Goal: Task Accomplishment & Management: Manage account settings

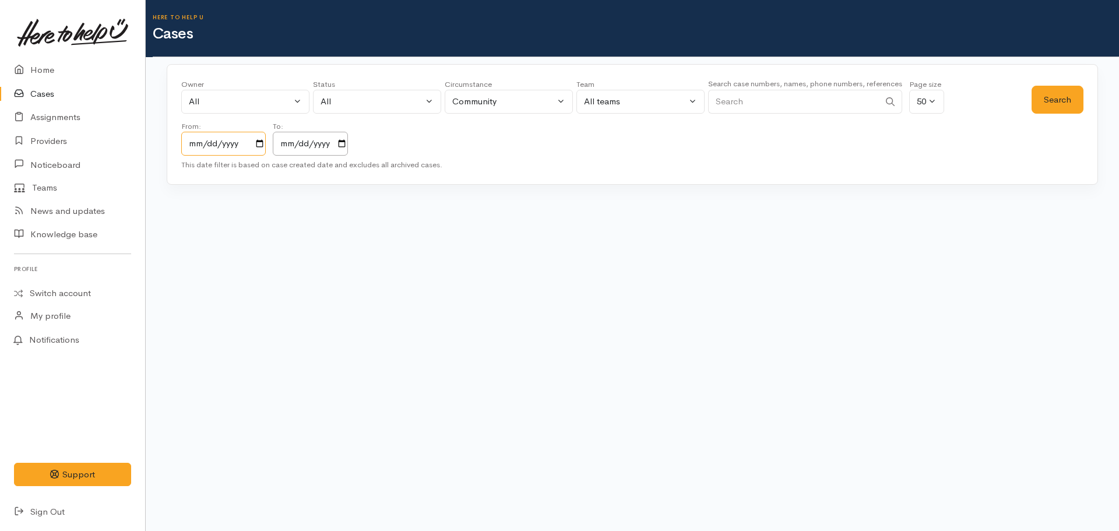
drag, startPoint x: 259, startPoint y: 146, endPoint x: 259, endPoint y: 138, distance: 8.2
click at [259, 139] on input "2023-10-07" at bounding box center [223, 144] width 84 height 24
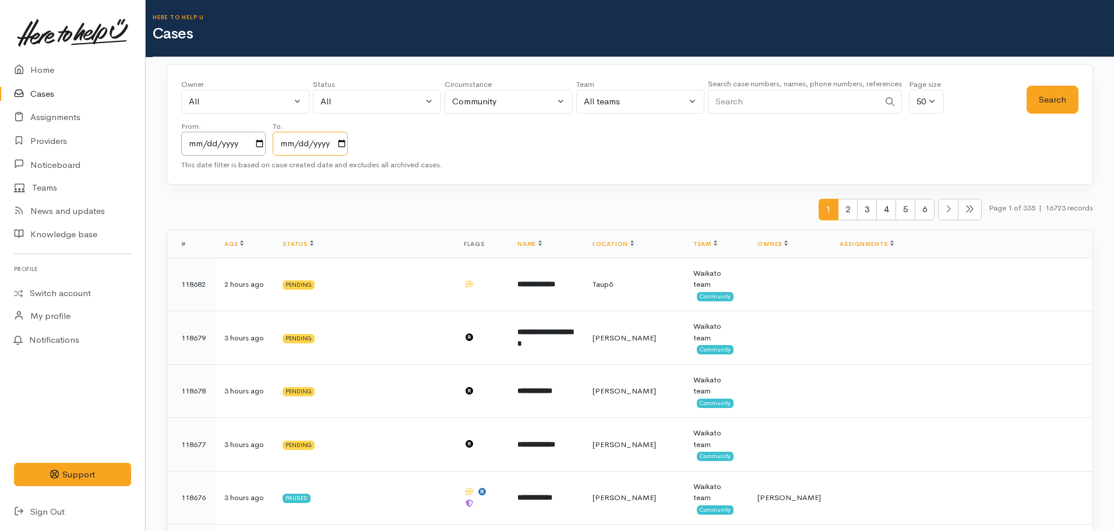
click at [346, 146] on input "2025-10-07" at bounding box center [310, 144] width 75 height 24
click at [776, 106] on input "Search" at bounding box center [793, 102] width 171 height 24
type input "veda titoko"
click at [1044, 92] on button "Search" at bounding box center [1053, 100] width 52 height 29
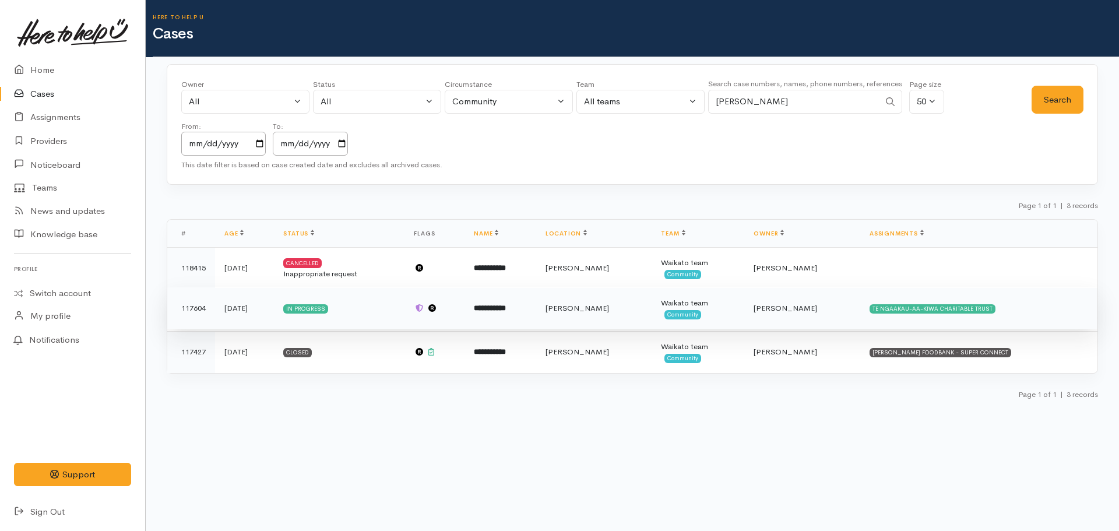
click at [523, 318] on td "**********" at bounding box center [500, 308] width 72 height 42
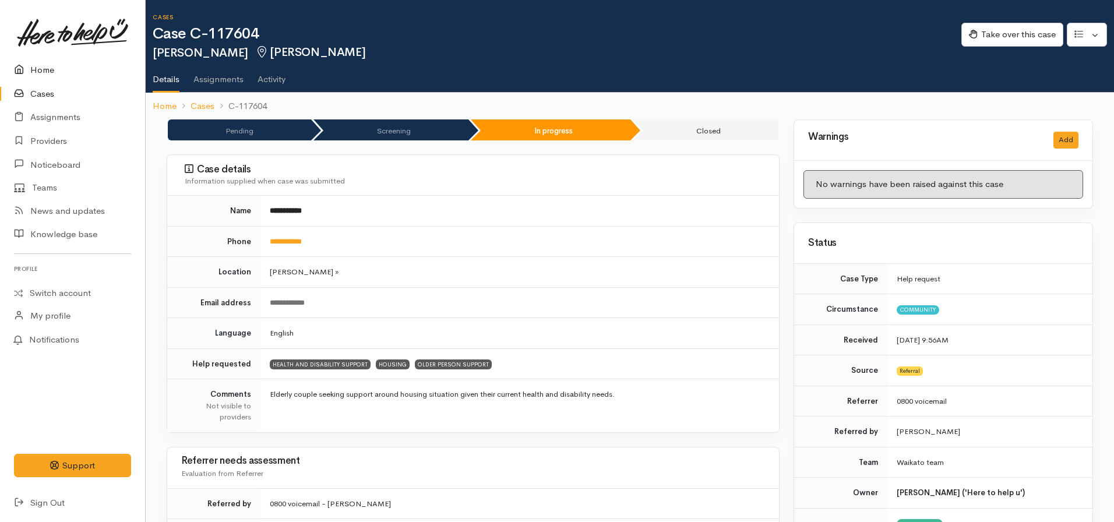
click at [48, 64] on link "Home" at bounding box center [72, 70] width 145 height 24
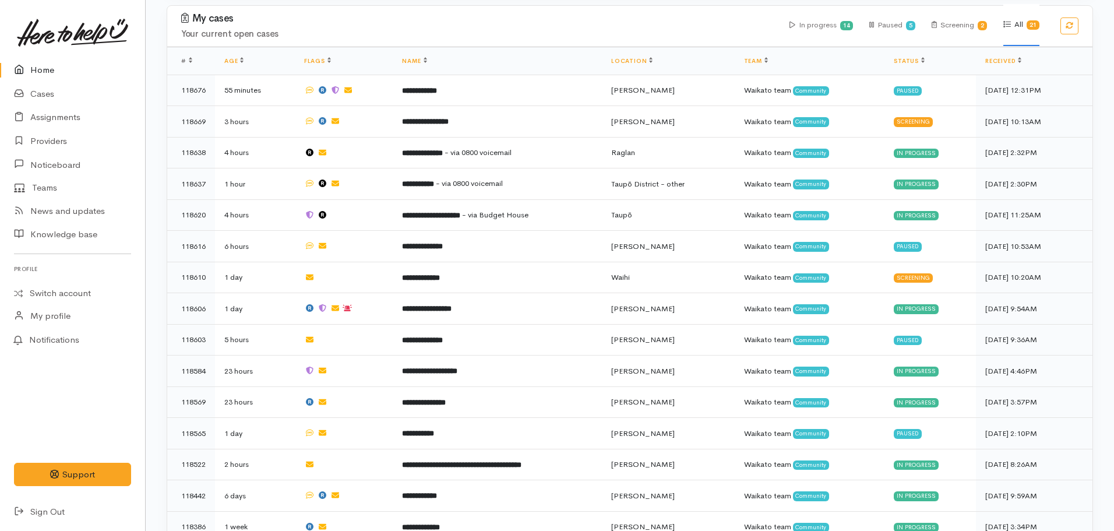
scroll to position [583, 0]
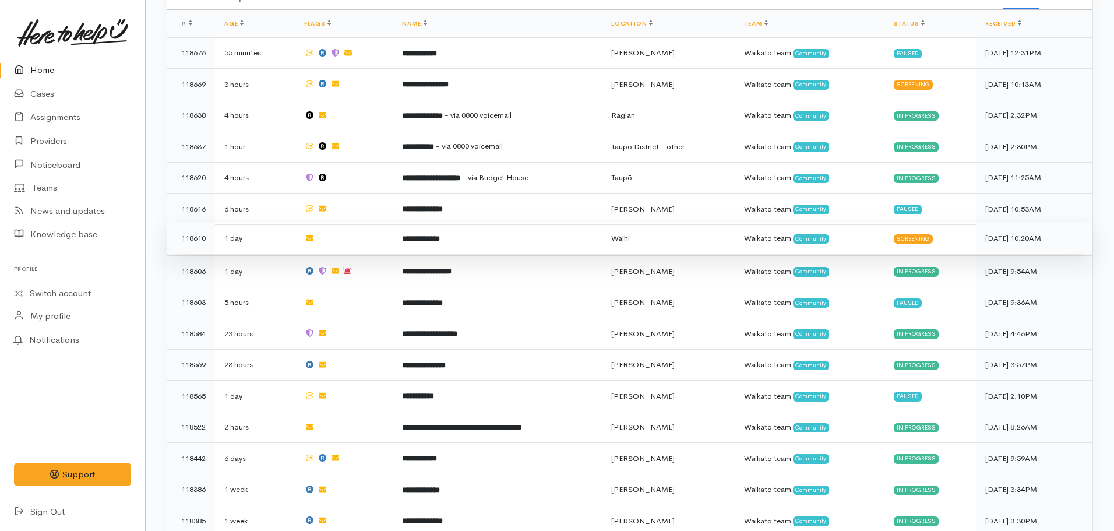
click at [449, 228] on td "**********" at bounding box center [497, 238] width 209 height 31
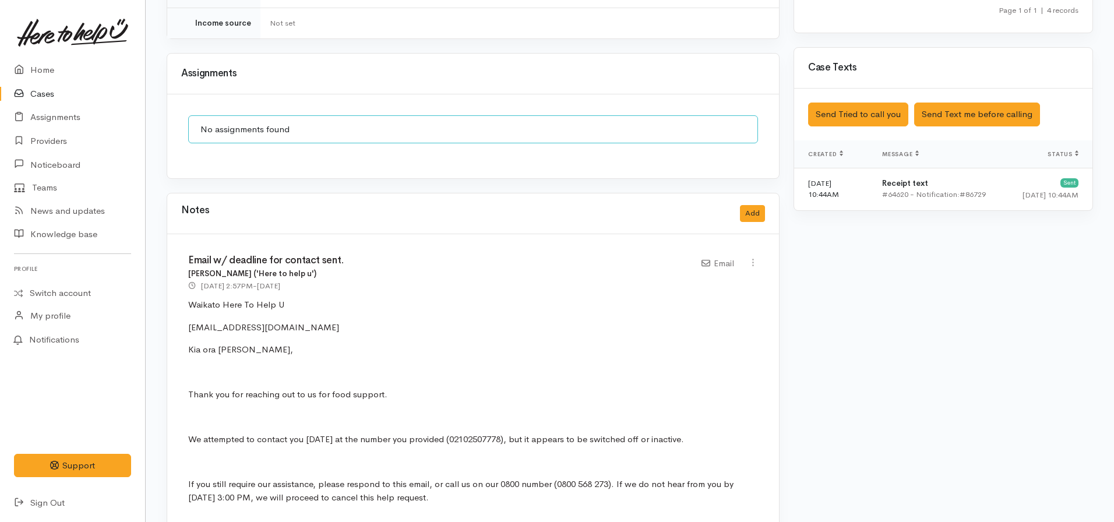
scroll to position [932, 0]
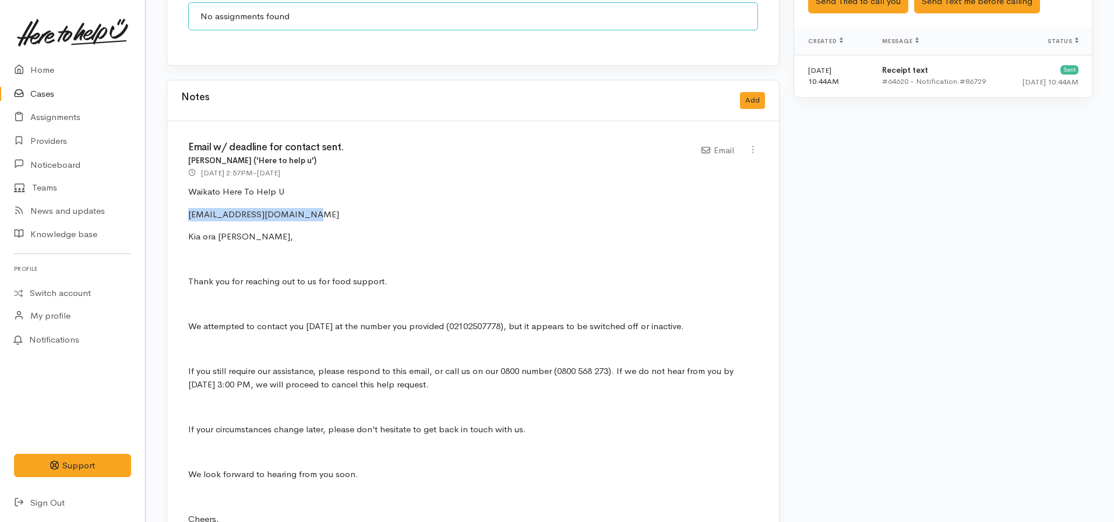
drag, startPoint x: 299, startPoint y: 191, endPoint x: 180, endPoint y: 198, distance: 119.7
click at [180, 198] on div "Email w/ deadline for contact sent. Nicole Rusk ('Here to help u') 6 Oct 2025 2…" at bounding box center [473, 349] width 612 height 457
copy p "​westkristin828@gmail.com​"
click at [387, 369] on p "If you still require our assistance, please respond to this email, or call us o…" at bounding box center [473, 378] width 570 height 26
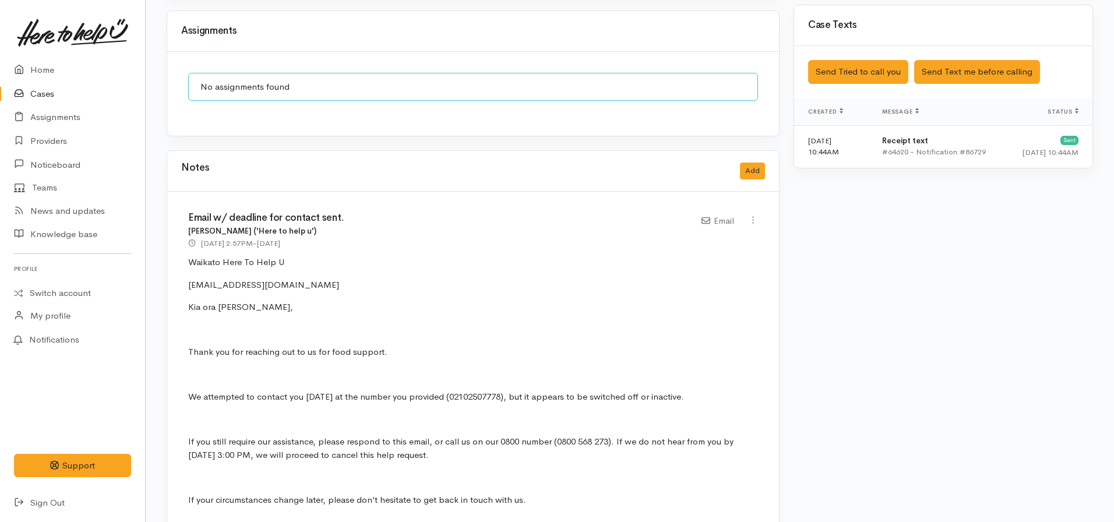
scroll to position [874, 0]
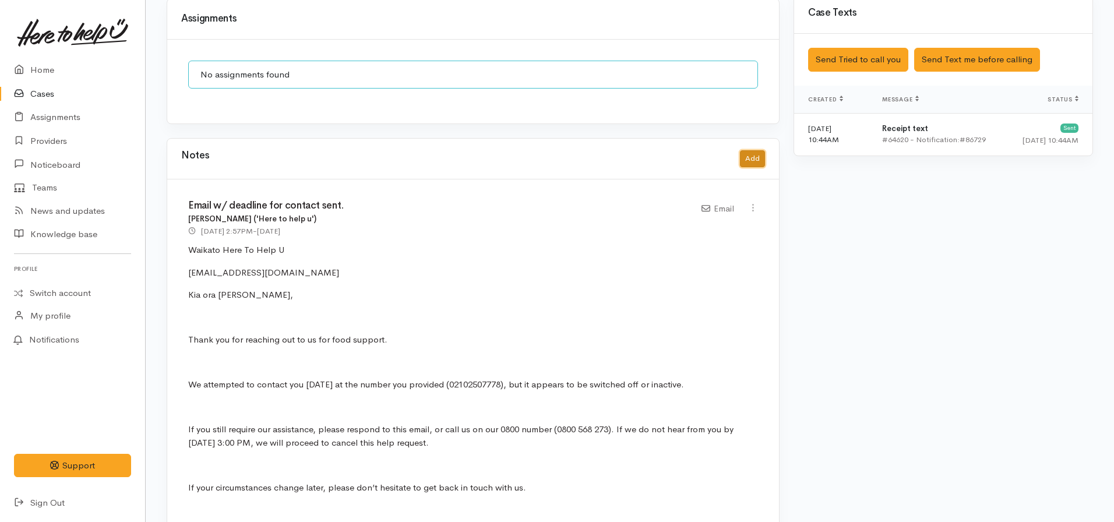
click at [755, 154] on button "Add" at bounding box center [752, 158] width 25 height 17
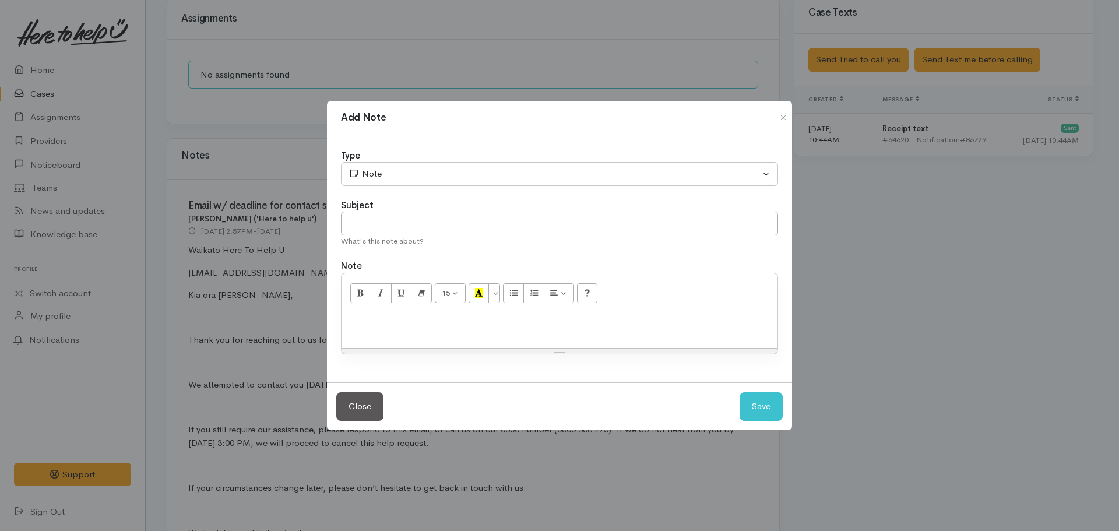
click at [437, 330] on p at bounding box center [559, 326] width 424 height 13
click at [467, 218] on input "text" at bounding box center [559, 224] width 437 height 24
type input "CASE CANCELLED"
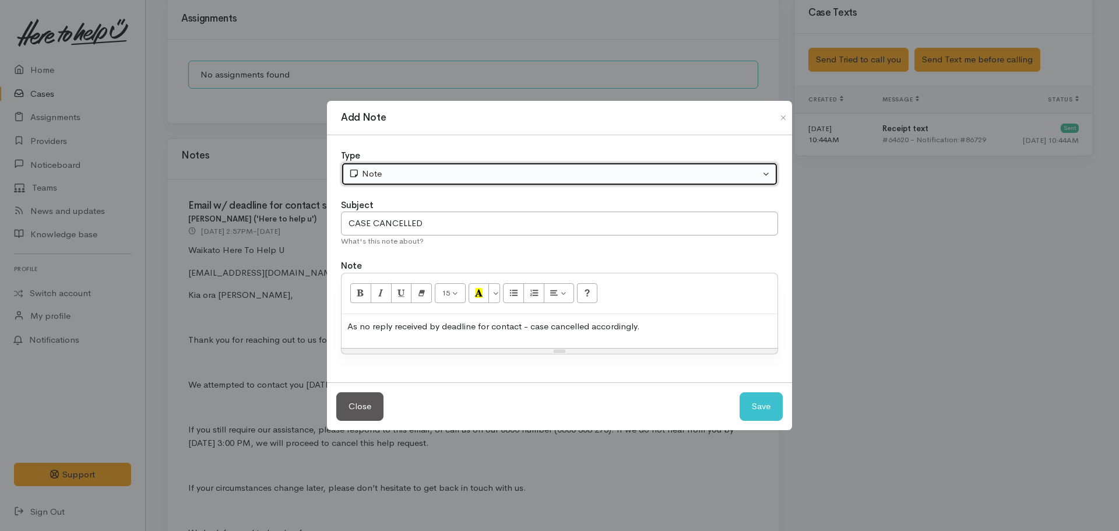
click at [410, 175] on div "Note" at bounding box center [553, 173] width 411 height 13
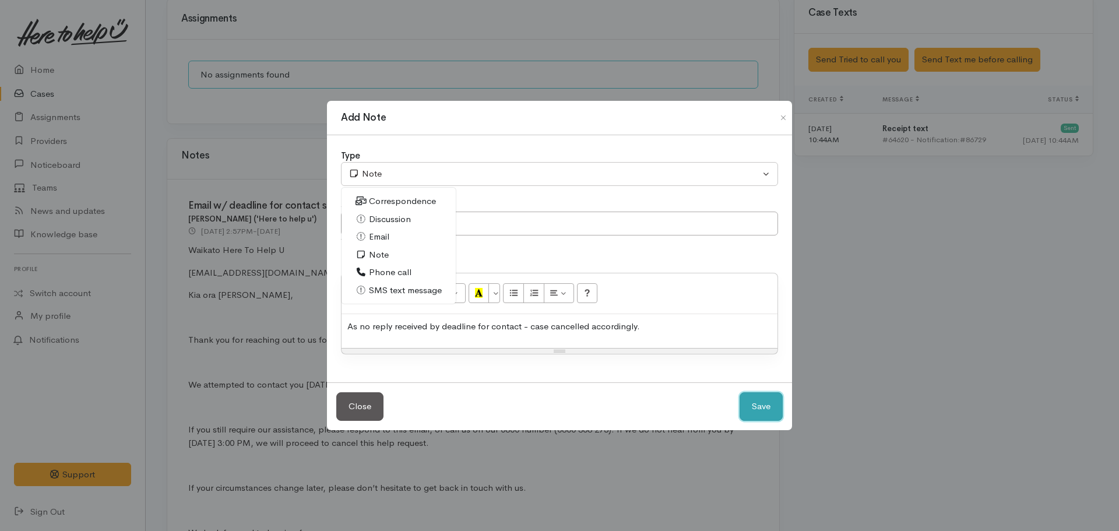
click at [764, 403] on button "Save" at bounding box center [760, 406] width 43 height 29
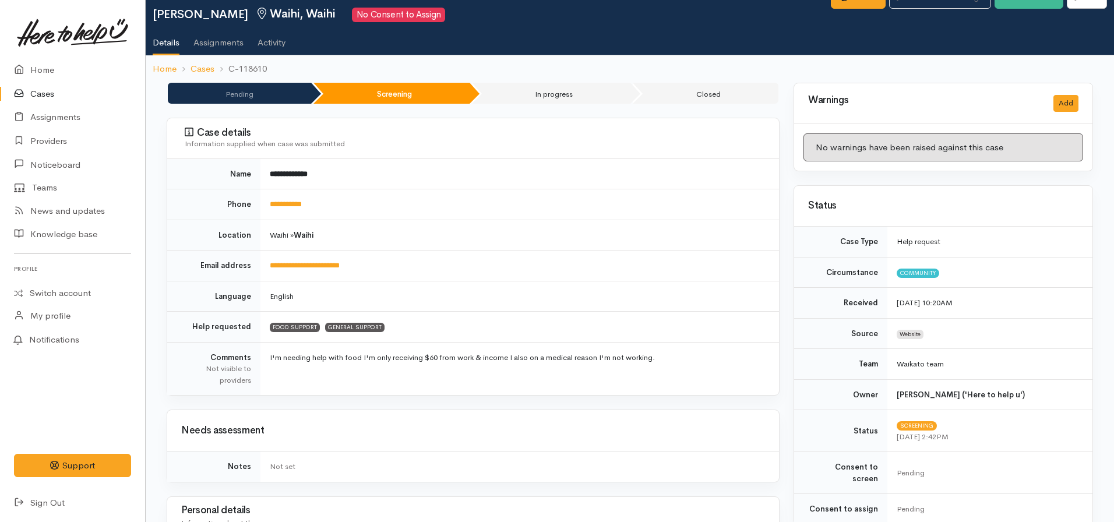
scroll to position [0, 0]
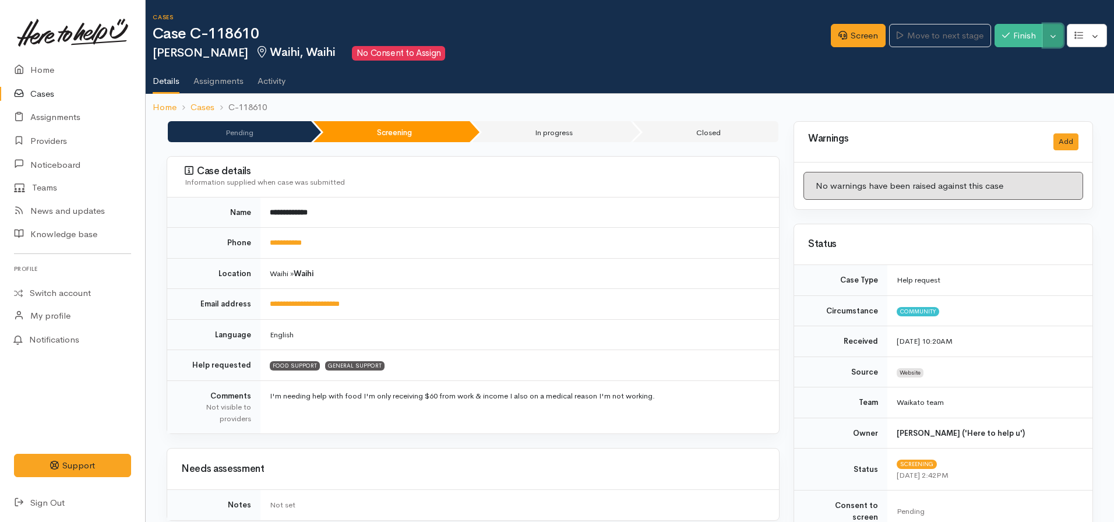
click at [1055, 36] on button "Toggle Dropdown" at bounding box center [1053, 36] width 20 height 24
click at [1023, 77] on link "Cancel" at bounding box center [1017, 81] width 92 height 18
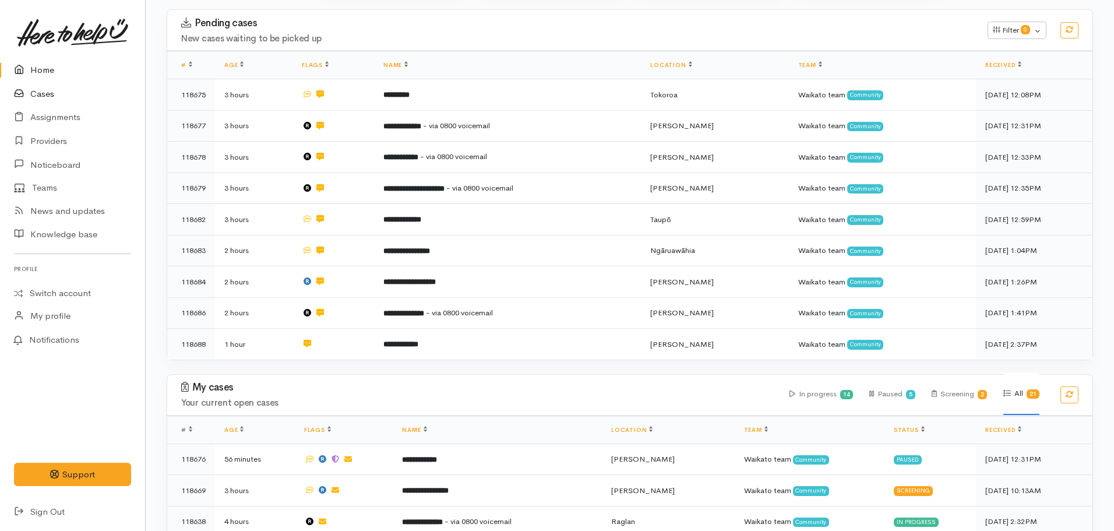
scroll to position [58, 0]
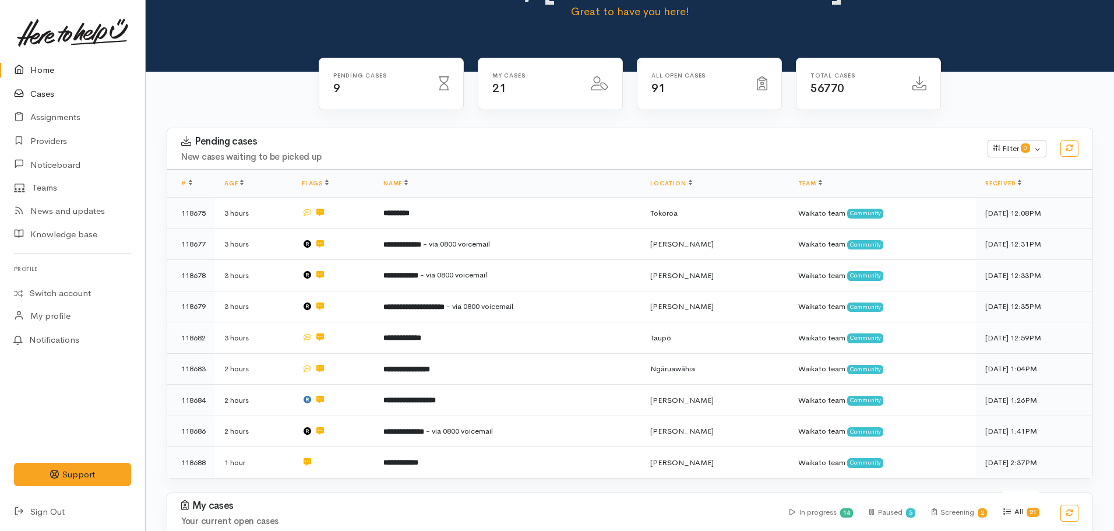
click at [46, 92] on link "Cases" at bounding box center [72, 94] width 145 height 24
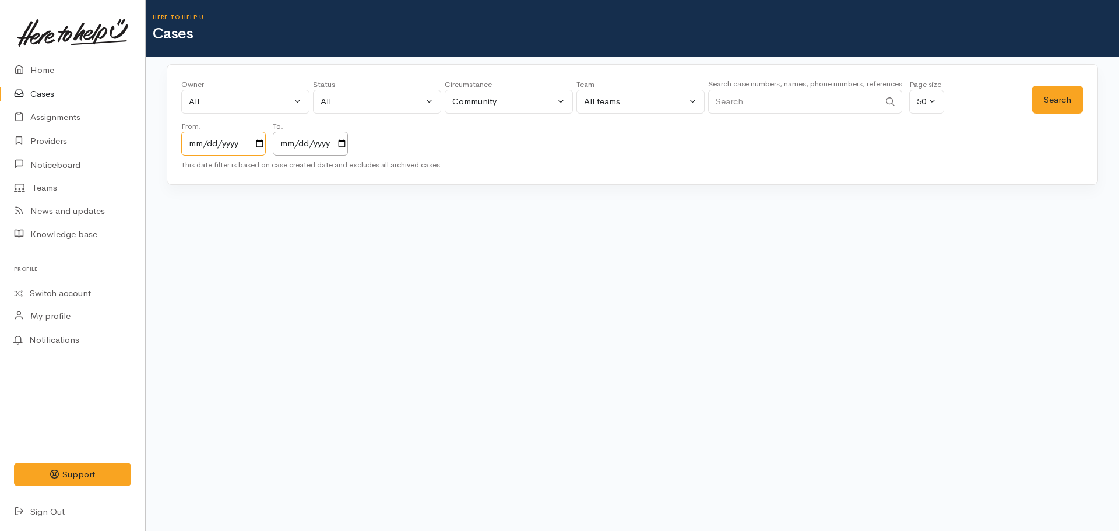
click at [256, 145] on input "[DATE]" at bounding box center [223, 144] width 84 height 24
click at [265, 145] on input "[DATE]" at bounding box center [223, 144] width 84 height 24
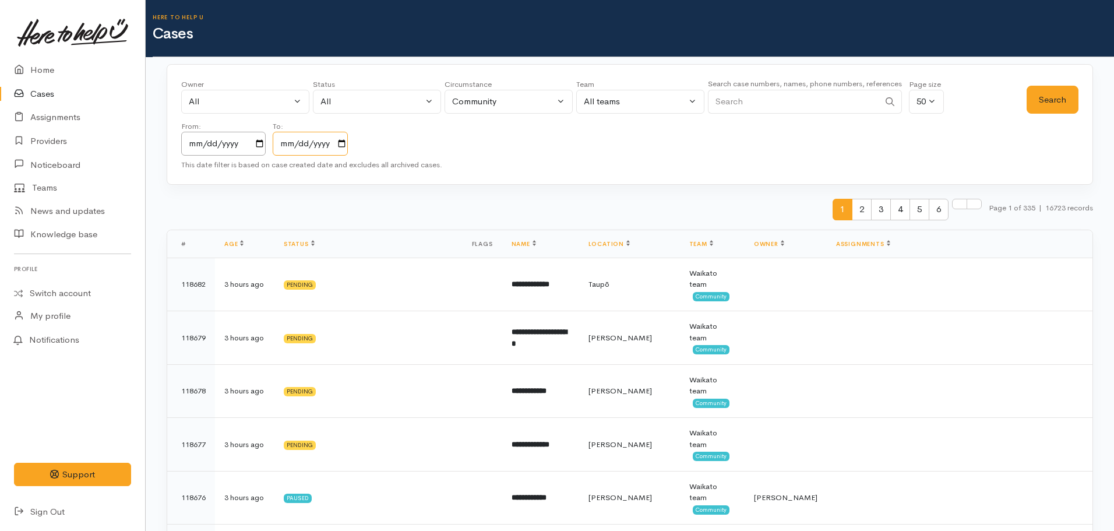
click at [341, 143] on input "[DATE]" at bounding box center [310, 144] width 75 height 24
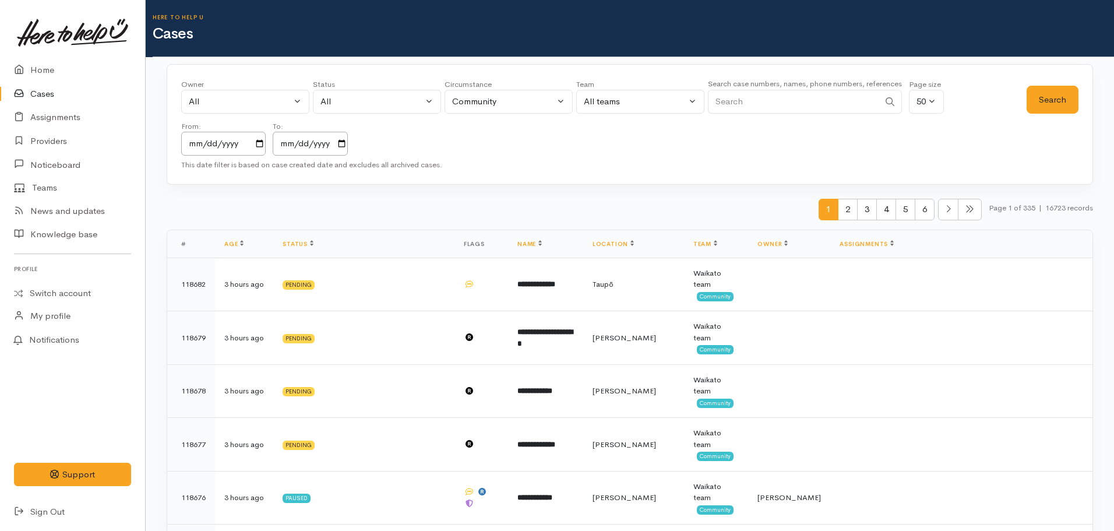
click at [757, 106] on input "Search" at bounding box center [793, 102] width 171 height 24
paste input "+64223075786"
type input "+64223075786"
click at [1052, 91] on button "Search" at bounding box center [1053, 100] width 52 height 29
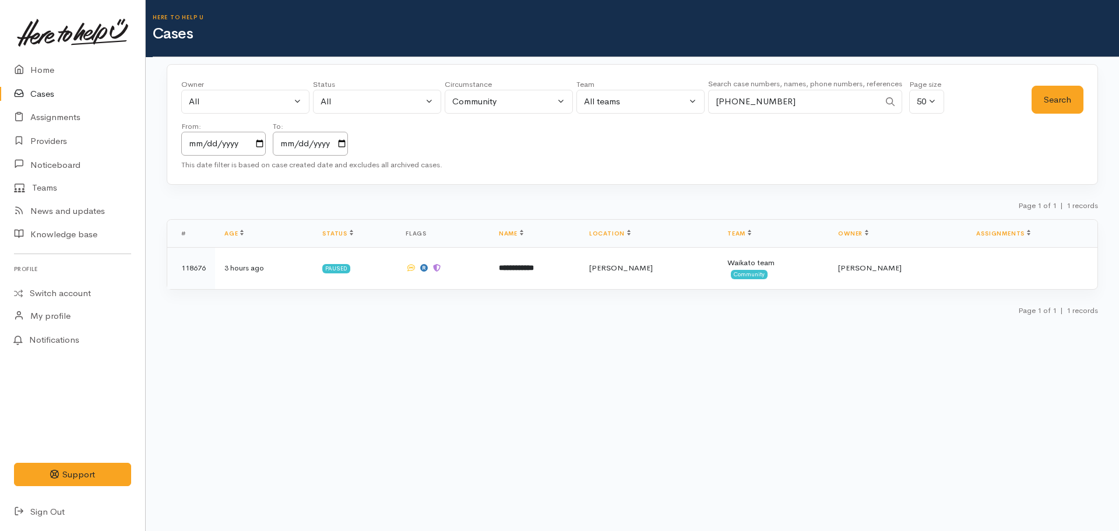
click at [475, 332] on body "Support Feedback I've got something to say" at bounding box center [559, 265] width 1119 height 531
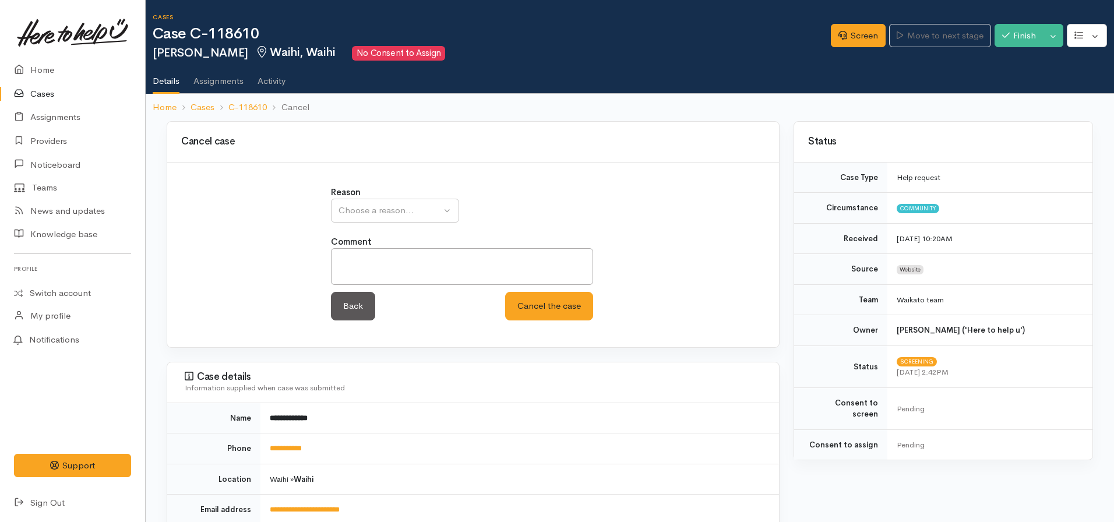
click at [360, 224] on div "Reason Inappropriate request Duplicate case Client withdrew case after contact …" at bounding box center [473, 259] width 299 height 147
click at [369, 193] on div "Reason Inappropriate request Duplicate case Client withdrew case after contact …" at bounding box center [473, 204] width 285 height 37
click at [369, 204] on div "Choose a reason..." at bounding box center [390, 210] width 103 height 13
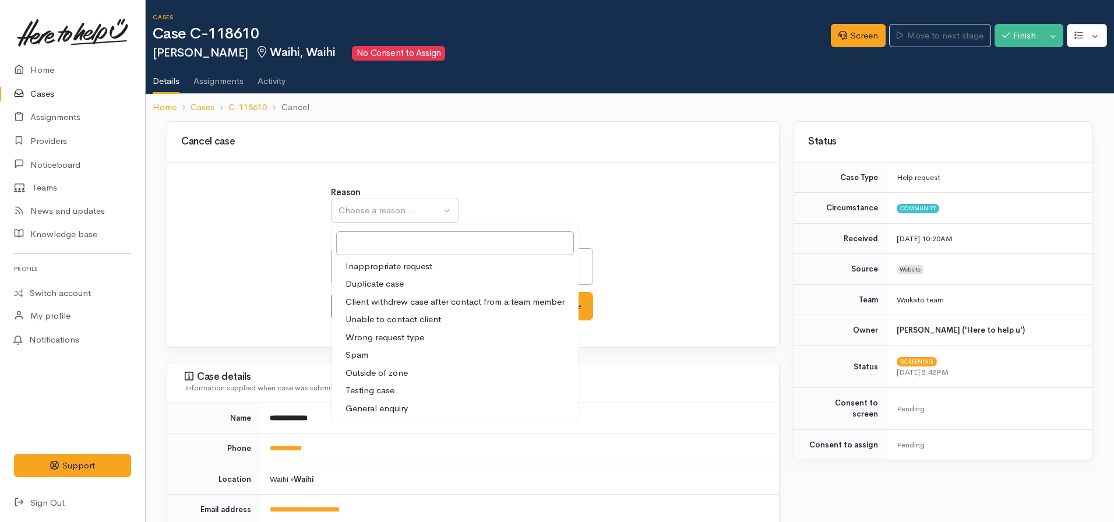
click at [388, 321] on span "Unable to contact client" at bounding box center [394, 319] width 96 height 13
select select "4"
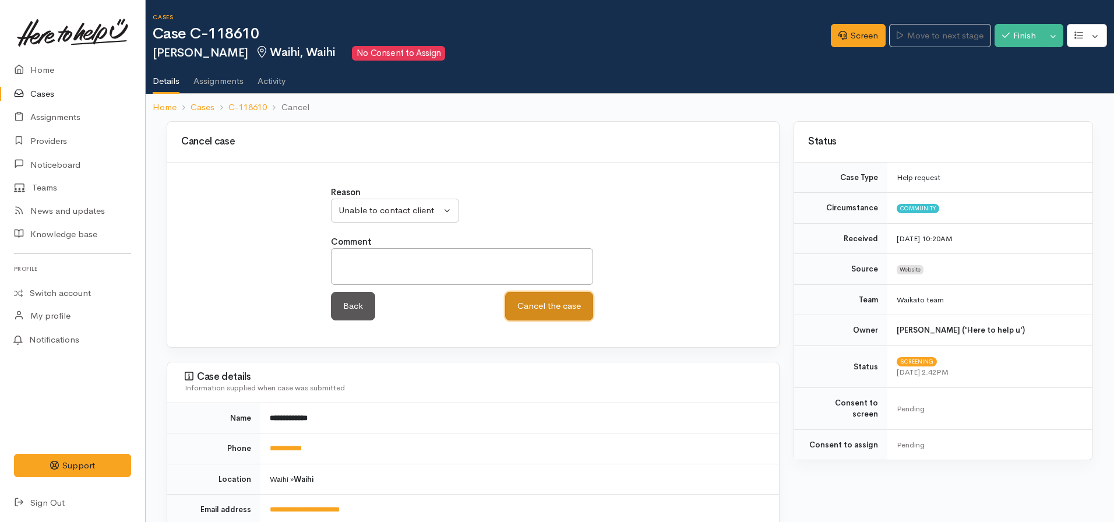
click at [516, 311] on button "Cancel the case" at bounding box center [549, 306] width 88 height 29
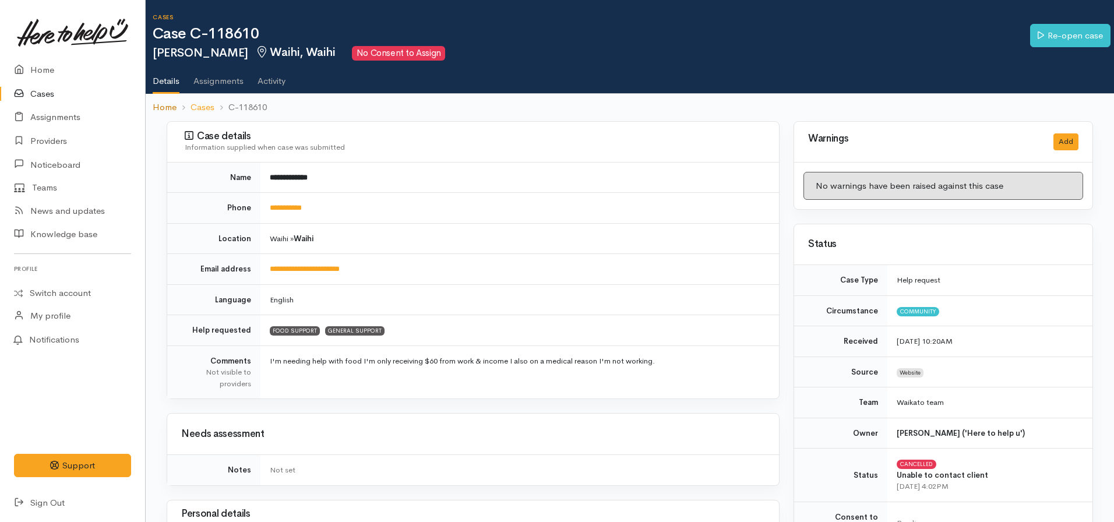
click at [164, 112] on link "Home" at bounding box center [165, 107] width 24 height 13
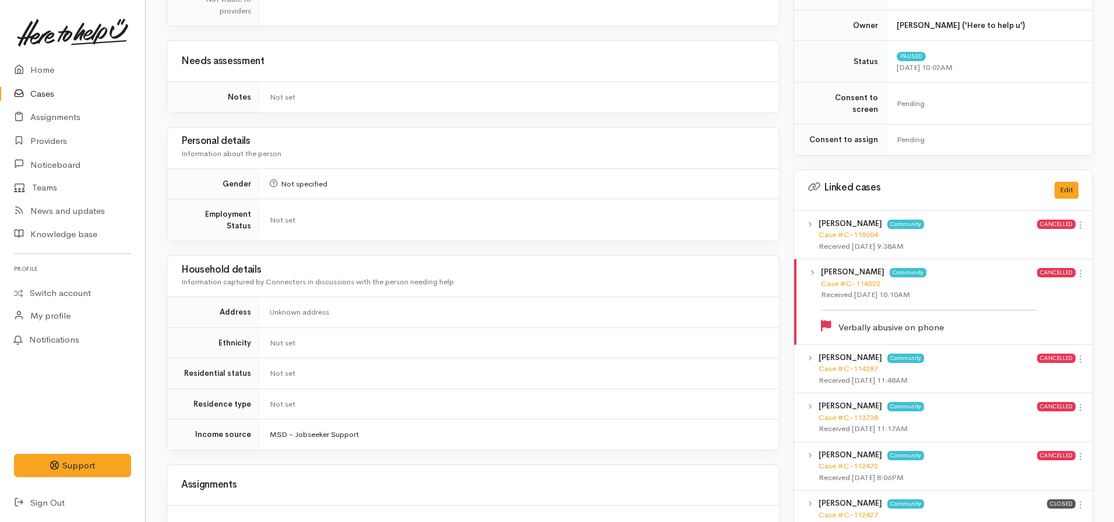
scroll to position [874, 0]
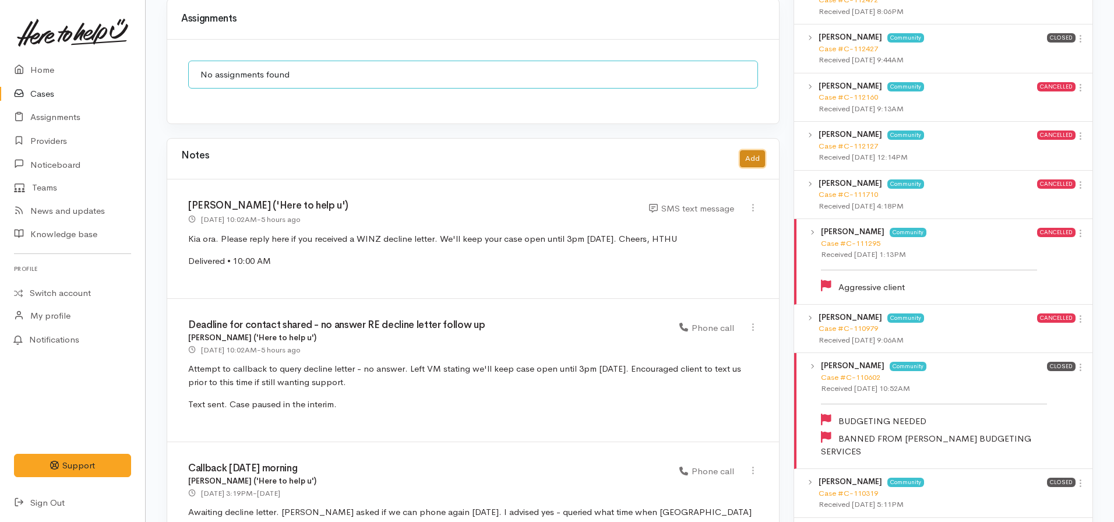
click at [752, 150] on button "Add" at bounding box center [752, 158] width 25 height 17
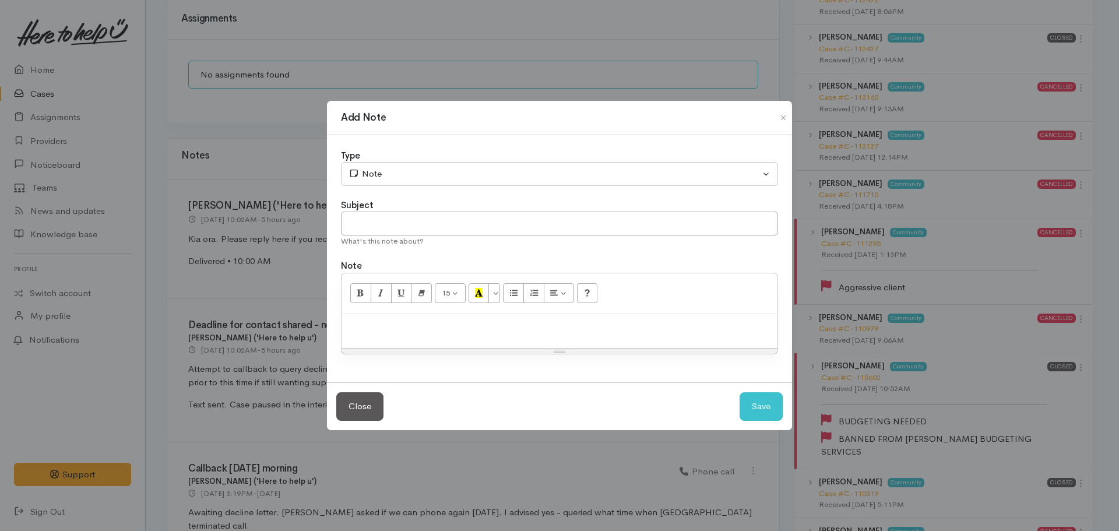
click at [496, 333] on div at bounding box center [559, 331] width 436 height 34
click at [384, 227] on input "text" at bounding box center [559, 224] width 437 height 24
type input "CASE CANCELLED"
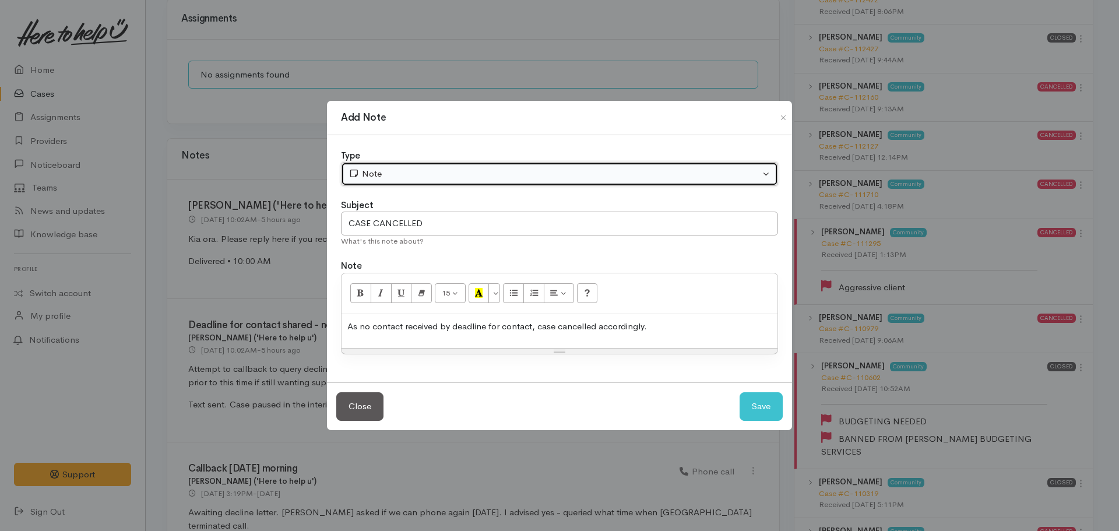
click at [405, 172] on div "Note" at bounding box center [553, 173] width 411 height 13
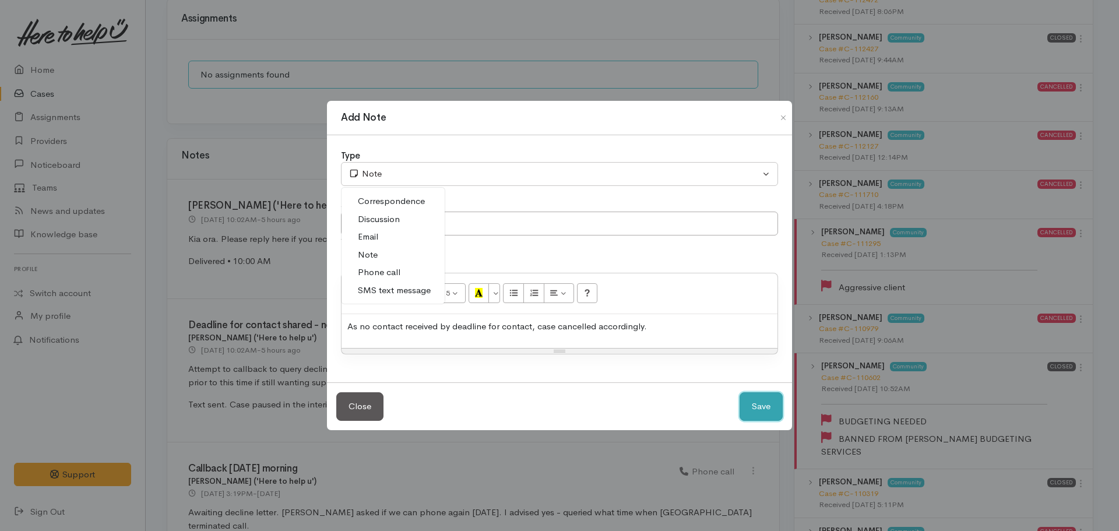
click at [767, 403] on button "Save" at bounding box center [760, 406] width 43 height 29
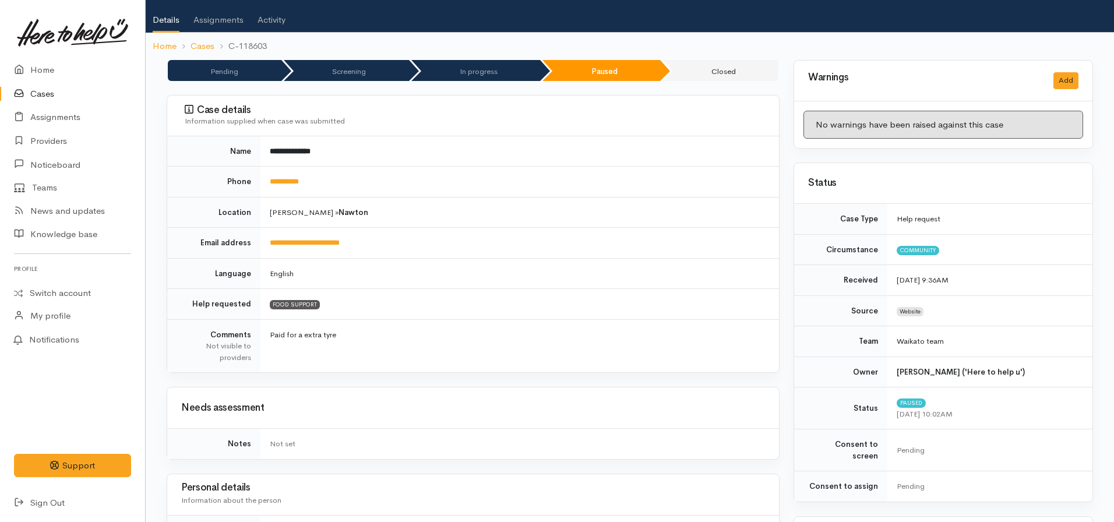
scroll to position [0, 0]
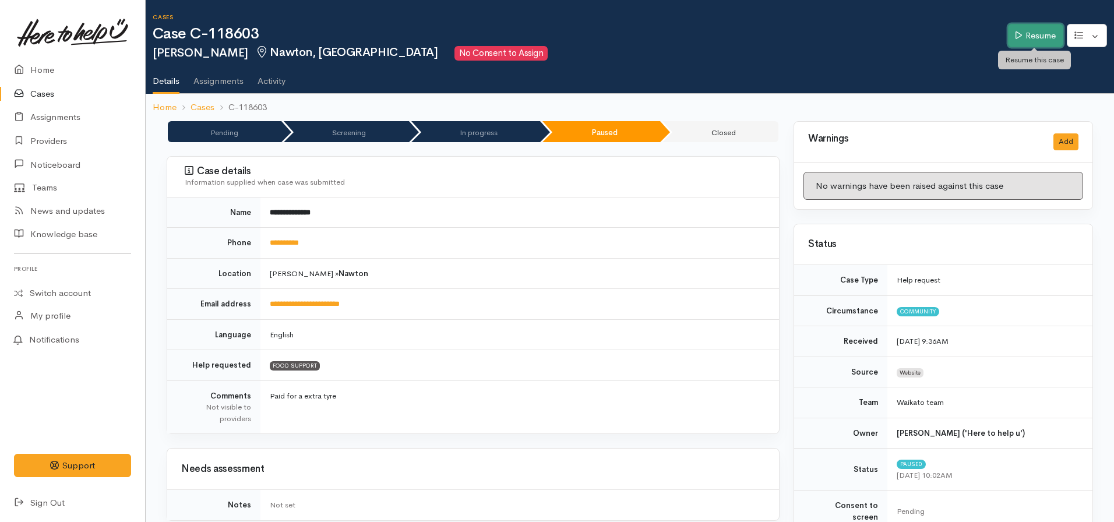
click at [1039, 34] on link "Resume" at bounding box center [1035, 36] width 55 height 24
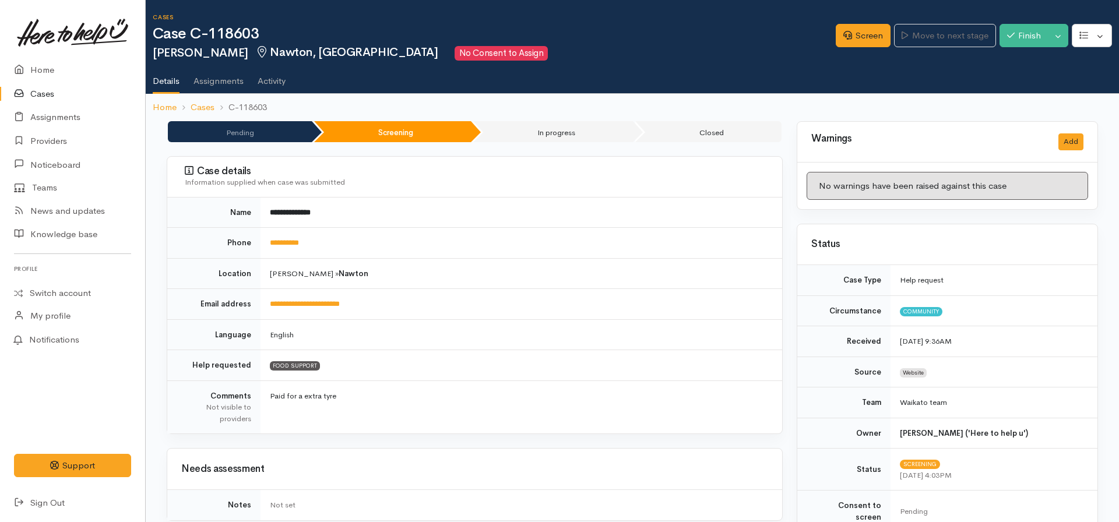
click at [1053, 36] on button "Toggle Dropdown" at bounding box center [1058, 36] width 20 height 24
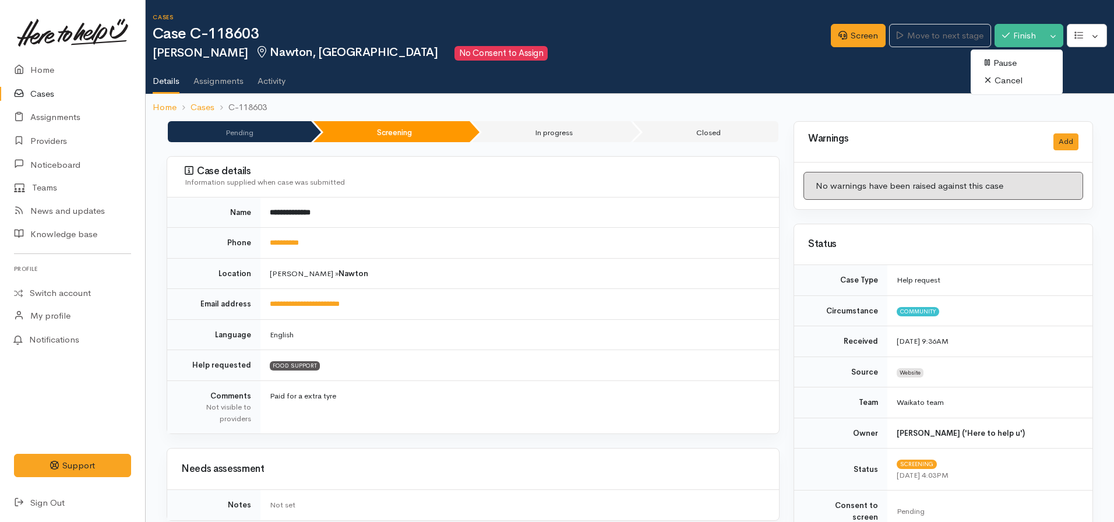
click at [1006, 80] on link "Cancel" at bounding box center [1017, 81] width 92 height 18
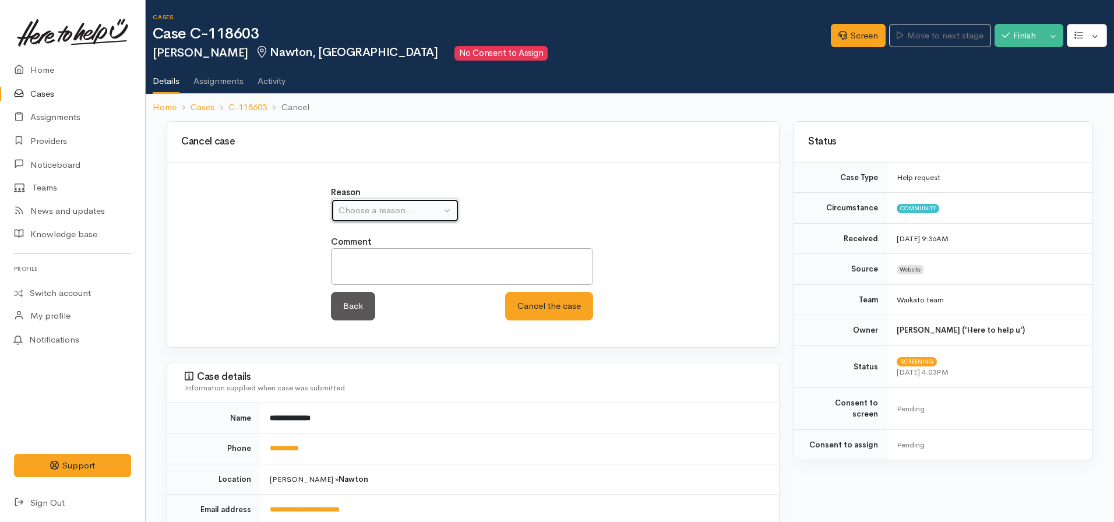
click at [369, 216] on div "Choose a reason..." at bounding box center [390, 210] width 103 height 13
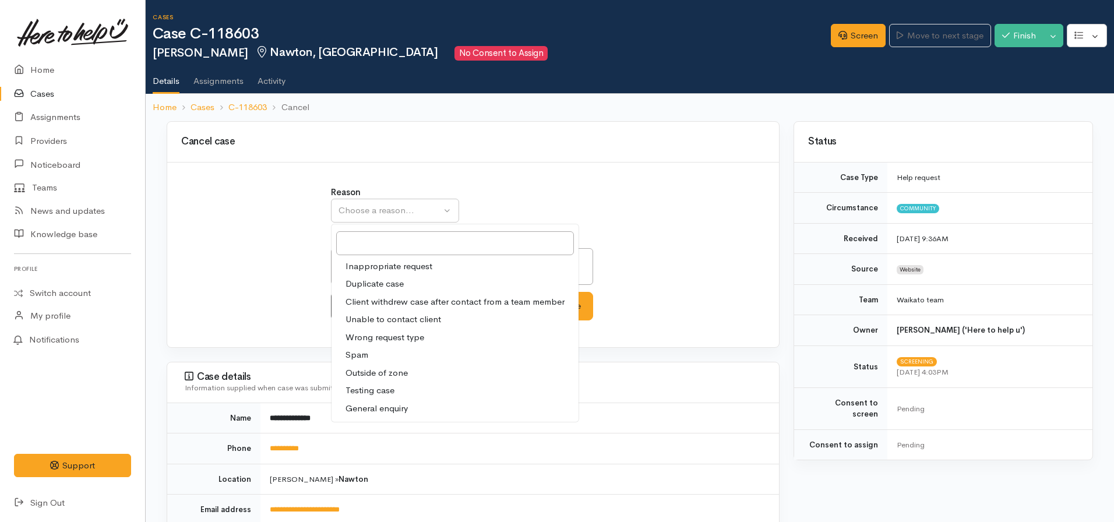
click at [417, 316] on span "Unable to contact client" at bounding box center [394, 319] width 96 height 13
select select "4"
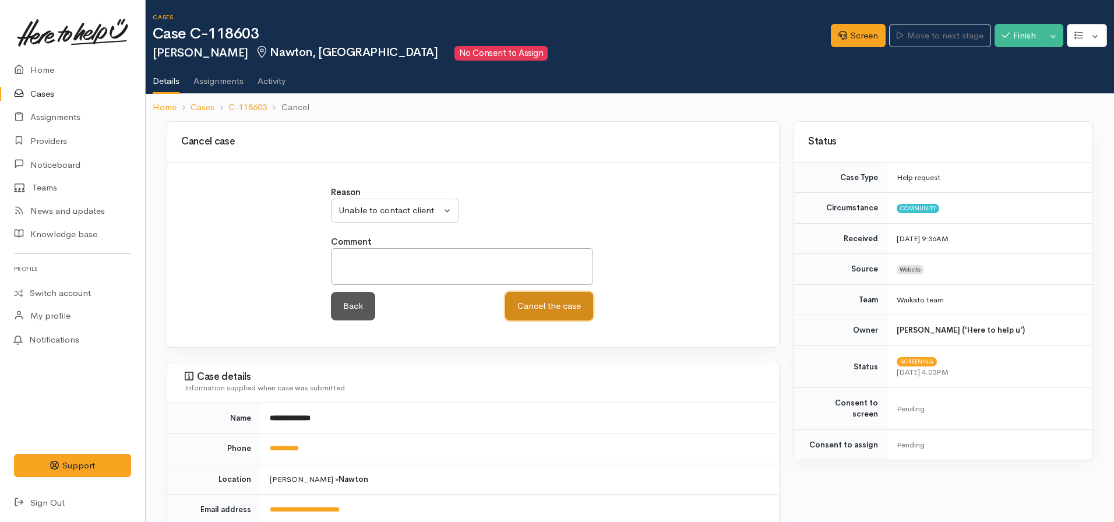
click at [556, 303] on button "Cancel the case" at bounding box center [549, 306] width 88 height 29
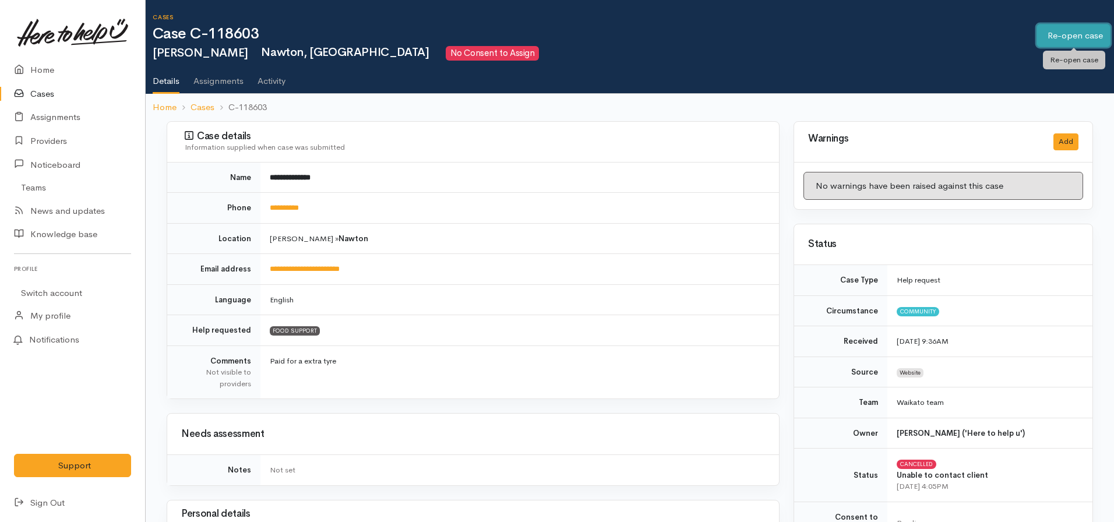
click at [1057, 41] on link "Re-open case" at bounding box center [1074, 36] width 74 height 24
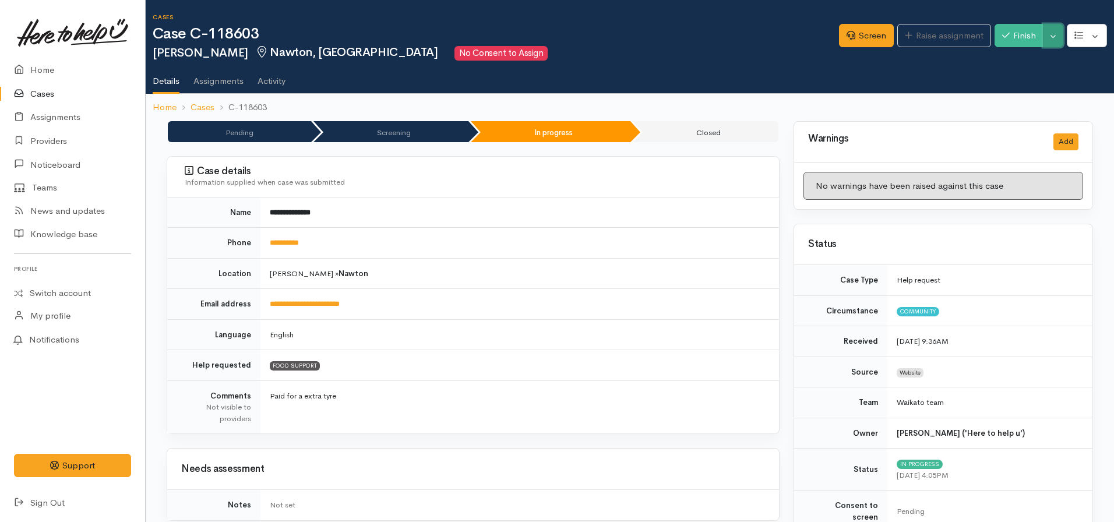
click at [1054, 34] on button "Toggle Dropdown" at bounding box center [1053, 36] width 20 height 24
click at [1001, 79] on link "Cancel" at bounding box center [1017, 81] width 92 height 18
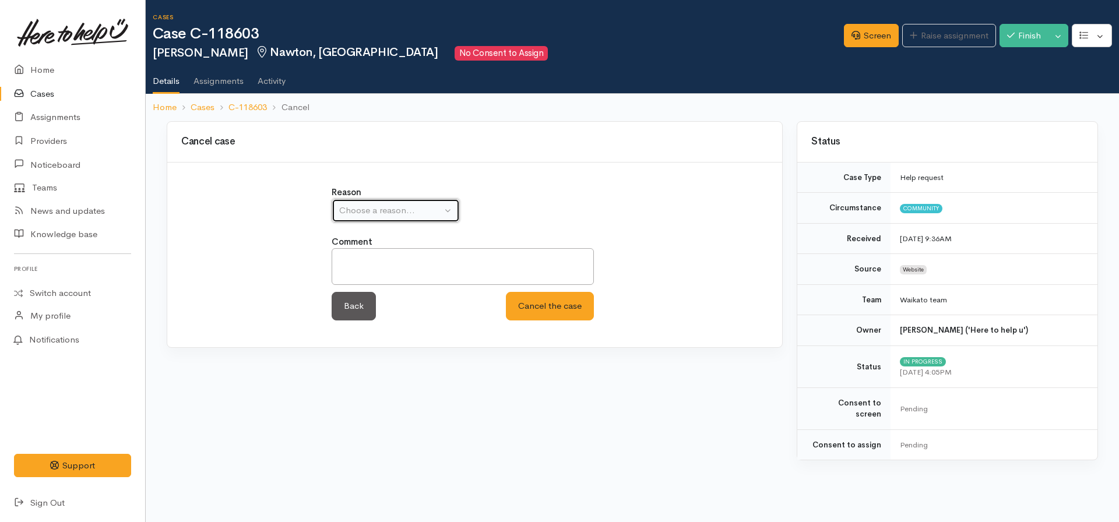
click at [367, 220] on button "Choose a reason..." at bounding box center [396, 211] width 128 height 24
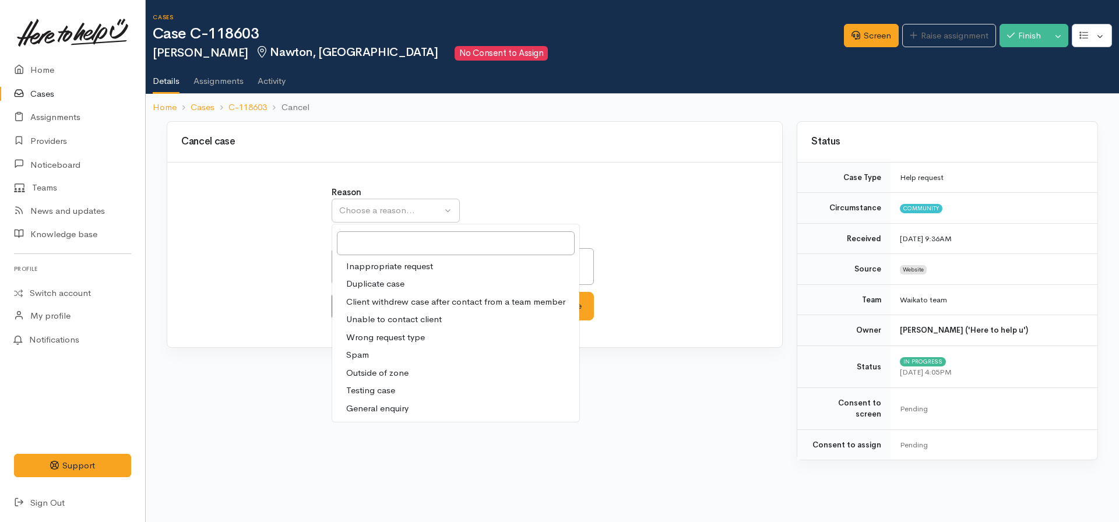
click at [364, 300] on span "Client withdrew case after contact from a team member" at bounding box center [455, 301] width 219 height 13
select select "3"
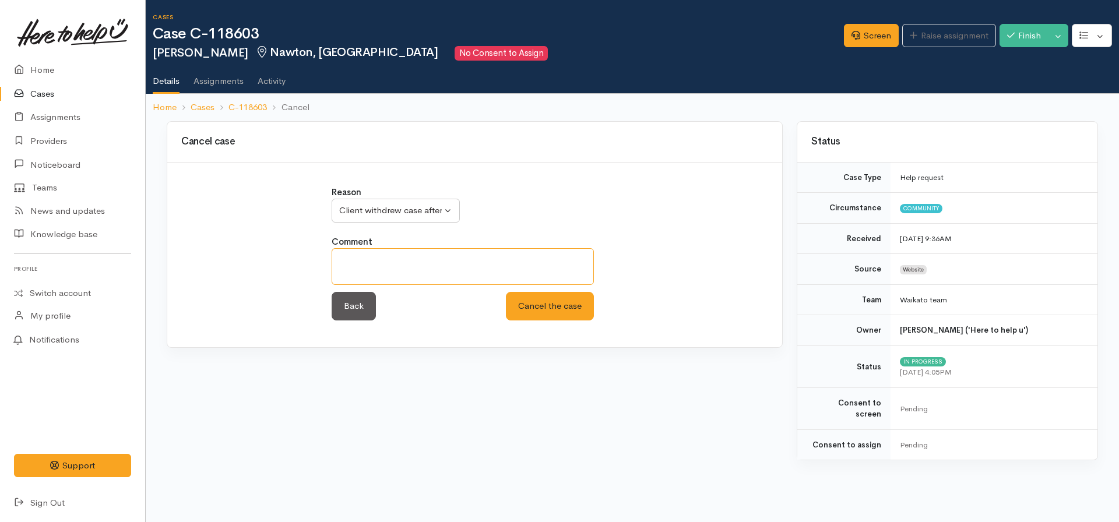
click at [389, 275] on textarea at bounding box center [463, 266] width 262 height 37
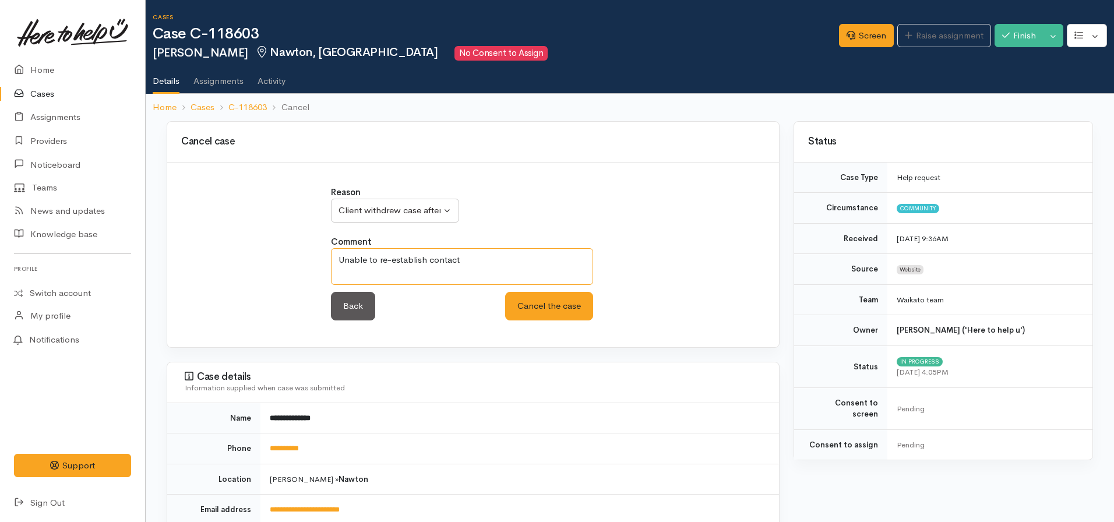
type textarea "Unable to re-establish contact"
click at [558, 318] on button "Cancel the case" at bounding box center [549, 306] width 88 height 29
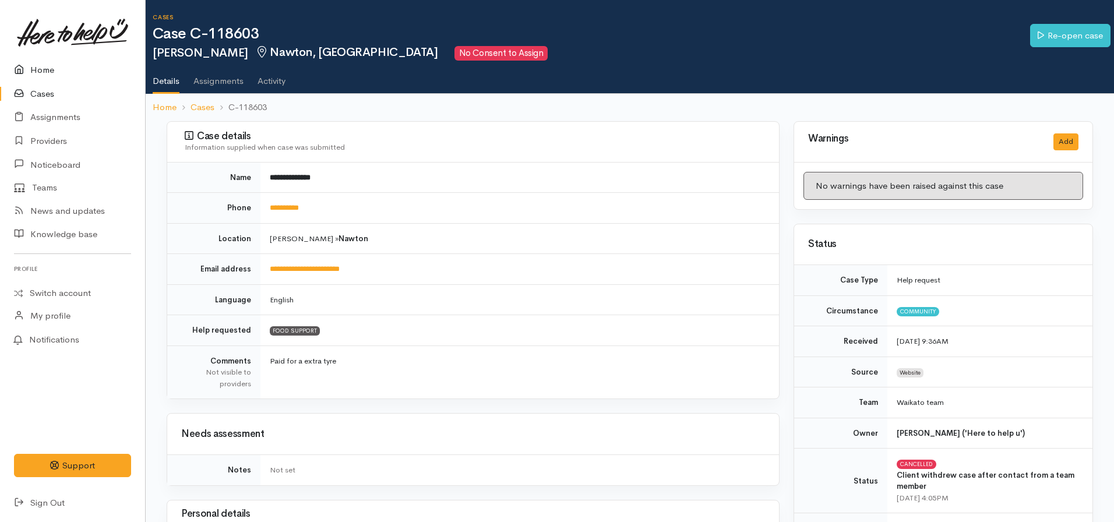
click at [38, 64] on link "Home" at bounding box center [72, 70] width 145 height 24
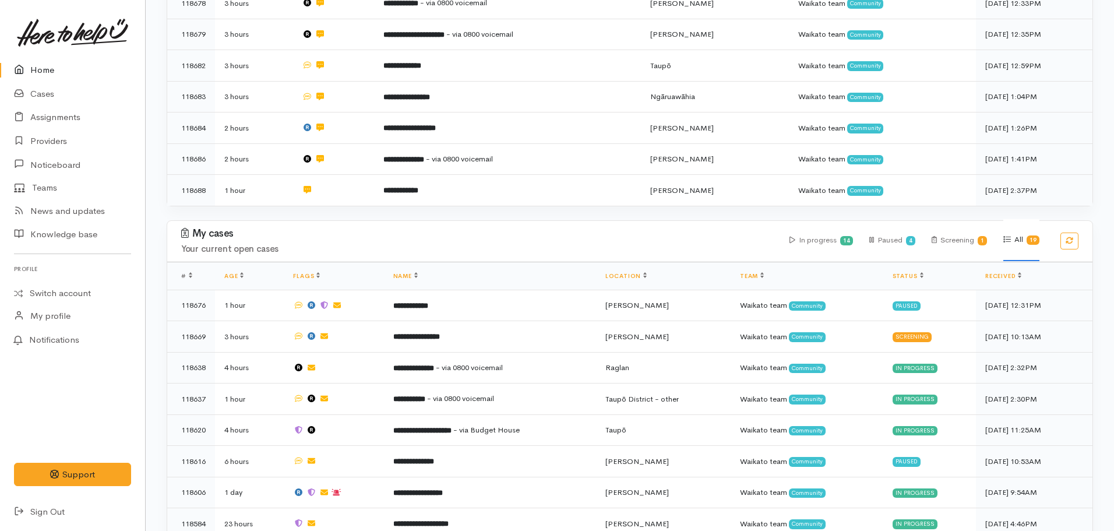
scroll to position [524, 0]
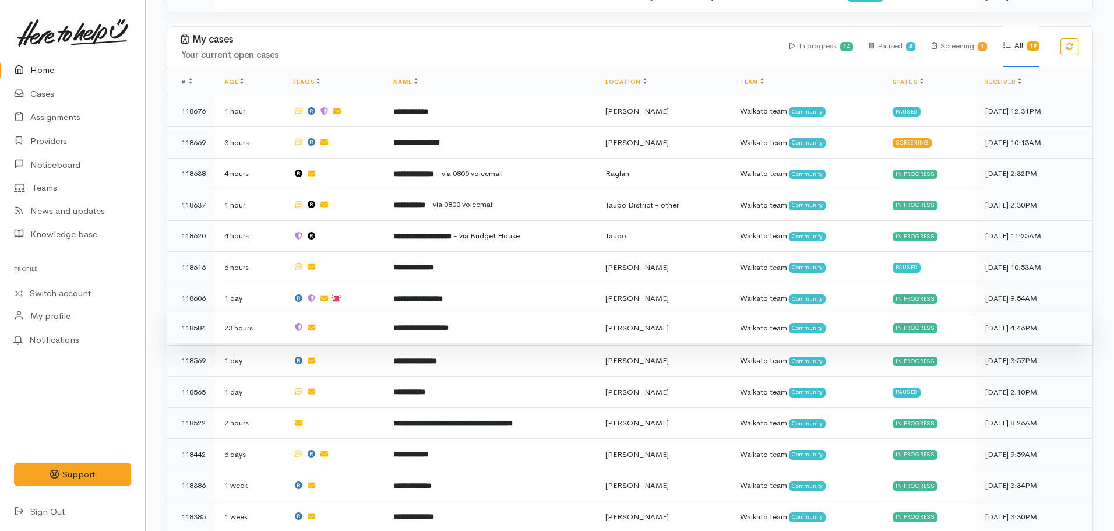
click at [365, 316] on td at bounding box center [334, 327] width 100 height 31
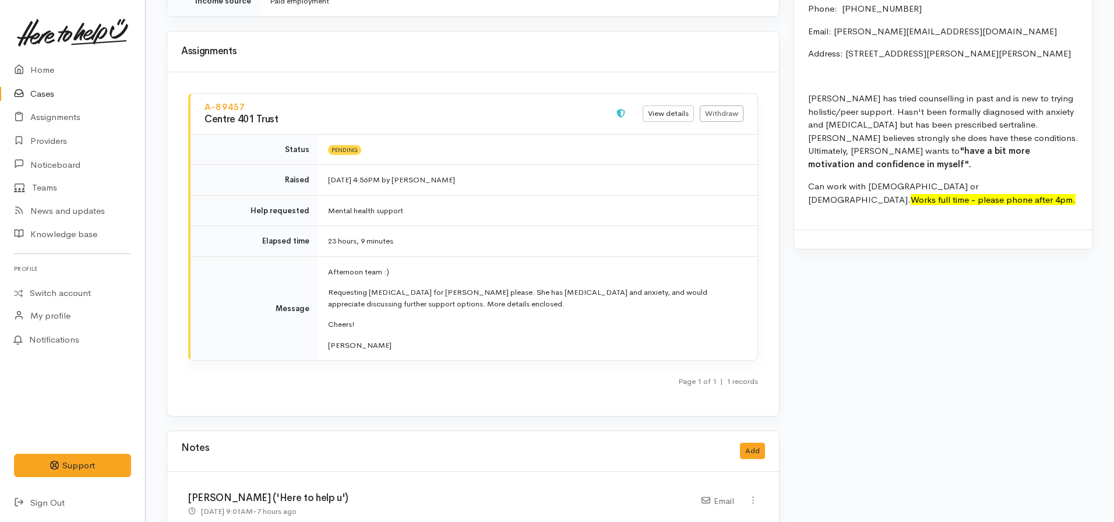
scroll to position [1165, 0]
click at [58, 62] on link "Home" at bounding box center [72, 70] width 145 height 24
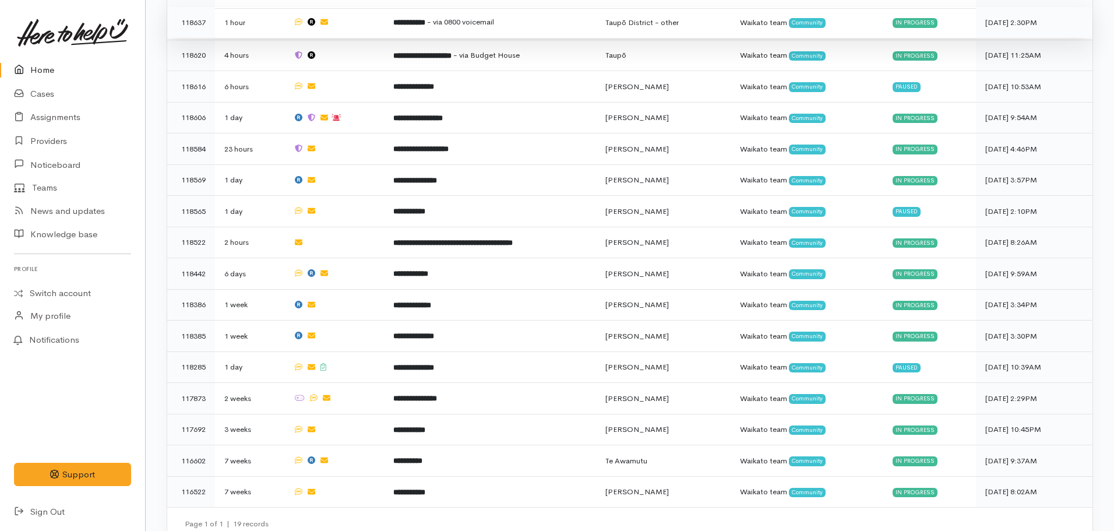
scroll to position [710, 0]
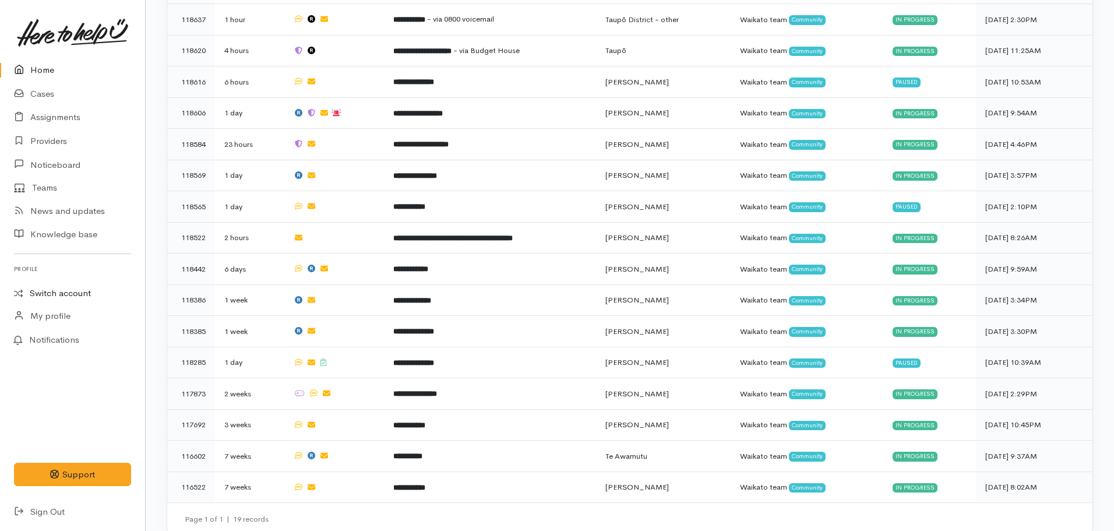
drag, startPoint x: 58, startPoint y: 294, endPoint x: 70, endPoint y: 292, distance: 11.9
click at [58, 294] on link "Switch account" at bounding box center [72, 293] width 145 height 23
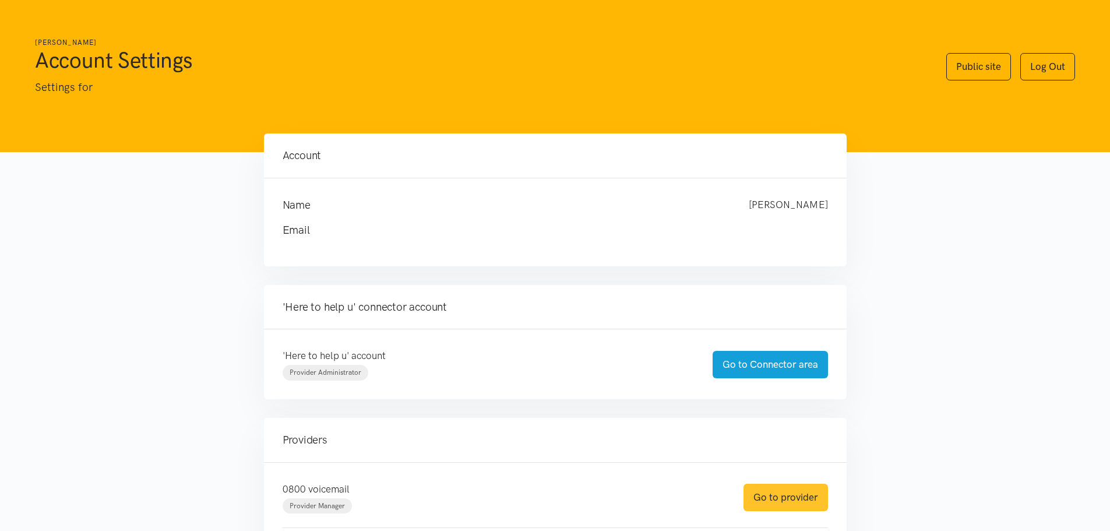
click at [773, 493] on link "Go to provider" at bounding box center [785, 497] width 84 height 27
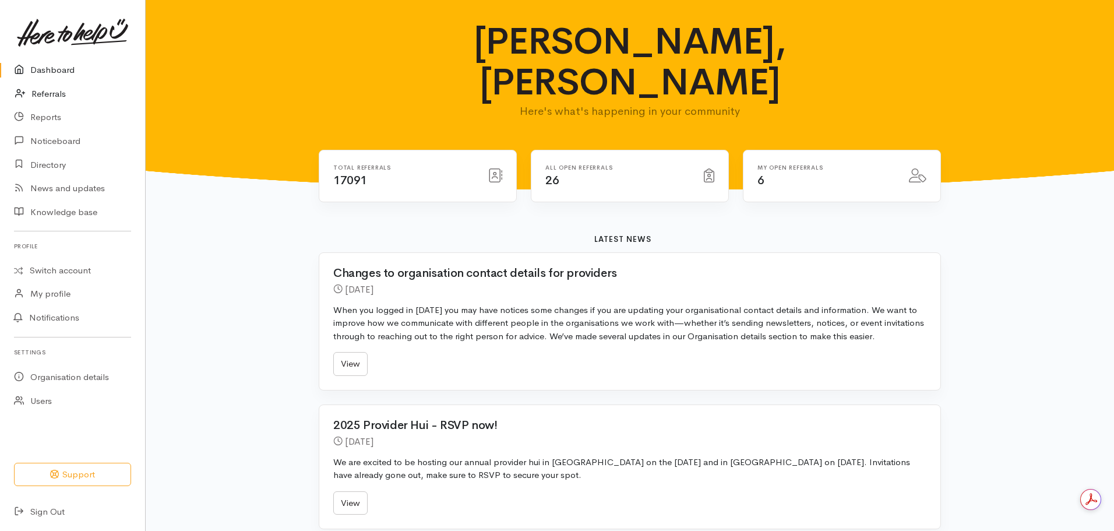
click at [41, 92] on link "Referrals" at bounding box center [72, 94] width 145 height 24
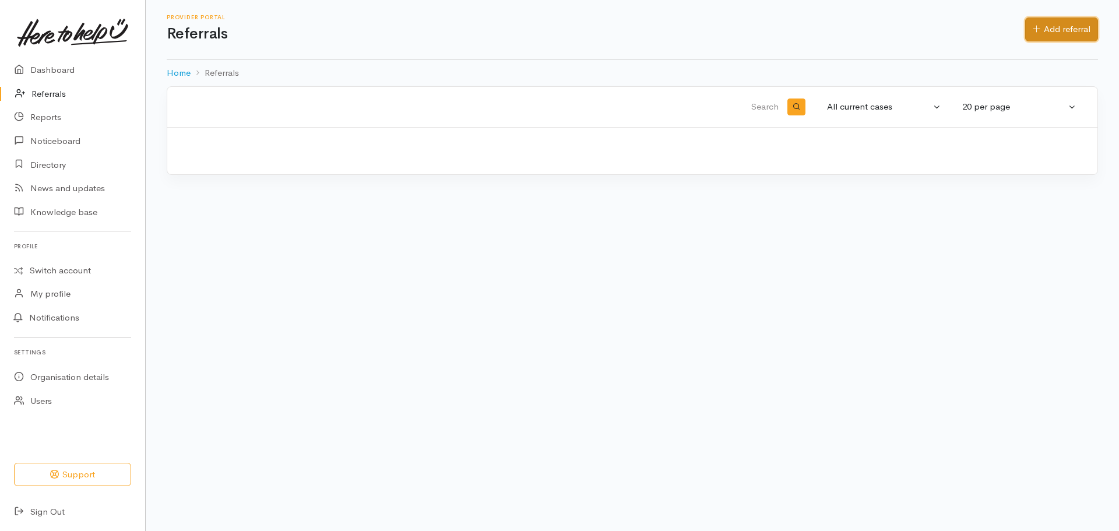
click at [1035, 36] on link "Add referral" at bounding box center [1061, 29] width 73 height 24
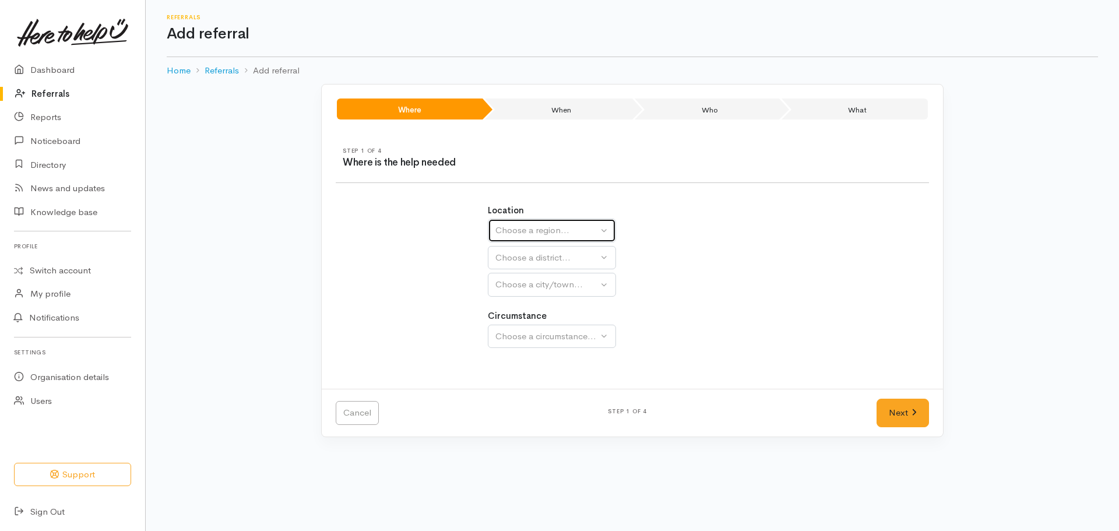
click at [523, 228] on div "Choose a region..." at bounding box center [546, 230] width 103 height 13
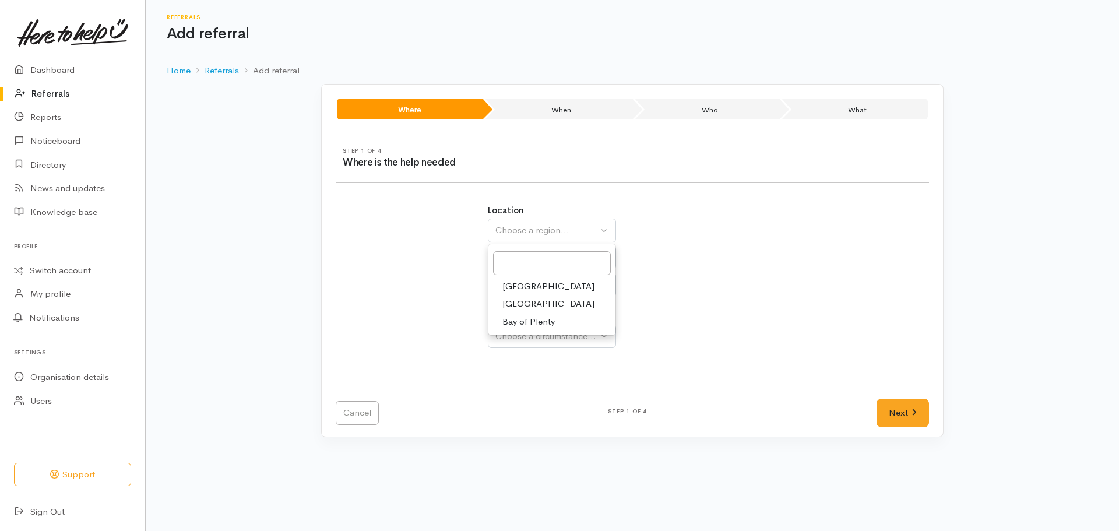
click at [528, 305] on span "[GEOGRAPHIC_DATA]" at bounding box center [548, 303] width 92 height 13
select select "3"
select select
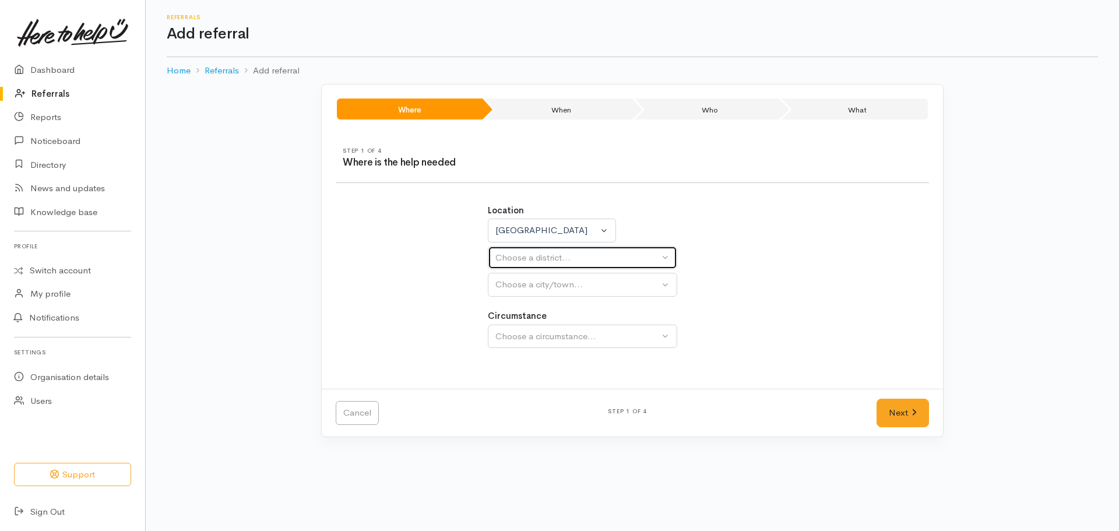
click at [537, 255] on div "Choose a district..." at bounding box center [577, 257] width 164 height 13
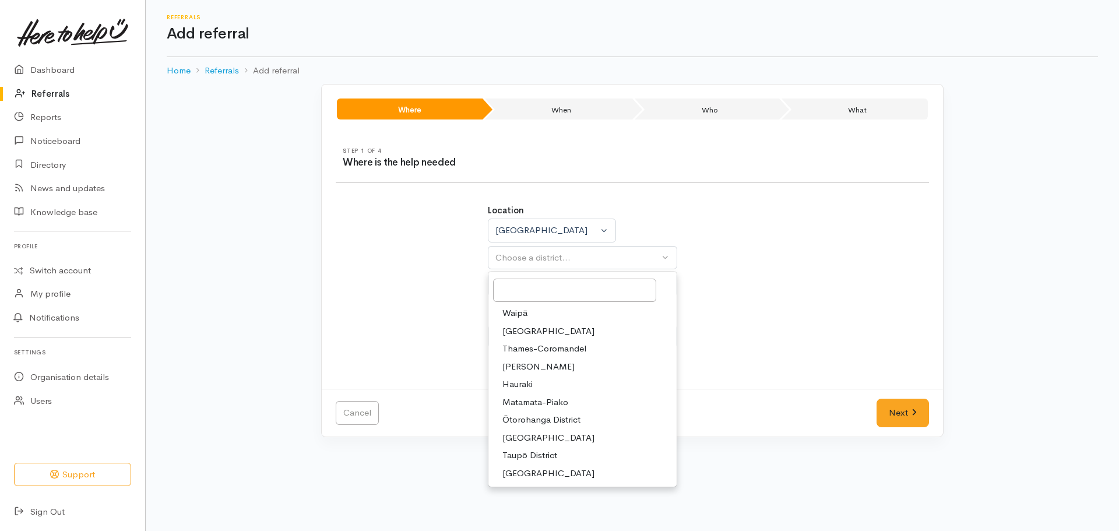
drag, startPoint x: 541, startPoint y: 440, endPoint x: 535, endPoint y: 414, distance: 26.4
click at [541, 437] on span "[GEOGRAPHIC_DATA]" at bounding box center [548, 437] width 92 height 13
select select "11"
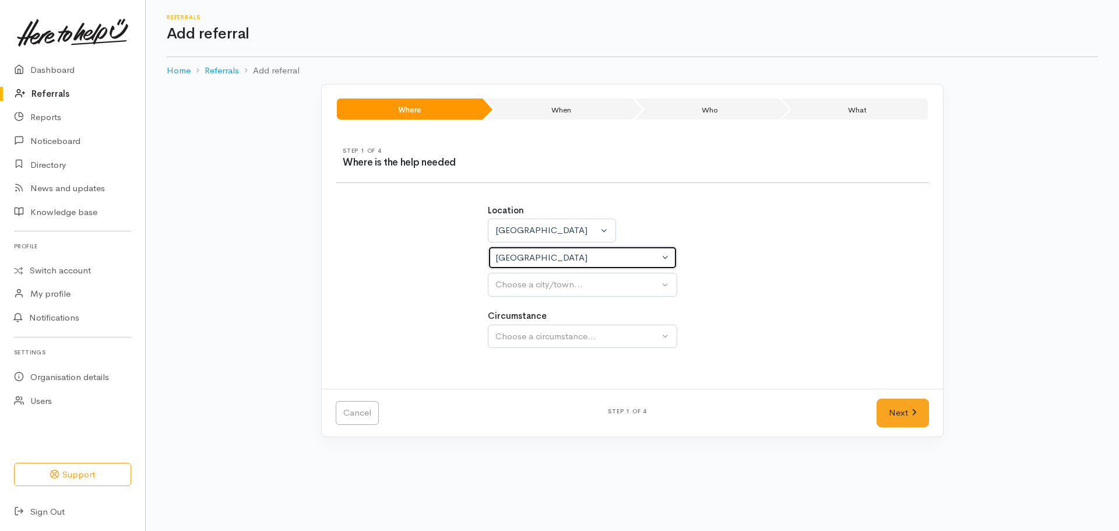
select select
click at [515, 286] on div "Choose a city/town..." at bounding box center [577, 284] width 164 height 13
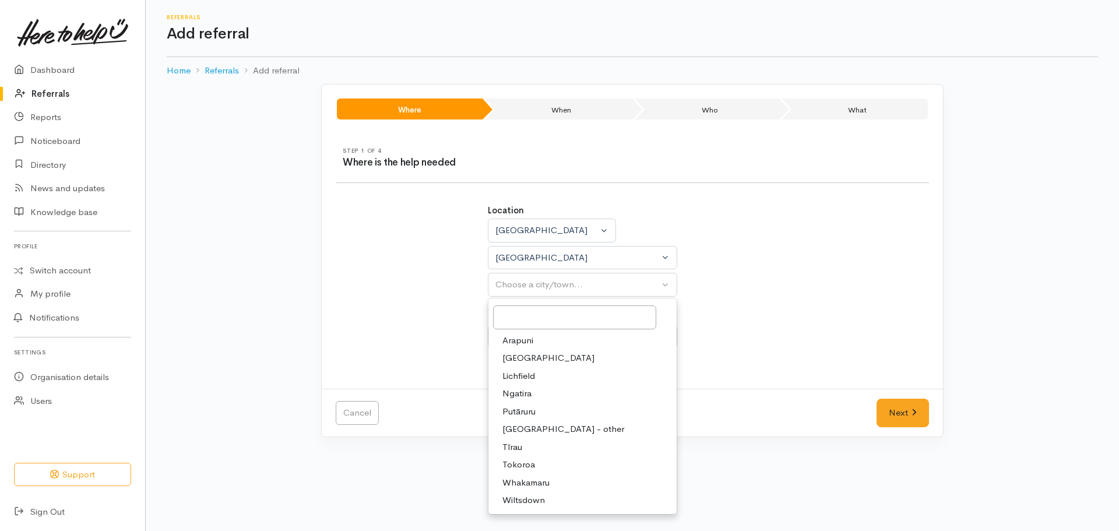
drag, startPoint x: 538, startPoint y: 464, endPoint x: 541, endPoint y: 443, distance: 20.6
click at [538, 462] on link "Tokoroa" at bounding box center [582, 465] width 188 height 18
select select "3"
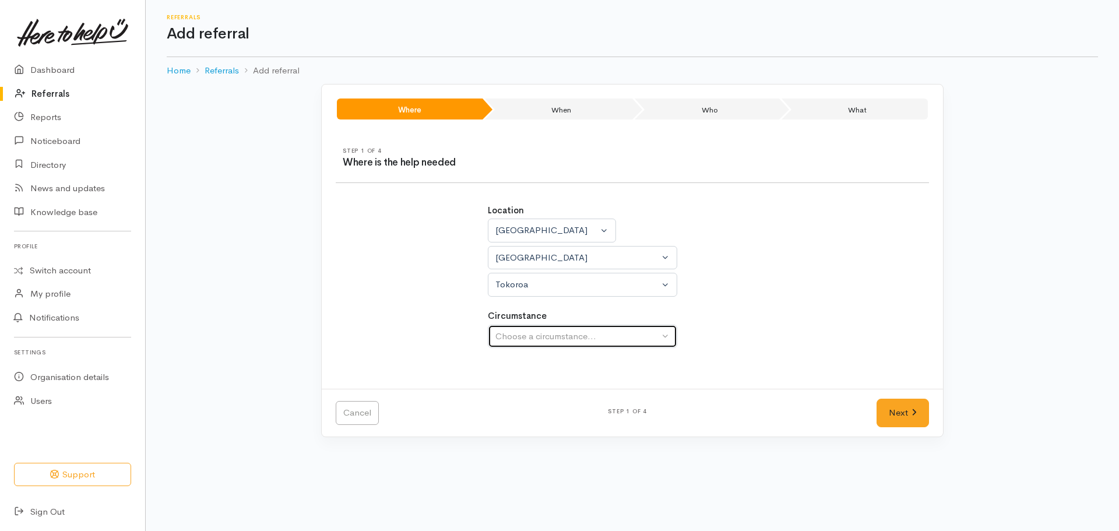
click at [550, 346] on button "Choose a circumstance..." at bounding box center [582, 337] width 189 height 24
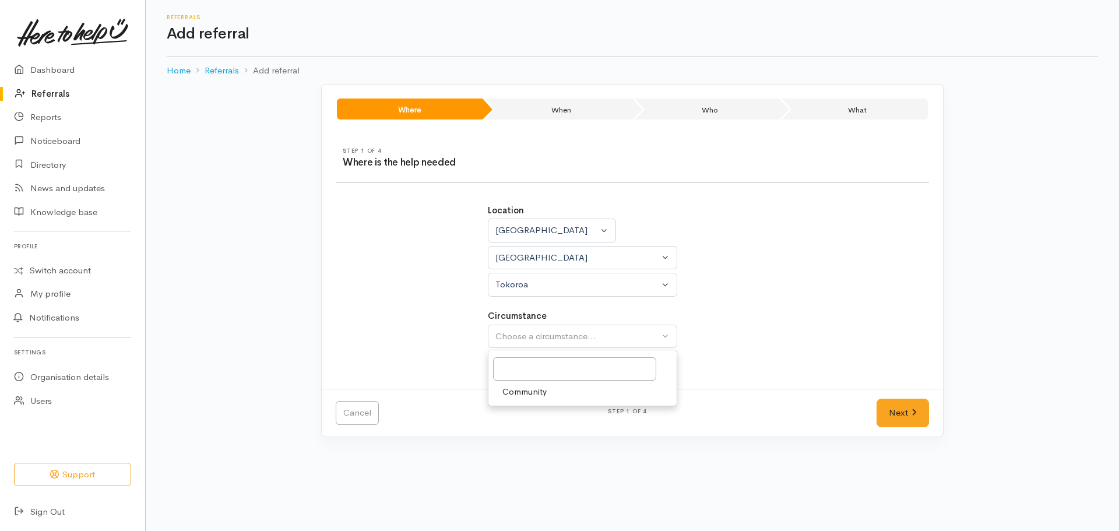
drag, startPoint x: 533, startPoint y: 390, endPoint x: 597, endPoint y: 400, distance: 64.3
click at [533, 389] on span "Community" at bounding box center [524, 391] width 44 height 13
select select "2"
click at [890, 422] on link "Next" at bounding box center [902, 413] width 52 height 29
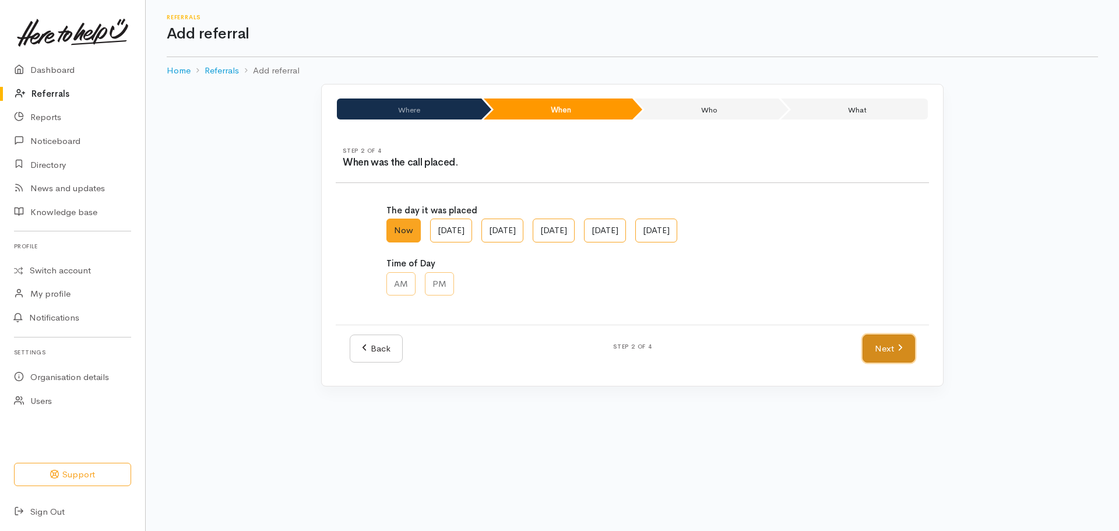
click at [878, 354] on link "Next" at bounding box center [888, 348] width 52 height 29
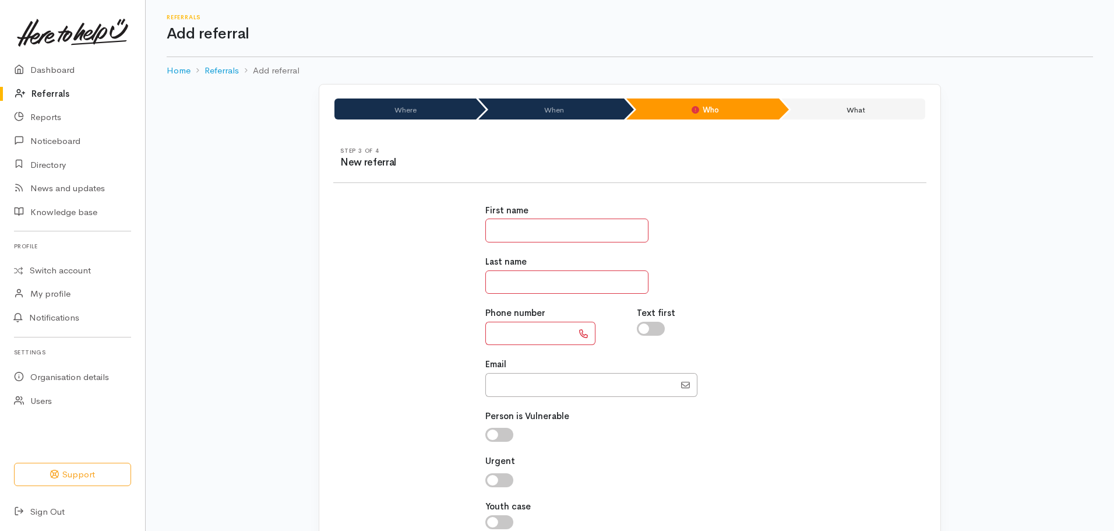
paste input "**********"
type input "**********"
click at [541, 227] on input "text" at bounding box center [566, 231] width 163 height 24
type input "******"
click at [516, 285] on input "text" at bounding box center [566, 282] width 163 height 24
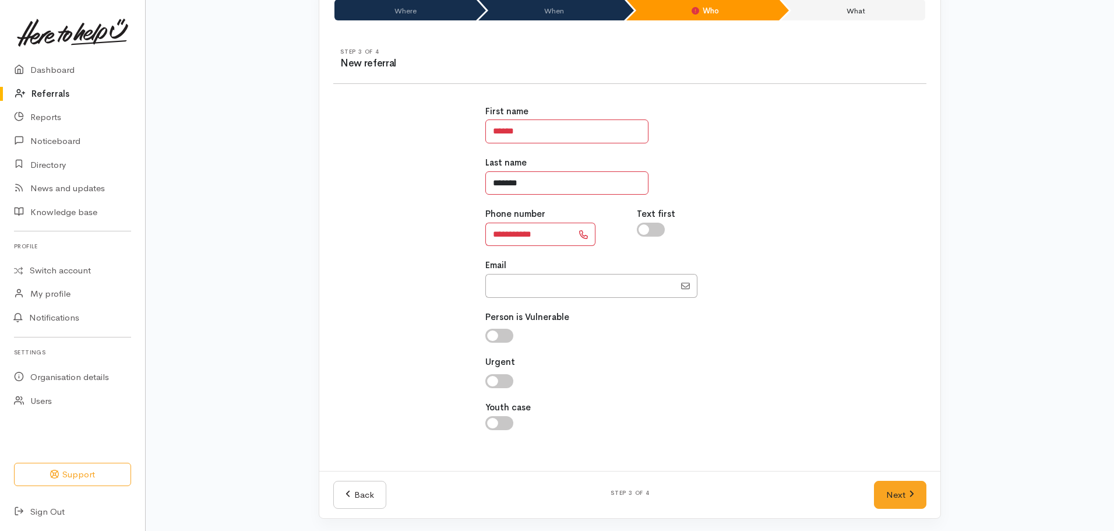
scroll to position [101, 0]
type input "*******"
click at [893, 496] on link "Next" at bounding box center [900, 493] width 52 height 29
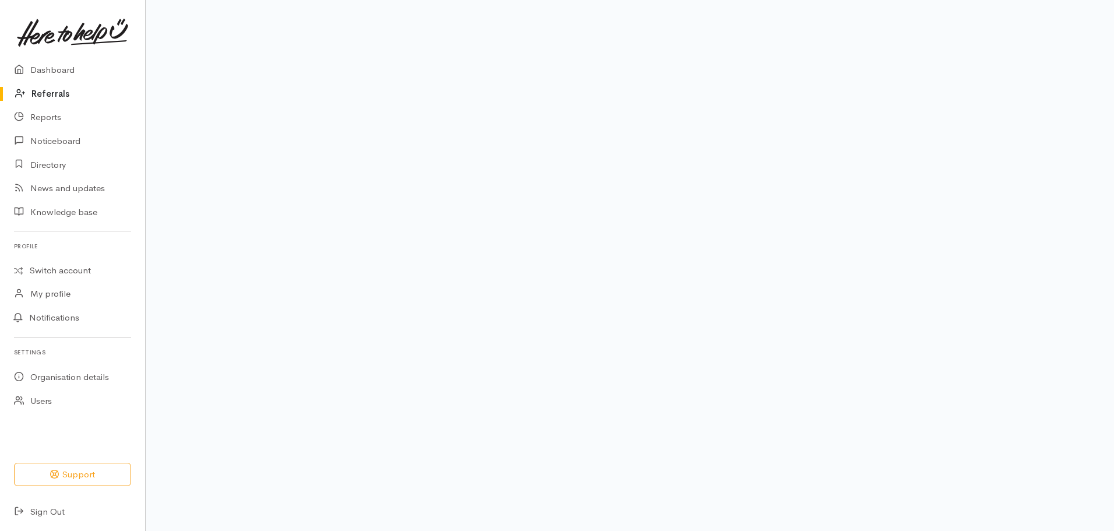
scroll to position [79, 0]
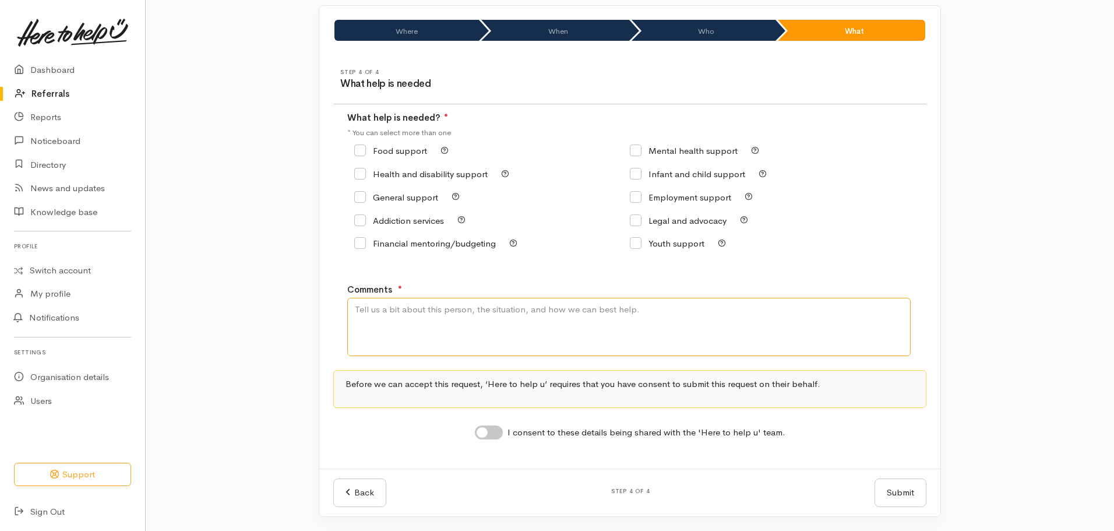
click at [423, 314] on textarea "Comments" at bounding box center [628, 327] width 563 height 58
type textarea "Came via Tokoroa VM, located out of zone in Taranaki."
click at [356, 195] on input "General support" at bounding box center [396, 197] width 84 height 9
click at [354, 193] on input "General support" at bounding box center [396, 197] width 84 height 9
click at [361, 201] on input "General support" at bounding box center [396, 197] width 84 height 9
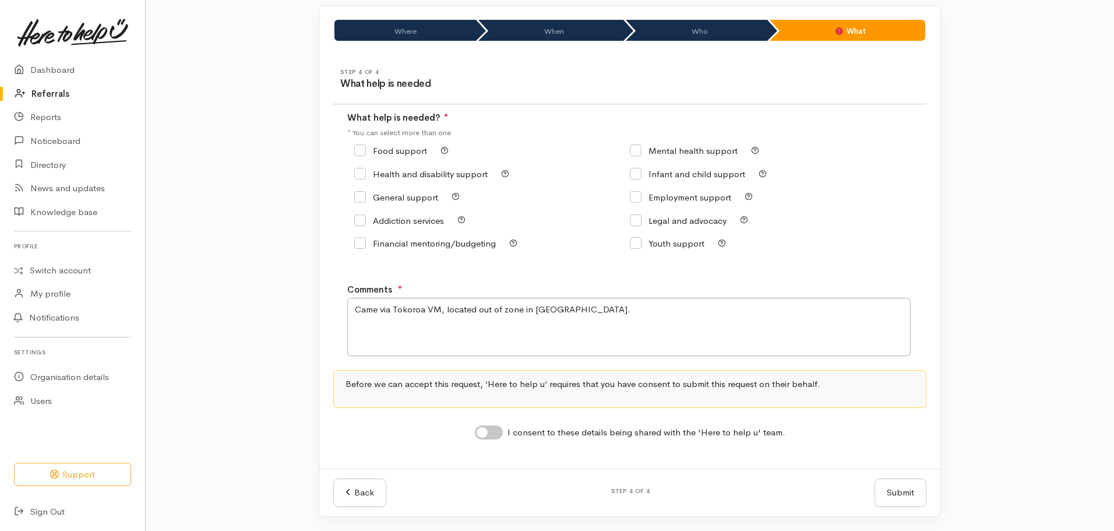
checkbox input "true"
drag, startPoint x: 586, startPoint y: 314, endPoint x: 625, endPoint y: 325, distance: 40.4
click at [587, 312] on textarea "Came via Tokoroa VM, located out of zone in Taranaki." at bounding box center [628, 327] width 563 height 58
click at [563, 309] on textarea "Came via Tokoroa VM, located out of zone in [GEOGRAPHIC_DATA]. No support prefe…" at bounding box center [628, 327] width 563 height 58
type textarea "Came via Tokoroa VM, located out of zone in [GEOGRAPHIC_DATA]. No support prefe…"
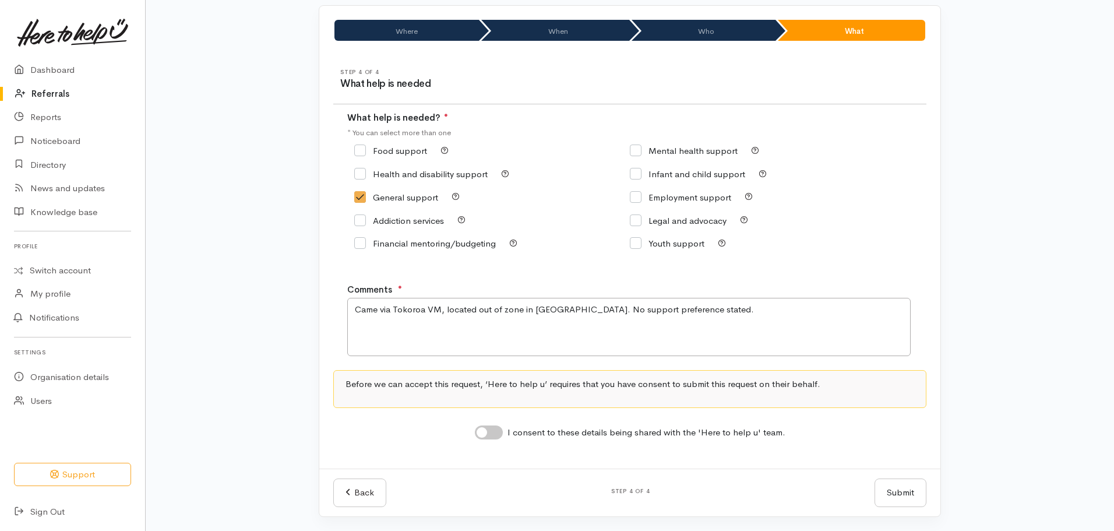
drag, startPoint x: 492, startPoint y: 432, endPoint x: 500, endPoint y: 432, distance: 7.6
click at [492, 432] on input "I consent to these details being shared with the 'Here to help u' team." at bounding box center [489, 432] width 28 height 14
checkbox input "true"
click at [908, 490] on button "Submit" at bounding box center [901, 492] width 52 height 29
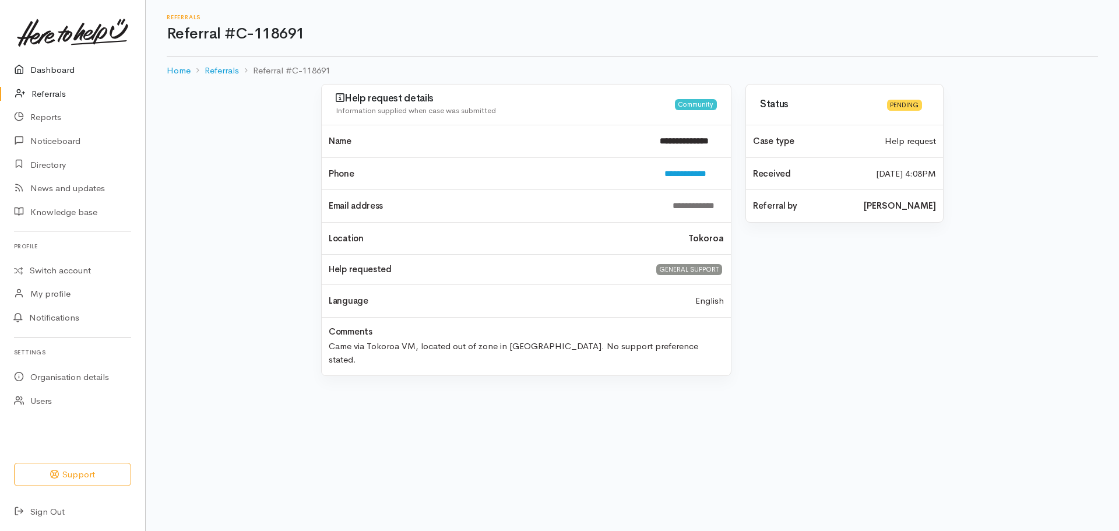
click at [50, 66] on link "Dashboard" at bounding box center [72, 70] width 145 height 24
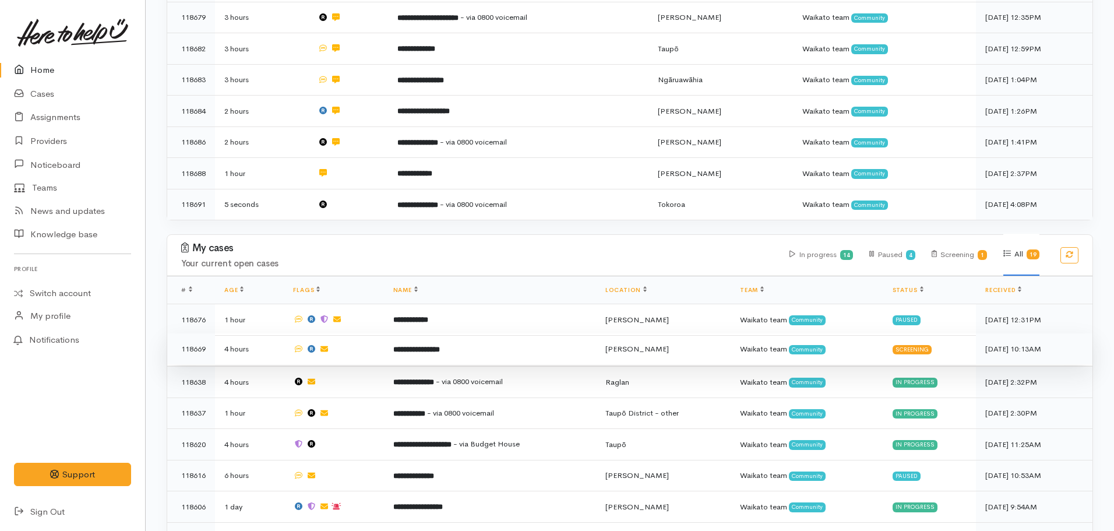
scroll to position [350, 0]
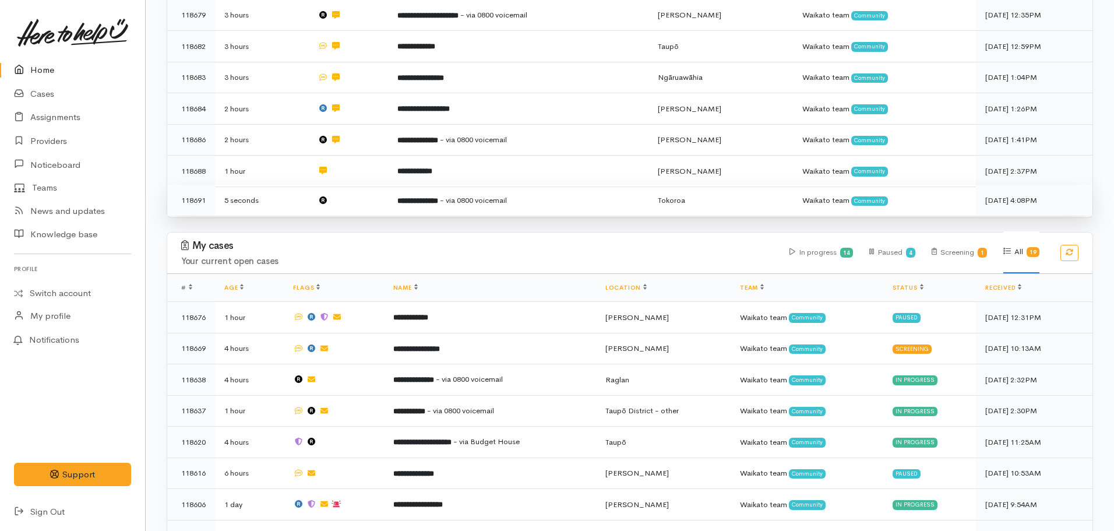
click at [410, 185] on td "**********" at bounding box center [518, 200] width 261 height 31
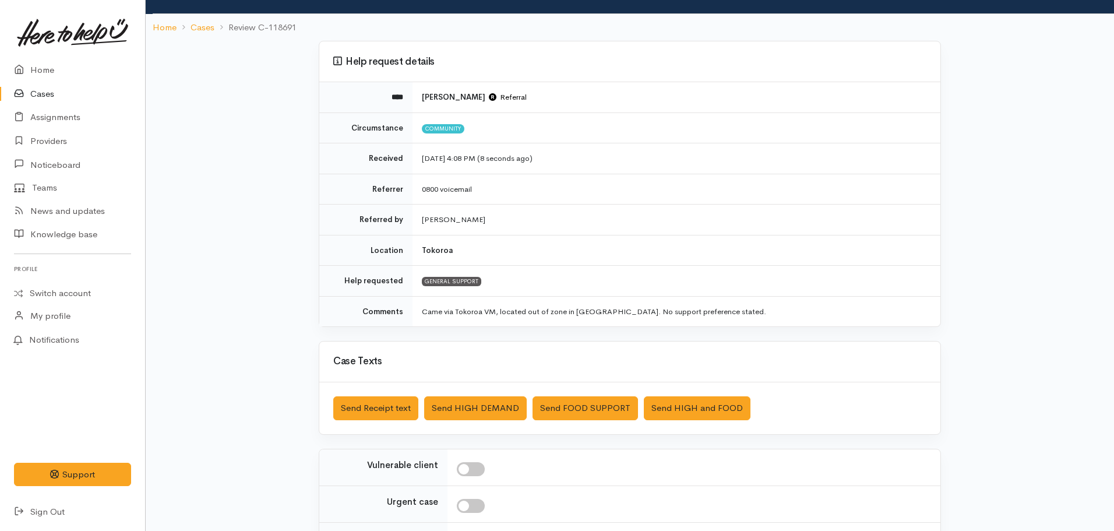
scroll to position [192, 0]
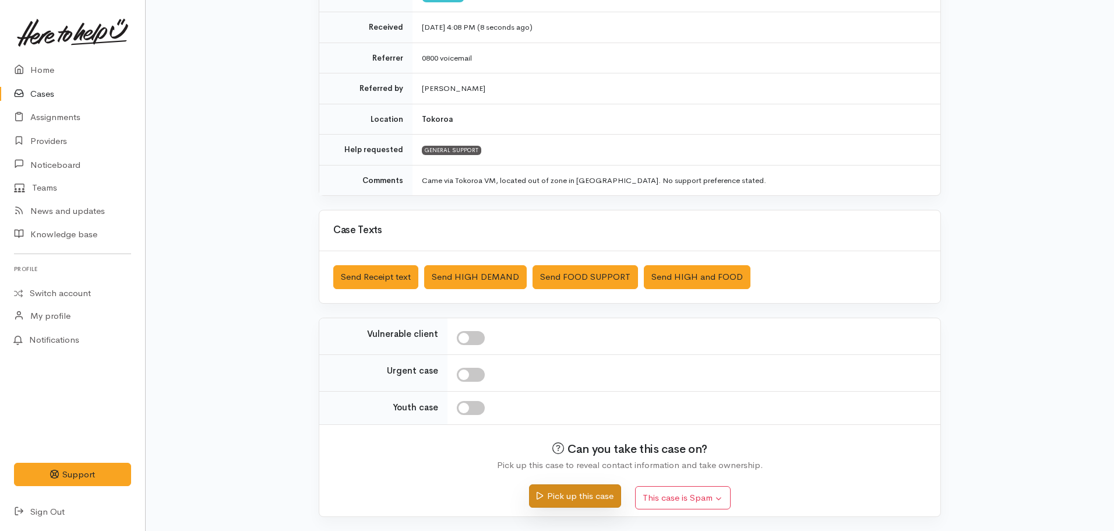
click at [554, 494] on button "Pick up this case" at bounding box center [574, 496] width 91 height 24
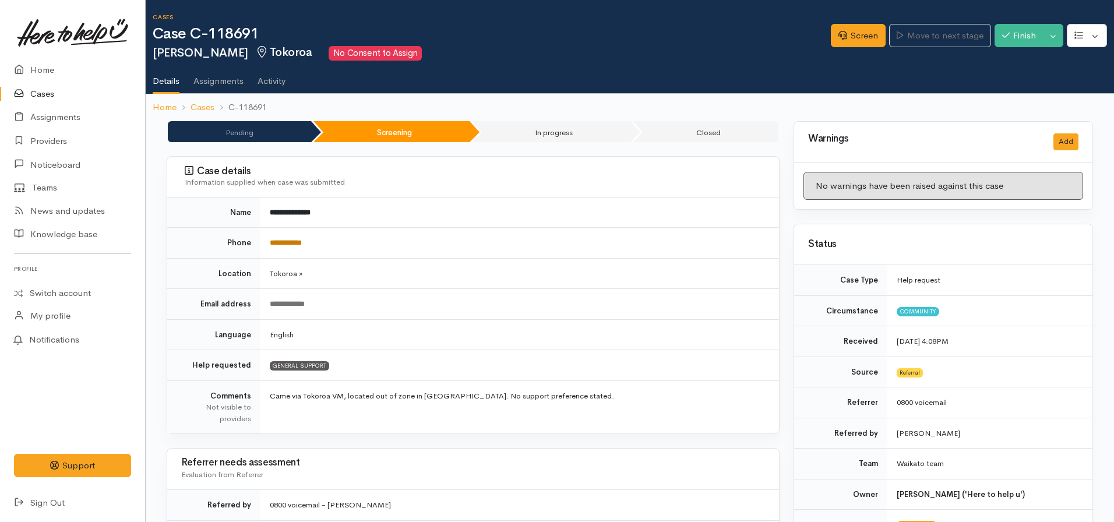
click at [295, 241] on link "**********" at bounding box center [286, 243] width 32 height 8
drag, startPoint x: 493, startPoint y: 311, endPoint x: 507, endPoint y: 305, distance: 15.1
click at [494, 311] on td "**********" at bounding box center [519, 304] width 519 height 31
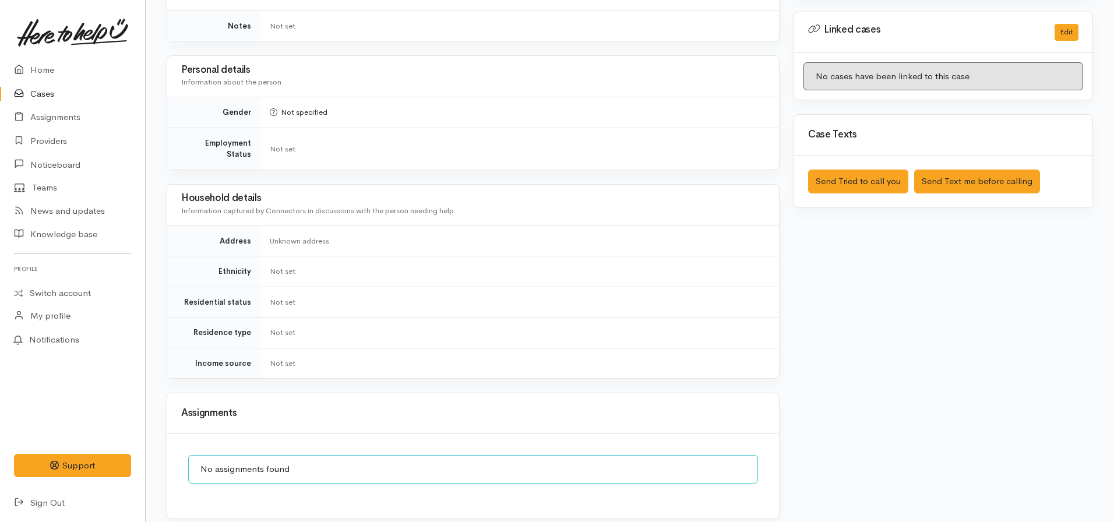
scroll to position [731, 0]
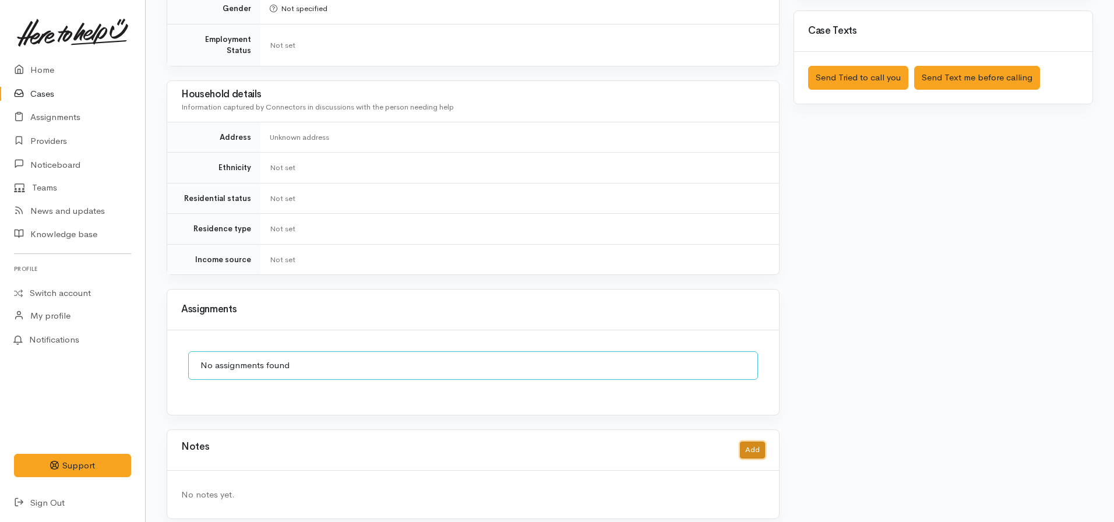
click at [756, 442] on button "Add" at bounding box center [752, 450] width 25 height 17
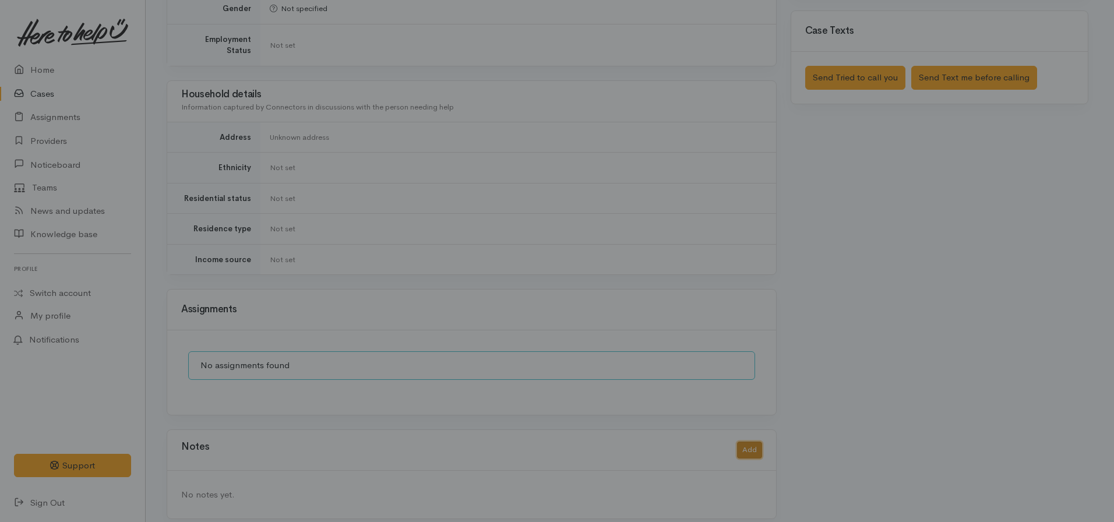
scroll to position [722, 0]
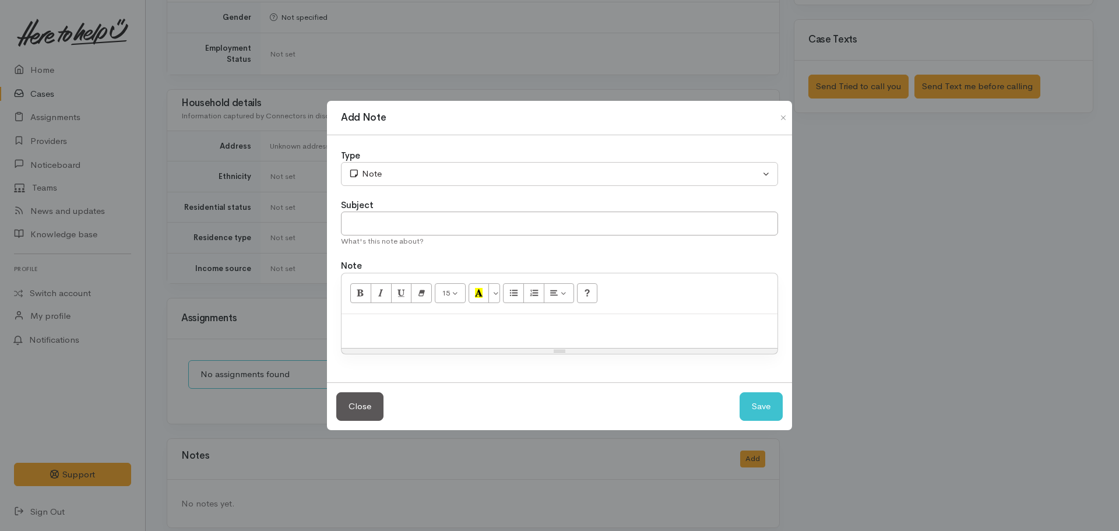
drag, startPoint x: 422, startPoint y: 315, endPoint x: 397, endPoint y: 343, distance: 37.2
click at [420, 318] on div at bounding box center [559, 331] width 436 height 34
click at [396, 217] on input "text" at bounding box center [559, 224] width 437 height 24
type input "Outside of Zone"
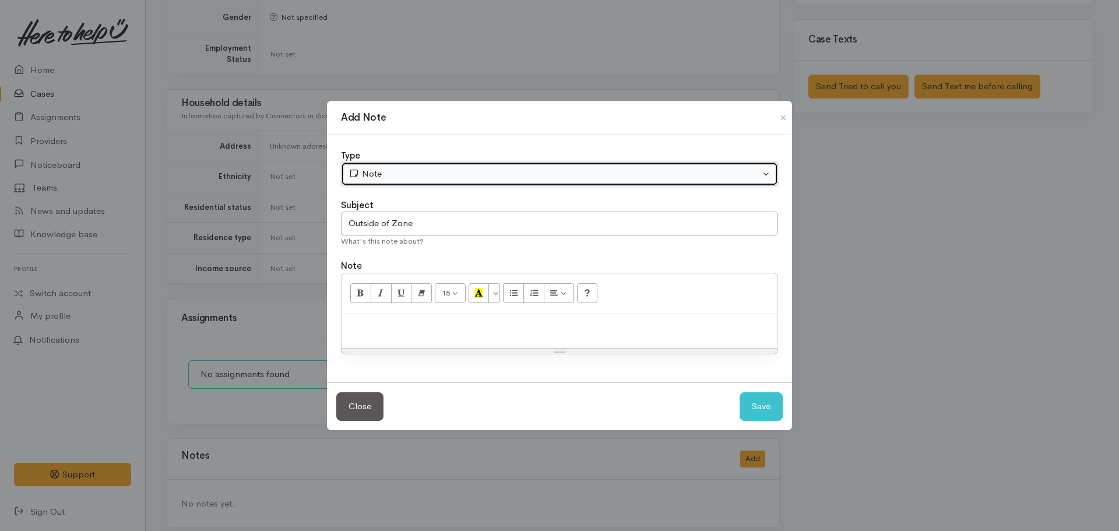
click at [438, 174] on div "Note" at bounding box center [553, 173] width 411 height 13
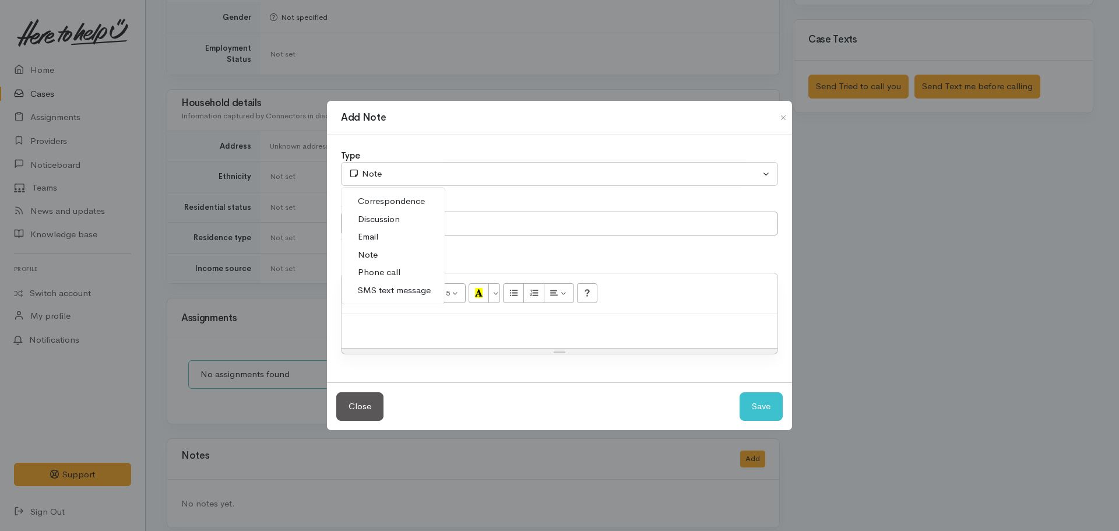
click at [374, 273] on span "Phone call" at bounding box center [379, 272] width 43 height 13
select select "3"
drag, startPoint x: 355, startPoint y: 339, endPoint x: 360, endPoint y: 334, distance: 6.2
click at [358, 337] on div at bounding box center [559, 331] width 436 height 34
click at [467, 326] on p "Out of zone (Taranaki)" at bounding box center [559, 326] width 424 height 13
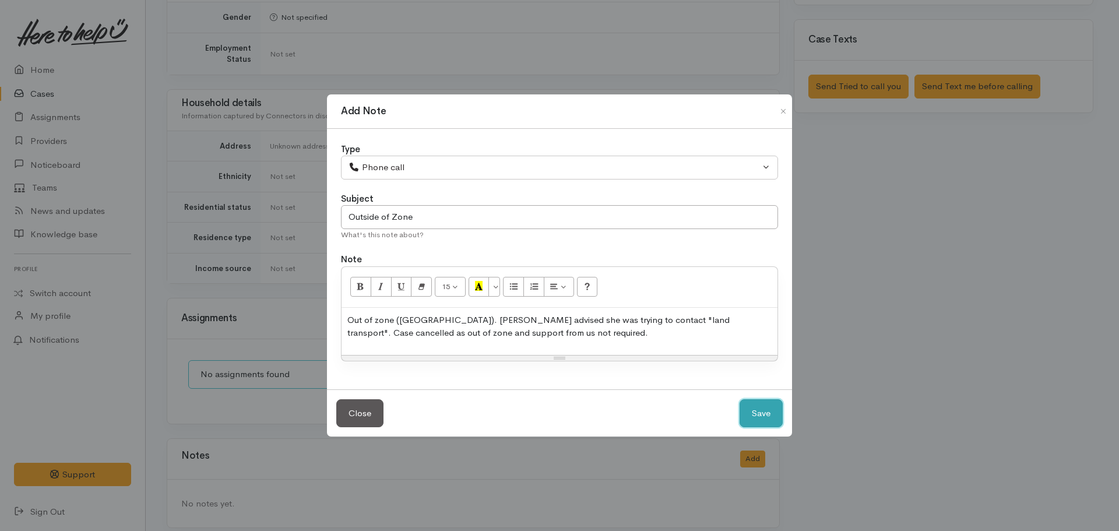
click at [761, 408] on button "Save" at bounding box center [760, 413] width 43 height 29
select select "1"
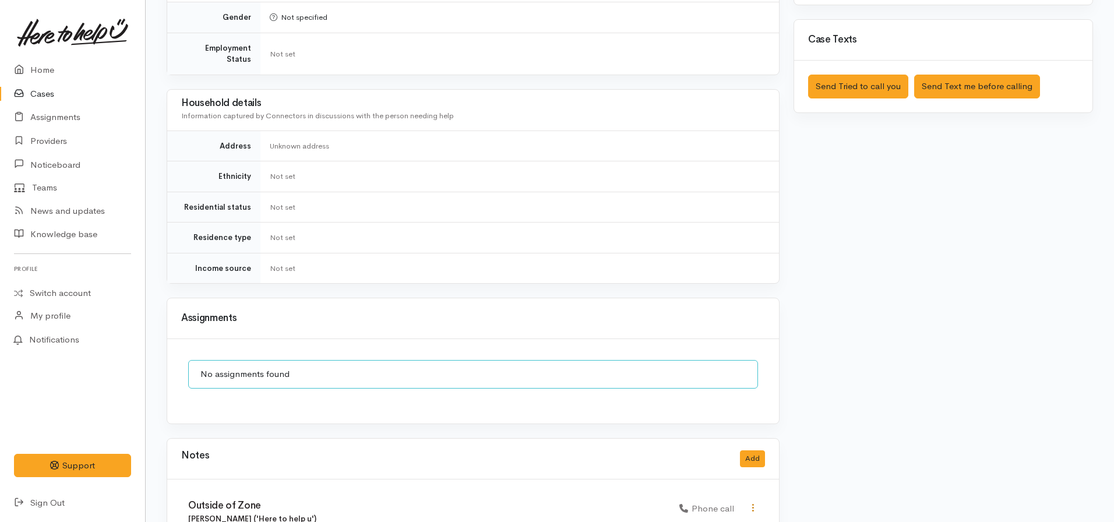
drag, startPoint x: 750, startPoint y: 499, endPoint x: 751, endPoint y: 492, distance: 6.4
click at [751, 503] on icon at bounding box center [753, 508] width 10 height 10
click at [687, 460] on link "Edit" at bounding box center [711, 469] width 92 height 18
type input "Outside of Zone"
select select "3"
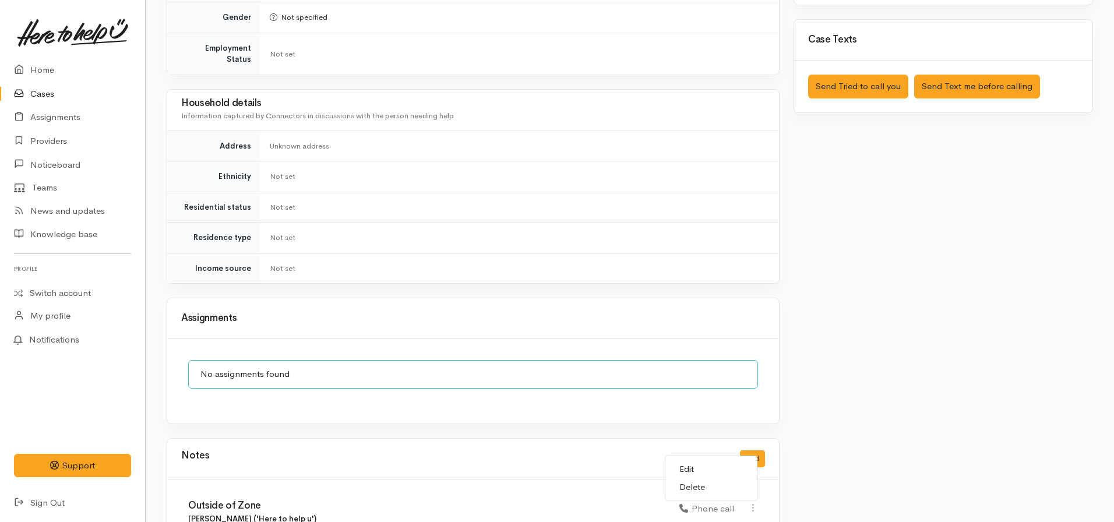
select select "3"
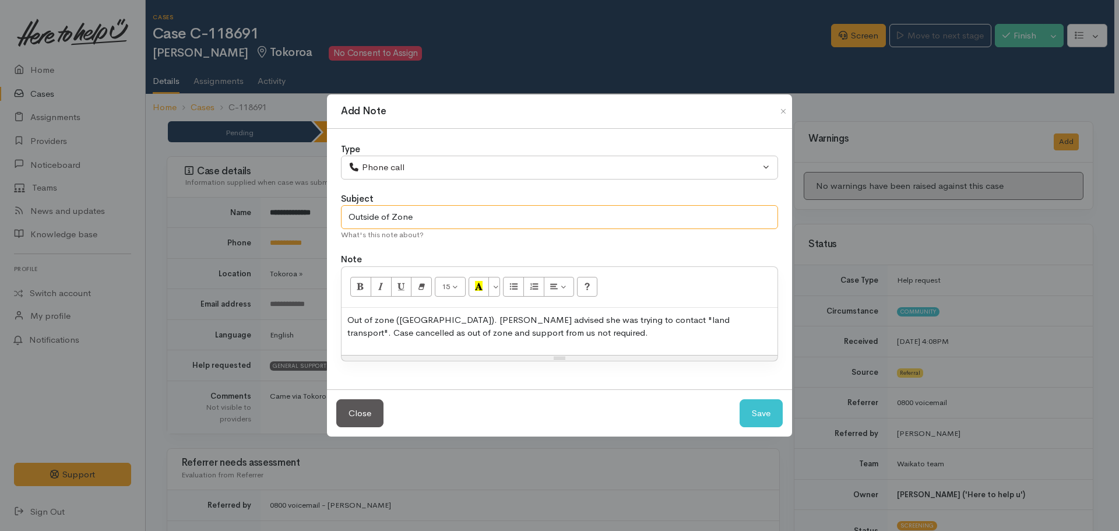
click at [433, 215] on input "Outside of Zone" at bounding box center [559, 217] width 437 height 24
type input "Outside of Zone - case cancelled"
click at [739, 399] on button "Save" at bounding box center [760, 413] width 43 height 29
select select "1"
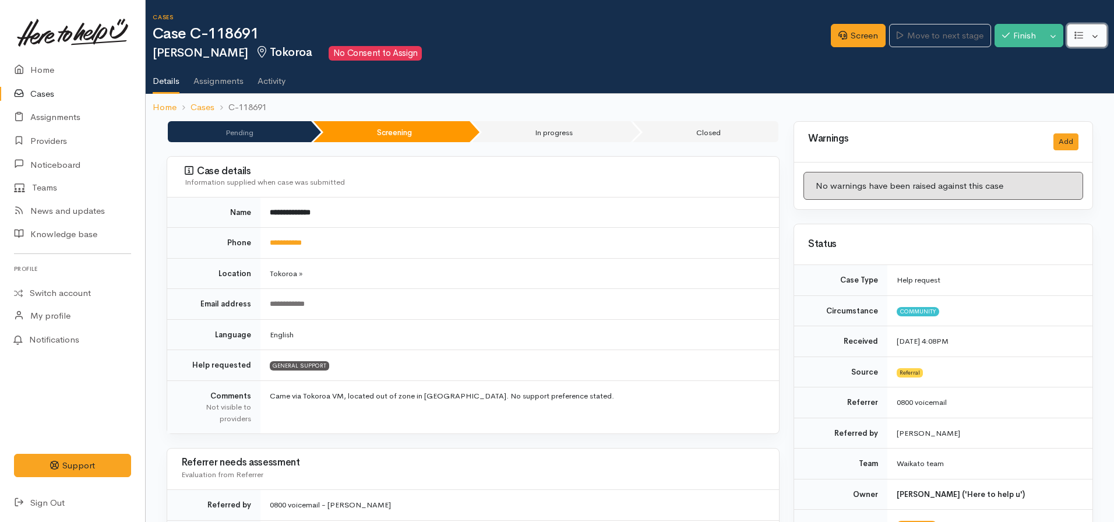
click at [1077, 34] on icon "button" at bounding box center [1078, 35] width 9 height 9
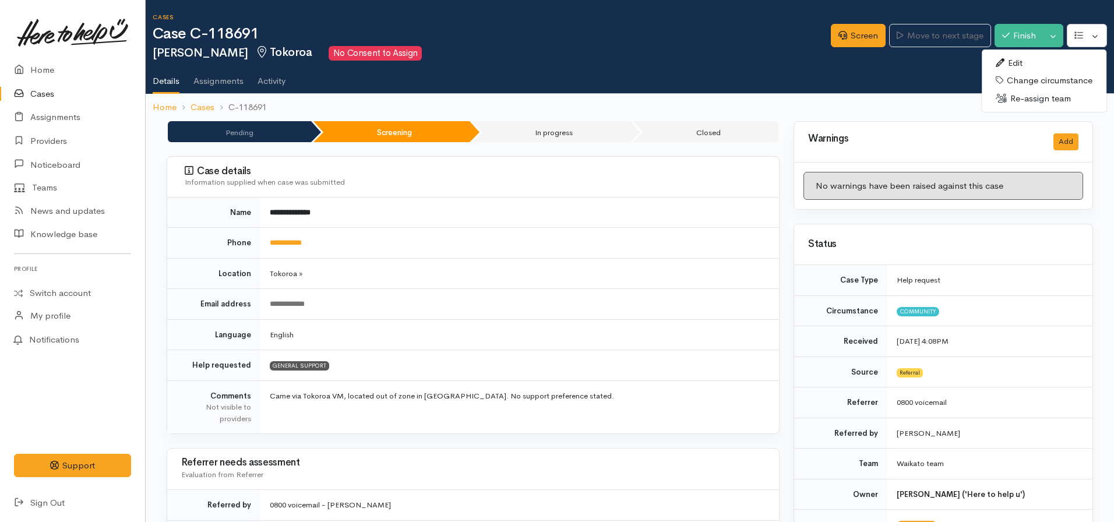
click at [1028, 80] on link "Change circumstance" at bounding box center [1044, 81] width 125 height 18
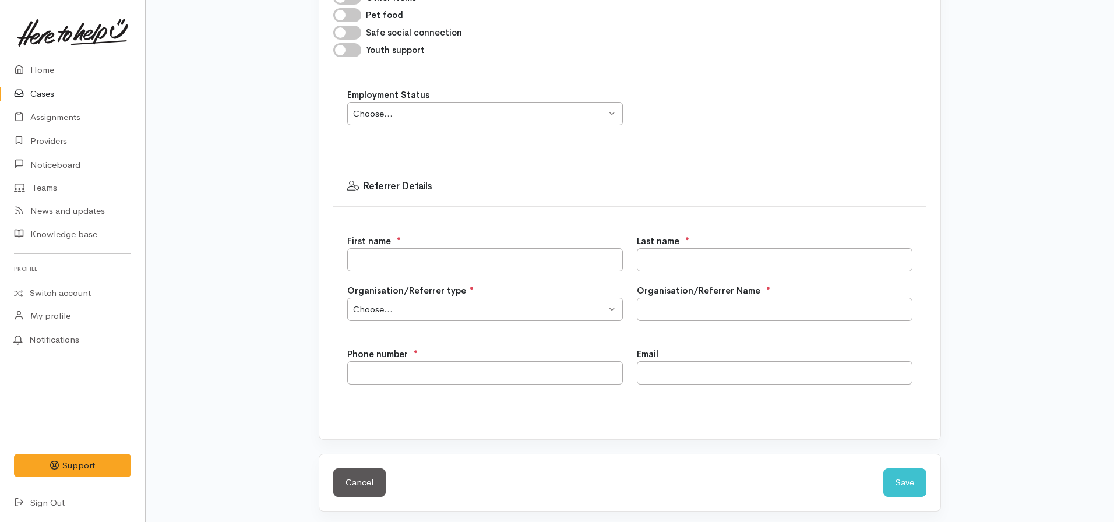
scroll to position [655, 0]
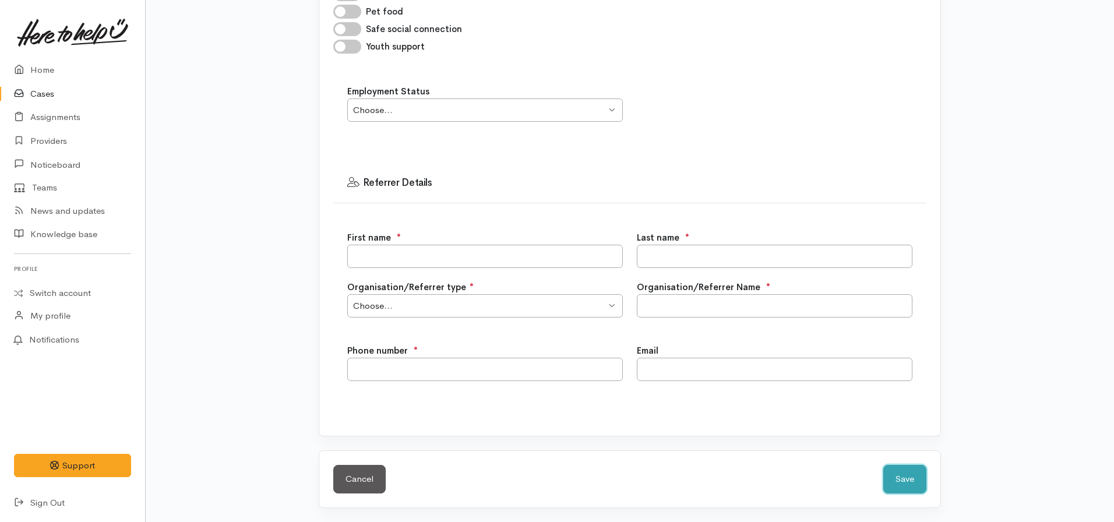
click at [911, 478] on button "Save" at bounding box center [904, 479] width 43 height 29
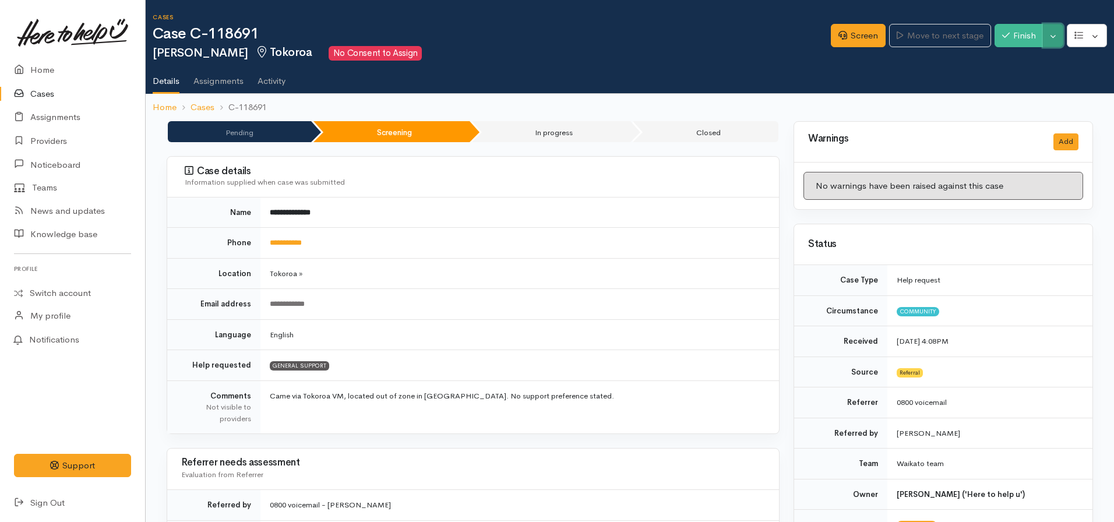
click at [1051, 41] on button "Toggle Dropdown" at bounding box center [1053, 36] width 20 height 24
click at [1091, 25] on button "button" at bounding box center [1087, 36] width 40 height 24
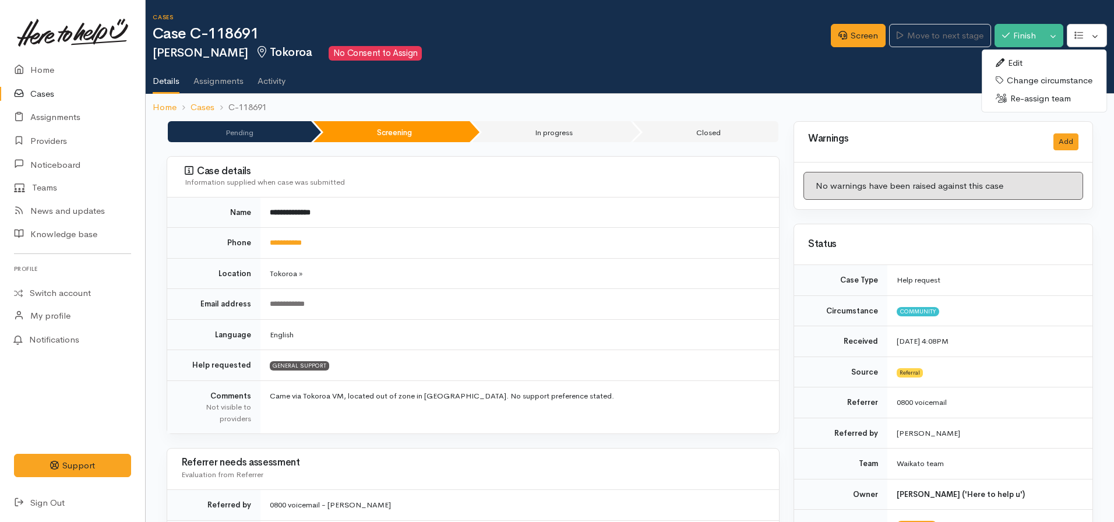
click at [1029, 65] on link "Edit" at bounding box center [1044, 63] width 125 height 18
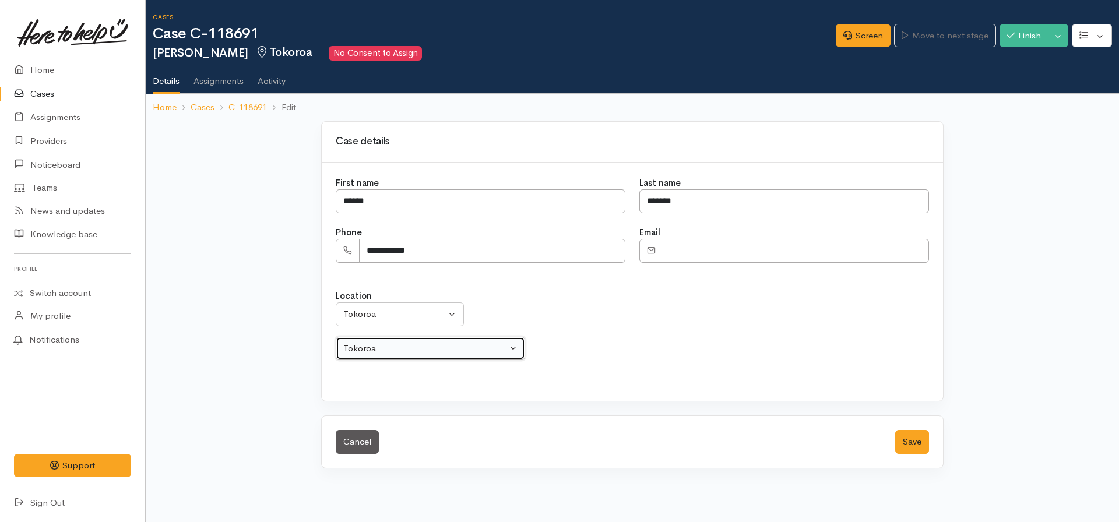
click at [379, 340] on button "Tokoroa" at bounding box center [430, 349] width 189 height 24
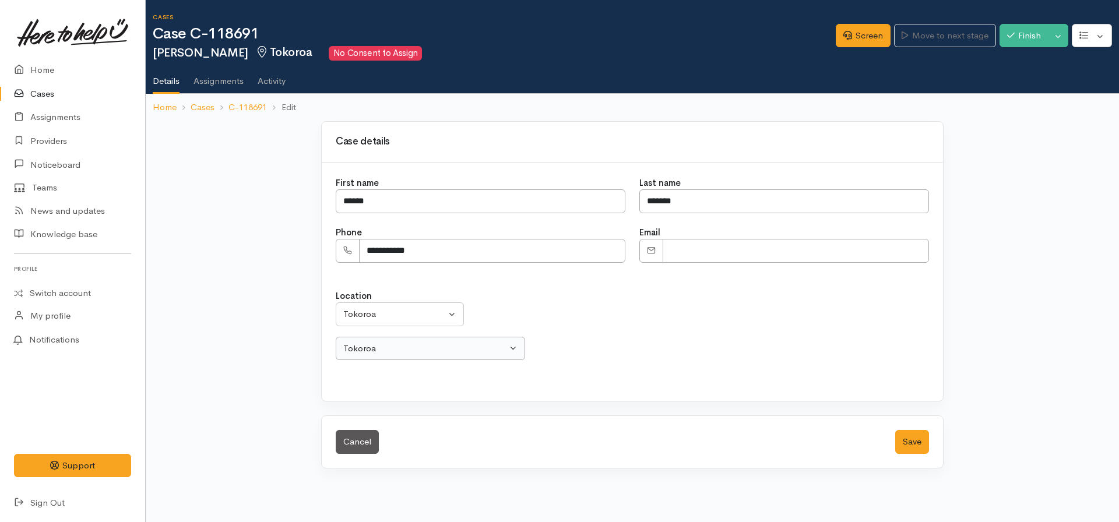
select select "52"
click at [375, 313] on div "Tokoroa" at bounding box center [394, 314] width 103 height 13
type input "tara"
click at [924, 441] on button "Save" at bounding box center [912, 442] width 34 height 24
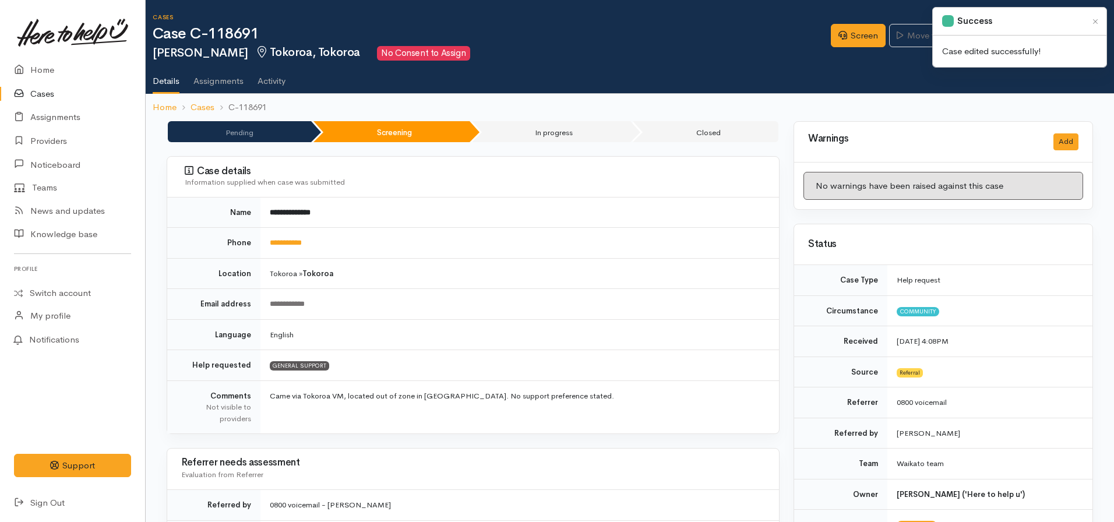
drag, startPoint x: 700, startPoint y: 36, endPoint x: 716, endPoint y: 37, distance: 15.2
click at [709, 36] on h1 "Case C-118691" at bounding box center [492, 34] width 678 height 17
click at [1095, 19] on button "Close" at bounding box center [1095, 21] width 13 height 13
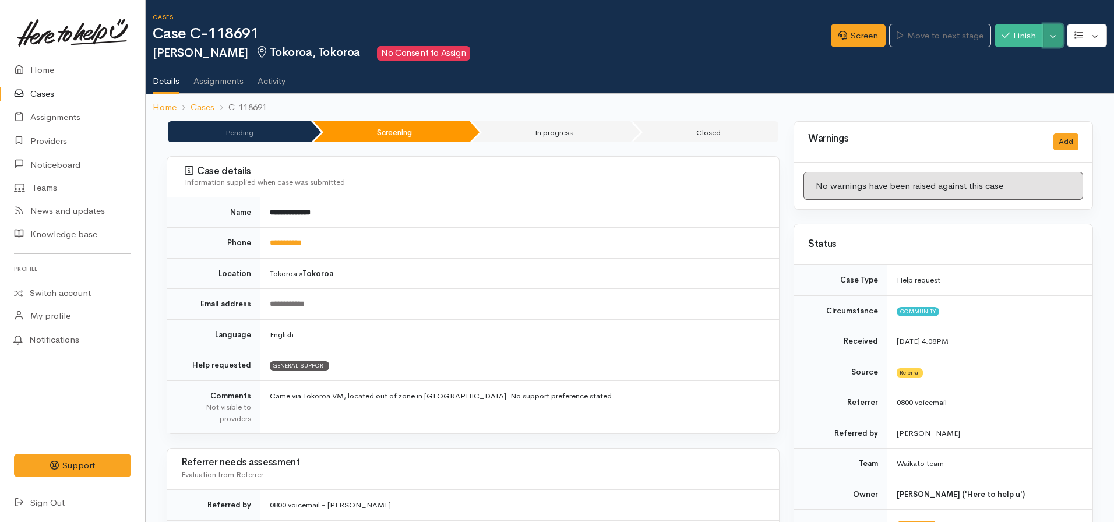
drag, startPoint x: 1055, startPoint y: 37, endPoint x: 1049, endPoint y: 44, distance: 9.2
click at [1055, 35] on button "Toggle Dropdown" at bounding box center [1053, 36] width 20 height 24
click at [1000, 81] on link "Cancel" at bounding box center [1017, 81] width 92 height 18
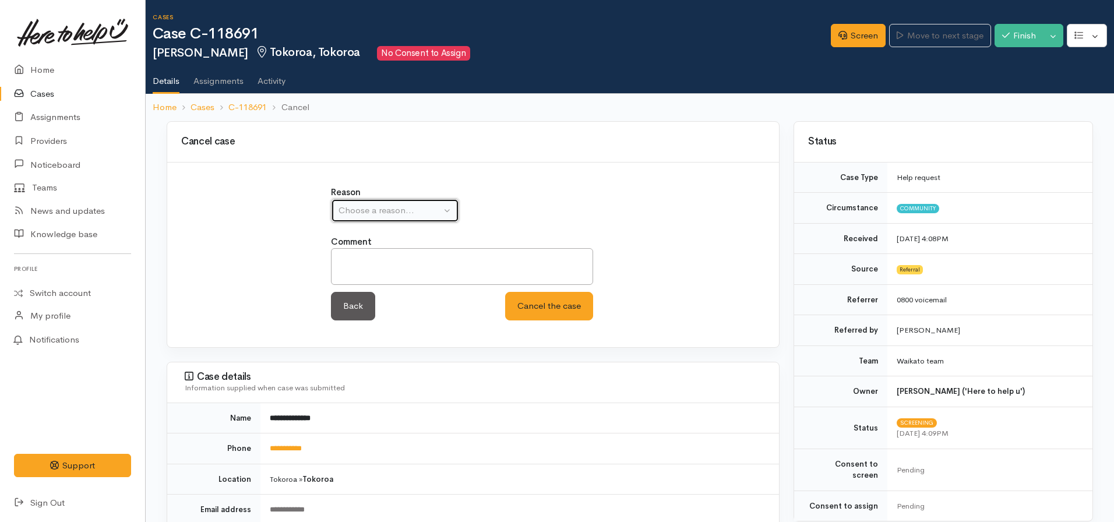
click at [420, 210] on div "Choose a reason..." at bounding box center [390, 210] width 103 height 13
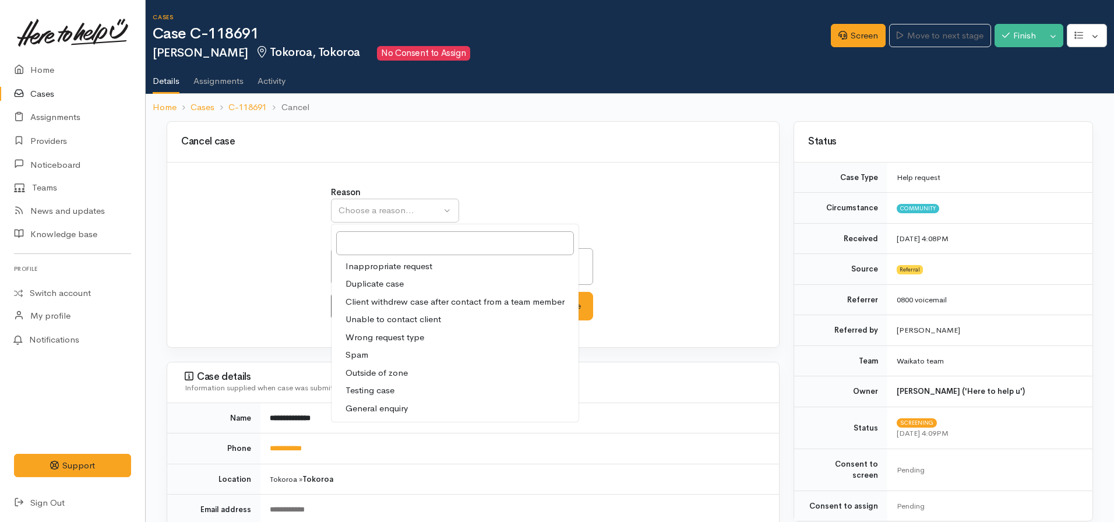
click at [400, 369] on span "Outside of zone" at bounding box center [377, 372] width 62 height 13
select select "9"
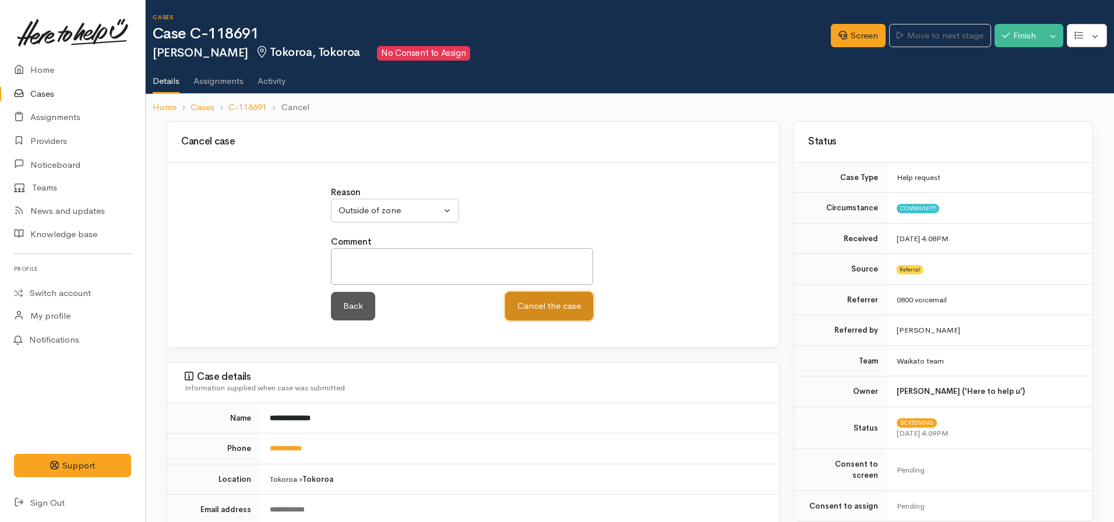
click at [545, 310] on button "Cancel the case" at bounding box center [549, 306] width 88 height 29
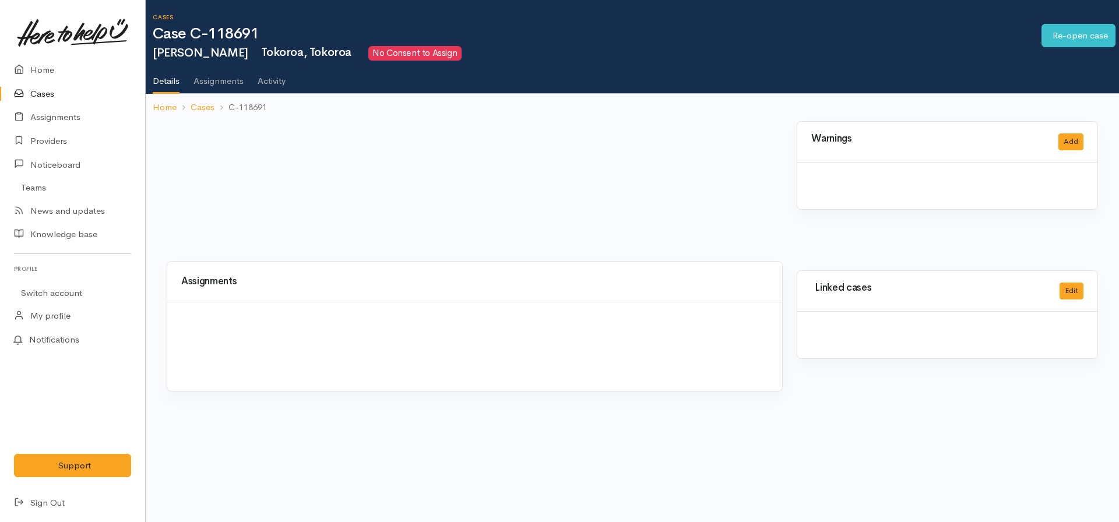
click at [162, 107] on link "Home" at bounding box center [165, 107] width 24 height 13
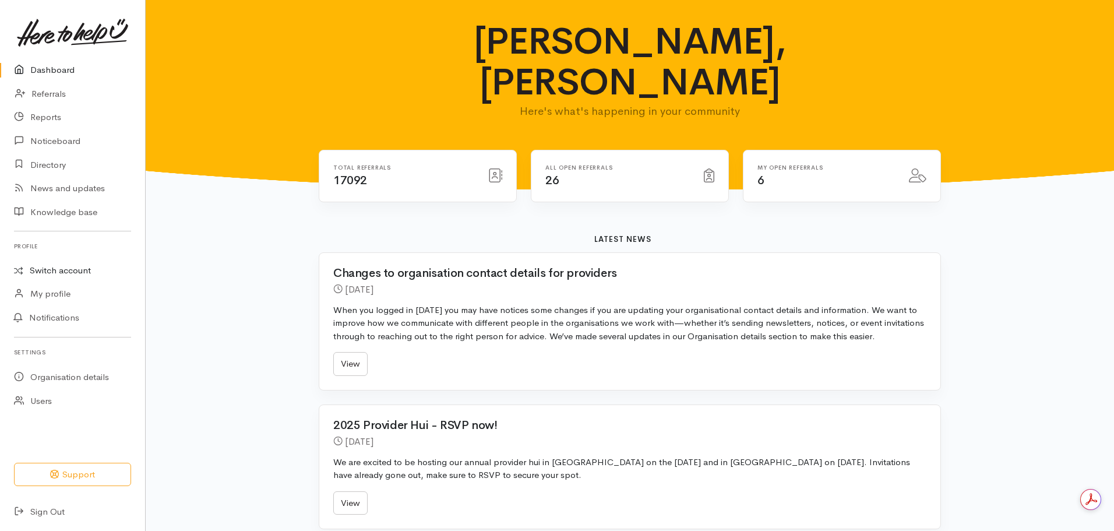
click at [42, 267] on link "Switch account" at bounding box center [72, 270] width 145 height 23
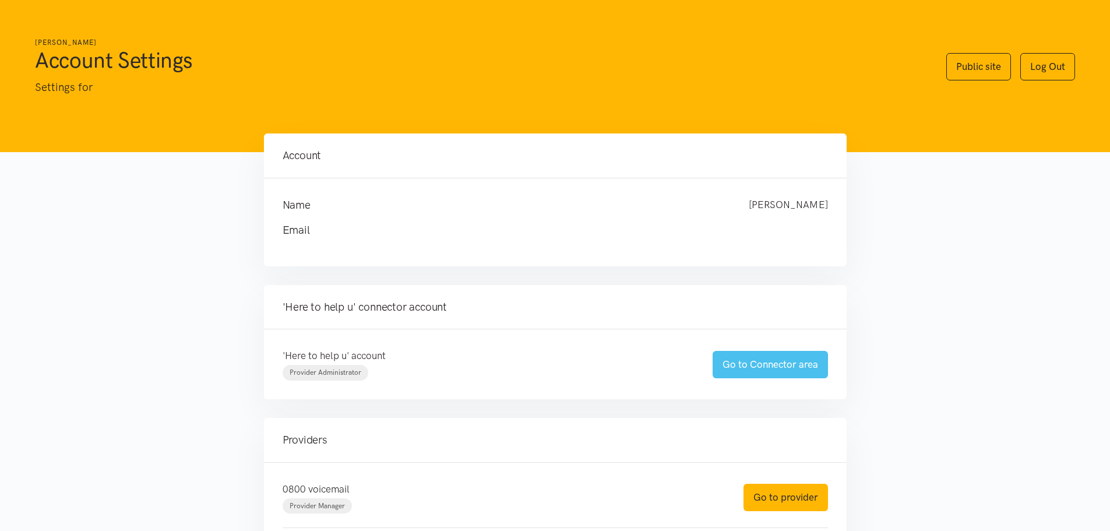
click at [730, 351] on link "Go to Connector area" at bounding box center [770, 364] width 115 height 27
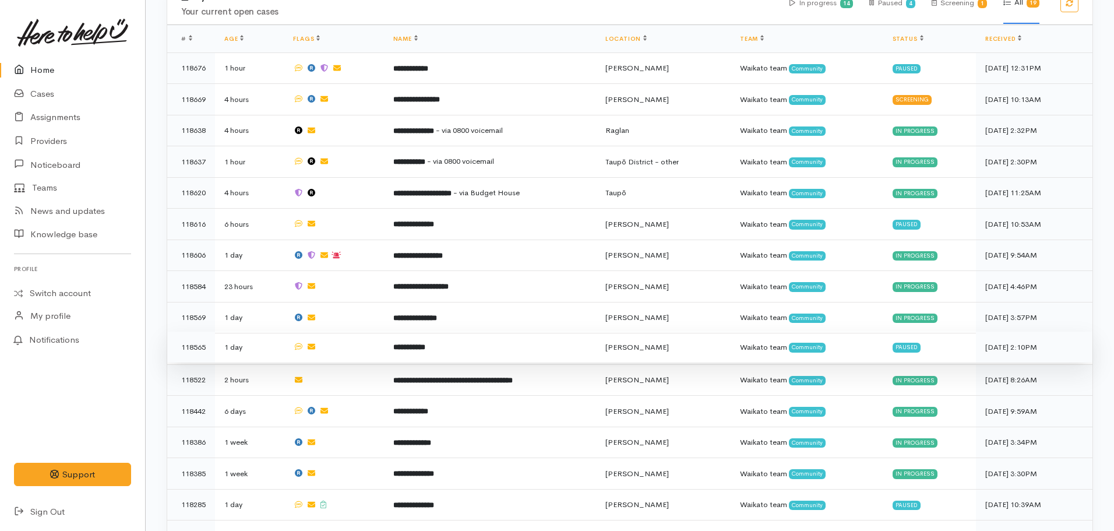
scroll to position [532, 0]
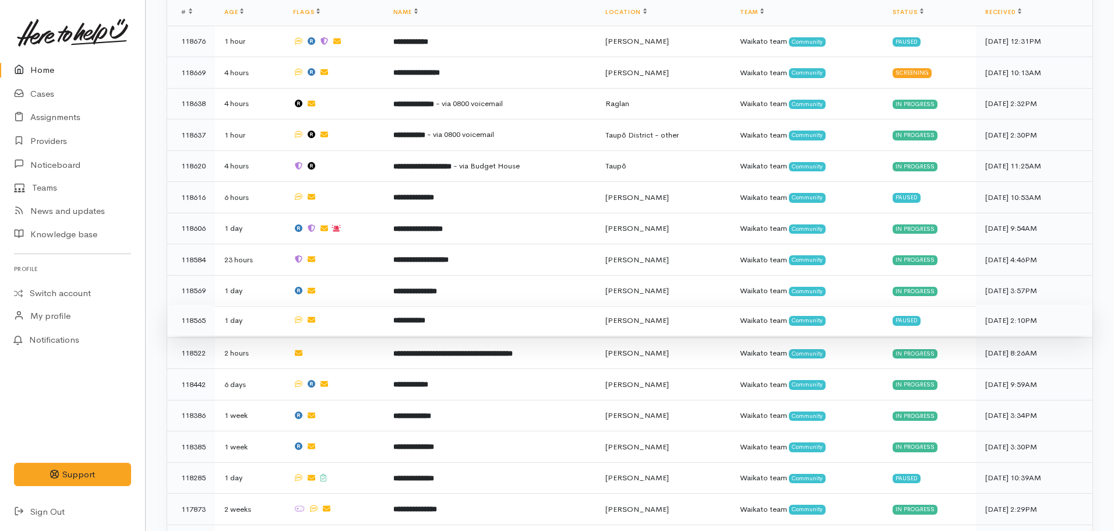
click at [457, 315] on td "**********" at bounding box center [490, 320] width 212 height 31
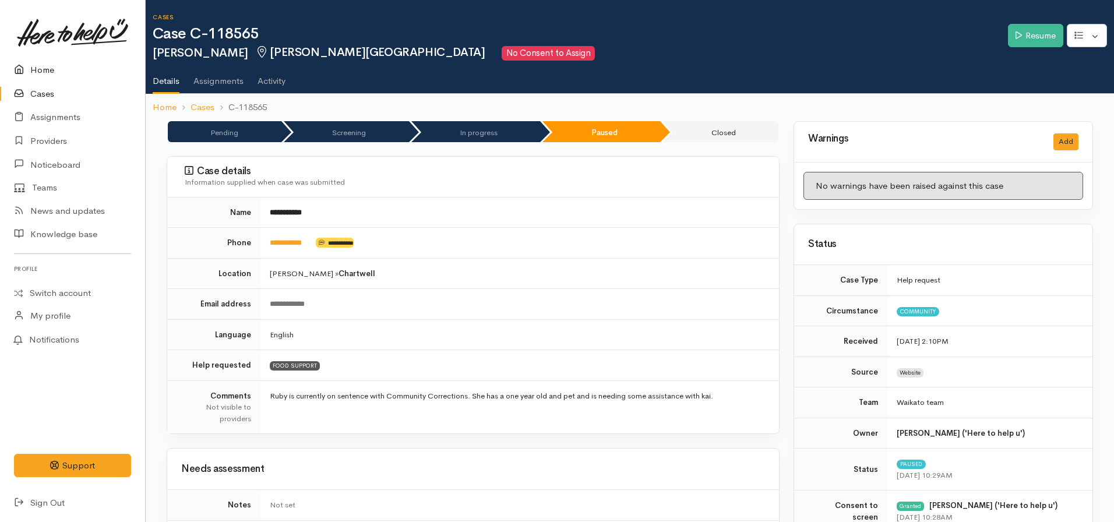
click at [44, 74] on link "Home" at bounding box center [72, 70] width 145 height 24
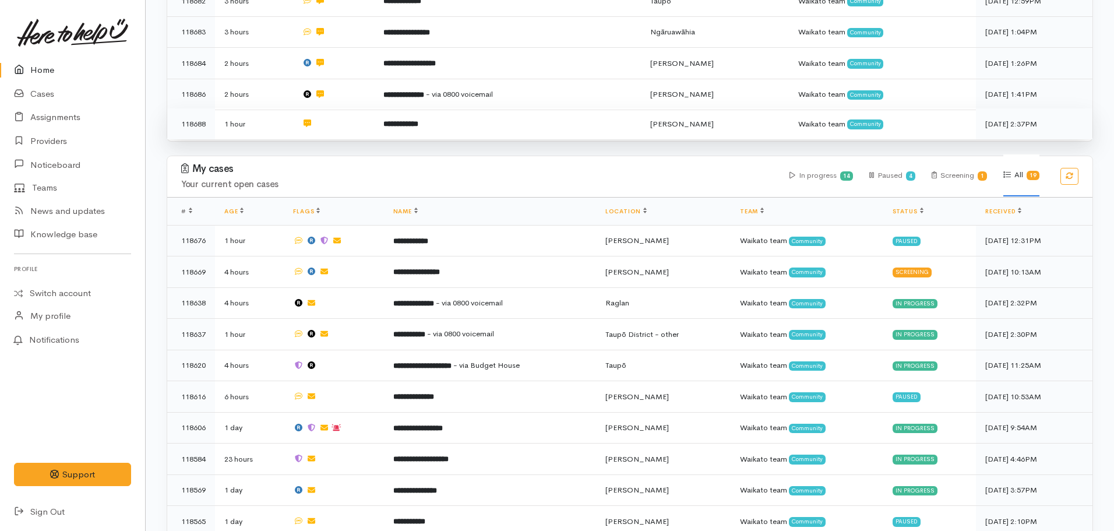
scroll to position [291, 0]
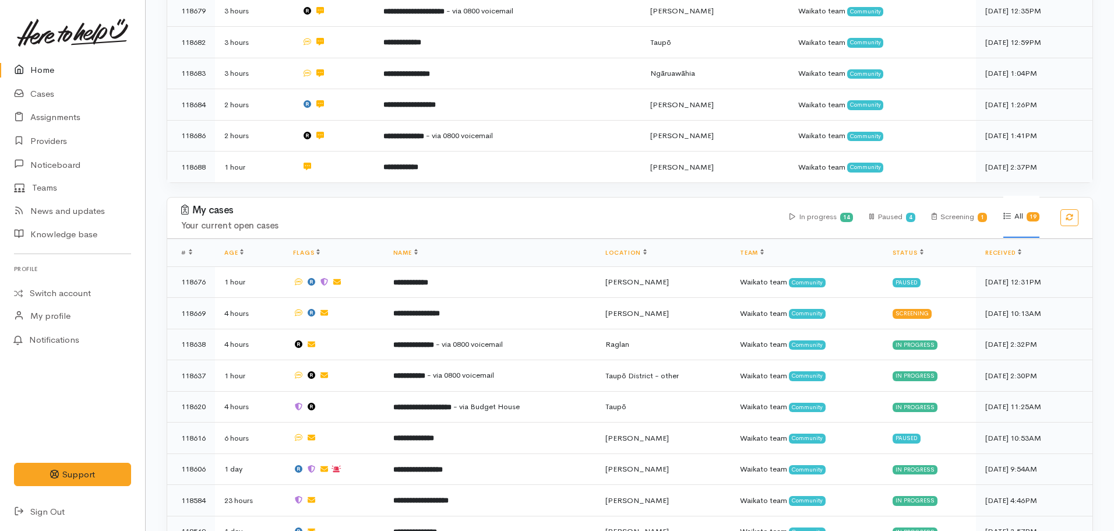
click at [401, 258] on th "Name" at bounding box center [490, 252] width 212 height 28
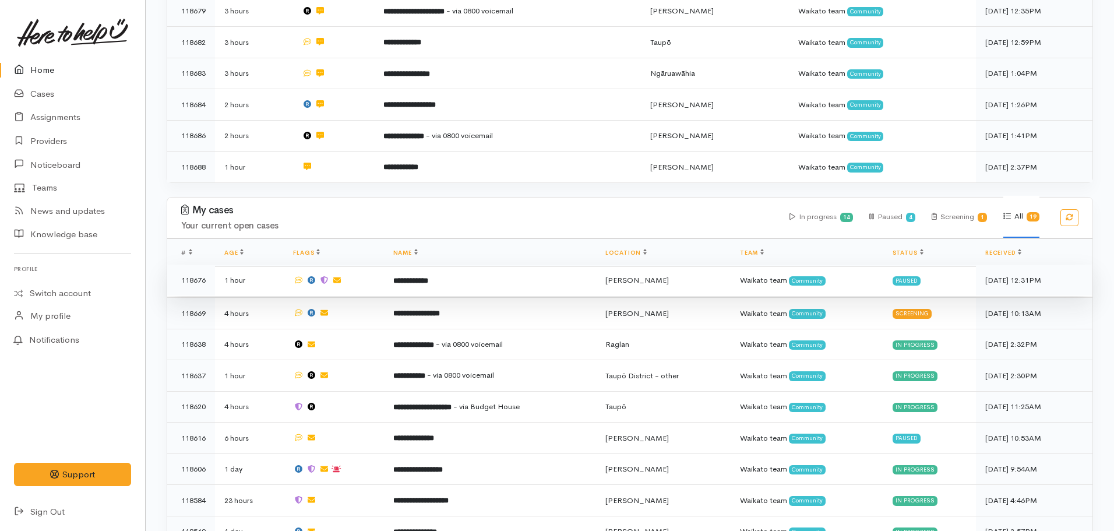
click at [401, 277] on b "**********" at bounding box center [410, 281] width 35 height 8
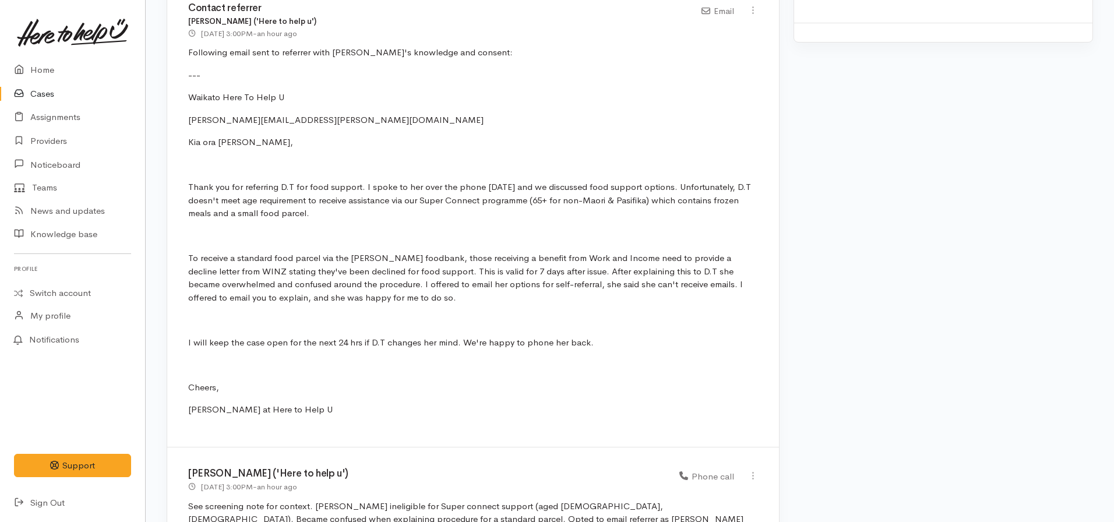
scroll to position [1420, 0]
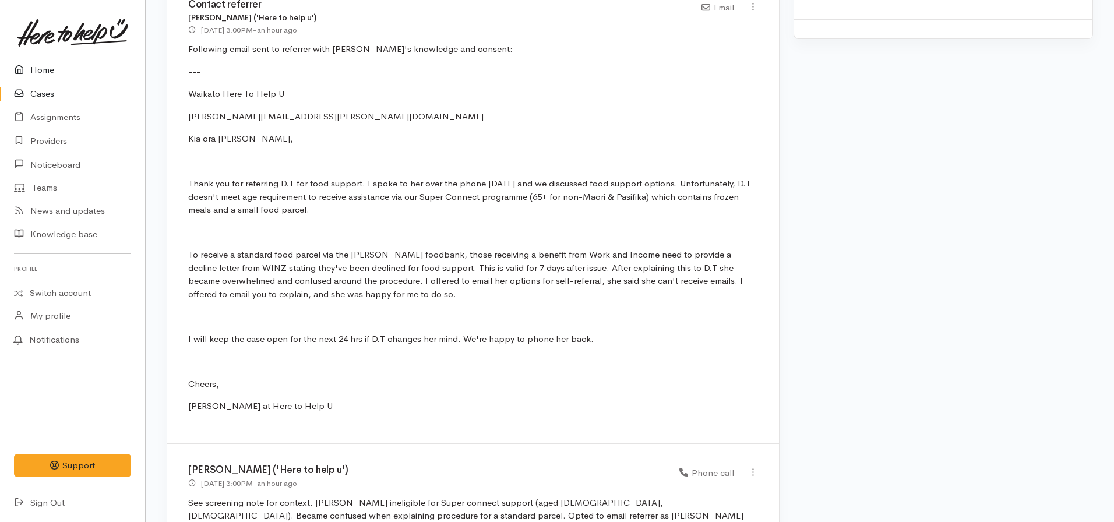
drag, startPoint x: 53, startPoint y: 71, endPoint x: 59, endPoint y: 71, distance: 6.4
click at [55, 70] on link "Home" at bounding box center [72, 70] width 145 height 24
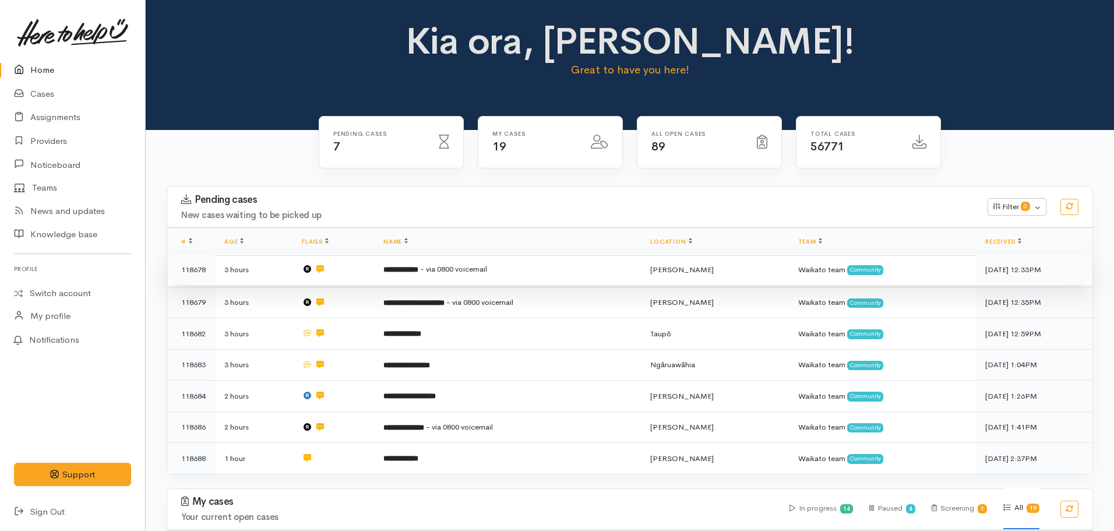
click at [452, 272] on span "- via 0800 voicemail" at bounding box center [453, 269] width 67 height 10
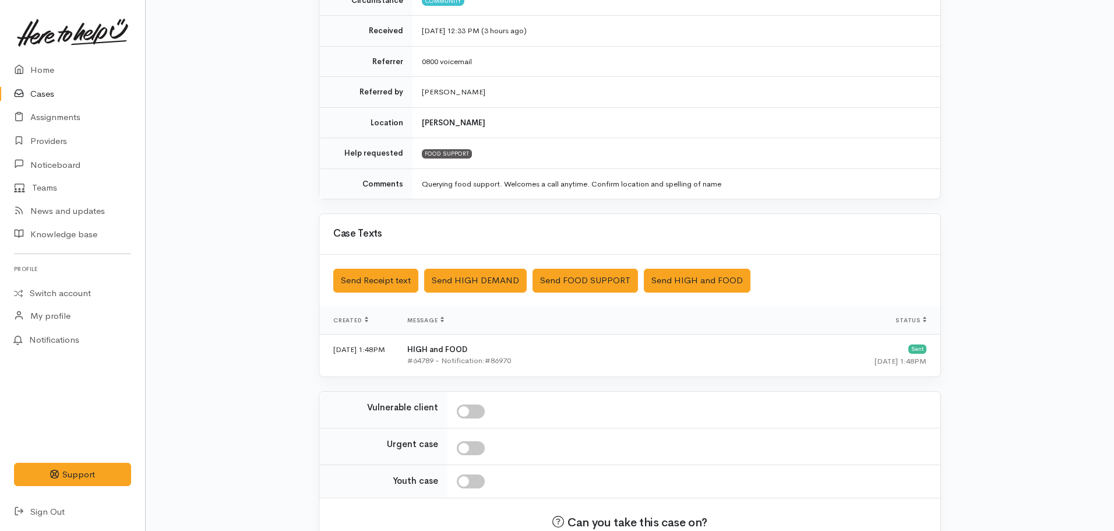
scroll to position [262, 0]
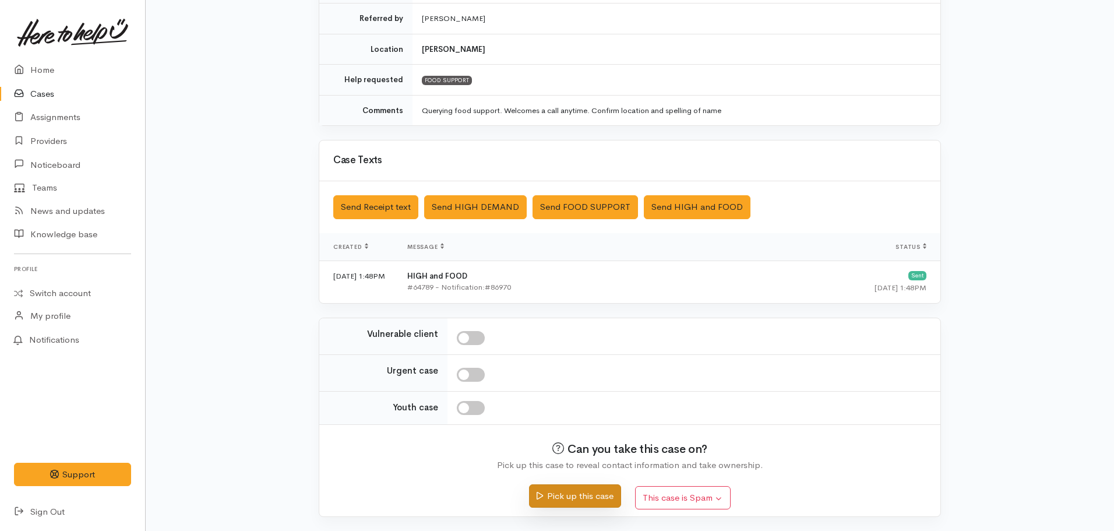
click at [563, 501] on button "Pick up this case" at bounding box center [574, 496] width 91 height 24
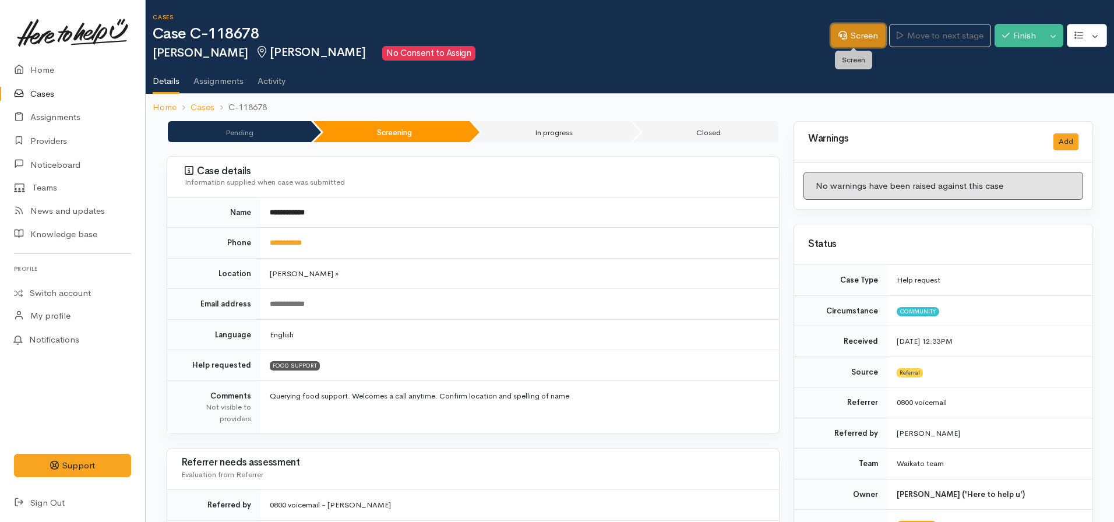
click at [861, 29] on link "Screen" at bounding box center [858, 36] width 55 height 24
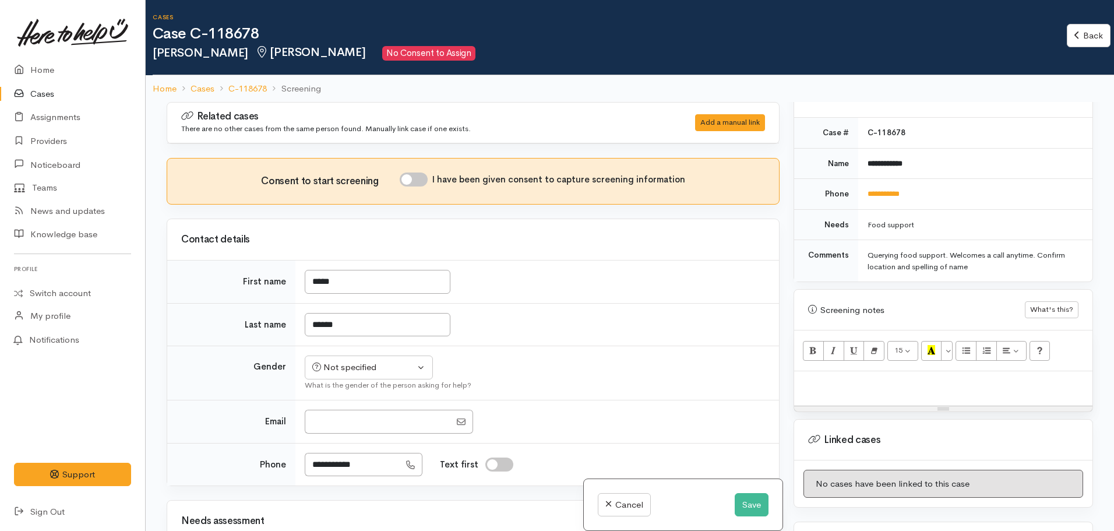
scroll to position [583, 0]
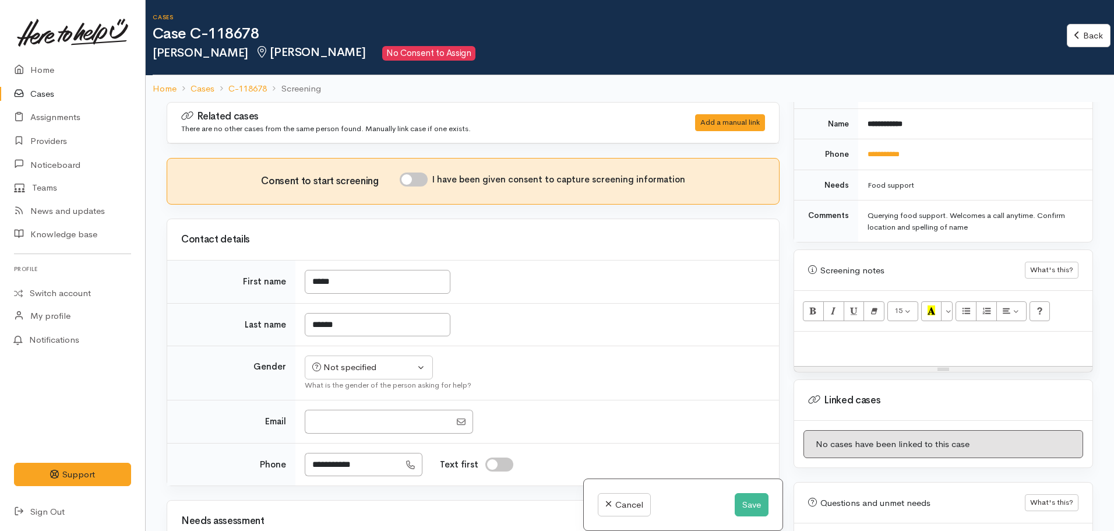
click at [857, 341] on div at bounding box center [943, 349] width 298 height 34
paste div
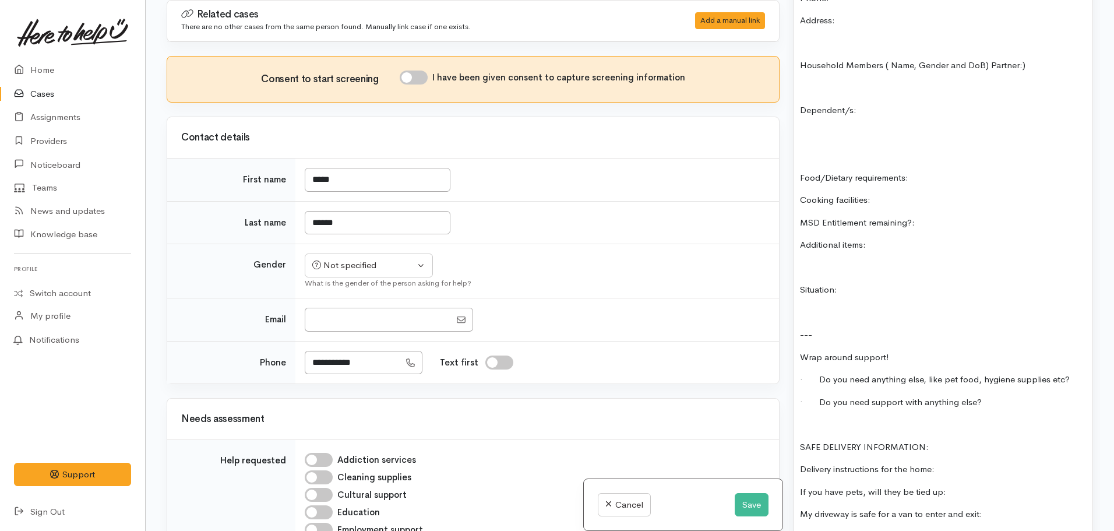
click at [806, 418] on p at bounding box center [943, 424] width 287 height 13
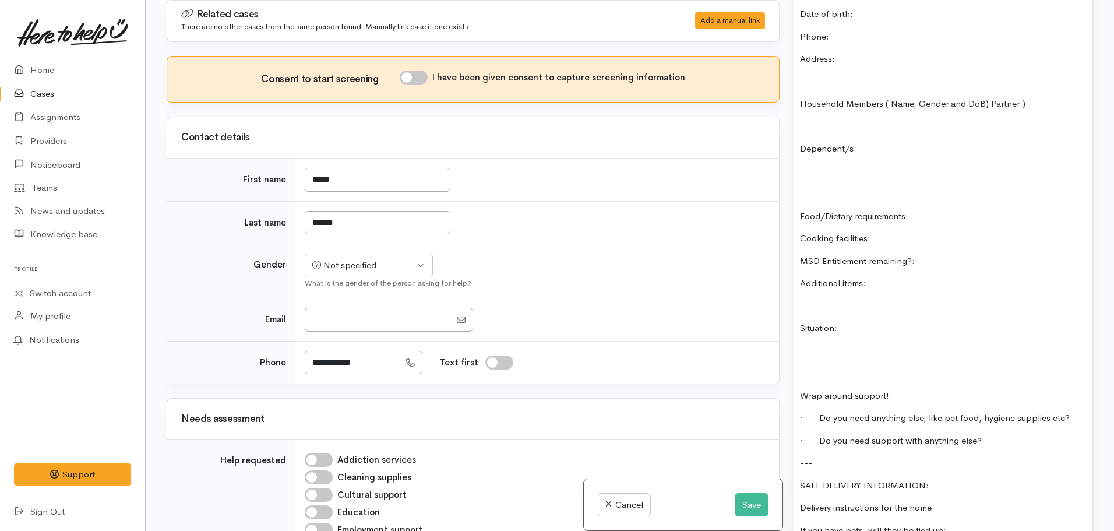
scroll to position [661, 0]
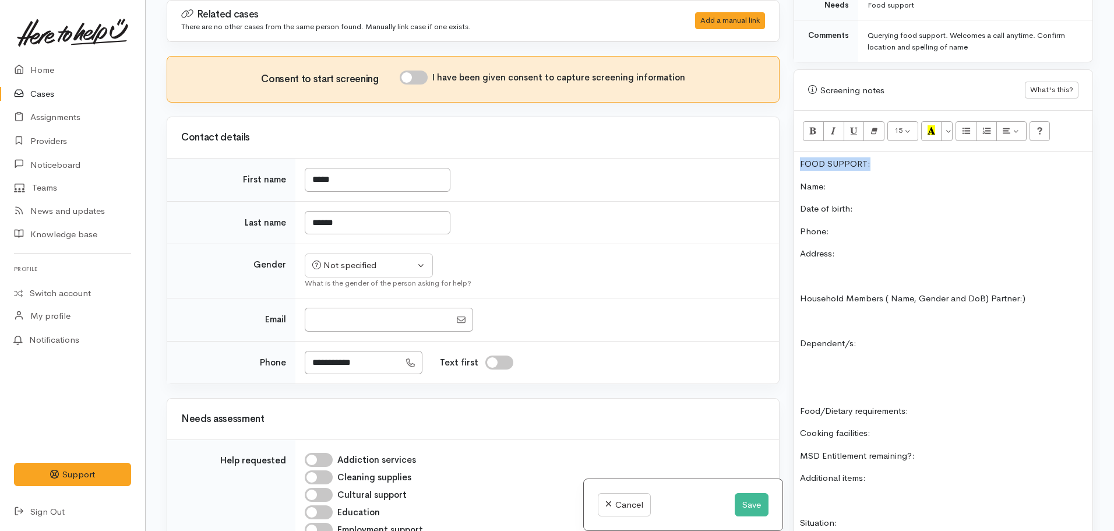
drag, startPoint x: 876, startPoint y: 146, endPoint x: 793, endPoint y: 140, distance: 83.5
click at [793, 140] on div "Warnings Add No warnings have been raised against this case Add Warning Title ●…" at bounding box center [943, 265] width 313 height 531
drag, startPoint x: 808, startPoint y: 118, endPoint x: 811, endPoint y: 113, distance: 6.3
click at [811, 121] on button "Bold (CTRL+B)" at bounding box center [813, 131] width 21 height 20
click at [932, 125] on icon "Recent Color" at bounding box center [932, 130] width 8 height 10
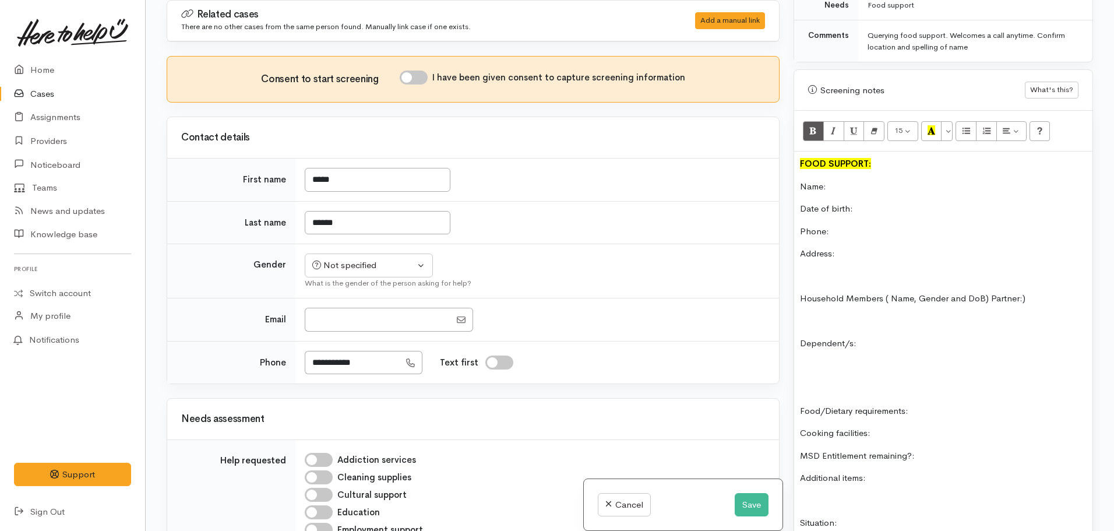
click at [859, 180] on p "Name:" at bounding box center [943, 186] width 287 height 13
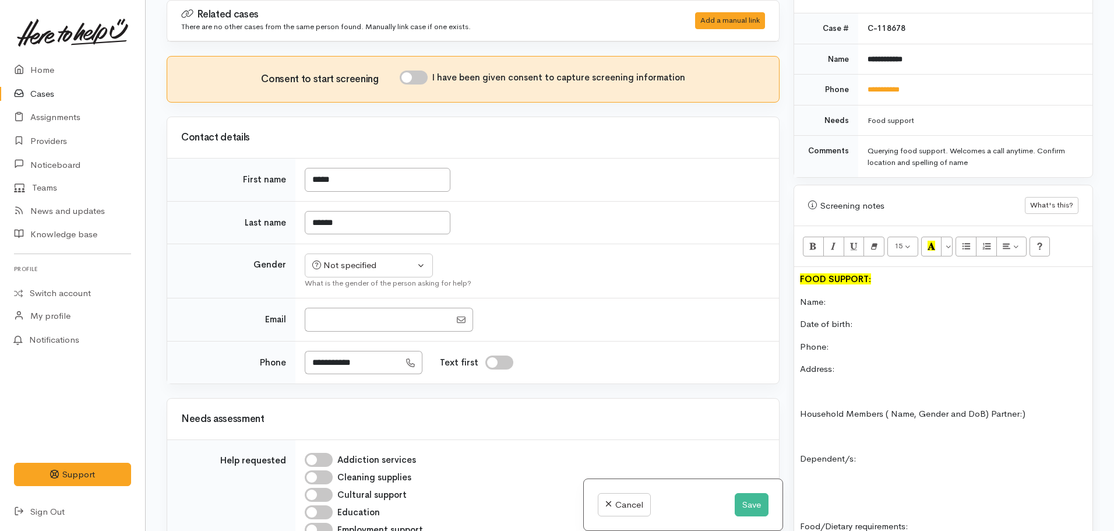
scroll to position [544, 0]
click at [922, 50] on td "**********" at bounding box center [975, 60] width 234 height 31
drag, startPoint x: 922, startPoint y: 84, endPoint x: 858, endPoint y: 84, distance: 64.1
click at [858, 84] on td "**********" at bounding box center [975, 91] width 234 height 31
copy link "**********"
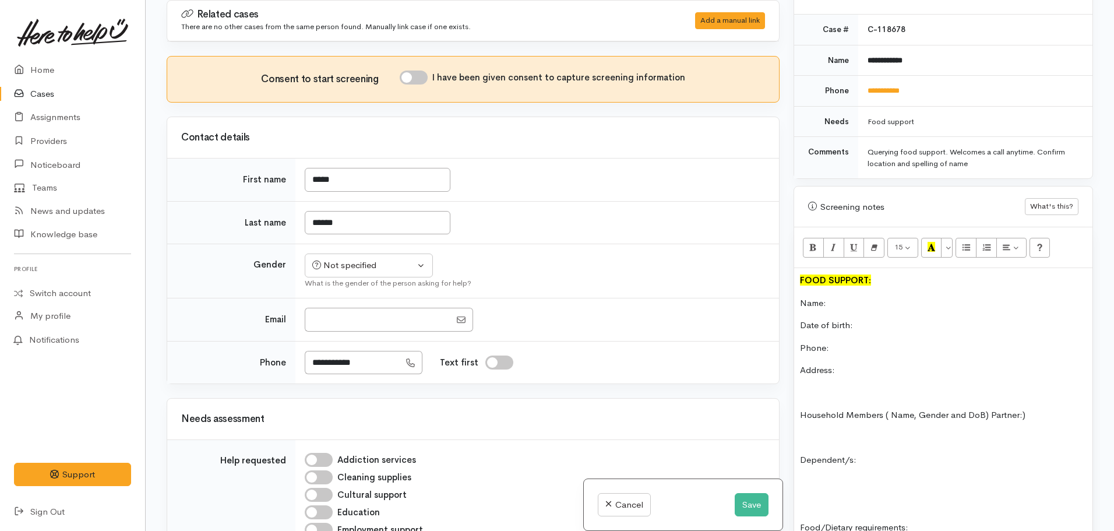
click at [848, 341] on p "Phone:" at bounding box center [943, 347] width 287 height 13
click at [891, 87] on link "**********" at bounding box center [884, 91] width 32 height 8
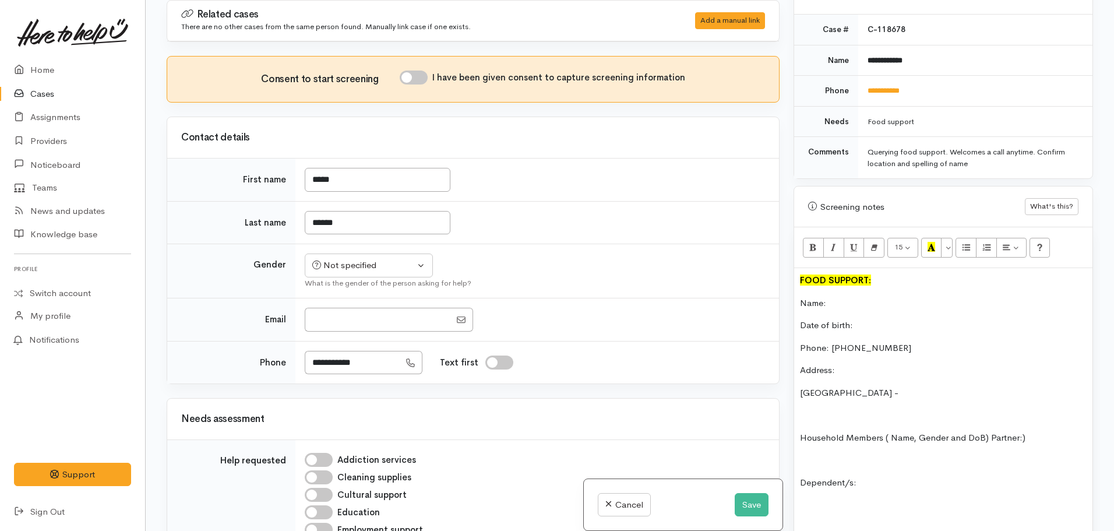
click at [904, 386] on p "Forest Lake -" at bounding box center [943, 392] width 287 height 13
click at [348, 327] on input "Email" at bounding box center [378, 320] width 146 height 24
type input "**********"
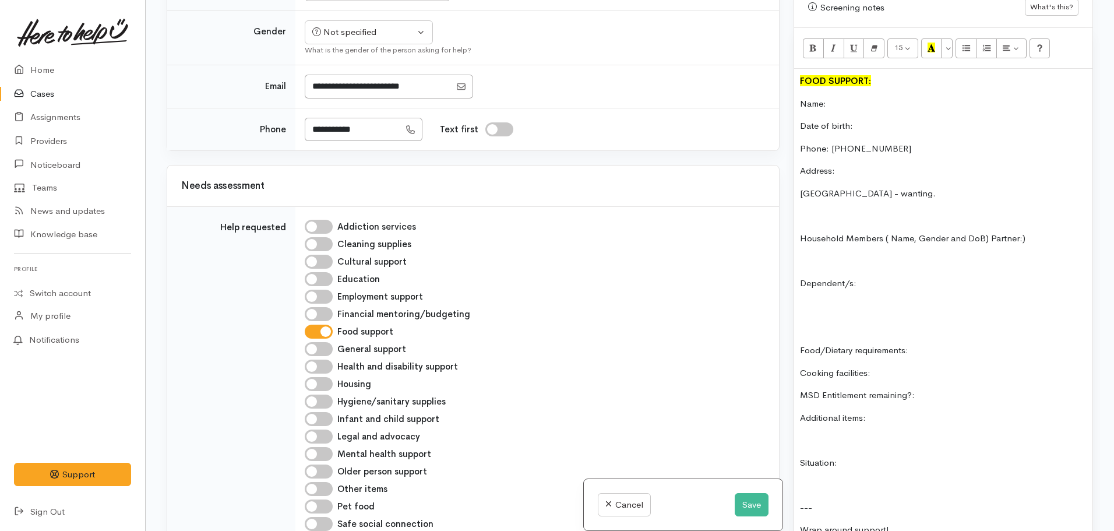
scroll to position [777, 0]
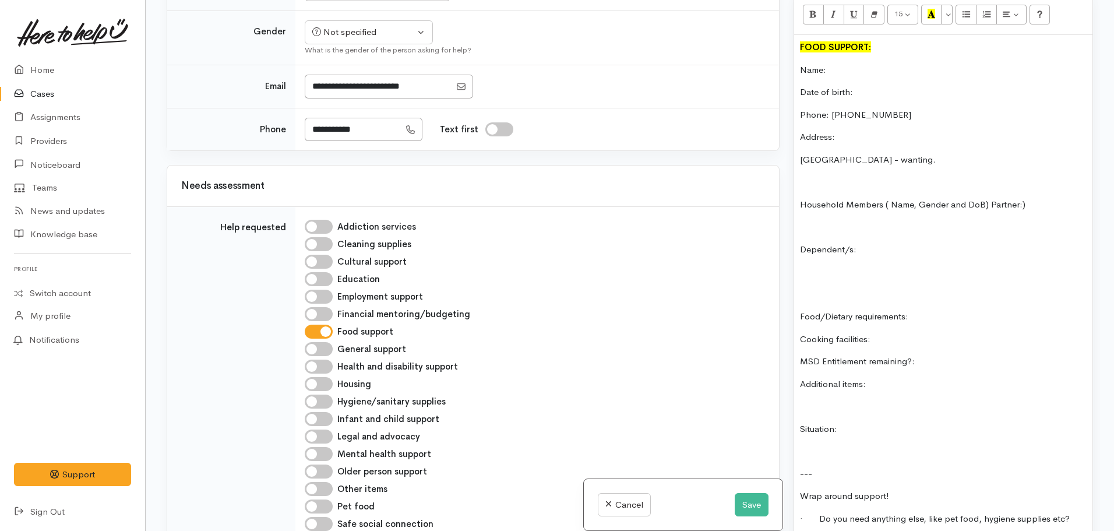
click at [926, 355] on p "MSD Entitlement remaining?:" at bounding box center [943, 361] width 287 height 13
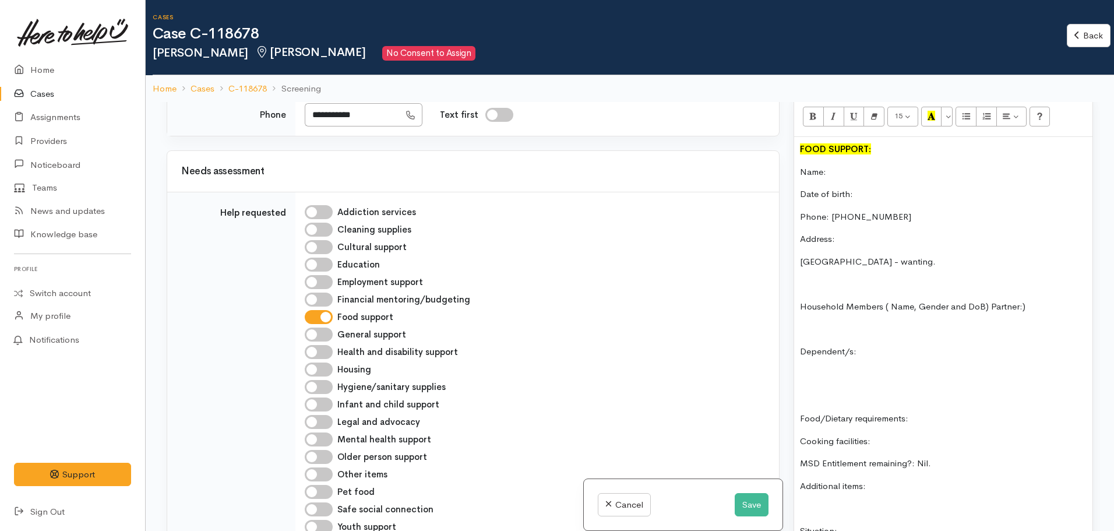
scroll to position [117, 0]
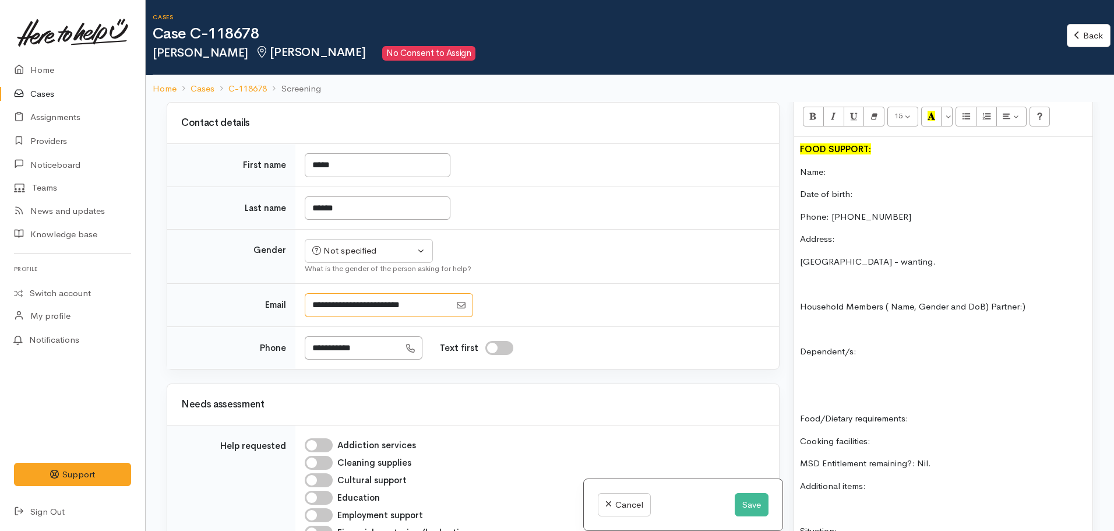
drag, startPoint x: 427, startPoint y: 304, endPoint x: 308, endPoint y: 315, distance: 119.3
click at [308, 315] on input "Email" at bounding box center [378, 305] width 146 height 24
click at [370, 258] on button "Not specified" at bounding box center [369, 251] width 128 height 24
drag, startPoint x: 328, startPoint y: 291, endPoint x: 445, endPoint y: 323, distance: 121.4
click at [329, 291] on link "Male" at bounding box center [374, 296] width 138 height 18
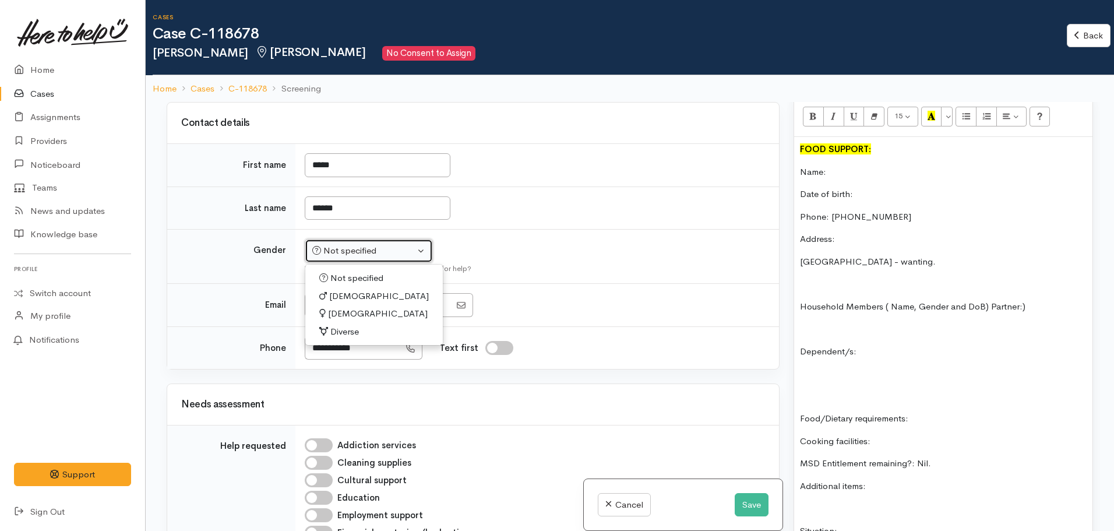
select select "Male"
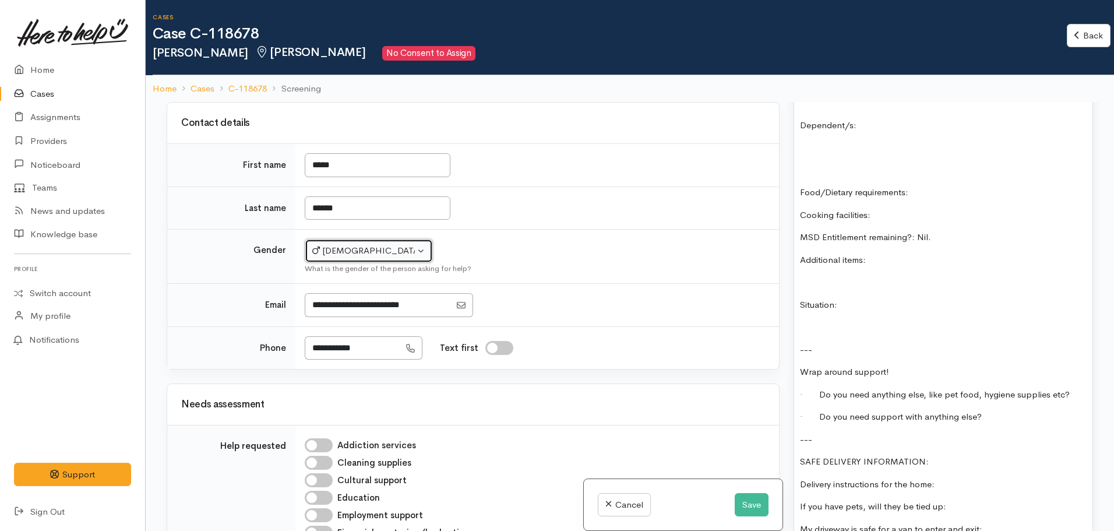
scroll to position [1127, 0]
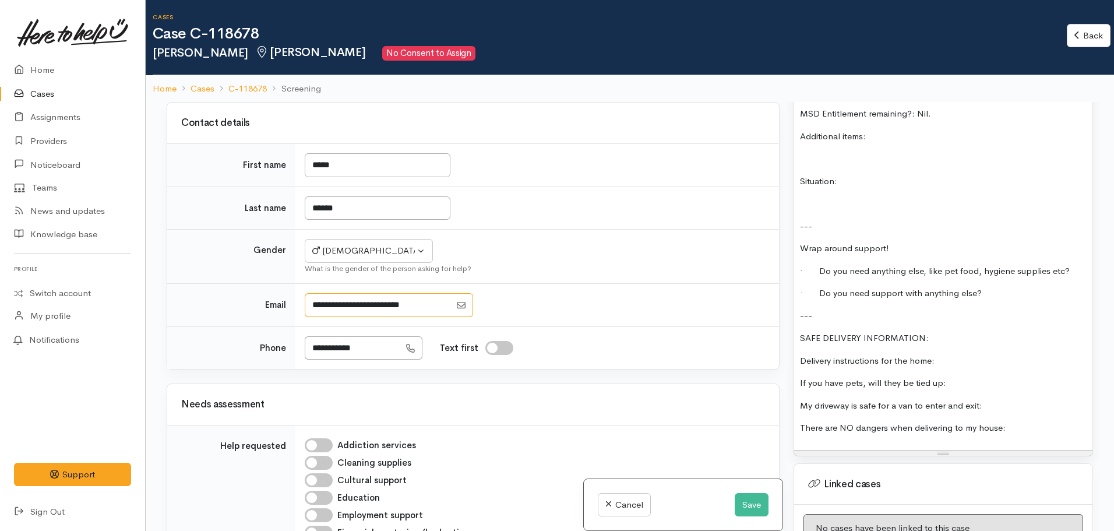
click at [339, 302] on input "Email" at bounding box center [378, 305] width 146 height 24
drag, startPoint x: 334, startPoint y: 304, endPoint x: 305, endPoint y: 305, distance: 29.2
click at [305, 305] on input "Email" at bounding box center [378, 305] width 146 height 24
drag, startPoint x: 431, startPoint y: 303, endPoint x: 300, endPoint y: 303, distance: 131.1
click at [300, 303] on td at bounding box center [537, 305] width 484 height 43
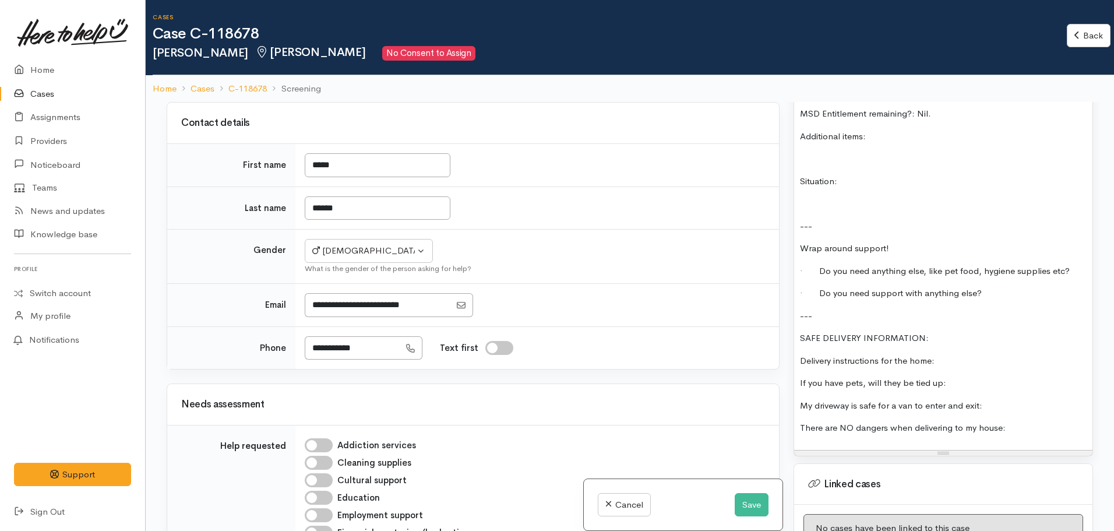
click at [862, 273] on div "FOOD SUPPORT: Name: Date of birth: Phone: 02108576868 Address: Forest Lake - wa…" at bounding box center [943, 118] width 298 height 662
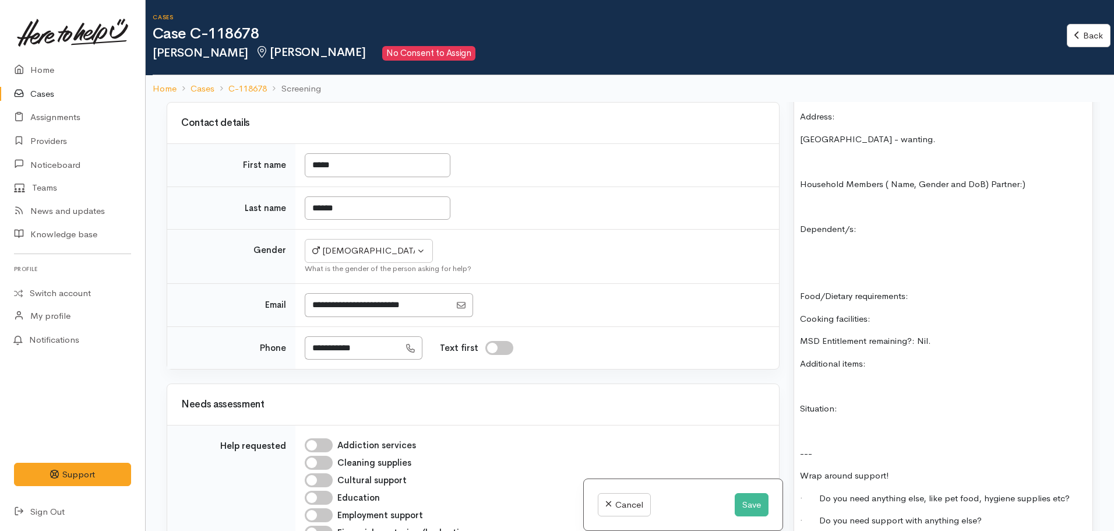
scroll to position [894, 0]
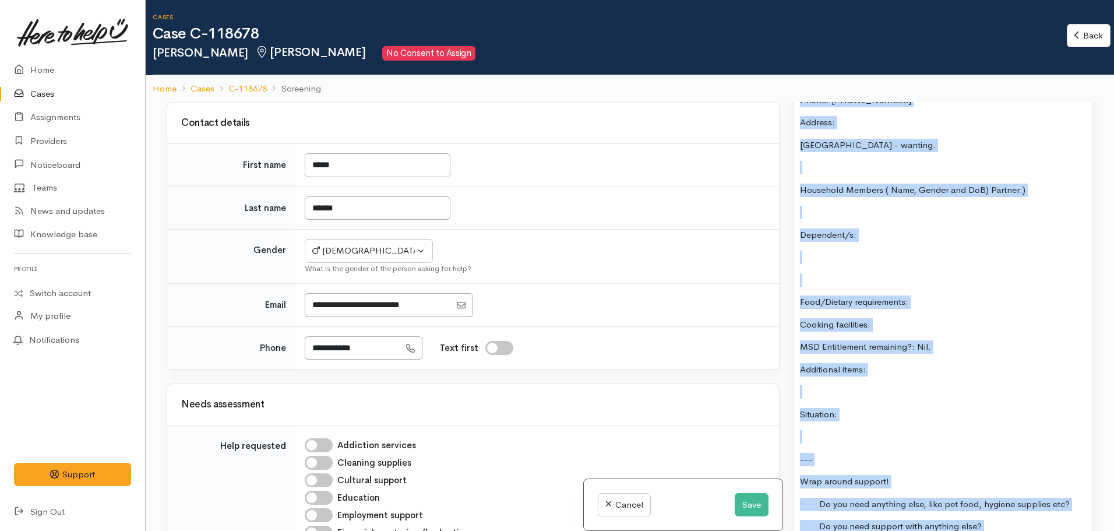
copy div "FOOD SUPPORT: Name: Date of birth: Phone: 02108576868 Address: Forest Lake - wa…"
click at [749, 503] on button "Save" at bounding box center [752, 505] width 34 height 24
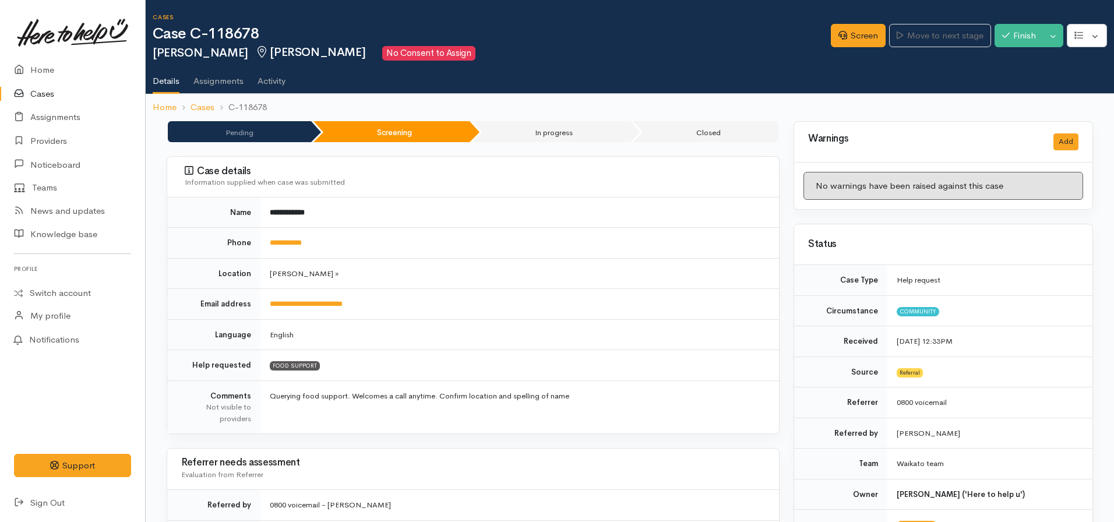
click at [572, 255] on td "**********" at bounding box center [519, 243] width 519 height 31
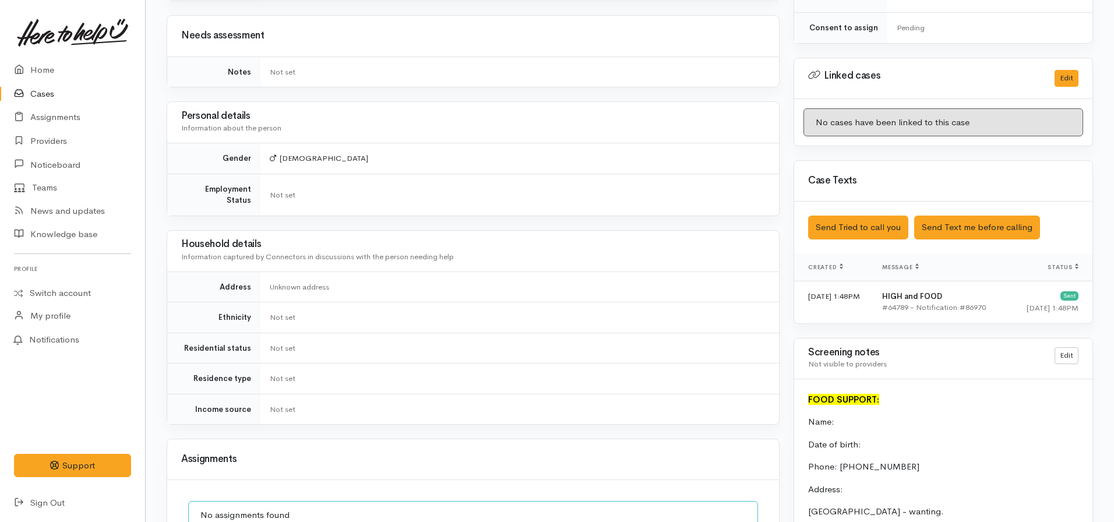
scroll to position [757, 0]
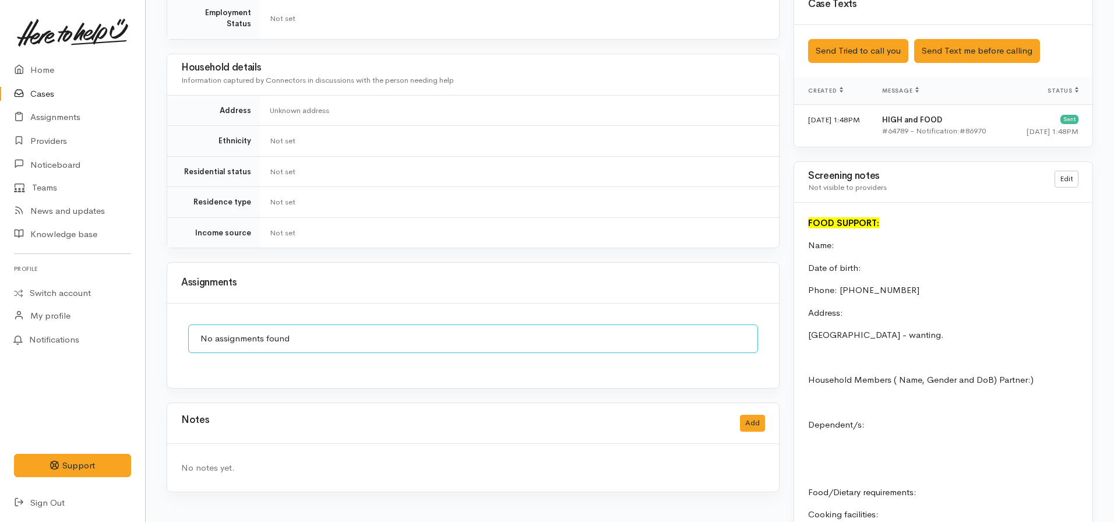
click at [767, 405] on div "Notes Add" at bounding box center [473, 423] width 612 height 41
click at [753, 416] on button "Add" at bounding box center [752, 423] width 25 height 17
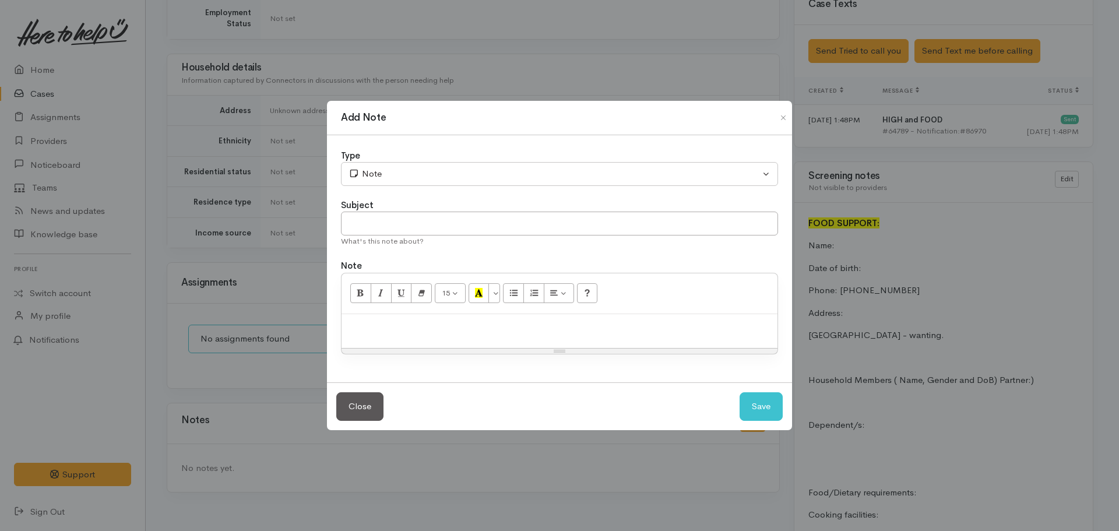
click at [425, 341] on div at bounding box center [559, 331] width 436 height 34
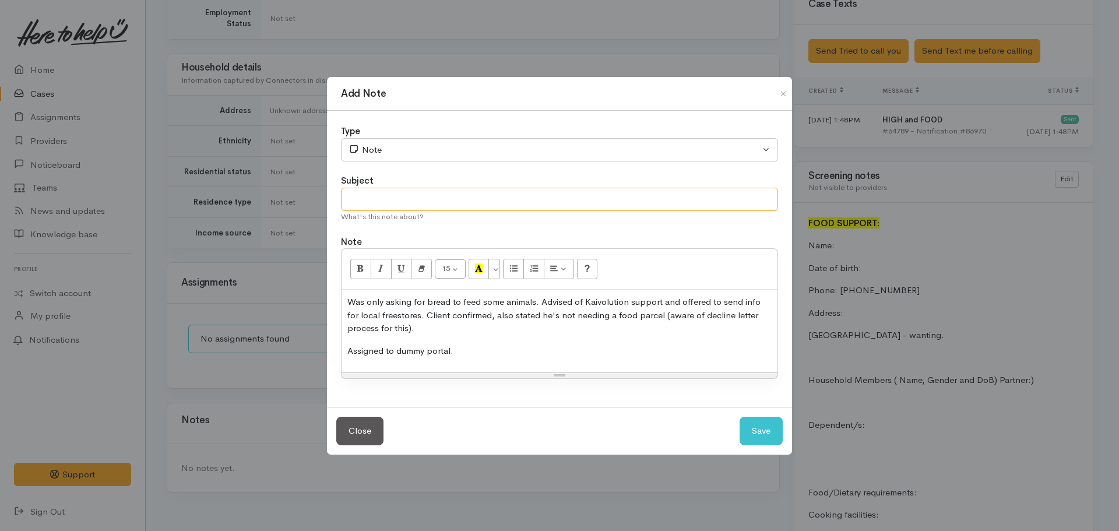
click at [421, 196] on input "text" at bounding box center [559, 200] width 437 height 24
type input "Kaivolution freestore info shared"
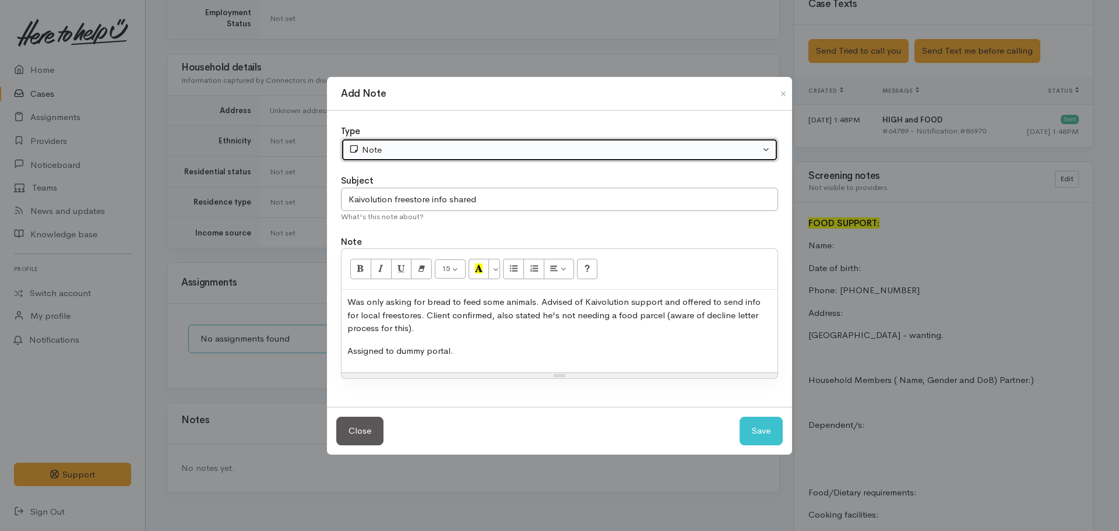
click at [384, 143] on div "Note" at bounding box center [553, 149] width 411 height 13
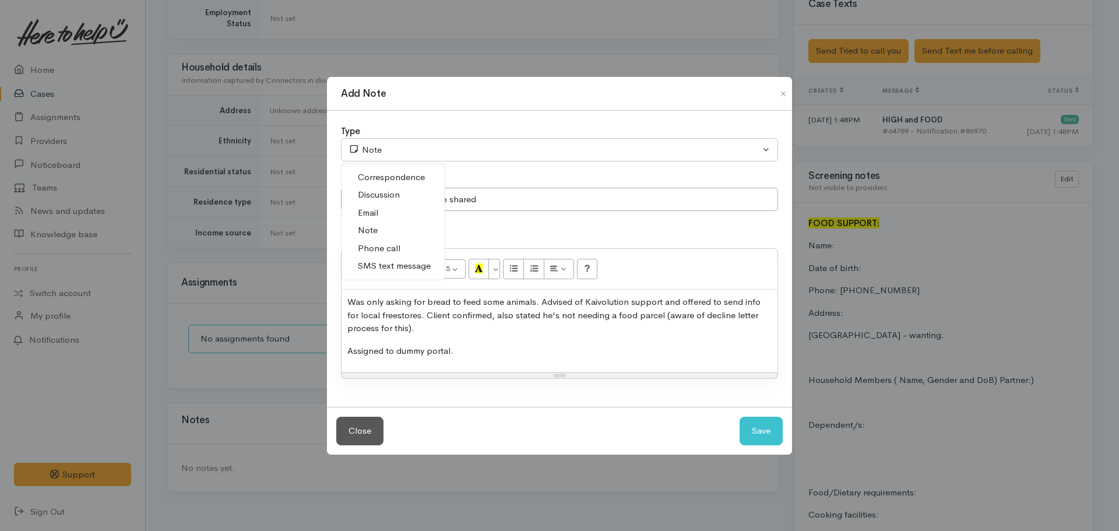
click at [397, 249] on span "Phone call" at bounding box center [379, 248] width 43 height 13
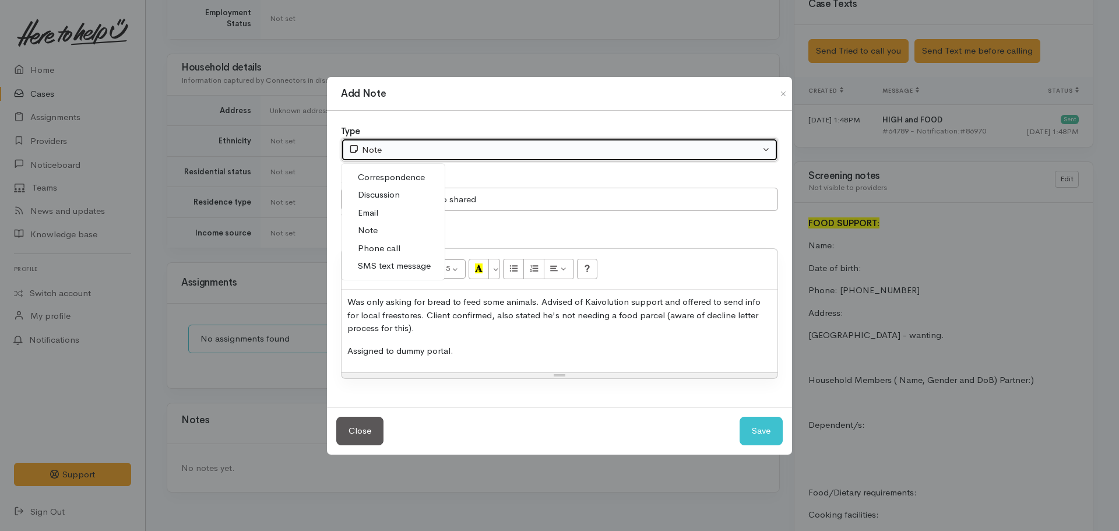
select select "3"
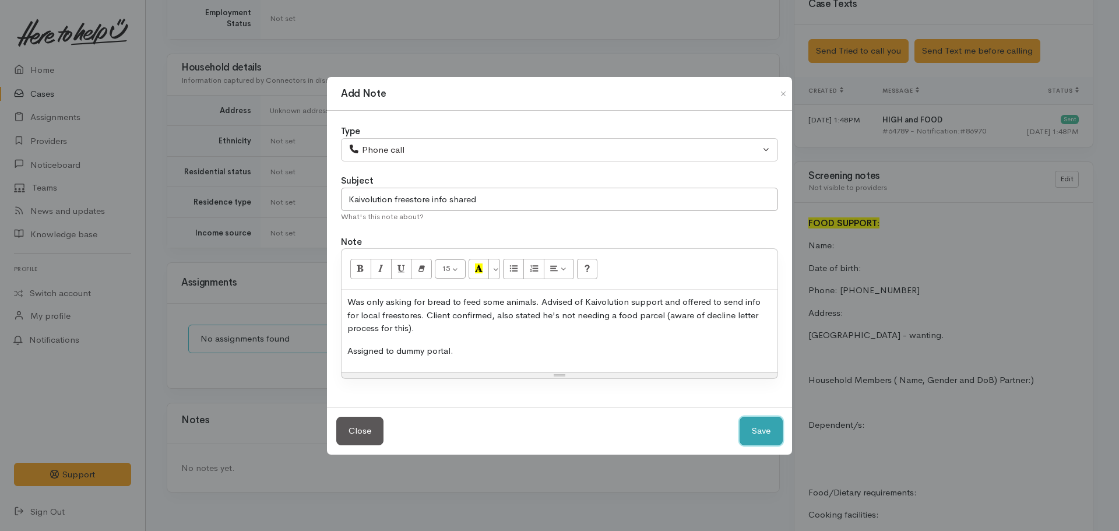
click at [759, 429] on button "Save" at bounding box center [760, 431] width 43 height 29
select select "1"
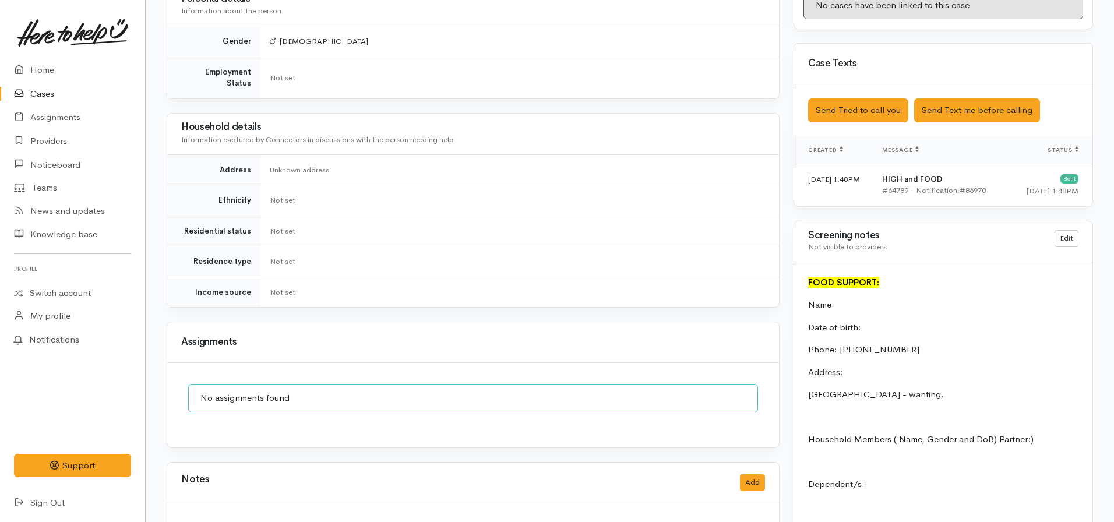
scroll to position [699, 0]
click at [1073, 230] on link "Edit" at bounding box center [1067, 237] width 24 height 17
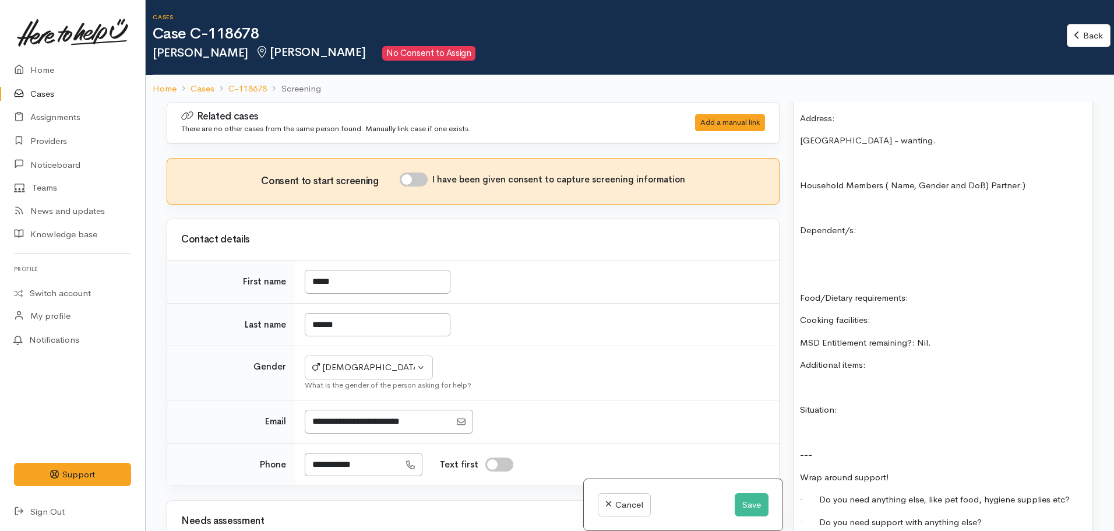
scroll to position [932, 0]
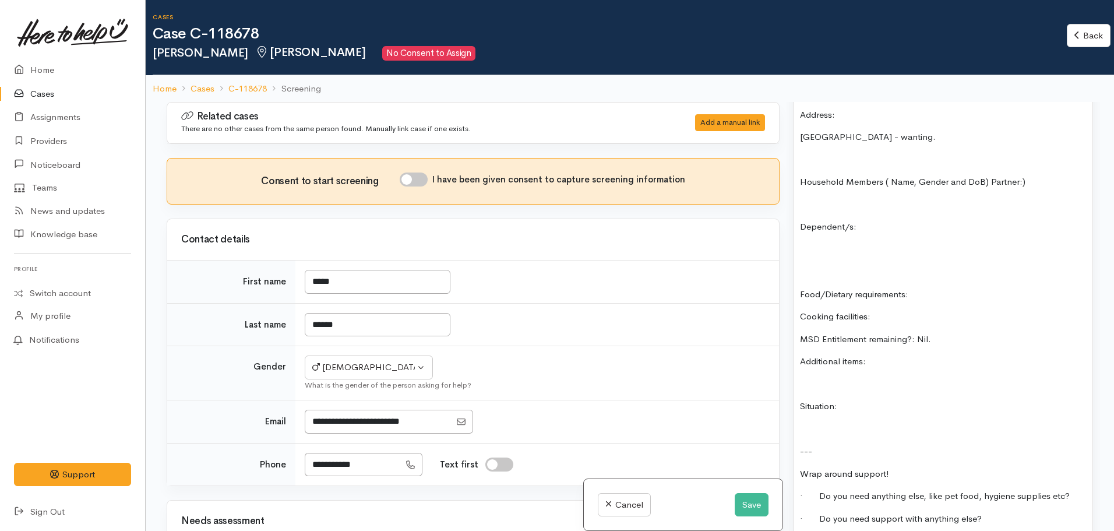
click at [915, 333] on p "MSD Entitlement remaining?: Nil." at bounding box center [943, 339] width 287 height 13
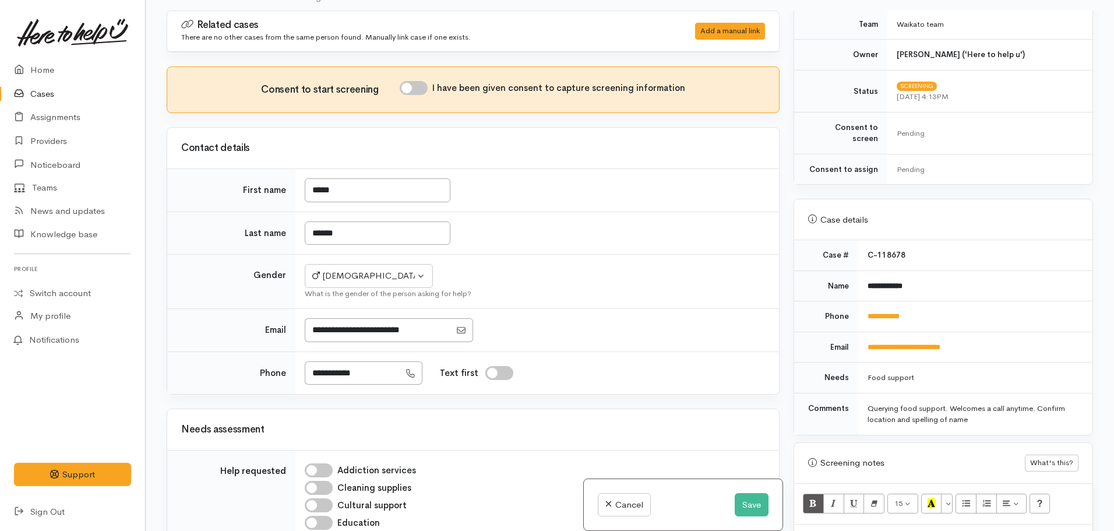
scroll to position [92, 0]
click at [417, 88] on input "I have been given consent to capture screening information" at bounding box center [414, 87] width 28 height 14
checkbox input "true"
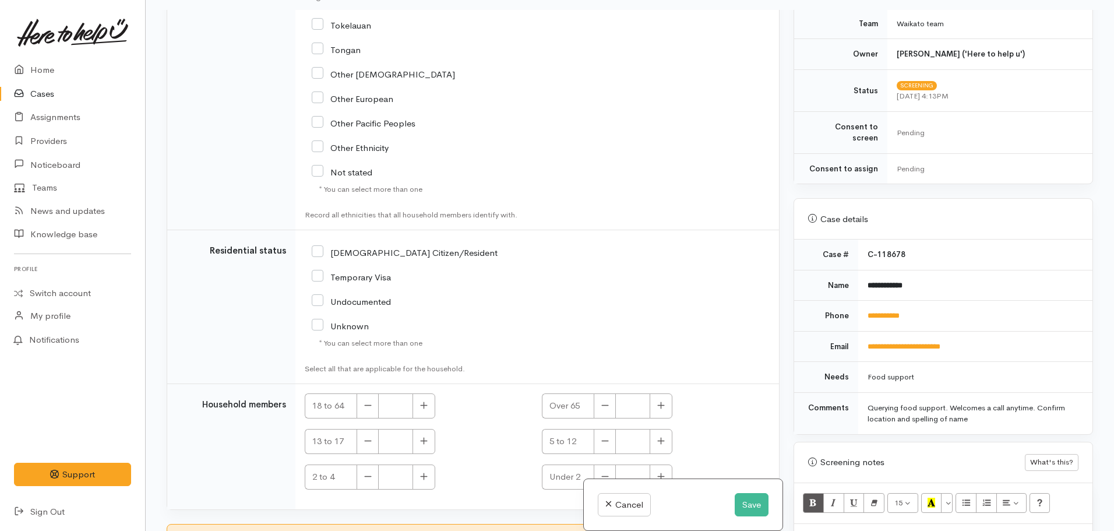
scroll to position [1823, 0]
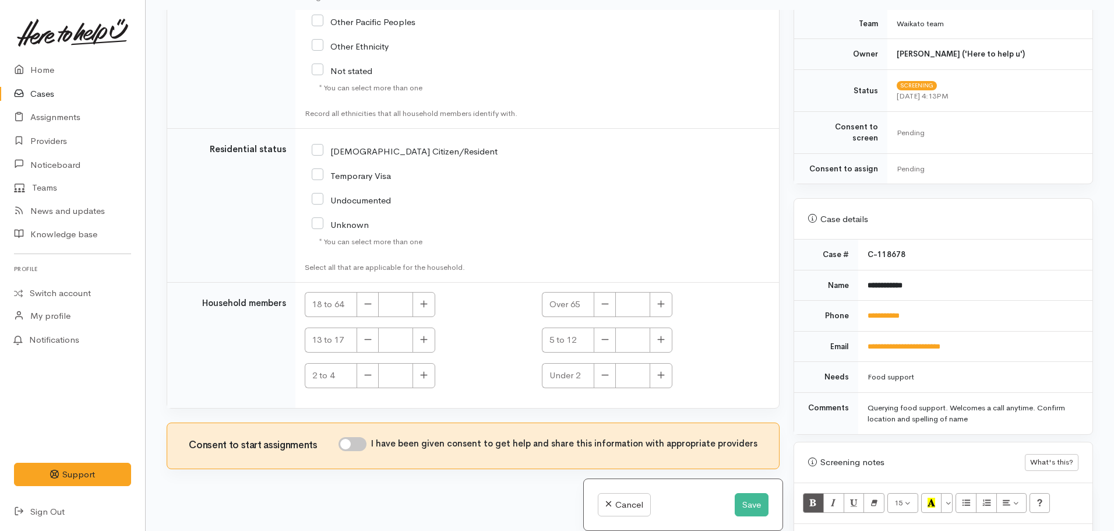
drag, startPoint x: 370, startPoint y: 439, endPoint x: 463, endPoint y: 452, distance: 93.4
click at [371, 439] on div "I have been given consent to get help and share this information with appropria…" at bounding box center [548, 444] width 419 height 14
drag, startPoint x: 353, startPoint y: 446, endPoint x: 367, endPoint y: 446, distance: 14.6
click at [354, 446] on input "I have been given consent to get help and share this information with appropria…" at bounding box center [353, 444] width 28 height 14
checkbox input "true"
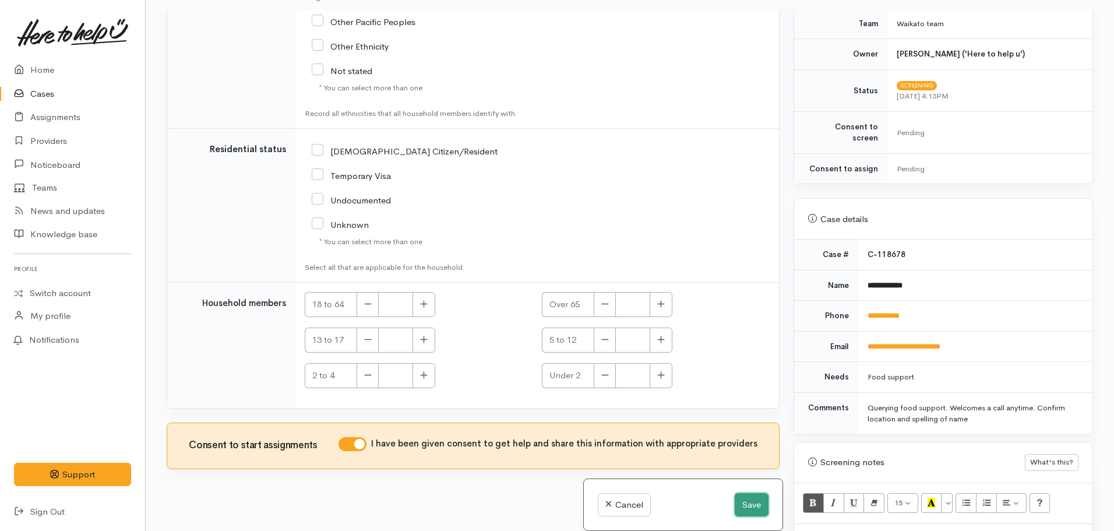
click at [753, 506] on button "Save" at bounding box center [752, 505] width 34 height 24
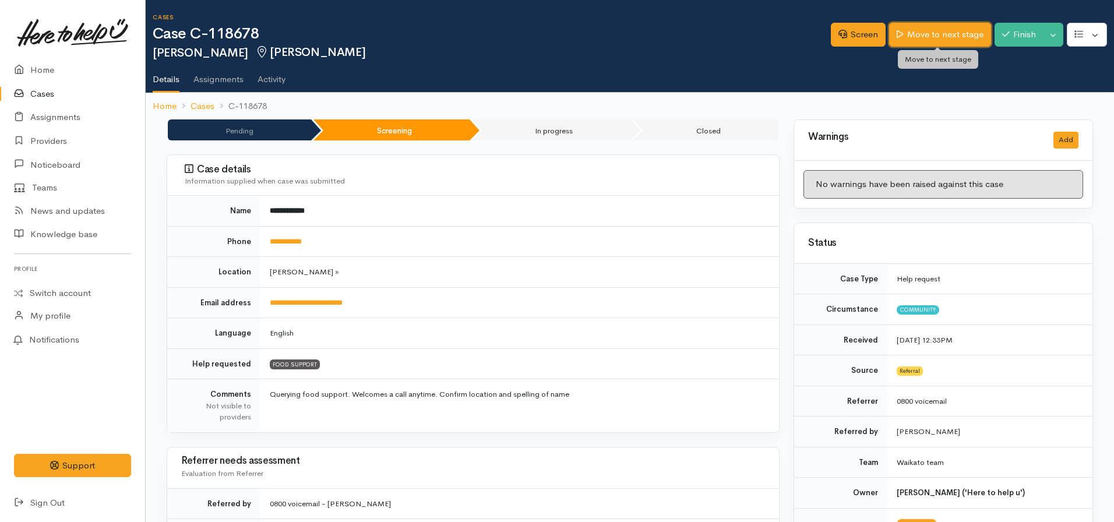
click at [942, 30] on link "Move to next stage" at bounding box center [939, 35] width 101 height 24
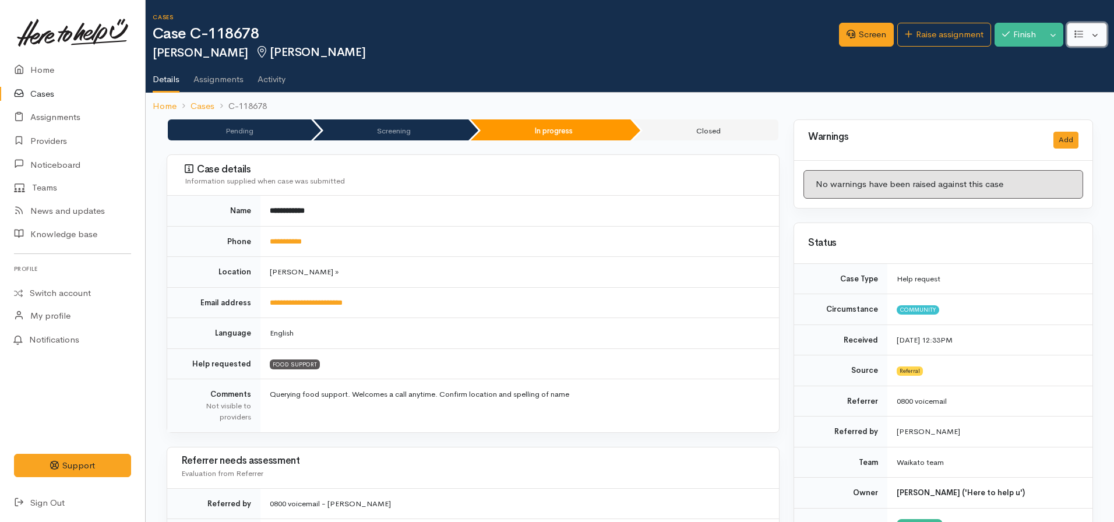
click at [1085, 38] on button "button" at bounding box center [1087, 35] width 40 height 24
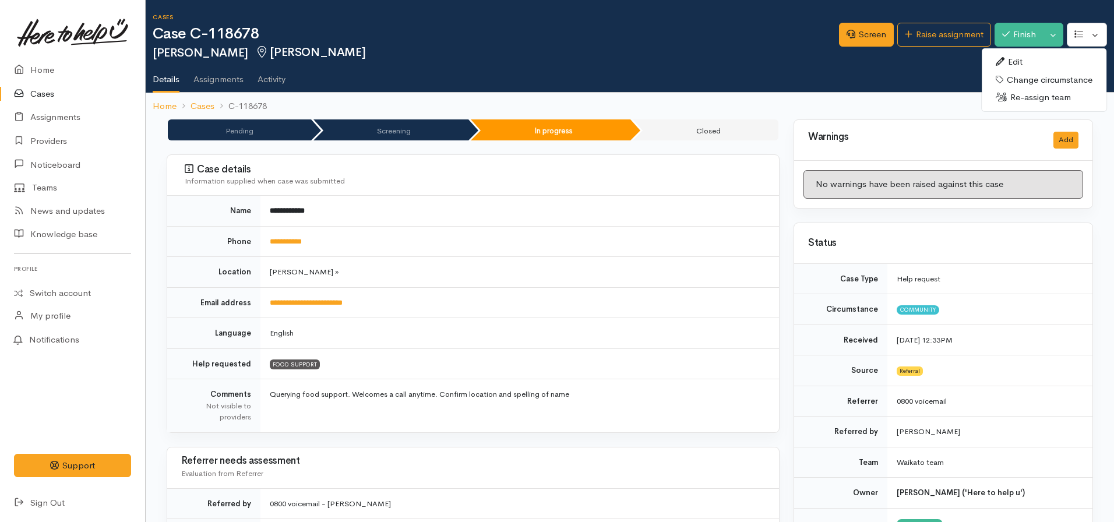
click at [1019, 66] on link "Edit" at bounding box center [1044, 62] width 125 height 18
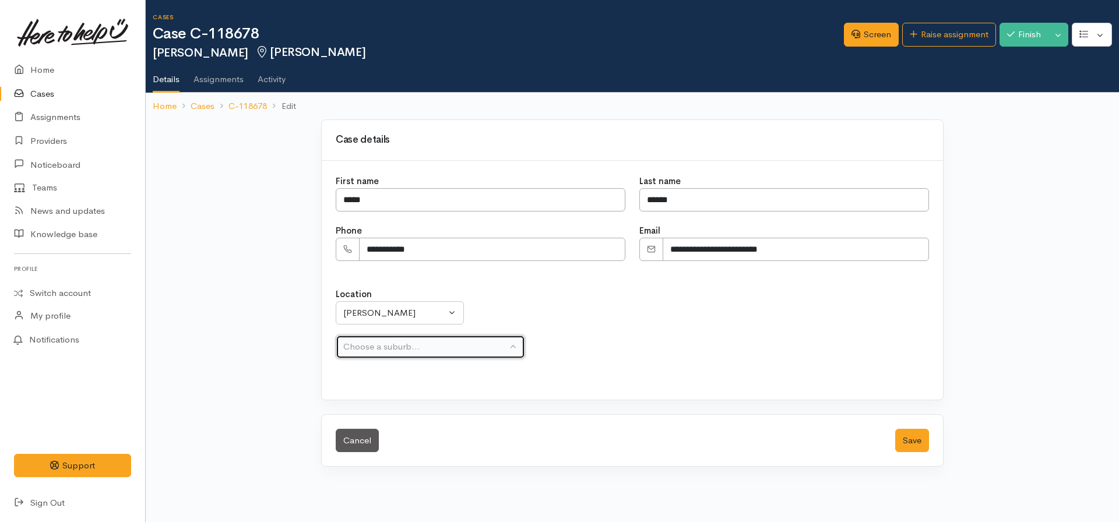
click at [371, 347] on div "Choose a suburb..." at bounding box center [425, 346] width 164 height 13
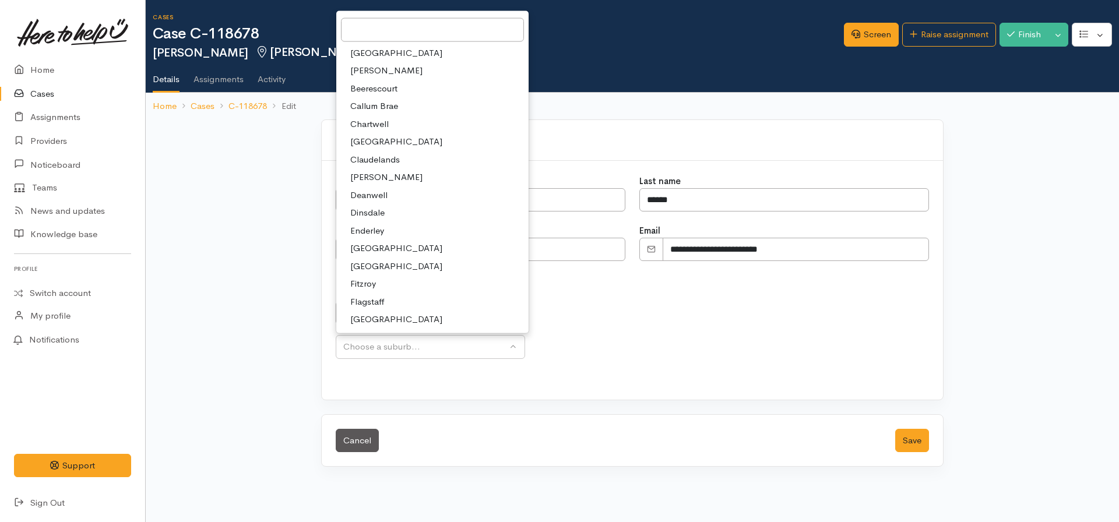
click at [380, 311] on link "[GEOGRAPHIC_DATA]" at bounding box center [432, 320] width 192 height 18
select select "16"
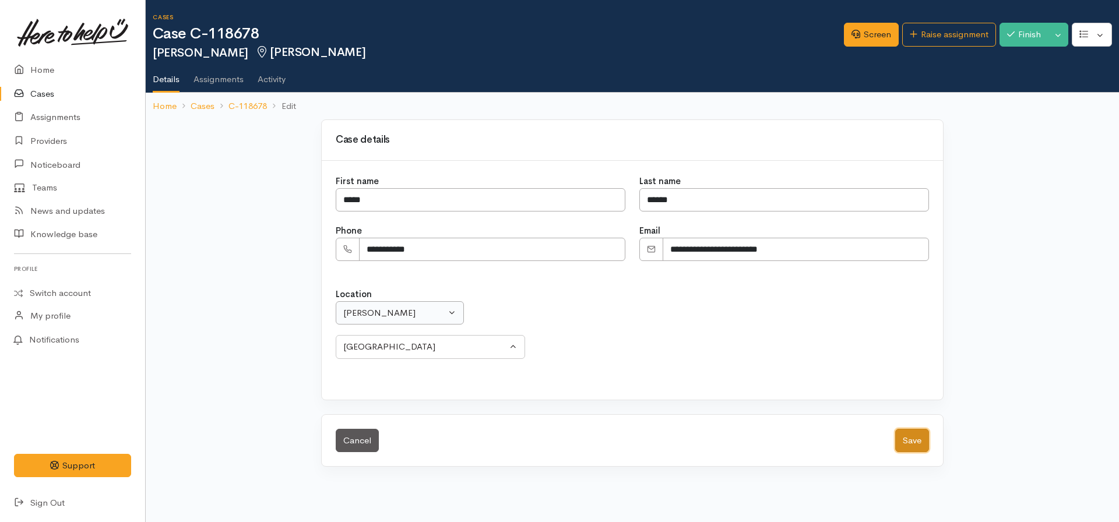
click at [895, 429] on button "Save" at bounding box center [912, 441] width 34 height 24
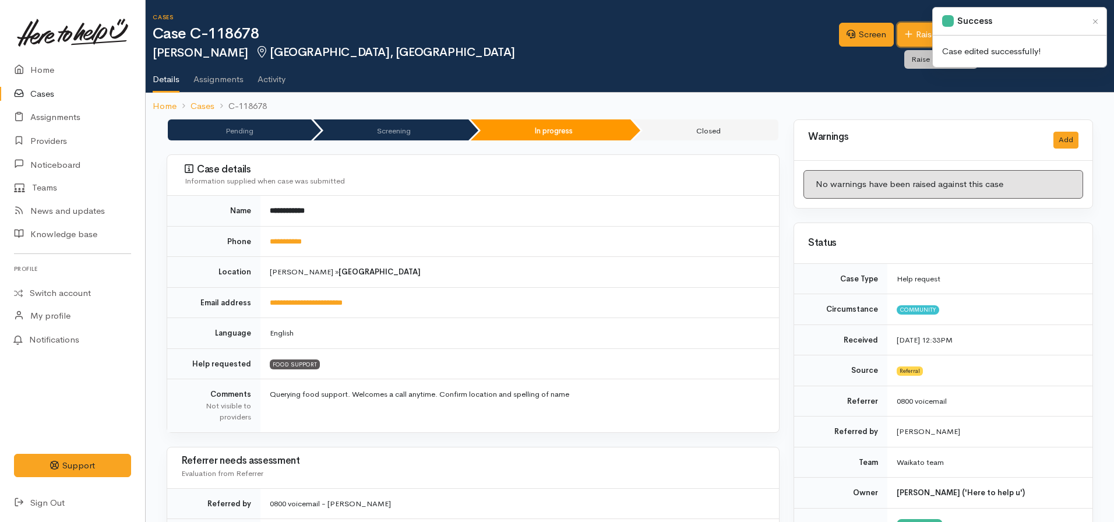
click at [914, 26] on link "Raise assignment" at bounding box center [944, 35] width 94 height 24
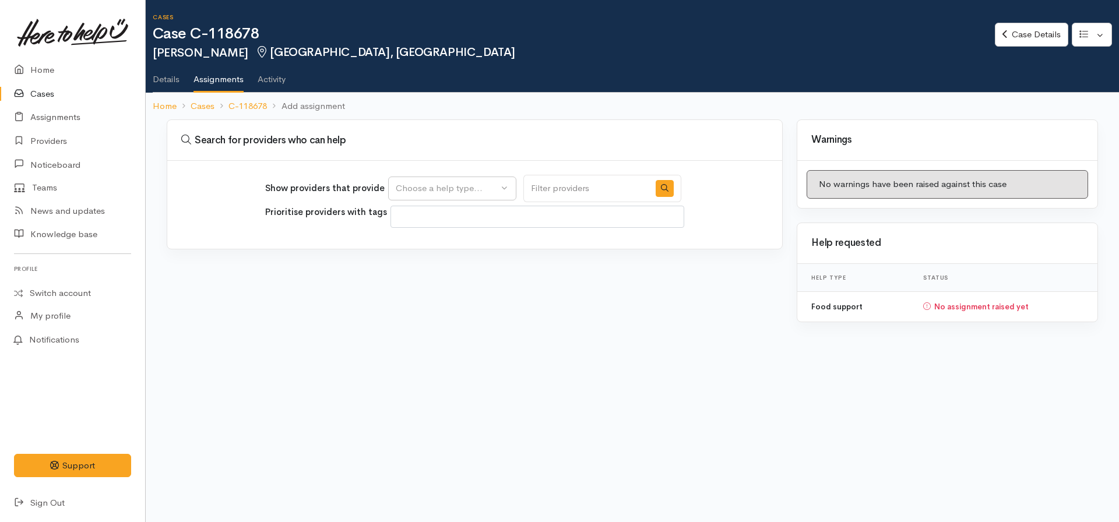
select select
click at [493, 192] on div "Choose a help type..." at bounding box center [447, 188] width 103 height 13
click at [444, 249] on span "Food support" at bounding box center [430, 244] width 54 height 13
select select "3"
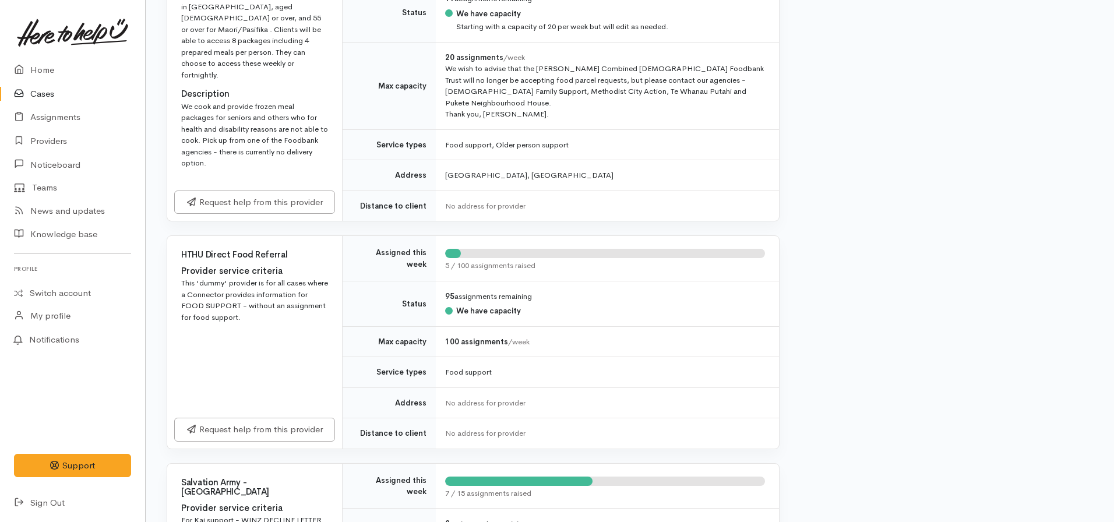
scroll to position [932, 0]
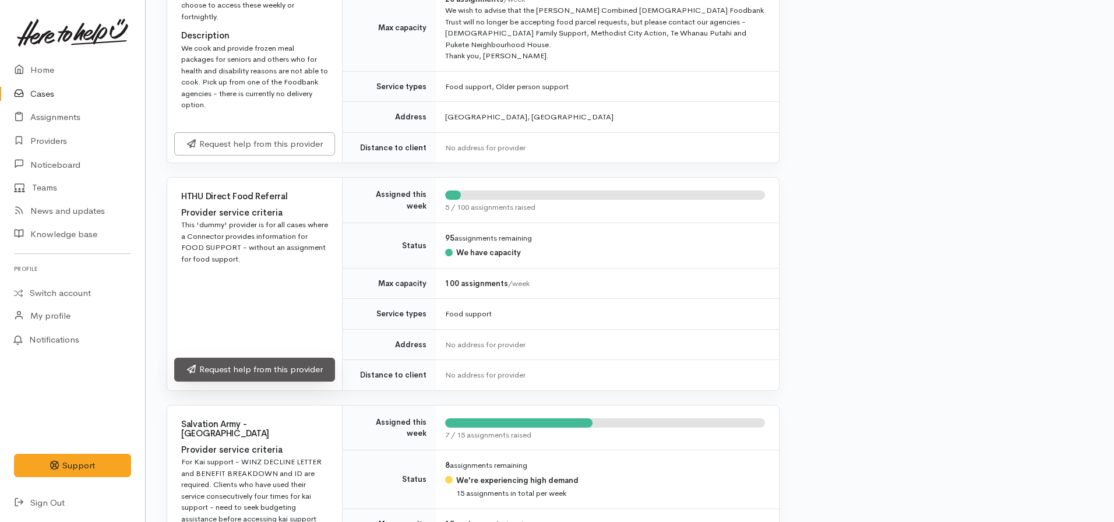
click at [278, 358] on link "Request help from this provider" at bounding box center [254, 370] width 161 height 24
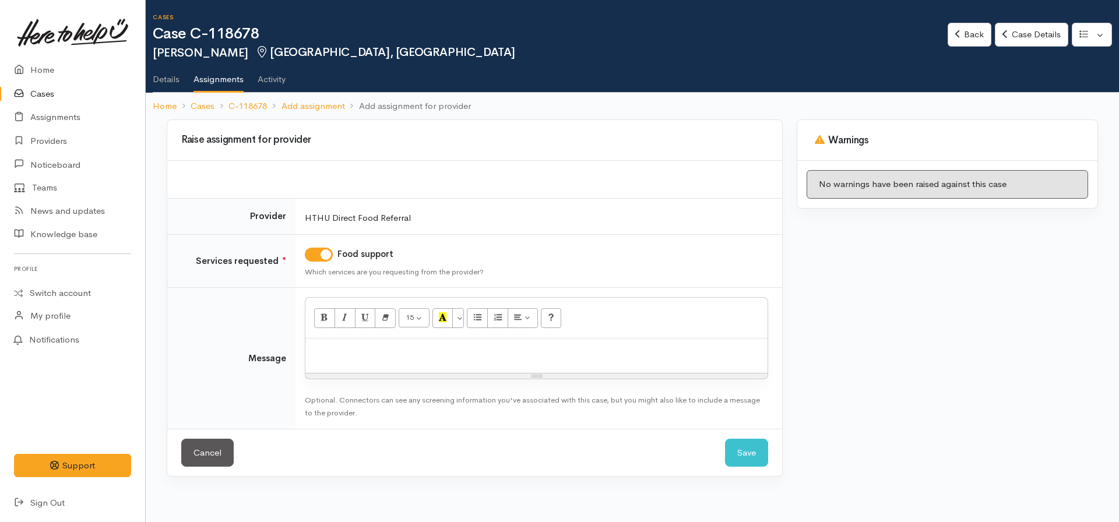
click at [341, 348] on p at bounding box center [536, 350] width 450 height 13
click at [574, 368] on div "Kaivolution free store info shared" at bounding box center [536, 356] width 462 height 34
click button "Save" at bounding box center [746, 453] width 43 height 29
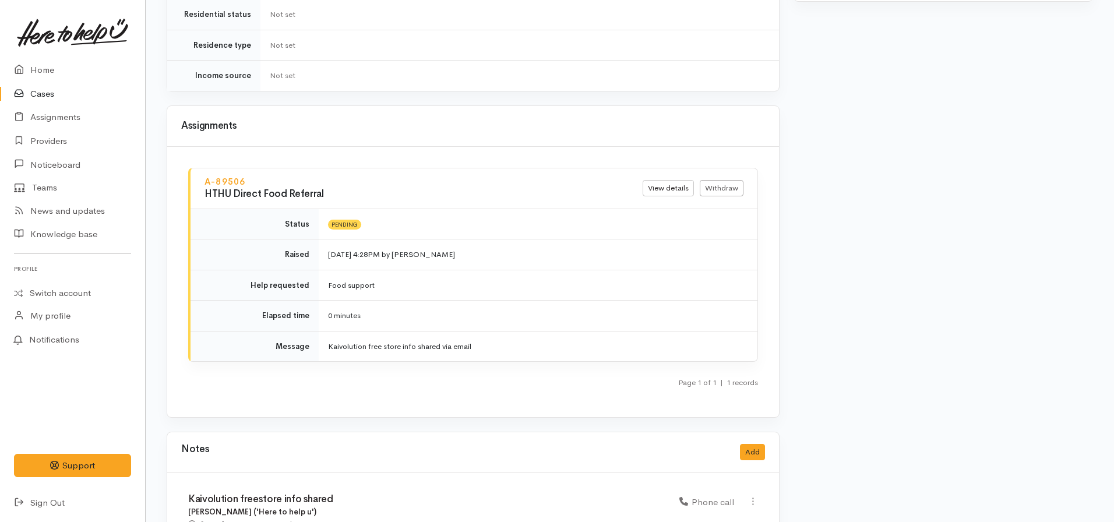
scroll to position [1010, 0]
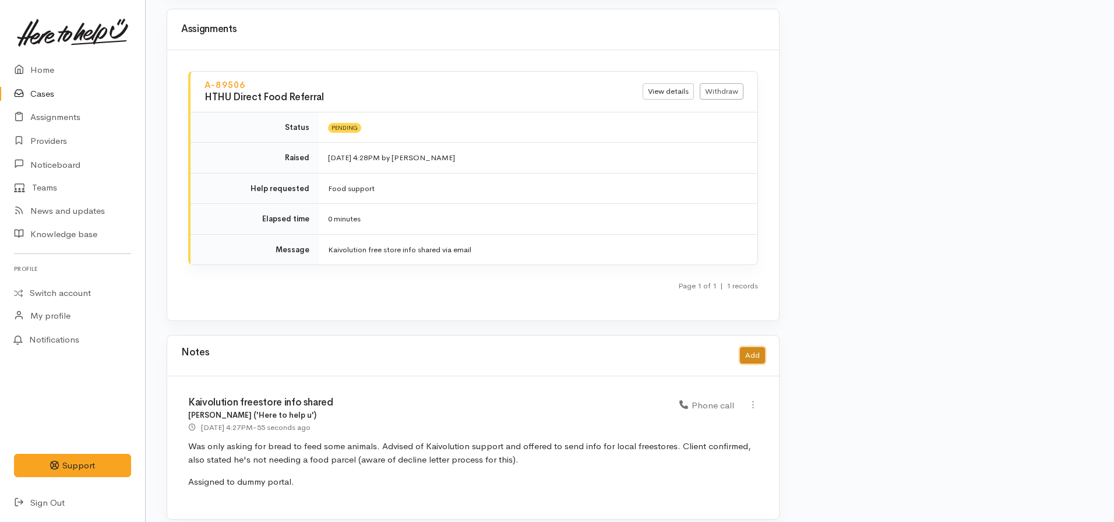
click at [757, 348] on button "Add" at bounding box center [752, 355] width 25 height 17
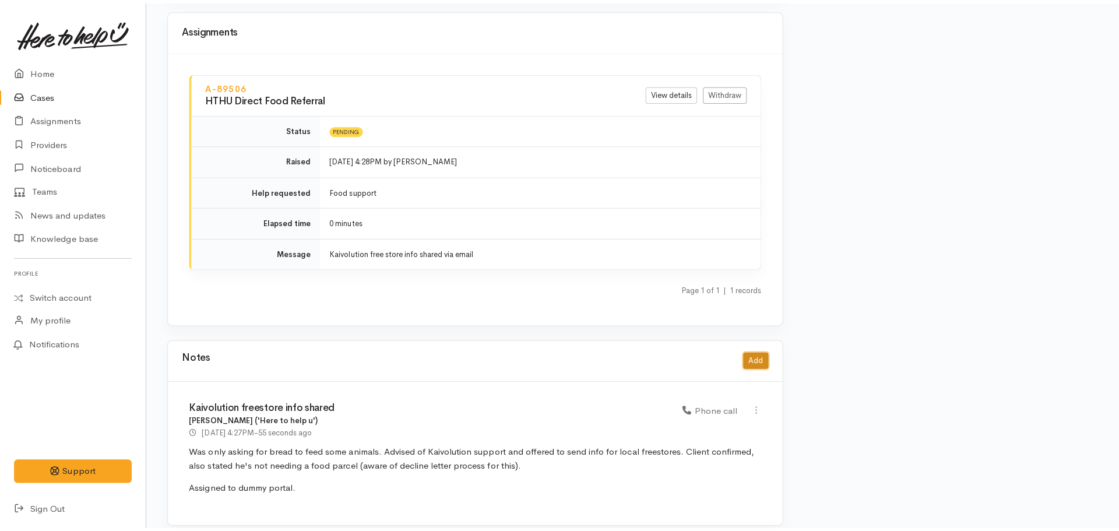
scroll to position [1001, 0]
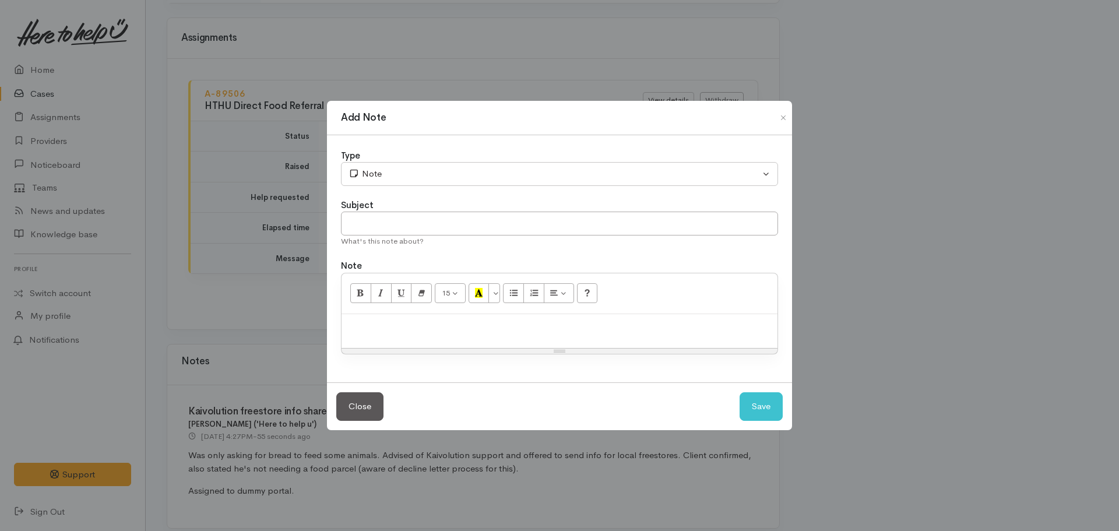
click at [422, 334] on div at bounding box center [559, 331] width 436 height 34
drag, startPoint x: 369, startPoint y: 311, endPoint x: 373, endPoint y: 326, distance: 15.7
click at [371, 316] on div "15 8 9 10 11 12 14 18 24 36 Background Color Transparent Select #ffff00 Text Co…" at bounding box center [559, 314] width 437 height 82
click at [373, 326] on p at bounding box center [559, 326] width 424 height 13
click at [379, 306] on div "15 8 9 10 11 12 14 18 24 36 Background Color Transparent Select #ffff00 Text Co…" at bounding box center [559, 293] width 436 height 41
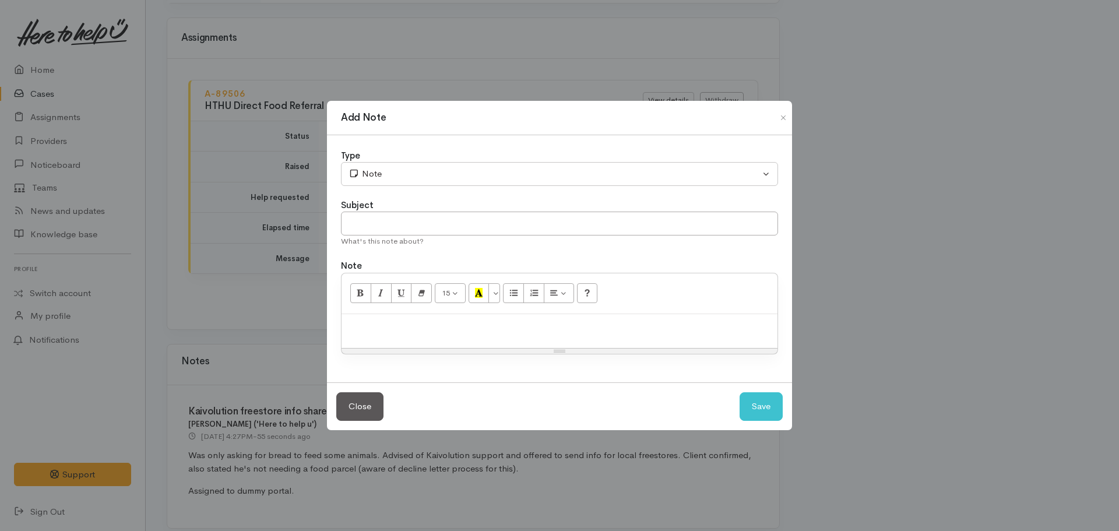
paste div
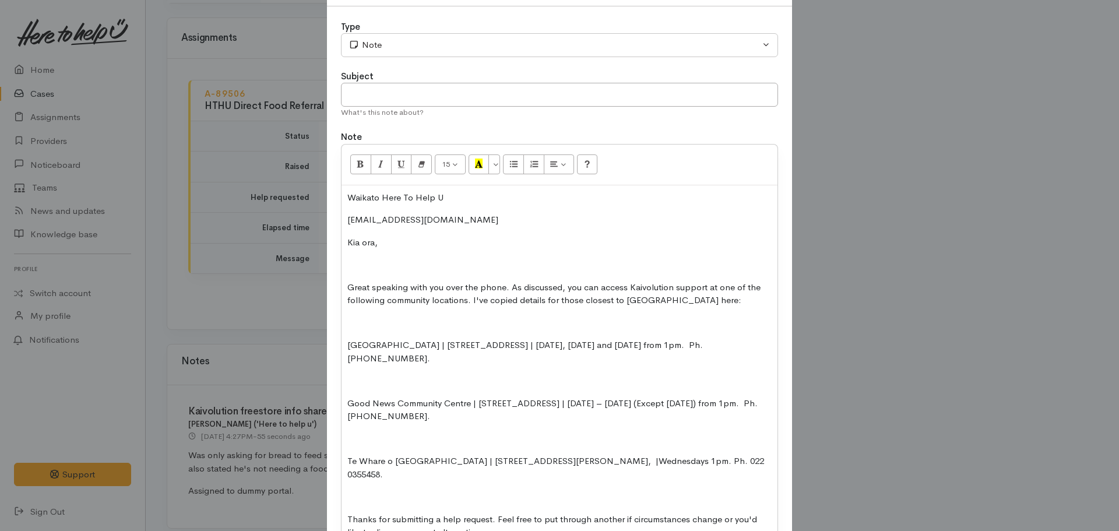
scroll to position [0, 0]
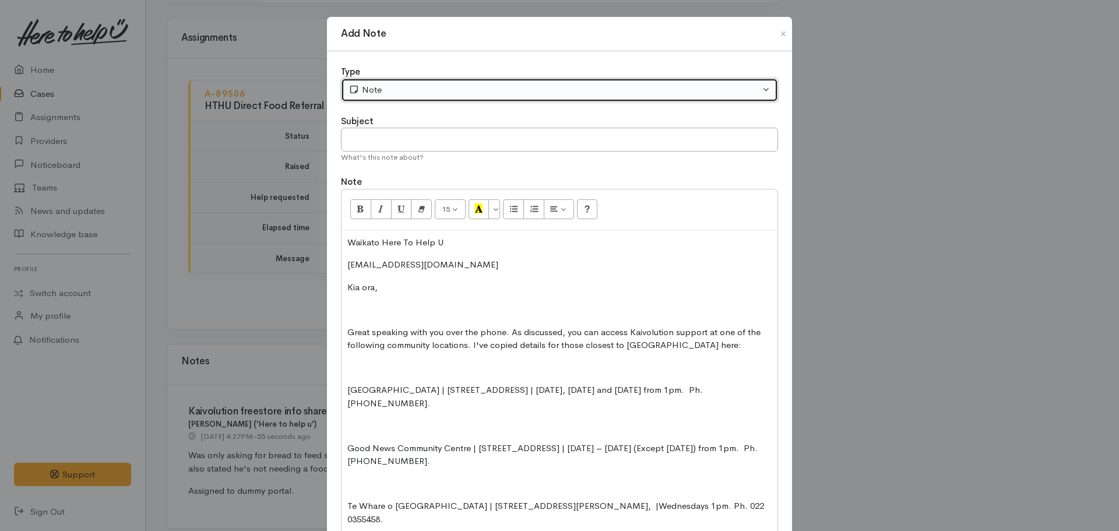
click at [390, 97] on button "Note" at bounding box center [559, 90] width 437 height 24
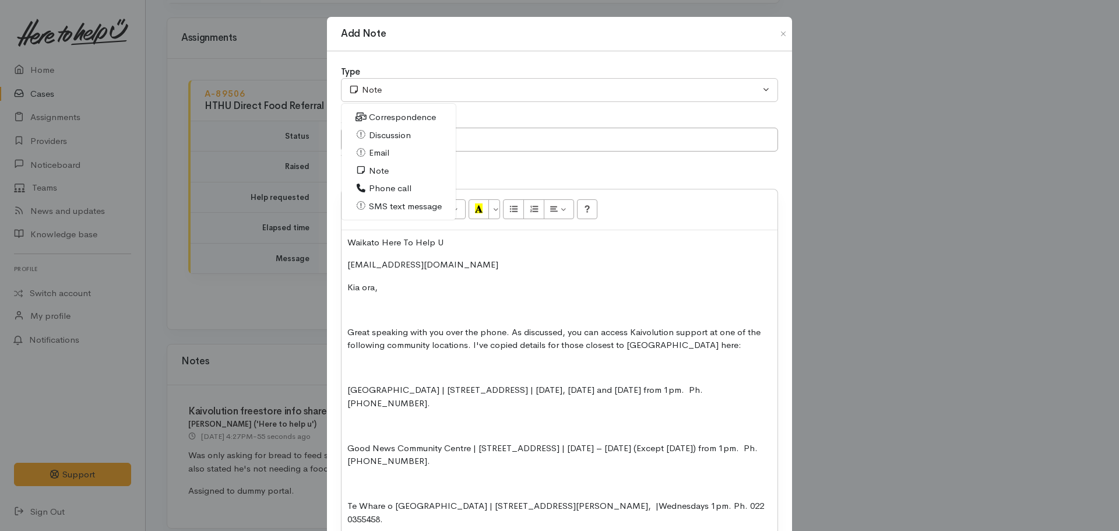
click at [369, 154] on span "Email" at bounding box center [379, 152] width 20 height 13
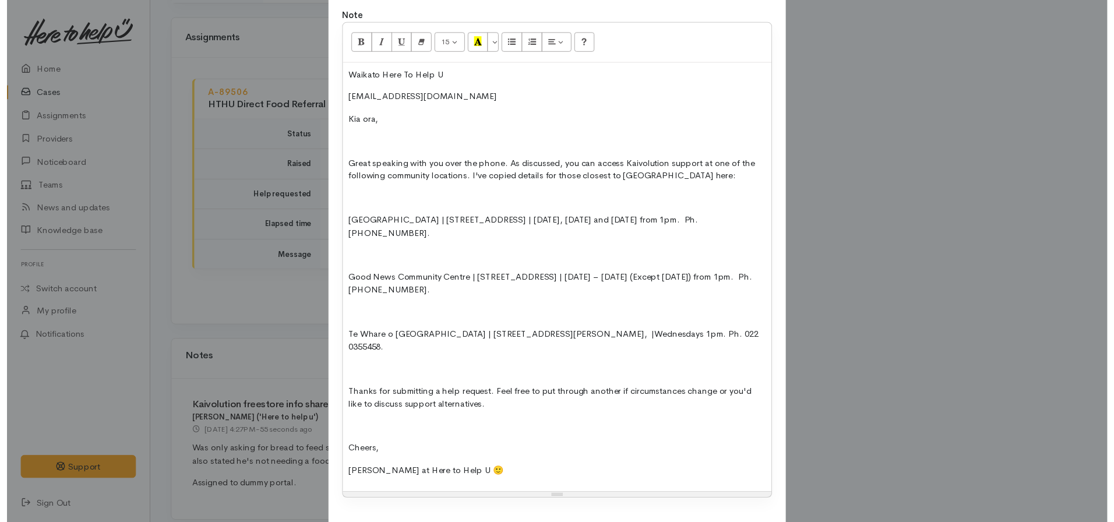
scroll to position [221, 0]
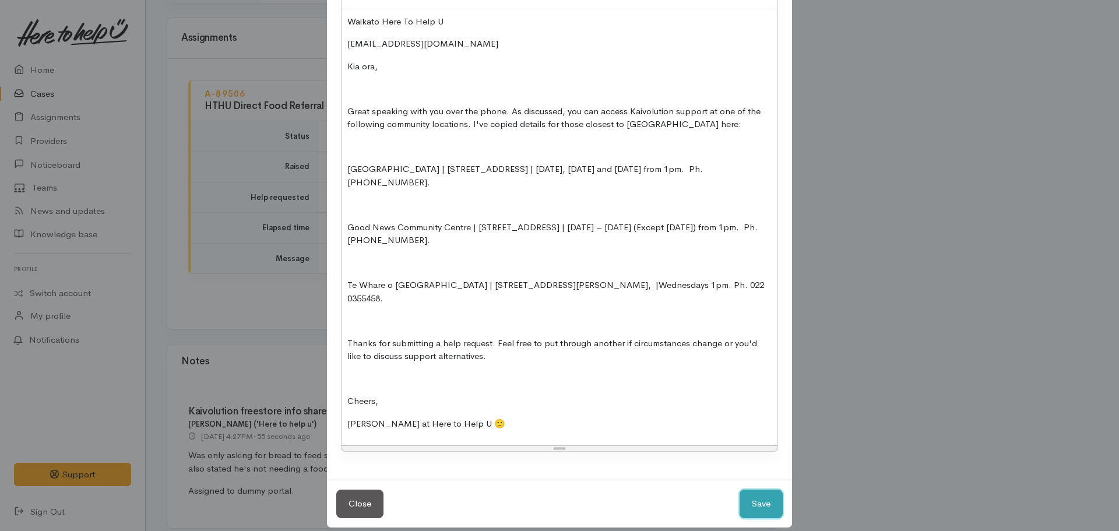
click at [761, 489] on button "Save" at bounding box center [760, 503] width 43 height 29
select select "1"
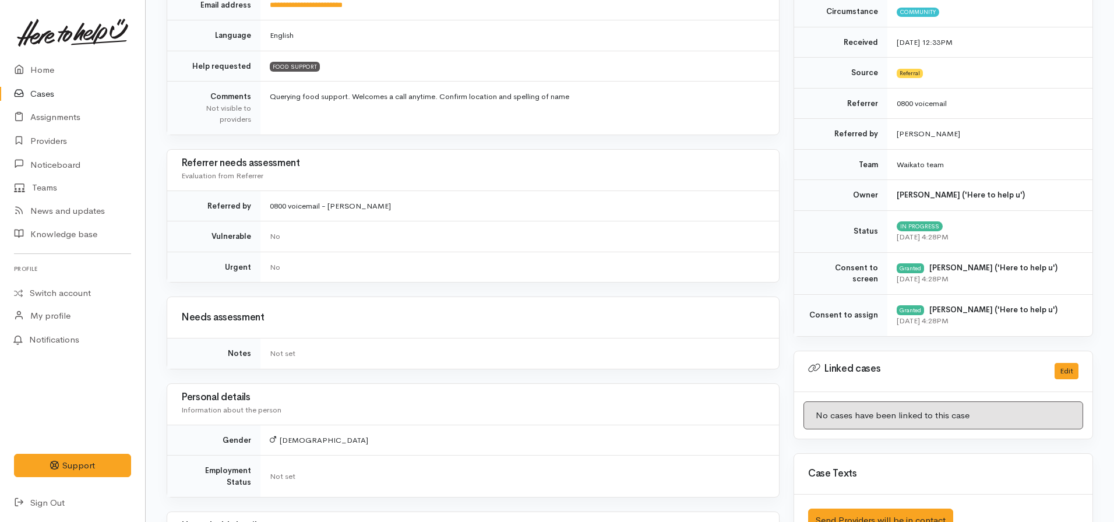
scroll to position [232, 0]
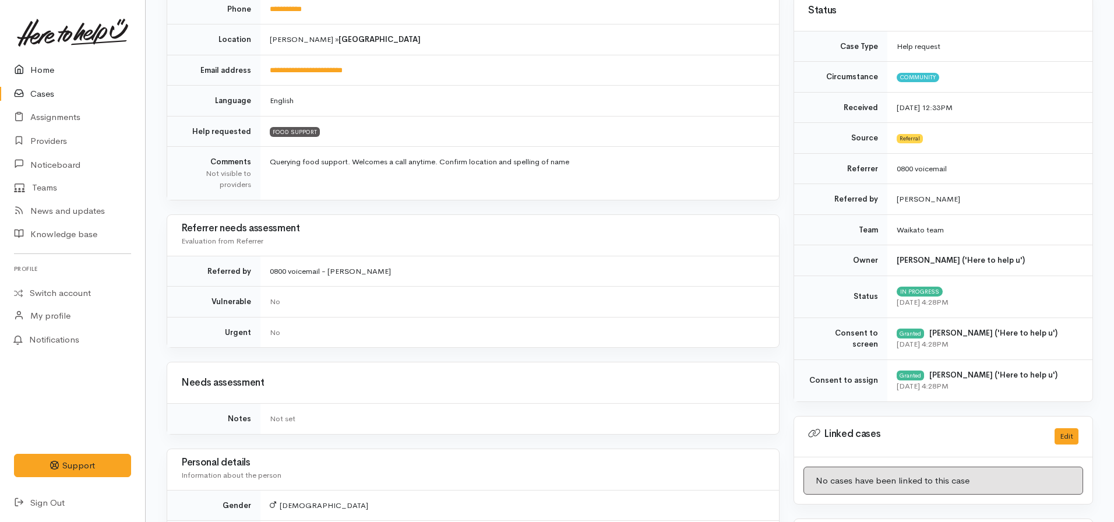
click at [66, 78] on link "Home" at bounding box center [72, 70] width 145 height 24
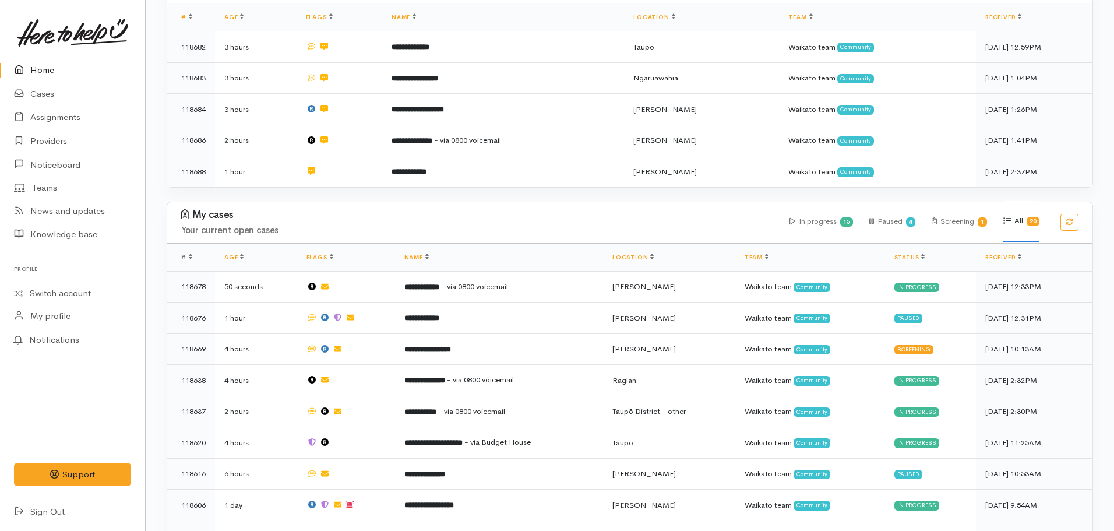
scroll to position [233, 0]
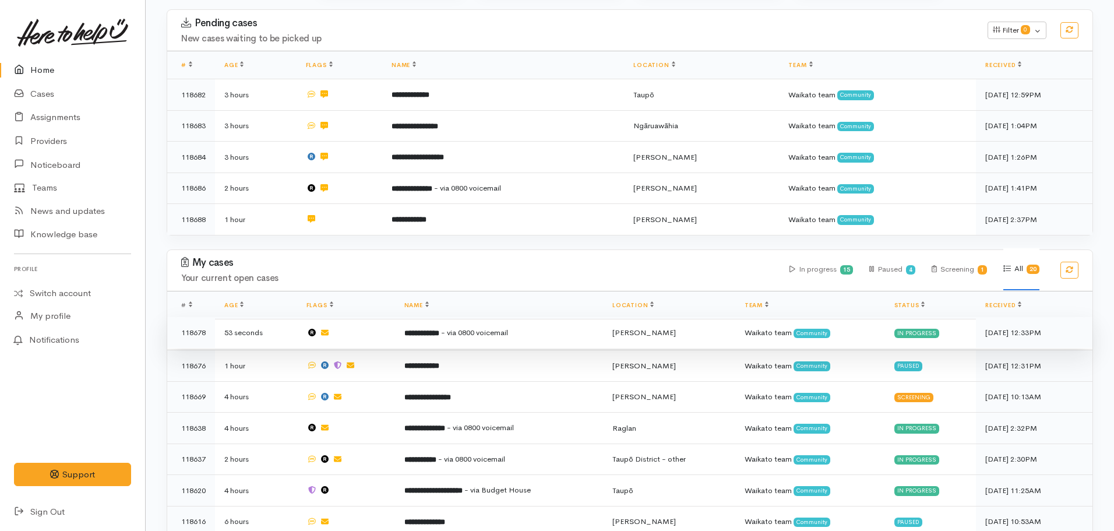
scroll to position [109, 0]
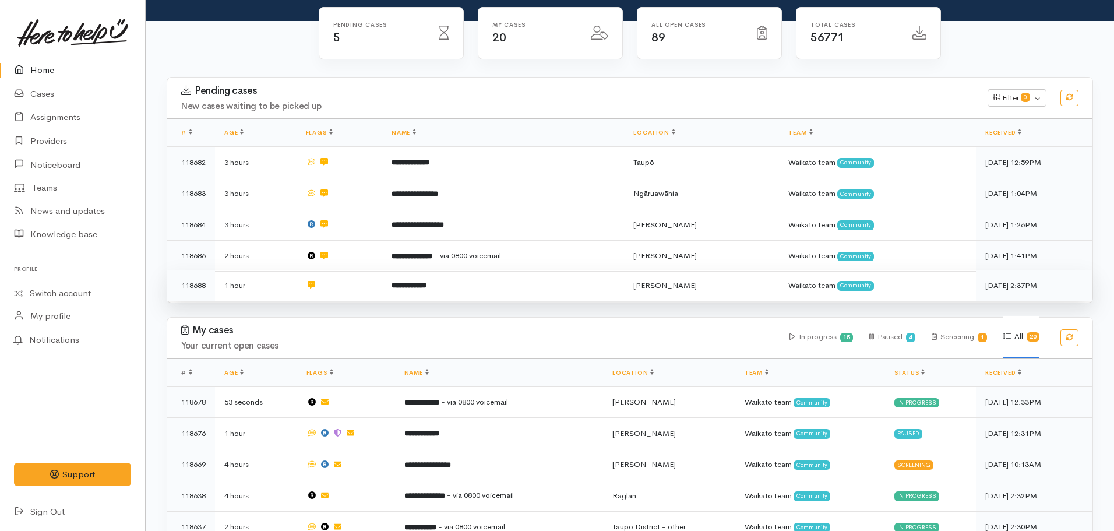
click at [442, 283] on td "**********" at bounding box center [503, 285] width 242 height 31
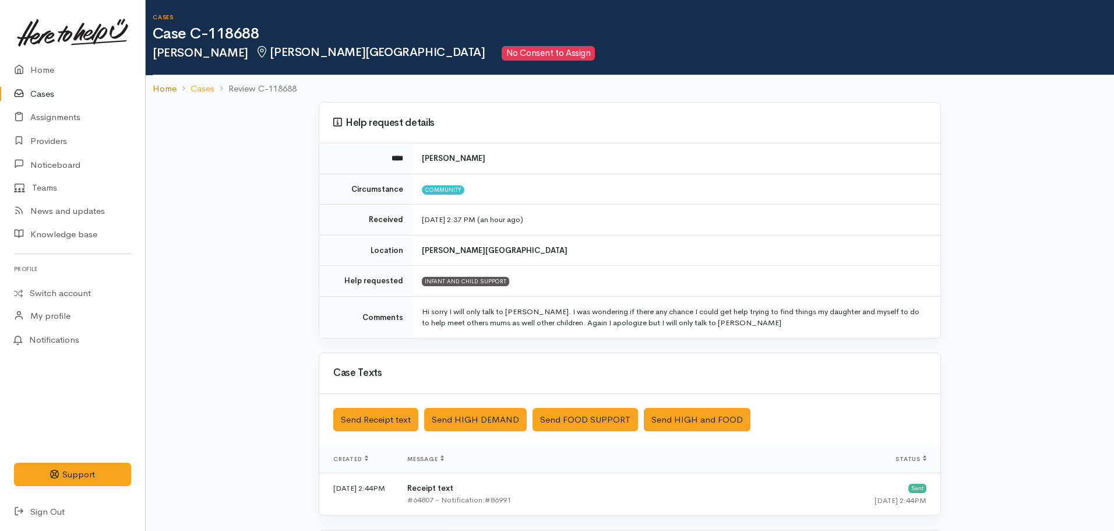
click at [169, 86] on link "Home" at bounding box center [165, 88] width 24 height 13
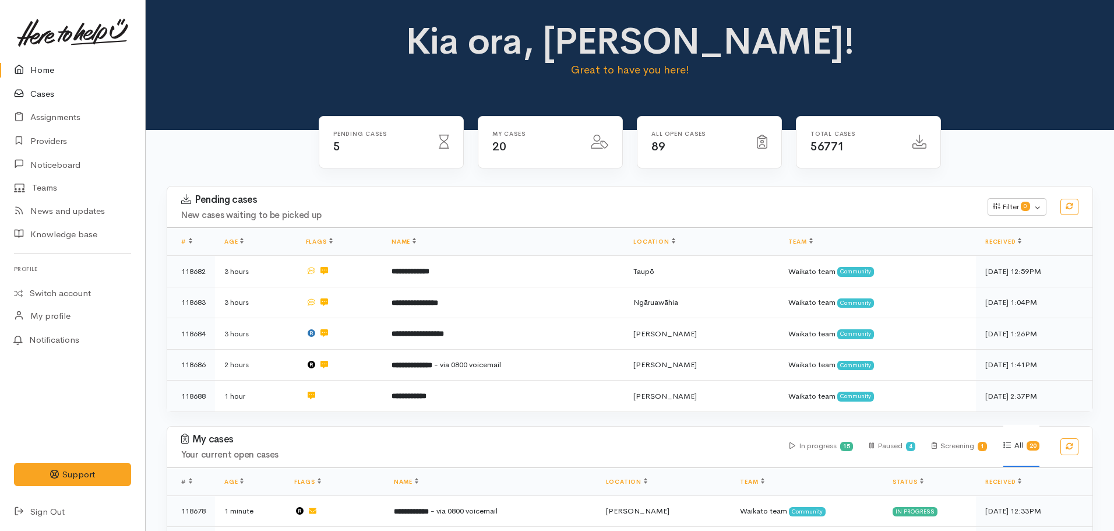
click at [50, 90] on link "Cases" at bounding box center [72, 94] width 145 height 24
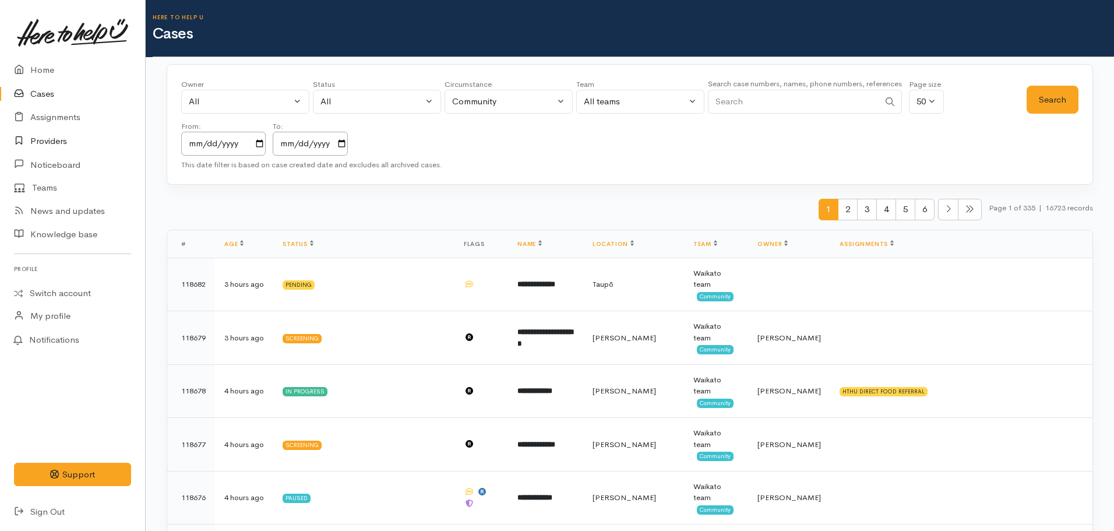
click at [54, 145] on link "Providers" at bounding box center [72, 141] width 145 height 24
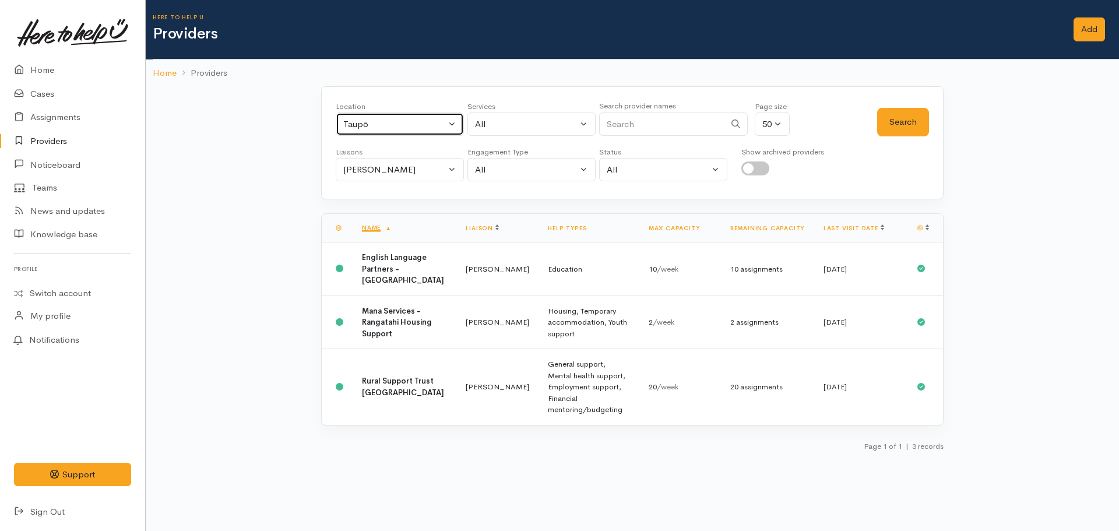
click at [354, 122] on div "Taupō" at bounding box center [394, 124] width 103 height 13
type input "[PERSON_NAME]"
click at [371, 205] on span "Hamilton" at bounding box center [392, 200] width 72 height 13
select select "1"
click at [371, 178] on button "[PERSON_NAME]" at bounding box center [400, 170] width 128 height 24
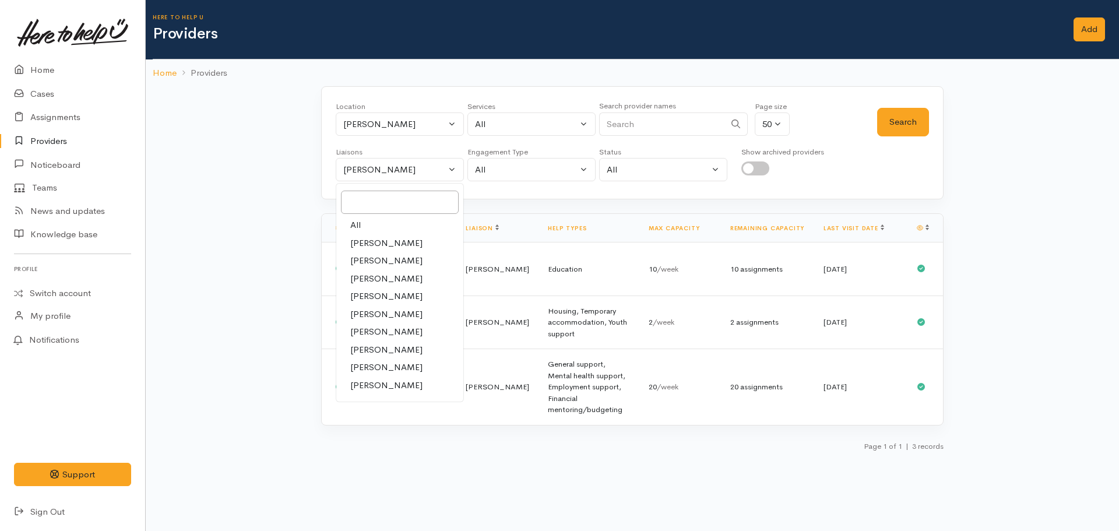
click at [360, 220] on span "All" at bounding box center [355, 225] width 10 height 13
select select "null"
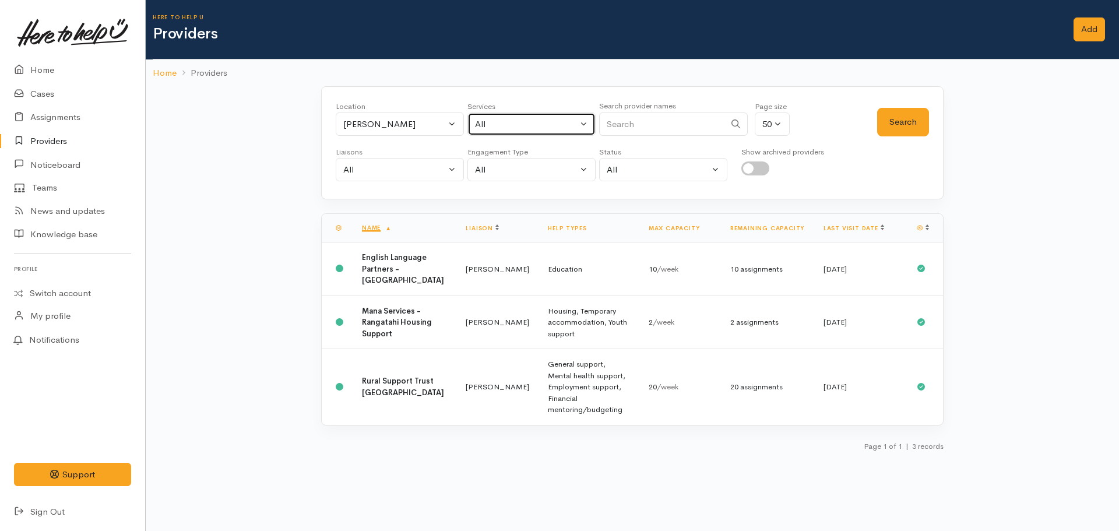
click at [507, 128] on div "All" at bounding box center [526, 124] width 103 height 13
type input "mental healt"
drag, startPoint x: 512, startPoint y: 119, endPoint x: 500, endPoint y: 117, distance: 11.8
click at [503, 118] on div "All" at bounding box center [526, 124] width 103 height 13
click at [497, 119] on div "All" at bounding box center [526, 124] width 103 height 13
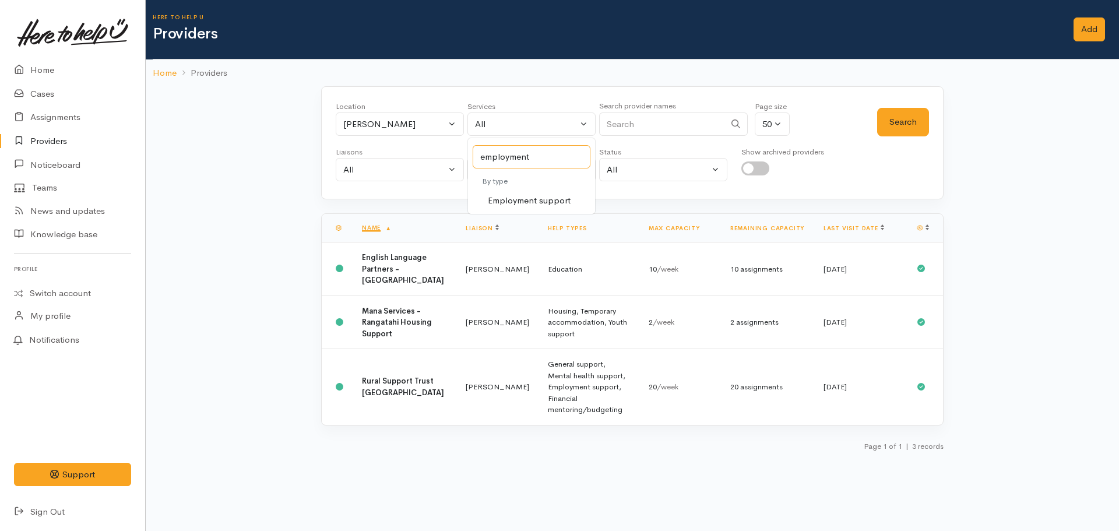
type input "employment"
click at [556, 205] on span "Employment support" at bounding box center [529, 200] width 83 height 13
select select "10"
click at [914, 129] on button "Search" at bounding box center [903, 122] width 52 height 29
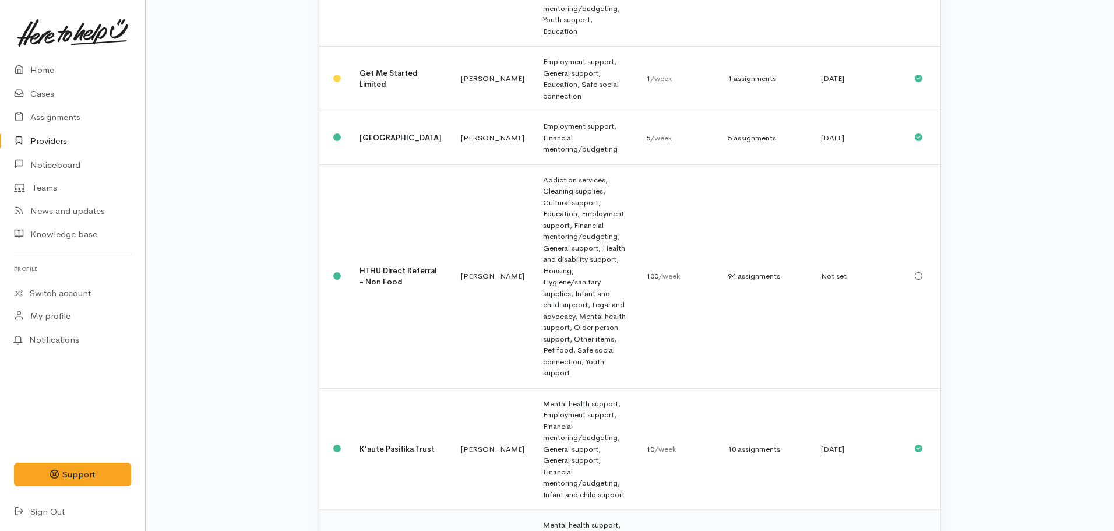
scroll to position [453, 0]
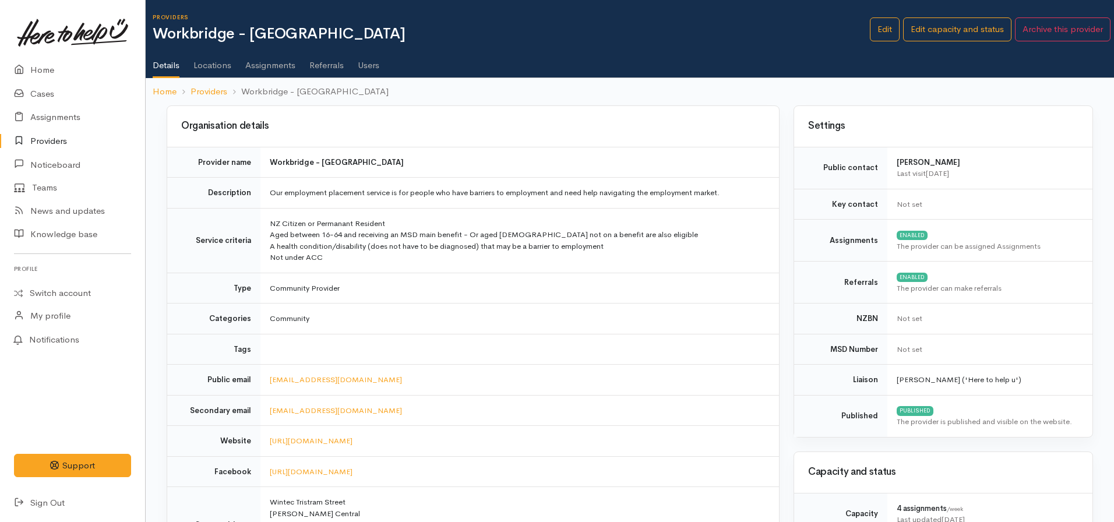
click at [259, 62] on link "Assignments" at bounding box center [270, 61] width 50 height 33
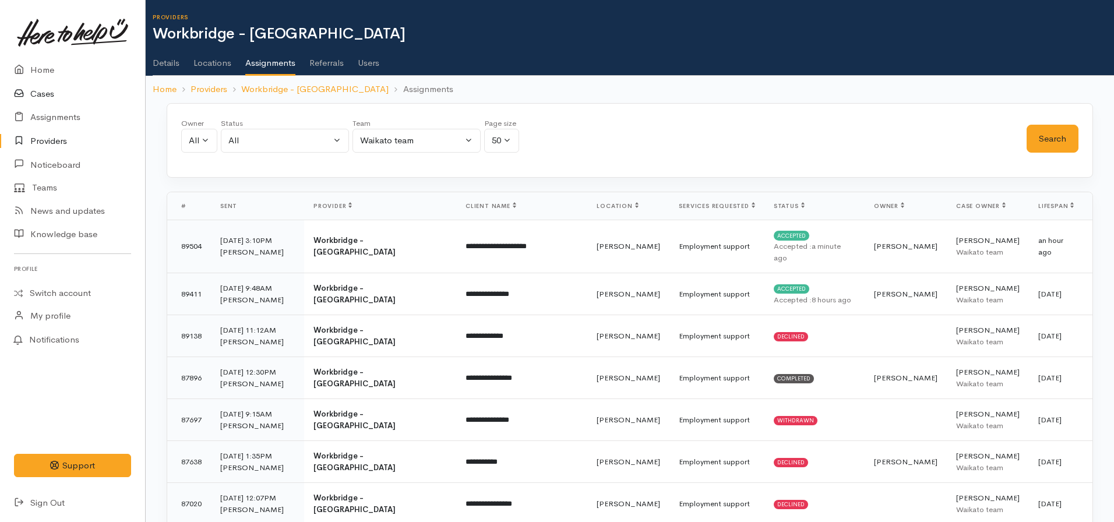
click at [38, 91] on link "Cases" at bounding box center [72, 94] width 145 height 24
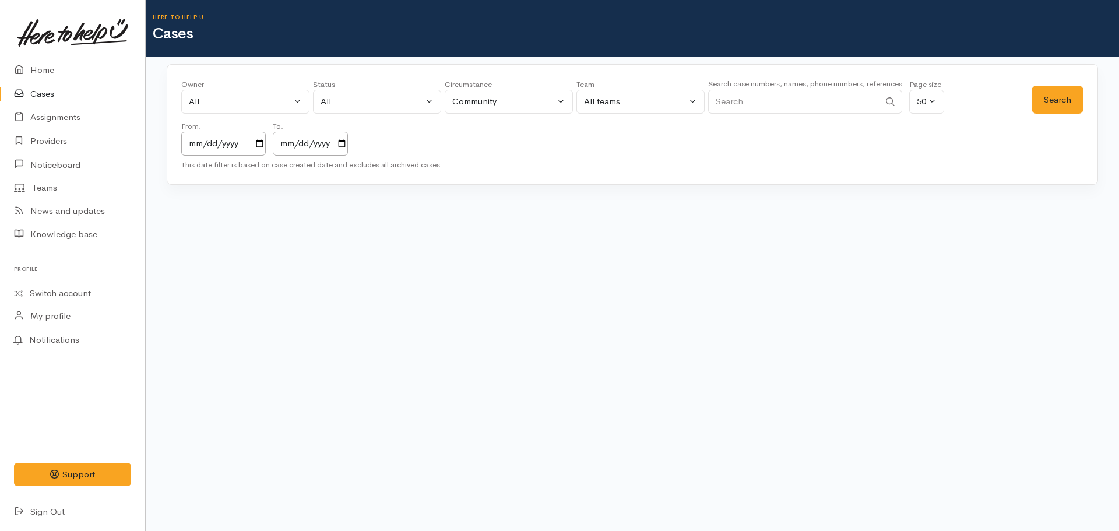
click at [734, 110] on input "Search" at bounding box center [793, 102] width 171 height 24
click at [265, 146] on input "[DATE]" at bounding box center [223, 144] width 84 height 24
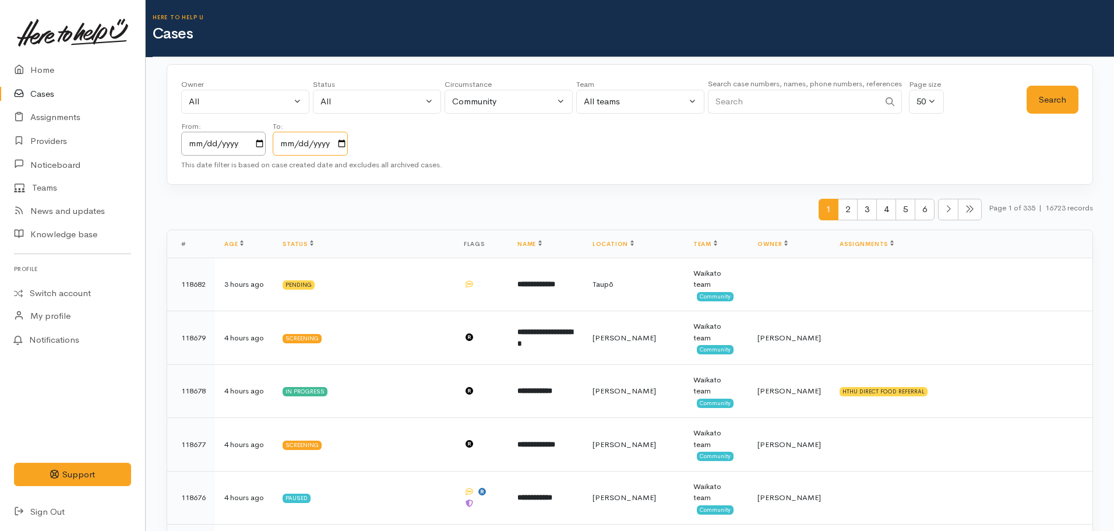
drag, startPoint x: 347, startPoint y: 145, endPoint x: 338, endPoint y: 153, distance: 12.4
click at [347, 145] on input "[DATE]" at bounding box center [310, 144] width 75 height 24
drag, startPoint x: 760, startPoint y: 85, endPoint x: 760, endPoint y: 103, distance: 18.1
click at [760, 92] on div "Search case numbers, names, phone numbers, references" at bounding box center [805, 99] width 194 height 44
click at [760, 104] on input "Search" at bounding box center [793, 102] width 171 height 24
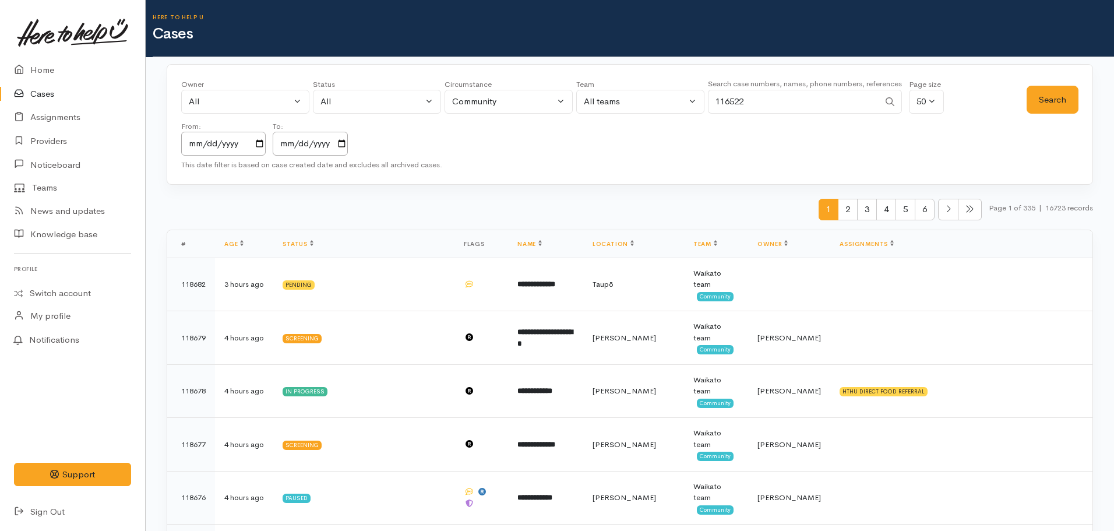
type input "116522"
click at [1038, 111] on button "Search" at bounding box center [1053, 100] width 52 height 29
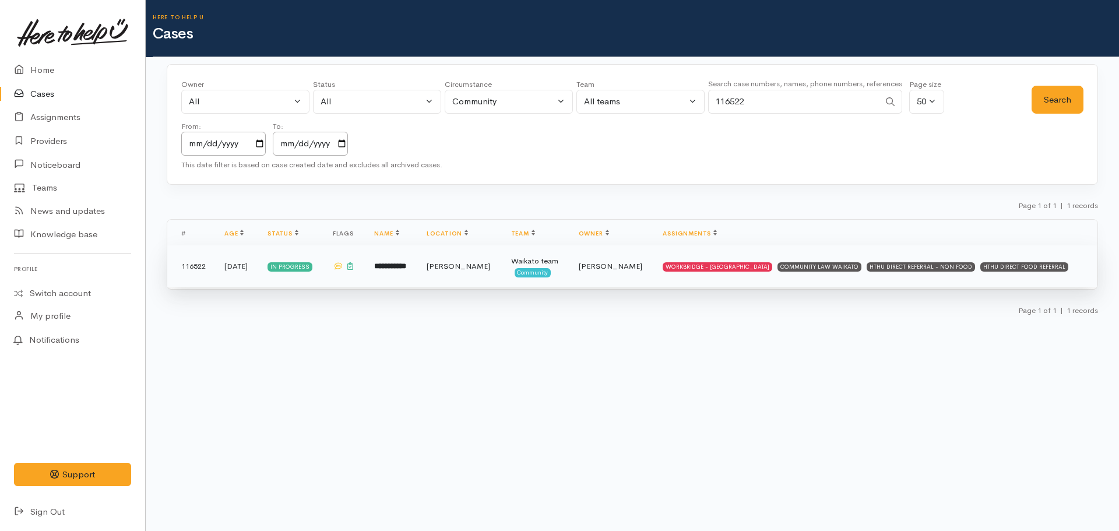
click at [406, 263] on b "**********" at bounding box center [390, 266] width 32 height 8
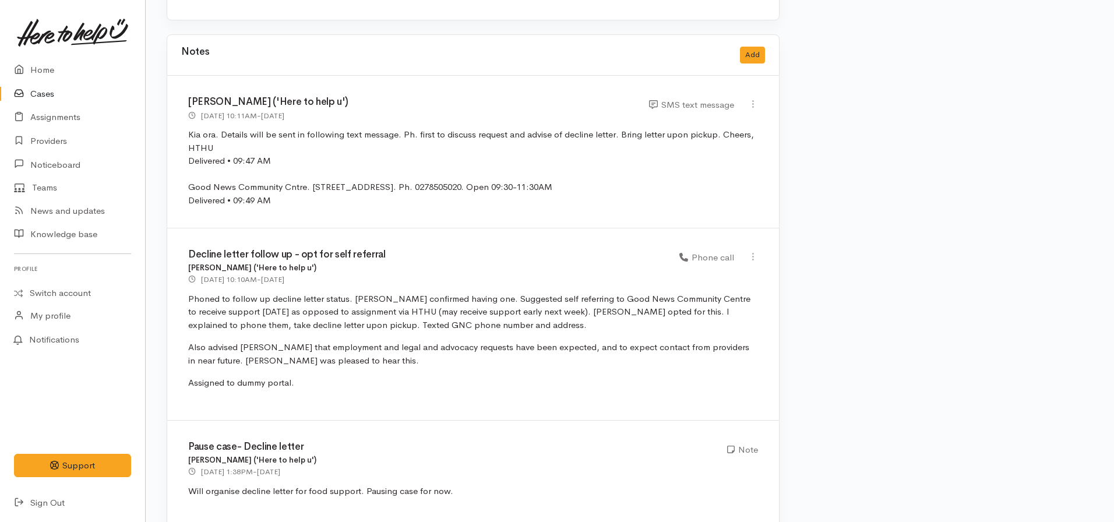
scroll to position [2849, 0]
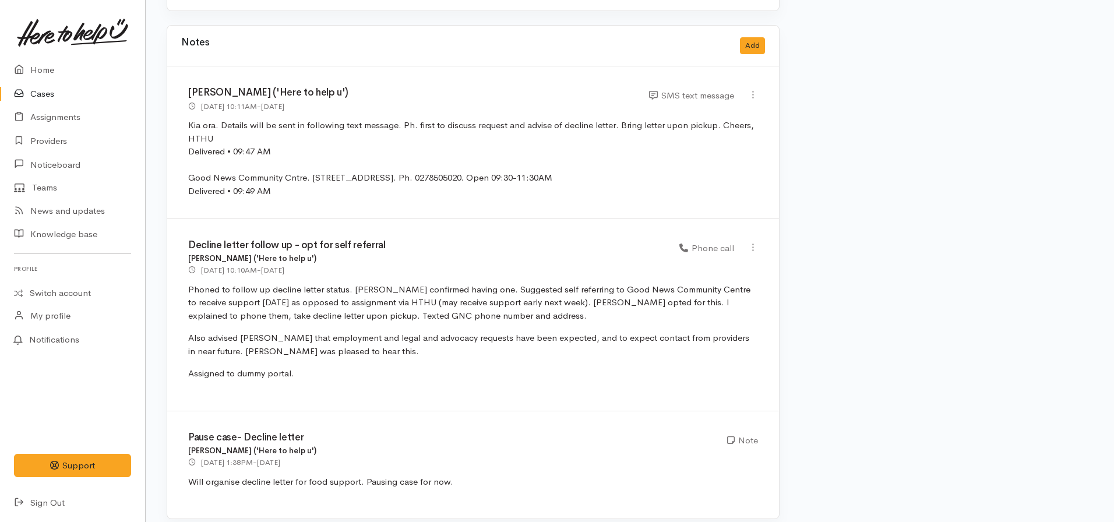
click at [46, 96] on link "Cases" at bounding box center [72, 94] width 145 height 24
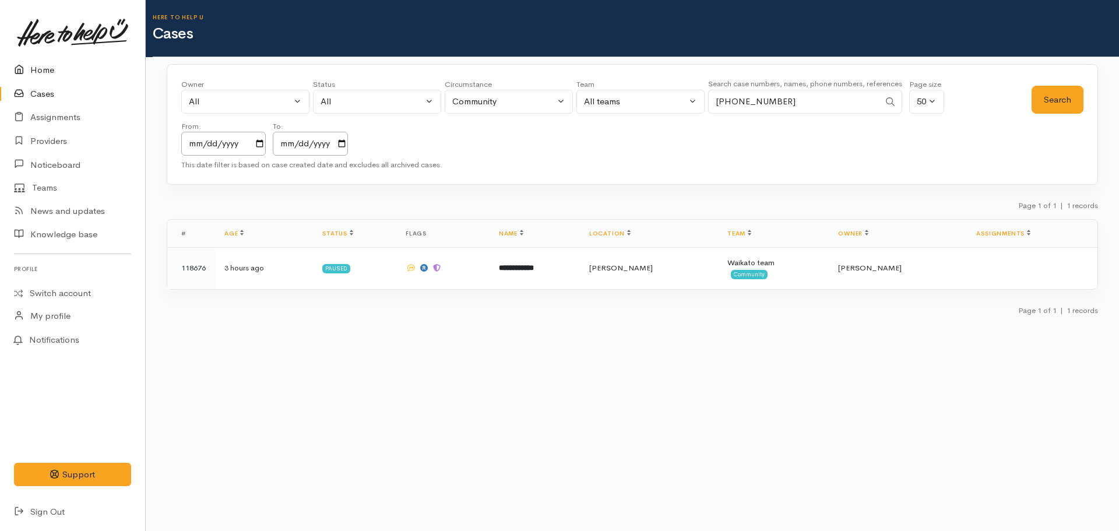
click at [61, 68] on link "Home" at bounding box center [72, 70] width 145 height 24
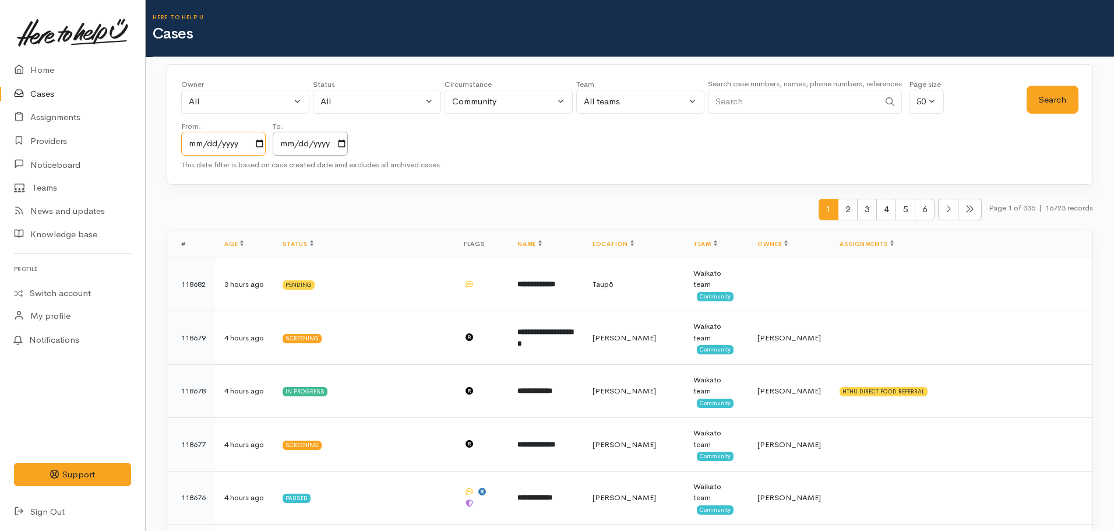
click at [258, 152] on input "2023-10-07" at bounding box center [223, 144] width 84 height 24
click at [263, 145] on input "2023-10-07" at bounding box center [223, 144] width 84 height 24
click at [342, 140] on input "[DATE]" at bounding box center [310, 144] width 75 height 24
click at [354, 146] on div "Owner All My cases Aandrea Murray ('Here to help u') Akash Prakash ('Here to he…" at bounding box center [603, 117] width 845 height 77
click at [348, 145] on input "[DATE]" at bounding box center [310, 144] width 75 height 24
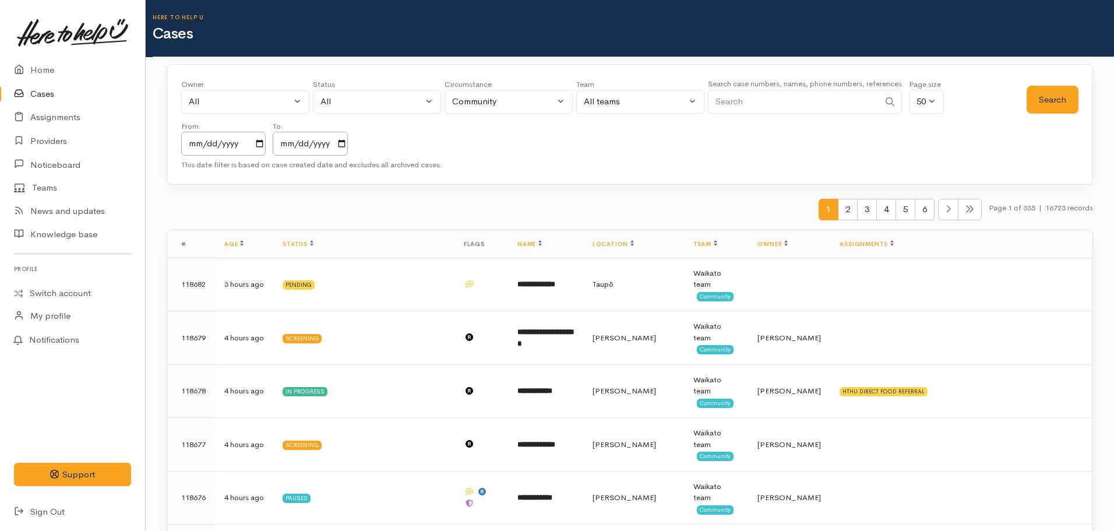
click at [809, 101] on input "Search" at bounding box center [793, 102] width 171 height 24
click at [51, 291] on link "Switch account" at bounding box center [72, 293] width 145 height 23
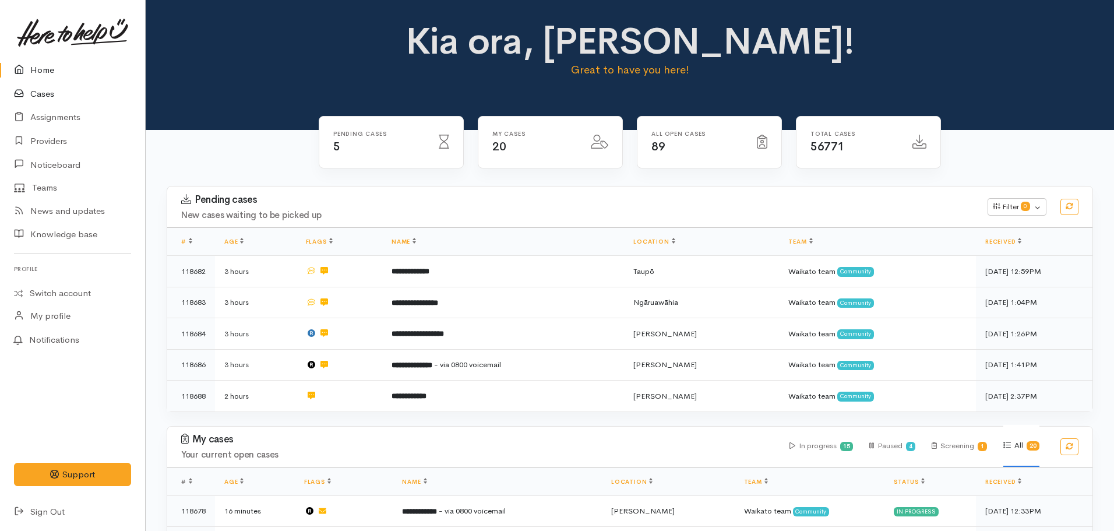
click at [40, 98] on link "Cases" at bounding box center [72, 94] width 145 height 24
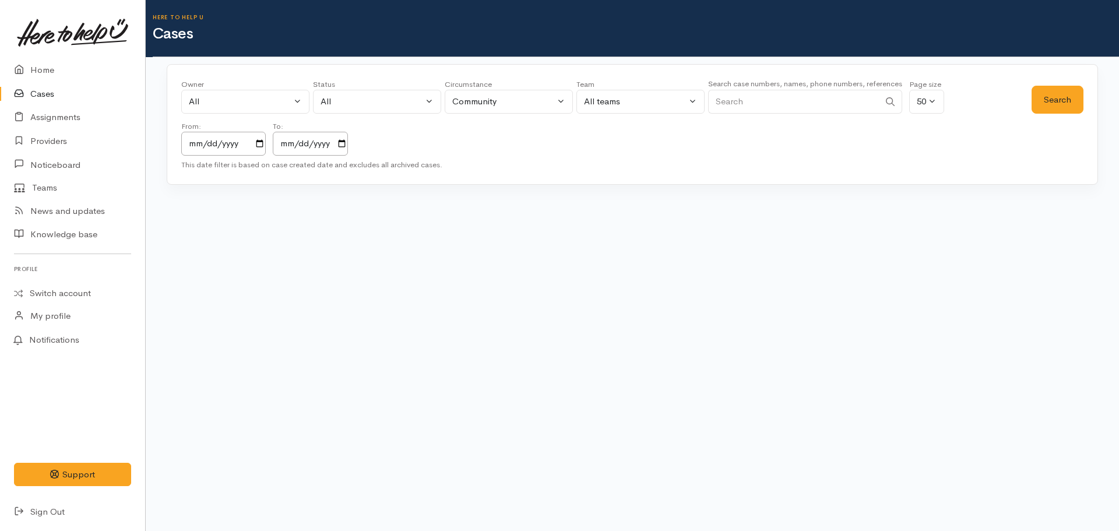
click at [747, 93] on input "Search" at bounding box center [793, 102] width 171 height 24
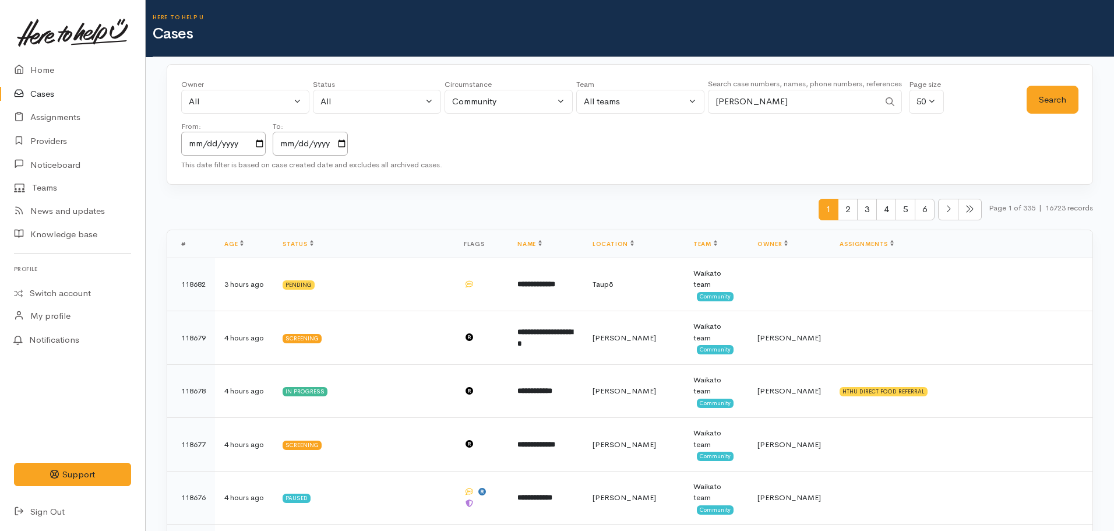
type input "[PERSON_NAME]"
click at [1045, 98] on button "Search" at bounding box center [1053, 100] width 52 height 29
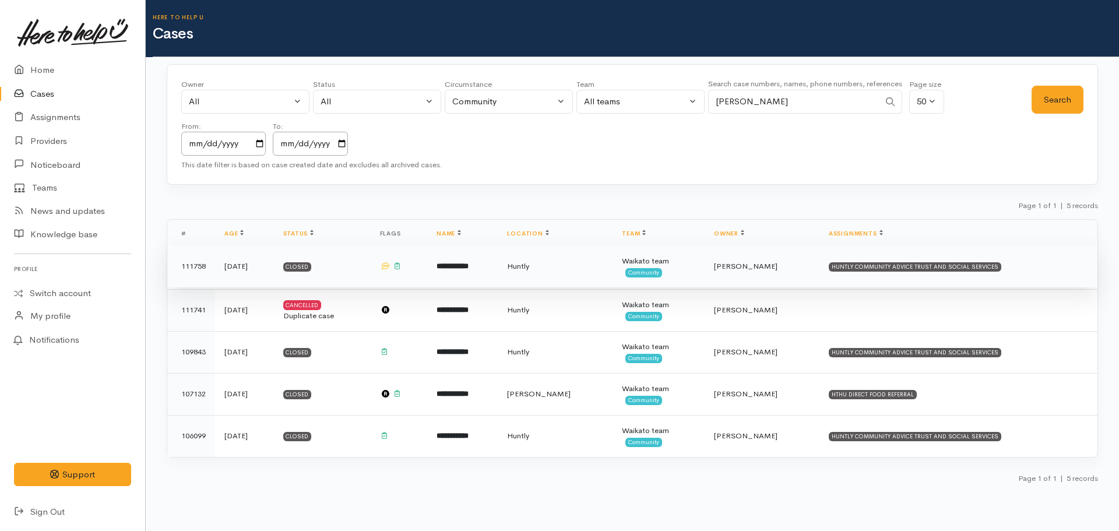
click at [468, 267] on b "**********" at bounding box center [452, 266] width 32 height 8
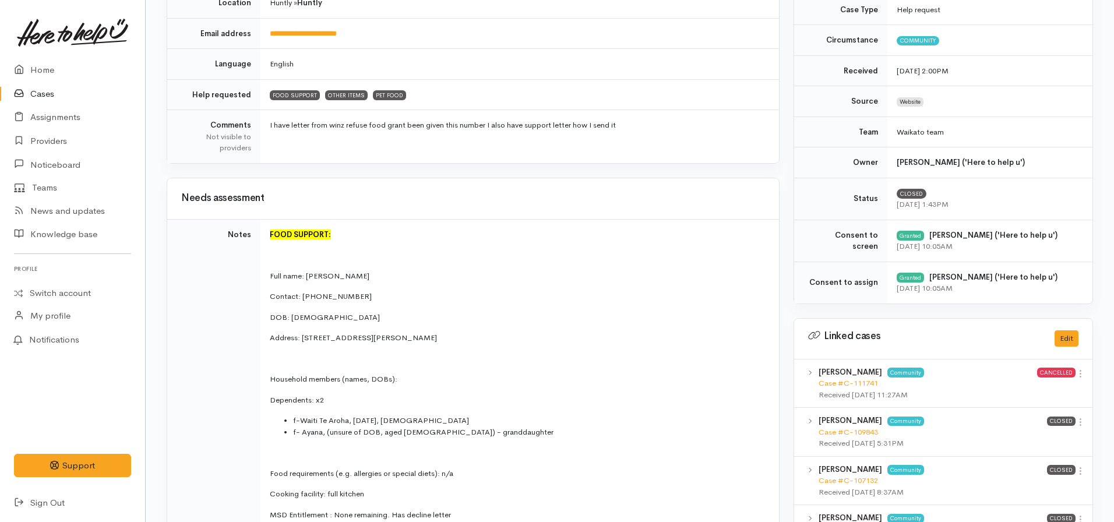
scroll to position [291, 0]
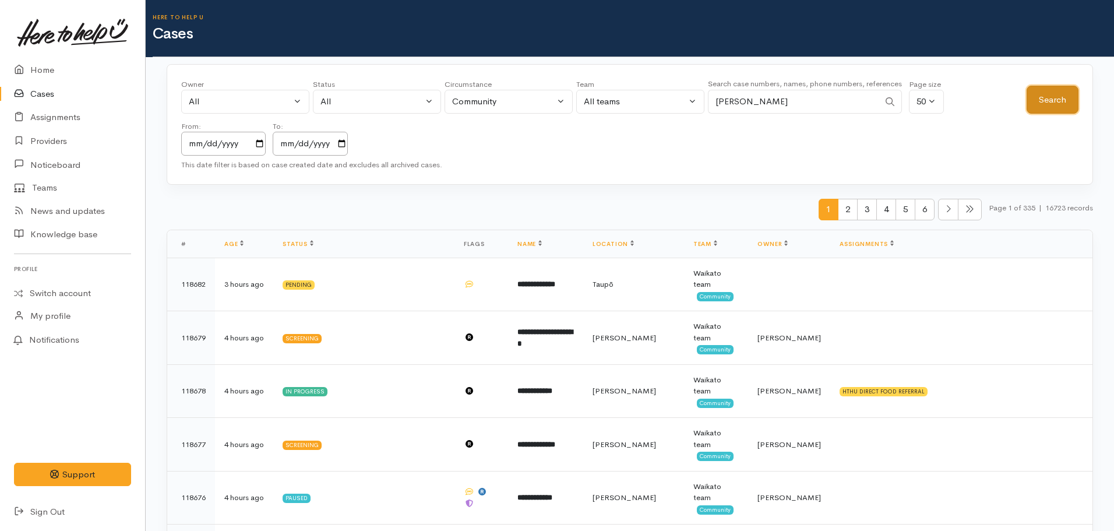
drag, startPoint x: 1048, startPoint y: 98, endPoint x: 891, endPoint y: 175, distance: 174.3
click at [1047, 98] on button "Search" at bounding box center [1053, 100] width 52 height 29
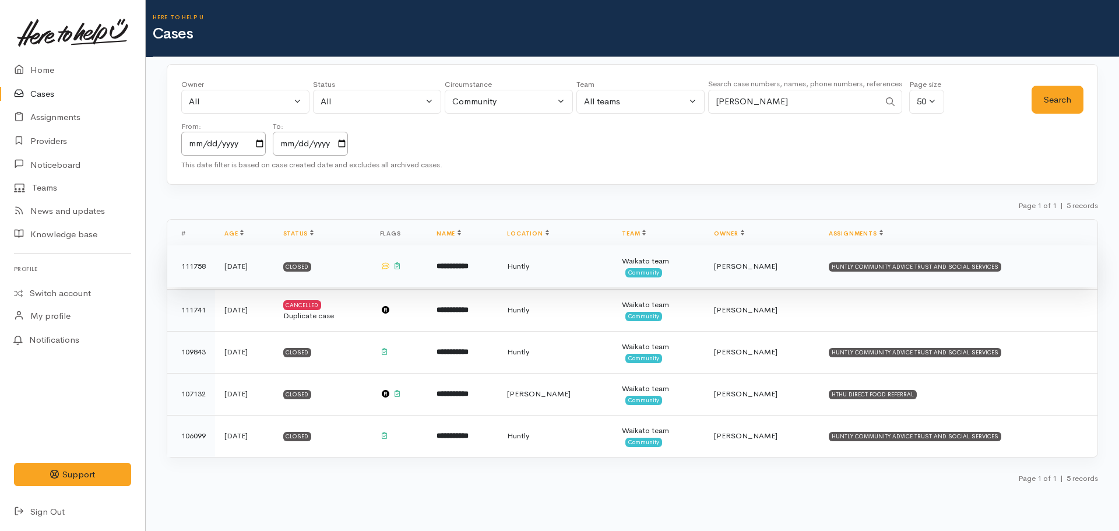
click at [468, 265] on b "**********" at bounding box center [452, 266] width 32 height 8
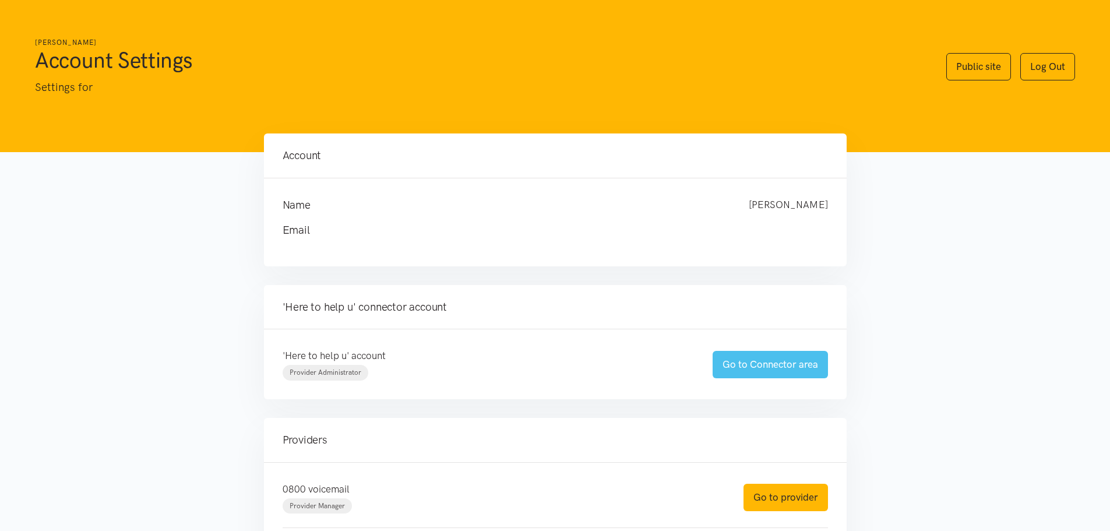
click at [760, 370] on link "Go to Connector area" at bounding box center [770, 364] width 115 height 27
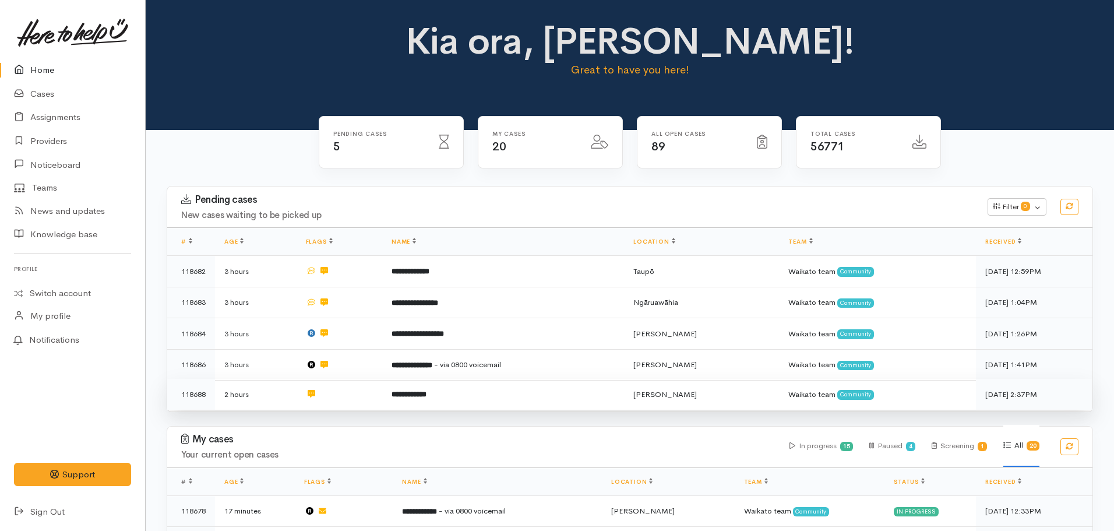
click at [427, 394] on b "**********" at bounding box center [409, 394] width 35 height 8
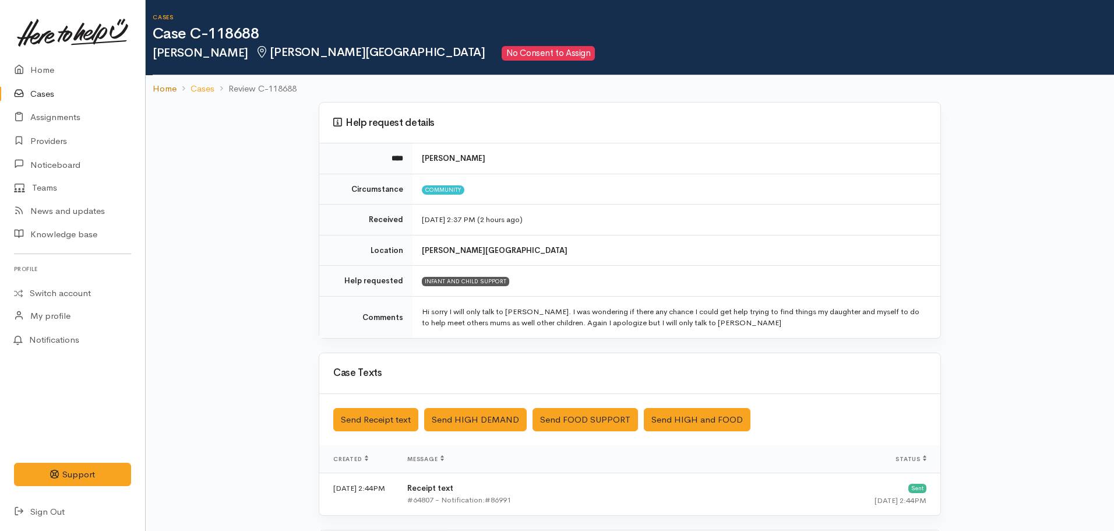
click at [165, 84] on link "Home" at bounding box center [165, 88] width 24 height 13
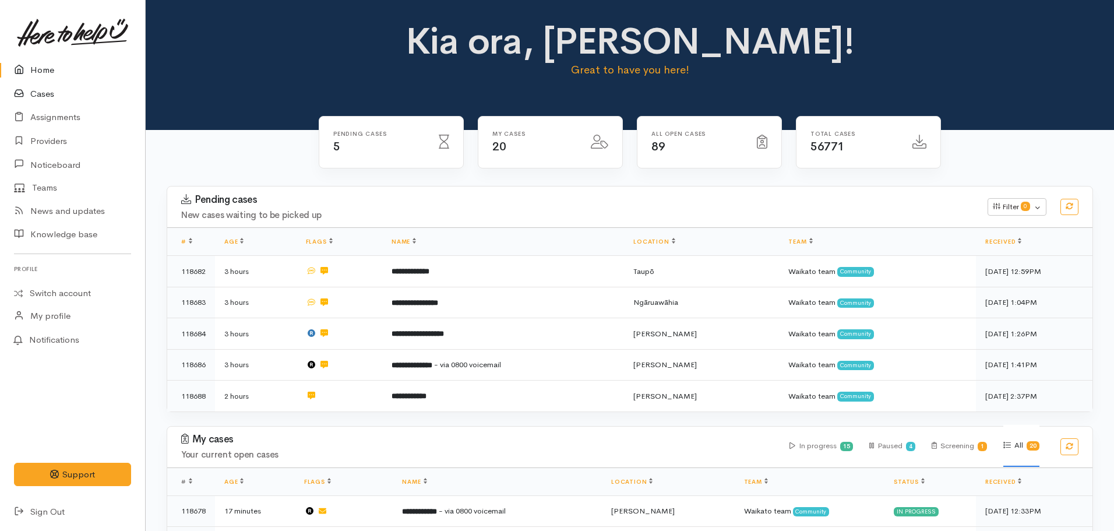
click at [50, 93] on link "Cases" at bounding box center [72, 94] width 145 height 24
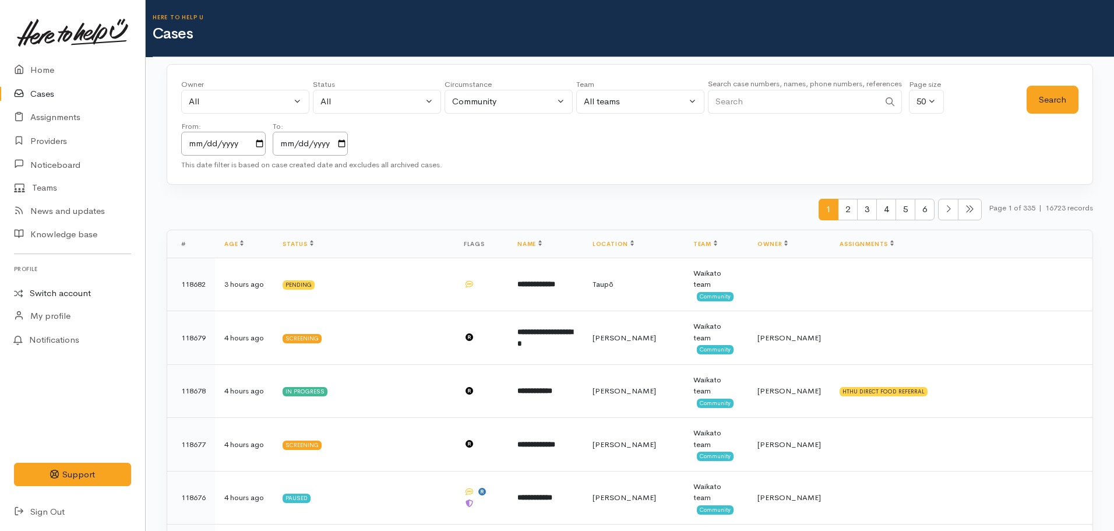
click at [61, 294] on link "Switch account" at bounding box center [72, 293] width 145 height 23
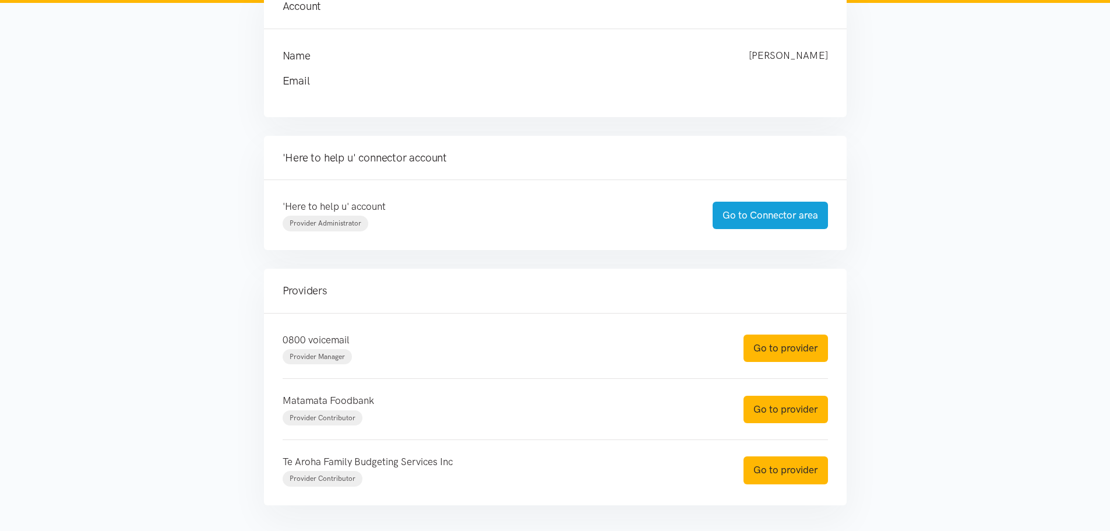
scroll to position [198, 0]
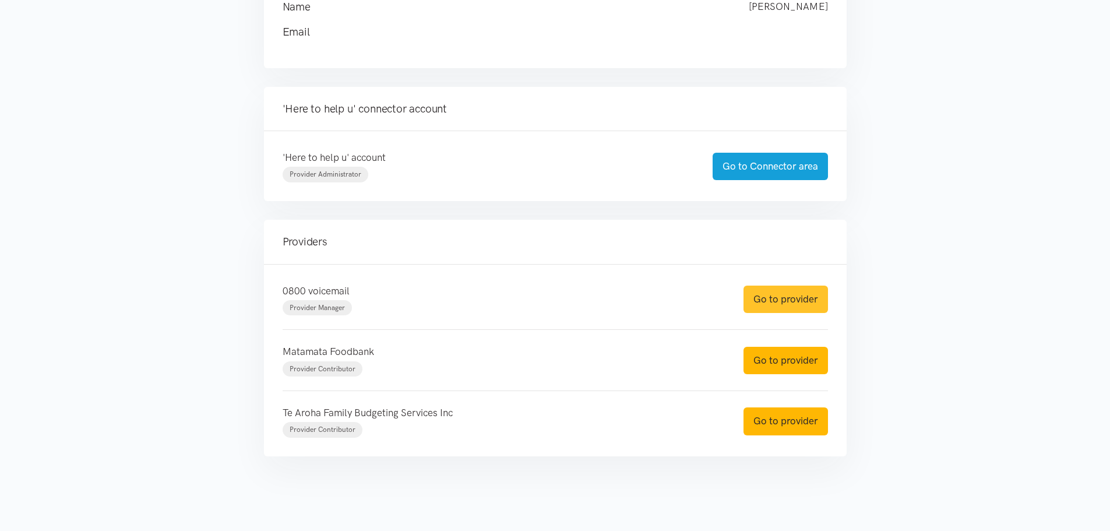
click at [808, 298] on link "Go to provider" at bounding box center [785, 299] width 84 height 27
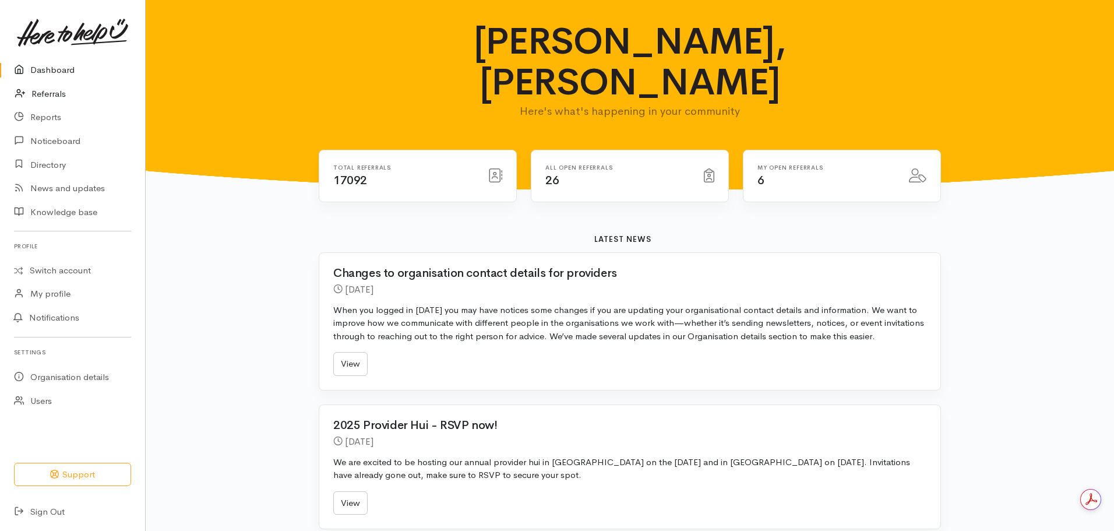
click at [48, 94] on link "Referrals" at bounding box center [72, 94] width 145 height 24
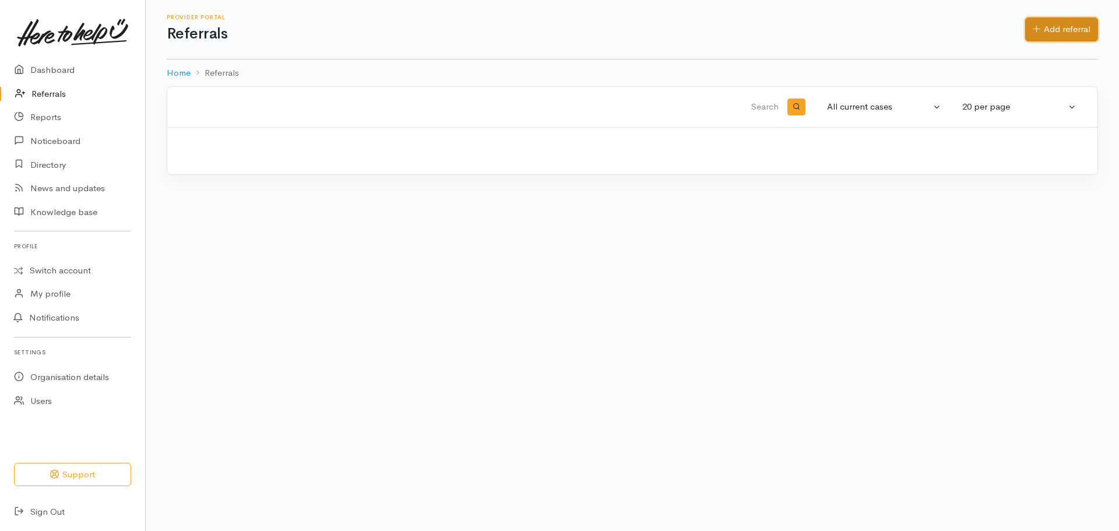
click at [1040, 30] on link "Add referral" at bounding box center [1061, 29] width 73 height 24
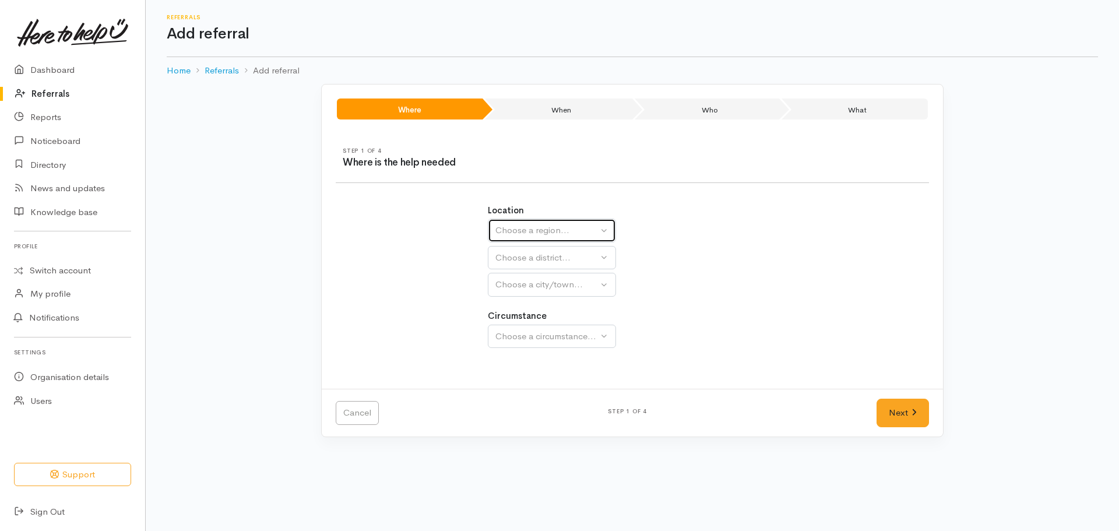
click at [512, 233] on div "Choose a region..." at bounding box center [546, 230] width 103 height 13
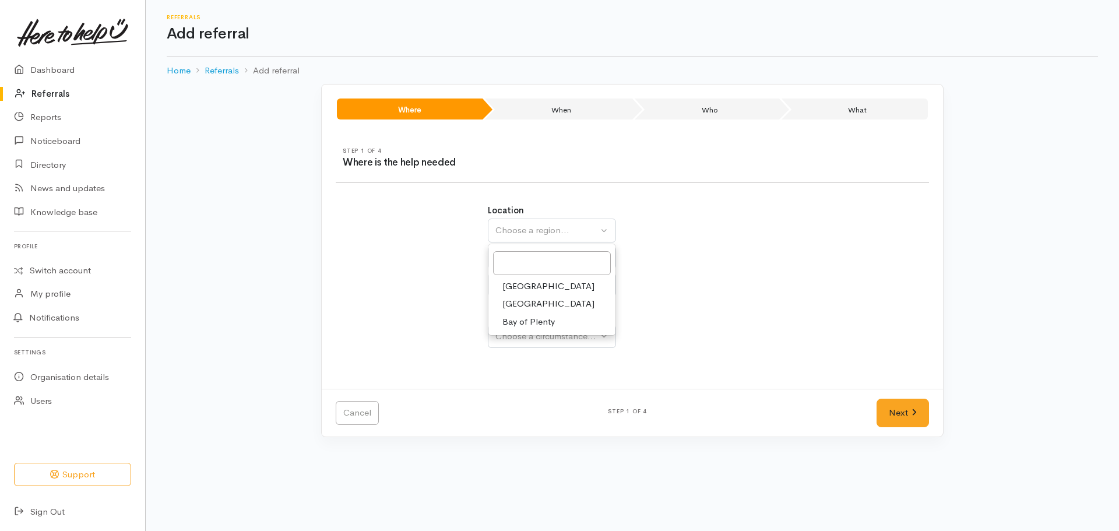
drag, startPoint x: 533, startPoint y: 301, endPoint x: 529, endPoint y: 274, distance: 27.1
click at [531, 295] on link "[GEOGRAPHIC_DATA]" at bounding box center [551, 304] width 127 height 18
select select "3"
select select
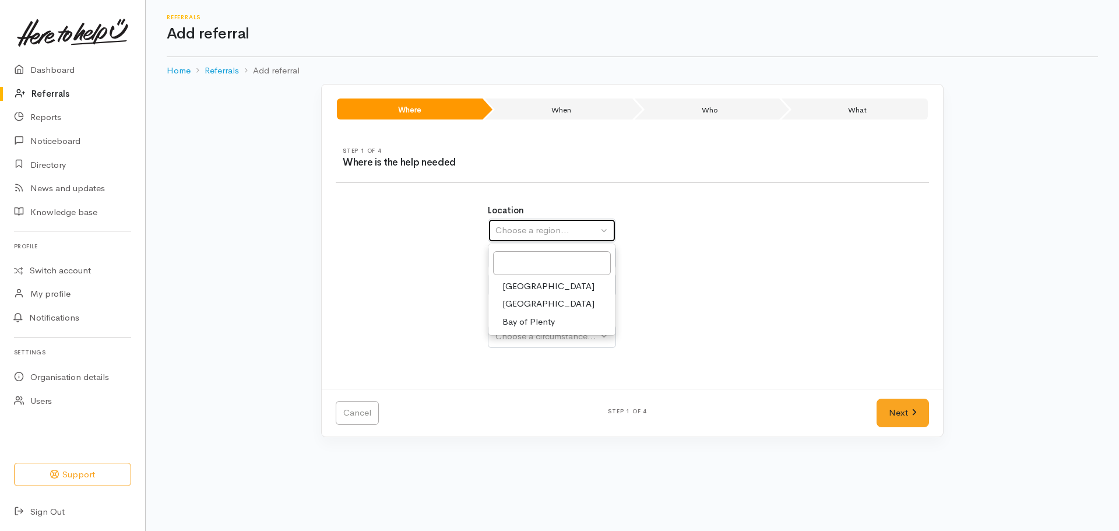
select select
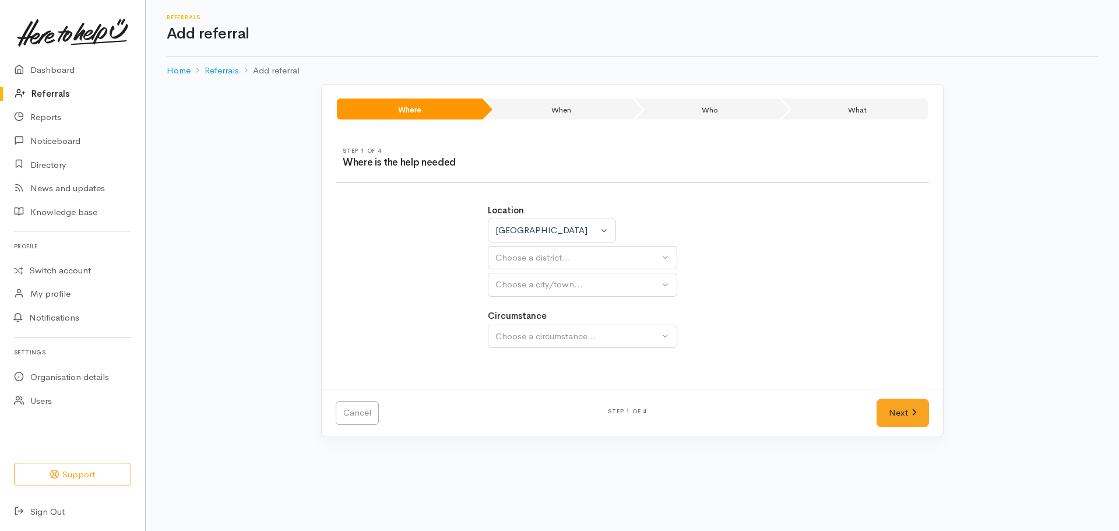
click at [528, 271] on div "Location [GEOGRAPHIC_DATA] [GEOGRAPHIC_DATA] [GEOGRAPHIC_DATA] [GEOGRAPHIC_DATA…" at bounding box center [633, 250] width 290 height 93
click at [527, 260] on div "Choose a district..." at bounding box center [577, 257] width 164 height 13
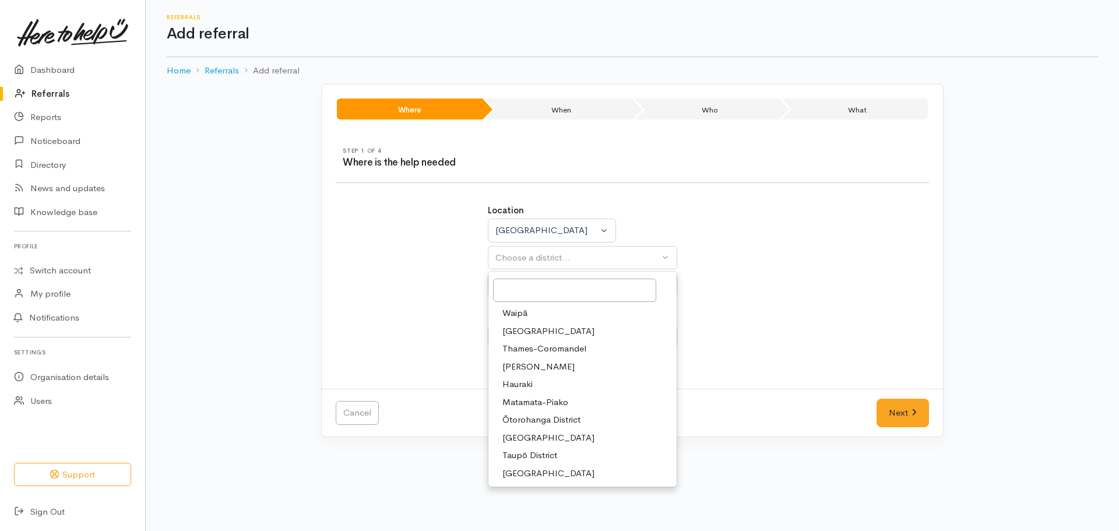
click at [522, 331] on span "[GEOGRAPHIC_DATA]" at bounding box center [548, 331] width 92 height 13
select select "2"
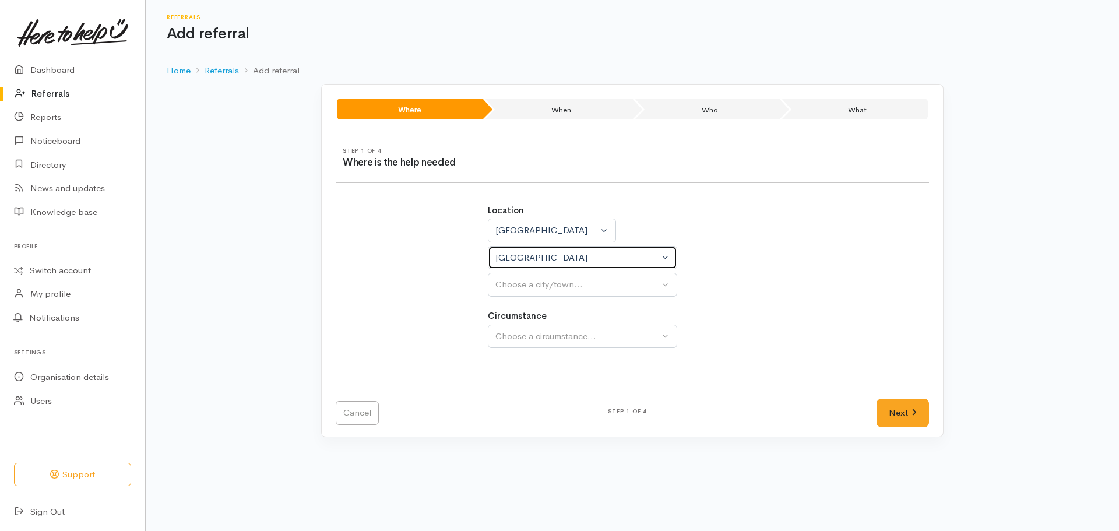
select select
click at [527, 284] on div "Choose a city/town..." at bounding box center [577, 284] width 164 height 13
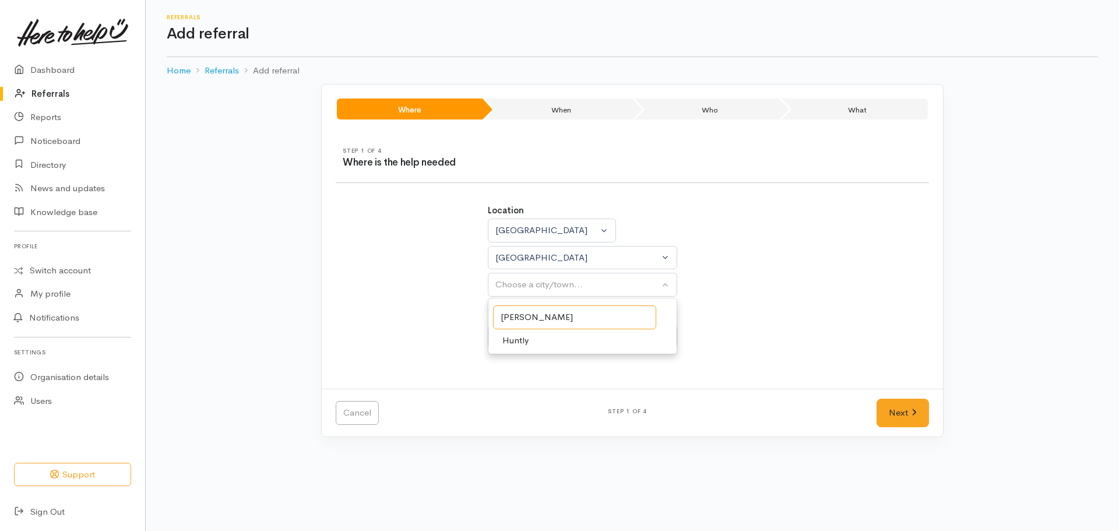
type input "hunt"
click at [517, 343] on span "Huntly" at bounding box center [515, 340] width 26 height 13
select select "110"
click at [534, 341] on div "Choose a circumstance..." at bounding box center [577, 336] width 164 height 13
drag, startPoint x: 538, startPoint y: 399, endPoint x: 539, endPoint y: 393, distance: 5.9
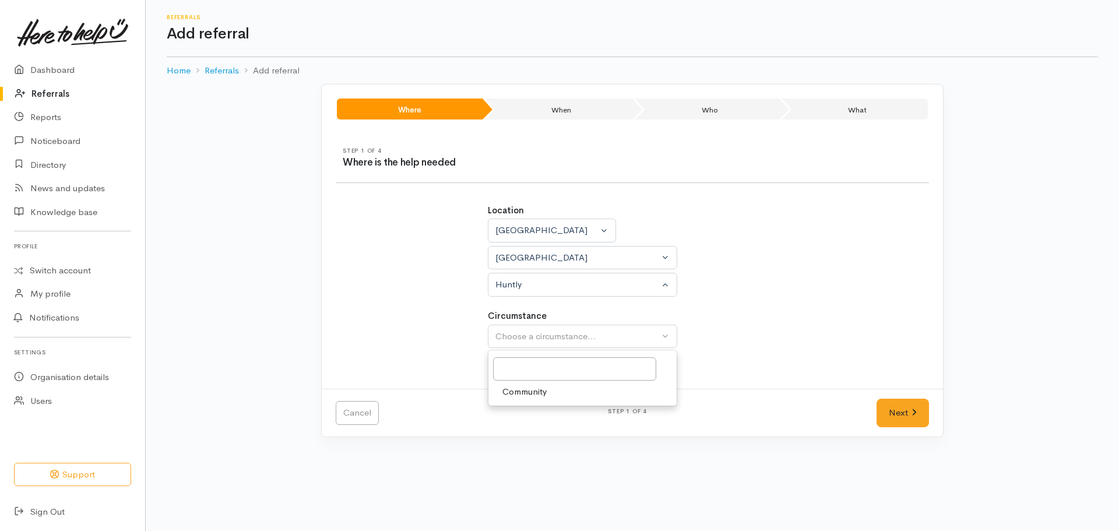
click at [538, 394] on link "Community" at bounding box center [582, 392] width 188 height 18
select select "2"
click at [876, 399] on link "Next" at bounding box center [902, 413] width 52 height 29
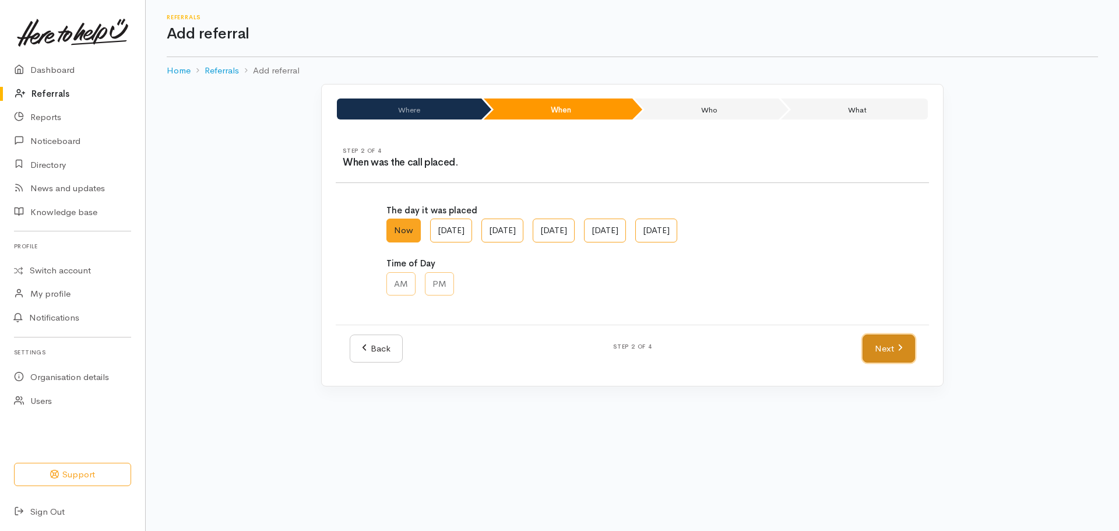
click at [901, 347] on icon at bounding box center [900, 347] width 4 height 6
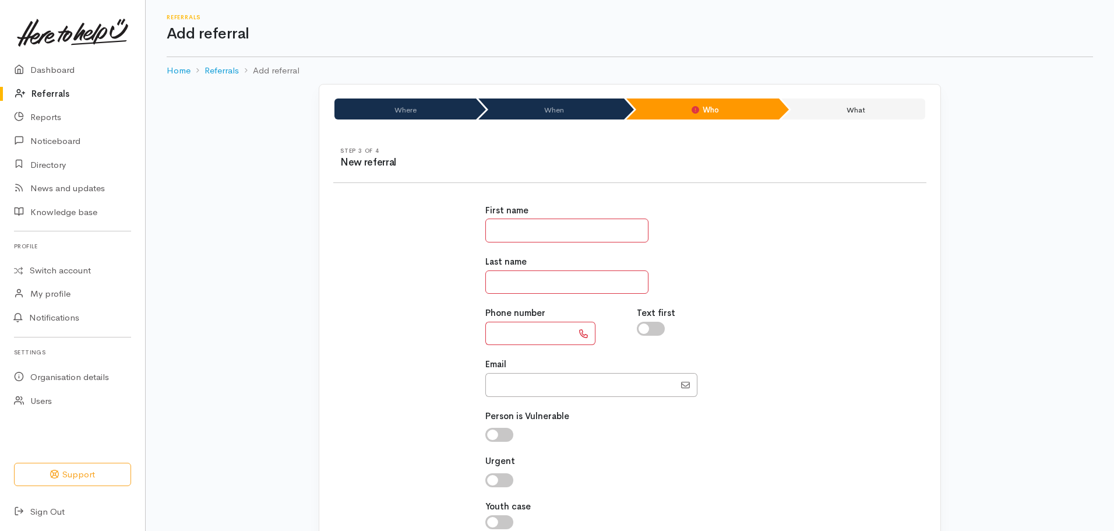
click at [538, 232] on input "text" at bounding box center [566, 231] width 163 height 24
type input "****"
type input "******"
click at [509, 331] on input "text" at bounding box center [528, 334] width 87 height 24
paste input "**********"
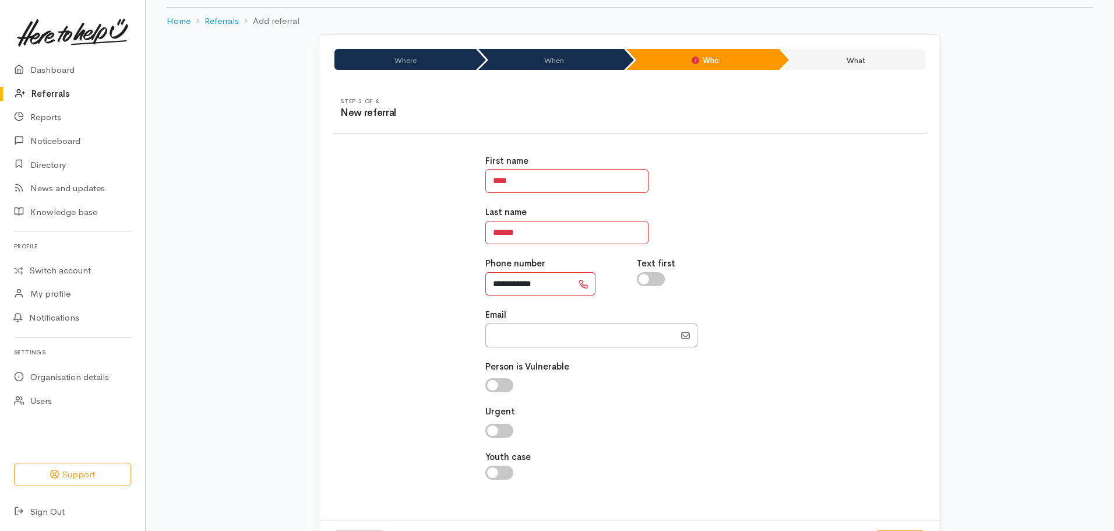
scroll to position [101, 0]
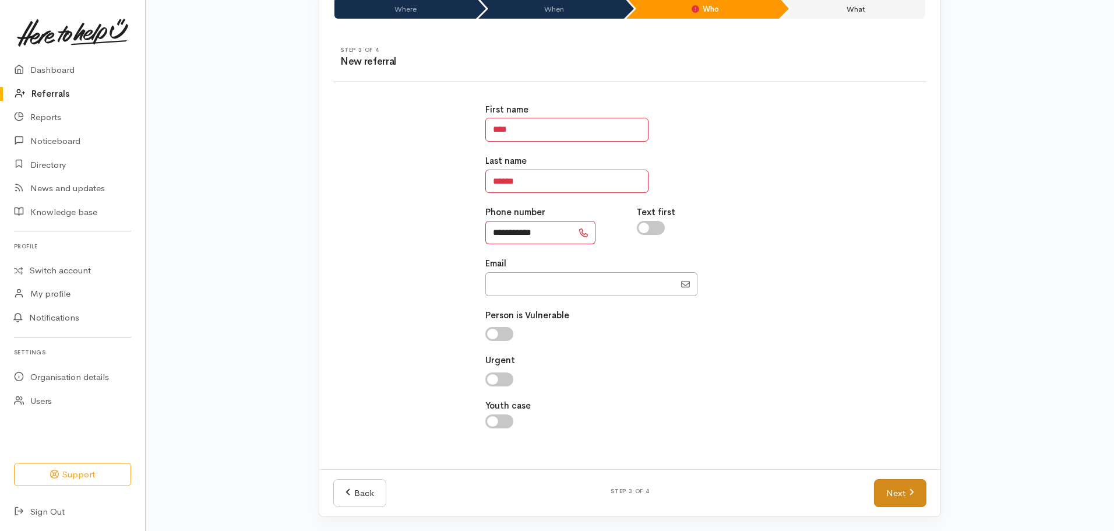
type input "**********"
click at [898, 493] on link "Next" at bounding box center [900, 493] width 52 height 29
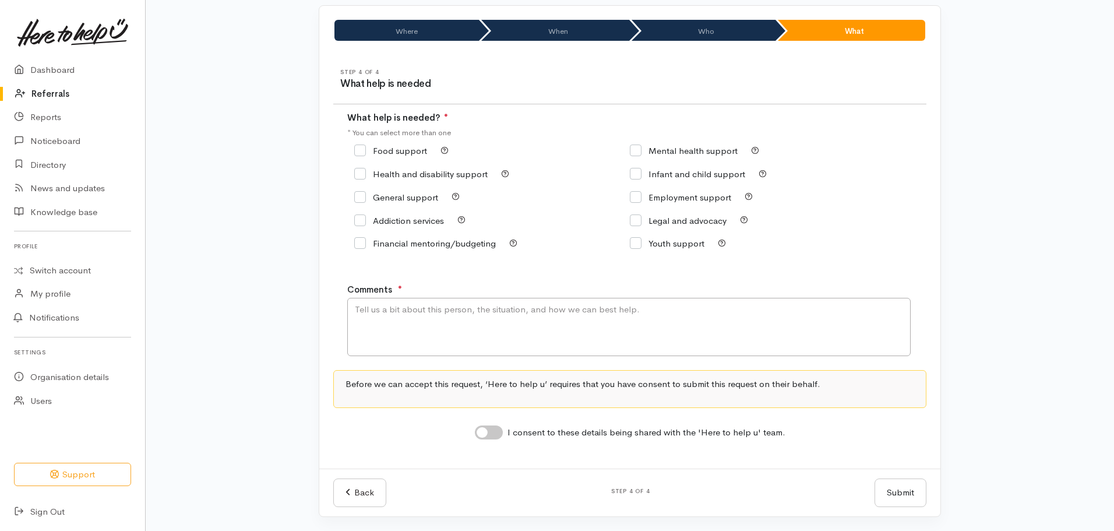
scroll to position [79, 0]
click at [354, 153] on input "Food support" at bounding box center [390, 150] width 73 height 9
checkbox input "true"
drag, startPoint x: 422, startPoint y: 325, endPoint x: 453, endPoint y: 311, distance: 33.7
click at [421, 323] on textarea "Comments" at bounding box center [628, 327] width 563 height 58
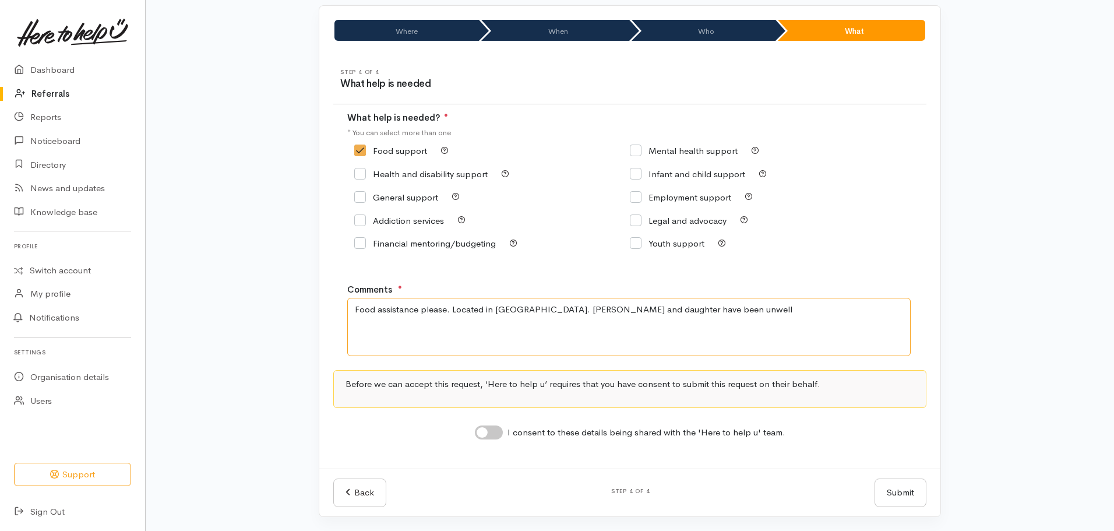
type textarea "Food assistance please. Located in Huntly. Judy and daughter have been unwell"
click at [501, 425] on div "I consent to these details being shared with the 'Here to help u' team." at bounding box center [630, 432] width 311 height 15
click at [467, 430] on div "I consent to these details being shared with the 'Here to help u' team." at bounding box center [629, 431] width 593 height 19
click at [502, 436] on input "I consent to these details being shared with the 'Here to help u' team." at bounding box center [489, 432] width 28 height 14
checkbox input "true"
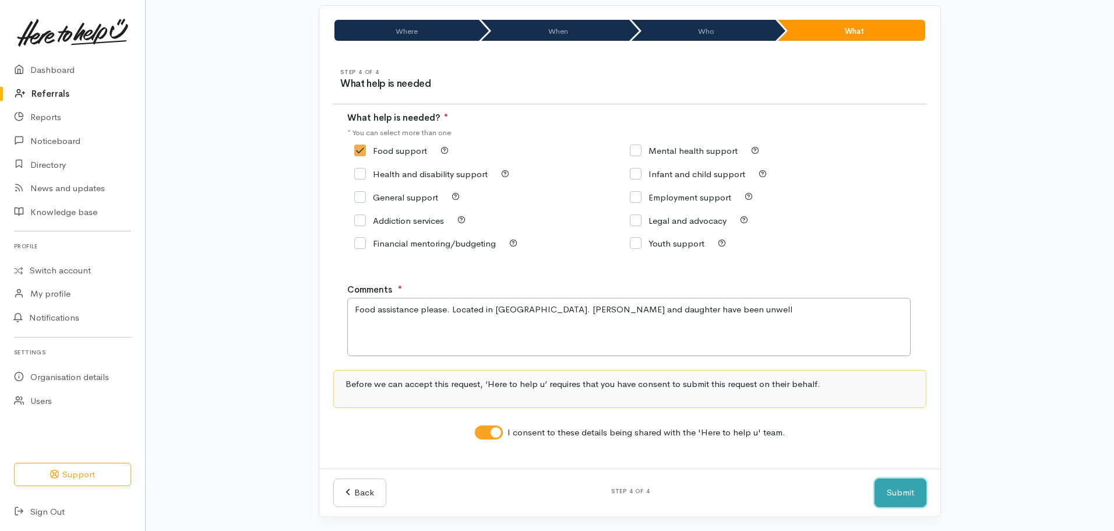
click at [901, 494] on button "Submit" at bounding box center [901, 492] width 52 height 29
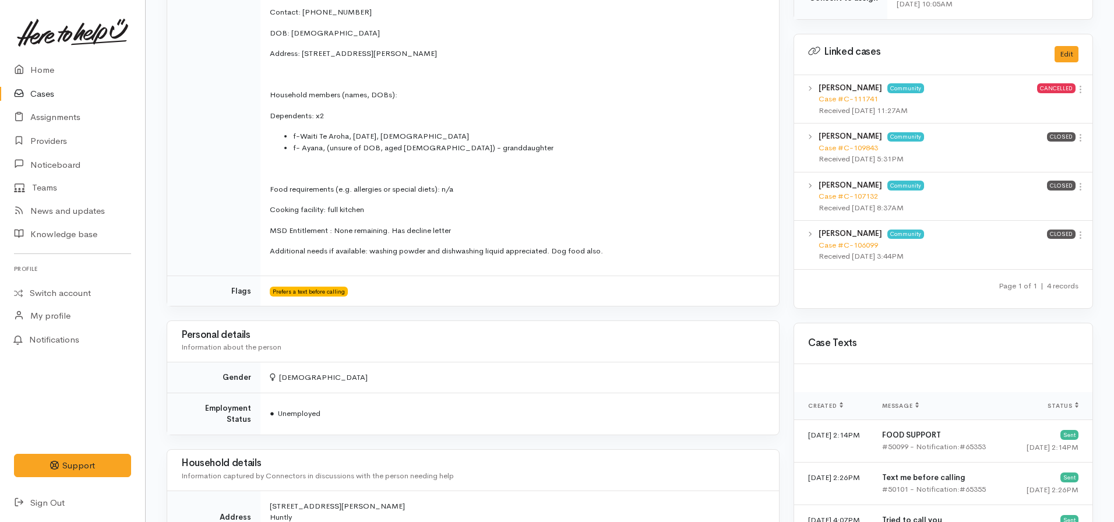
scroll to position [524, 0]
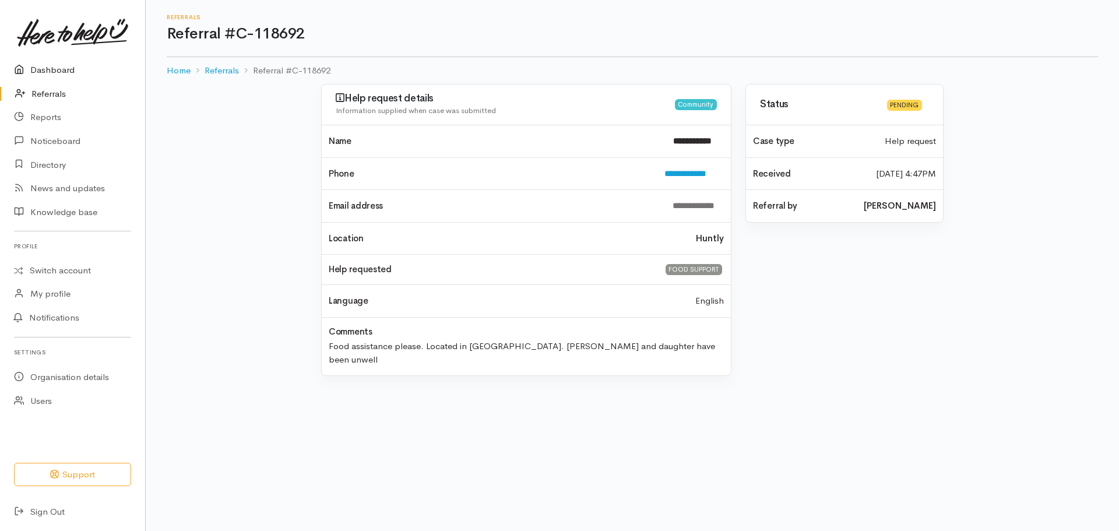
click at [47, 76] on link "Dashboard" at bounding box center [72, 70] width 145 height 24
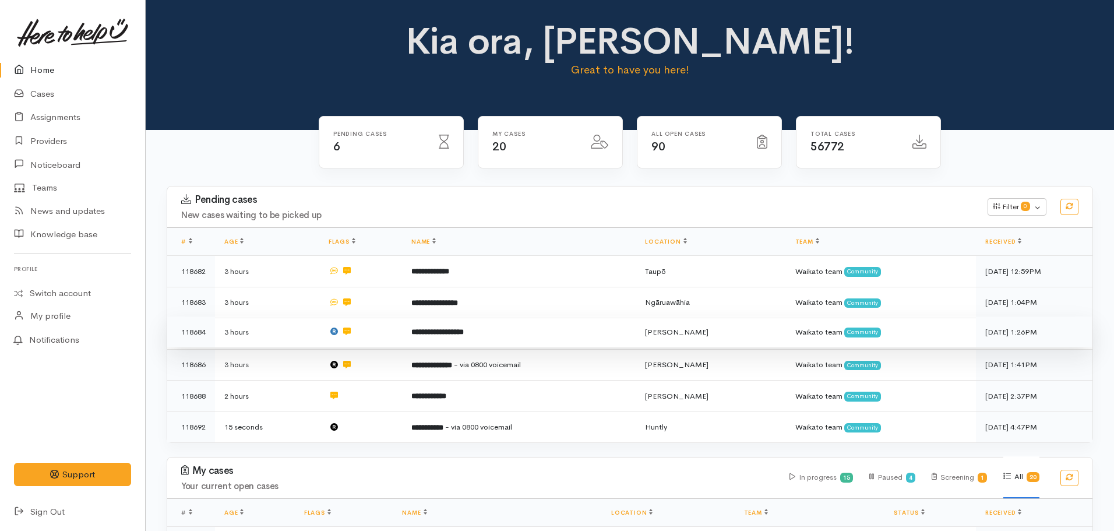
click at [448, 340] on td "**********" at bounding box center [519, 331] width 234 height 31
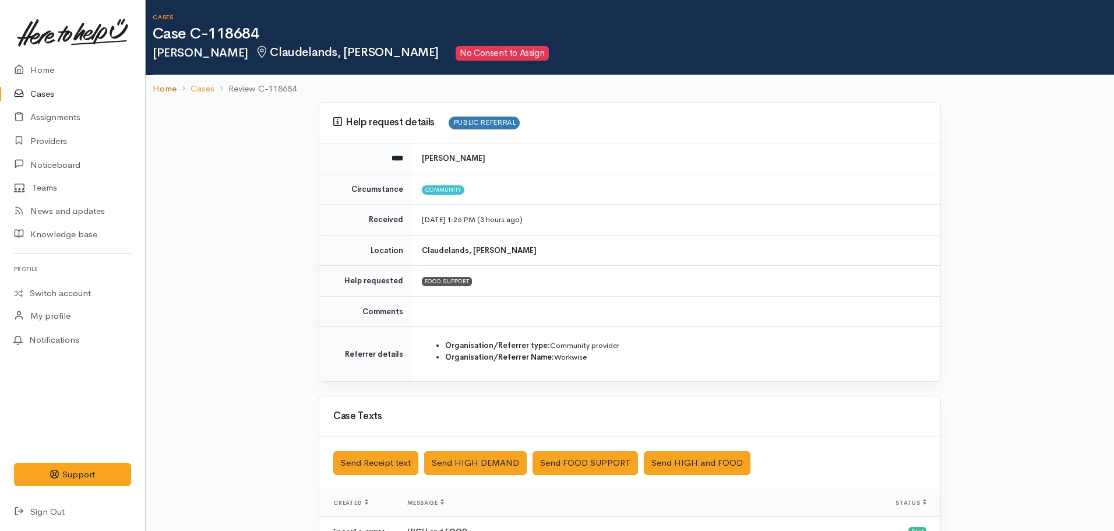
click at [156, 86] on link "Home" at bounding box center [165, 88] width 24 height 13
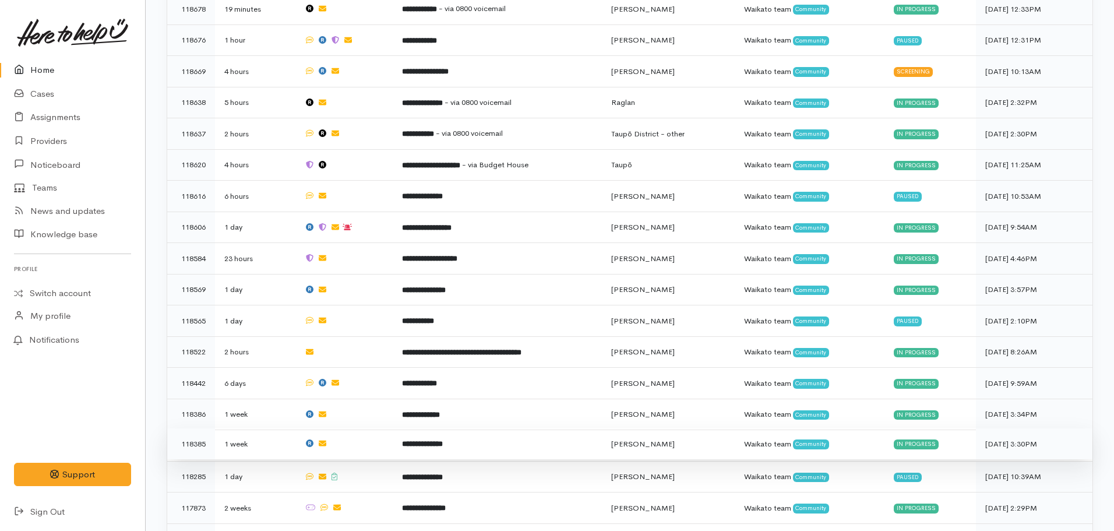
scroll to position [641, 0]
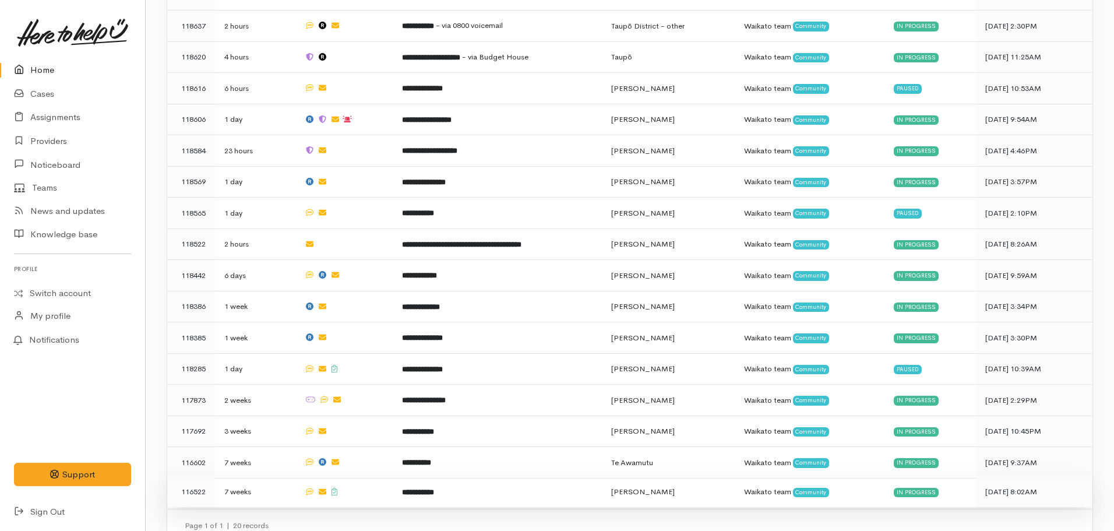
click at [422, 488] on b "**********" at bounding box center [418, 492] width 32 height 8
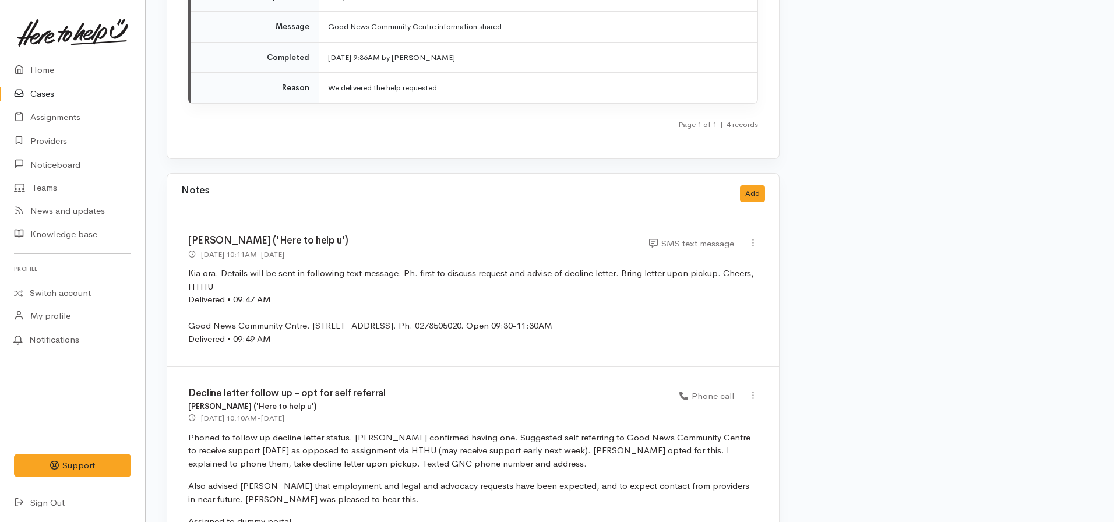
scroll to position [2849, 0]
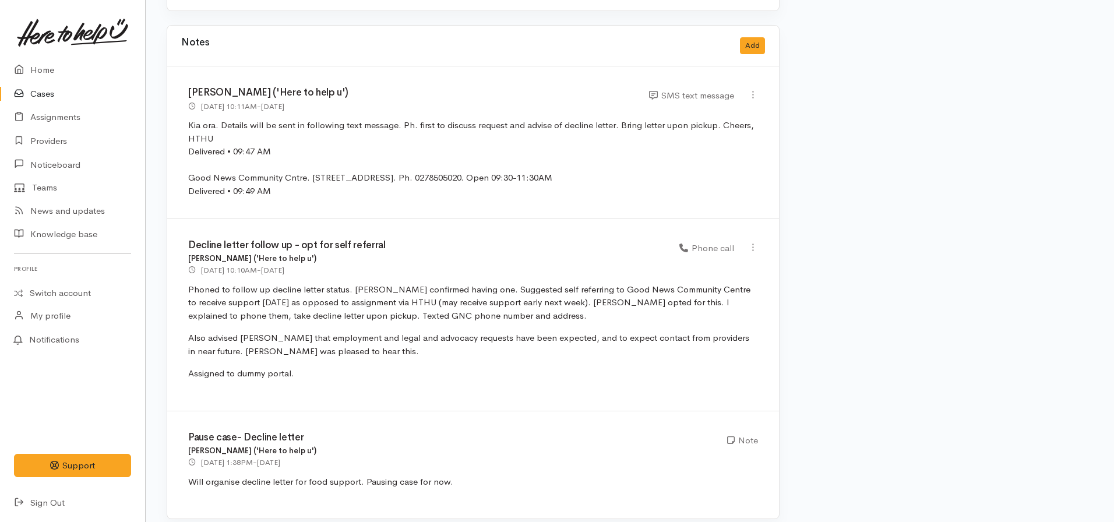
click at [756, 240] on div "Edit Delete" at bounding box center [753, 248] width 10 height 16
click at [754, 242] on icon at bounding box center [753, 247] width 10 height 10
click at [695, 261] on link "Edit" at bounding box center [711, 270] width 92 height 18
select select "3"
type input "Decline letter follow up - opt for self referral"
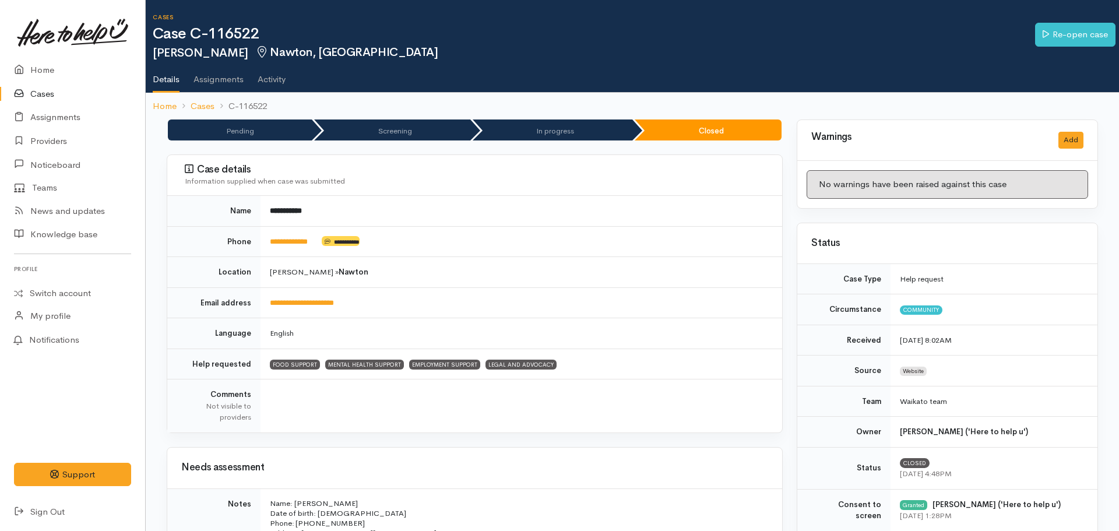
select select "3"
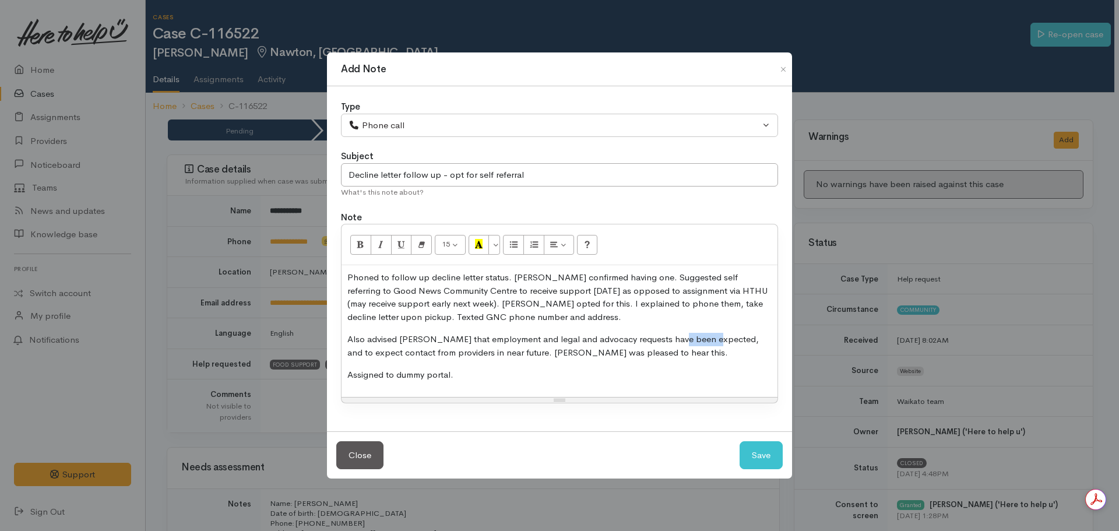
drag, startPoint x: 710, startPoint y: 339, endPoint x: 676, endPoint y: 340, distance: 34.4
click at [676, 340] on p "Also advised Hayden that employment and legal and advocacy requests have been e…" at bounding box center [559, 346] width 424 height 26
click at [759, 451] on button "Save" at bounding box center [760, 455] width 43 height 29
select select "1"
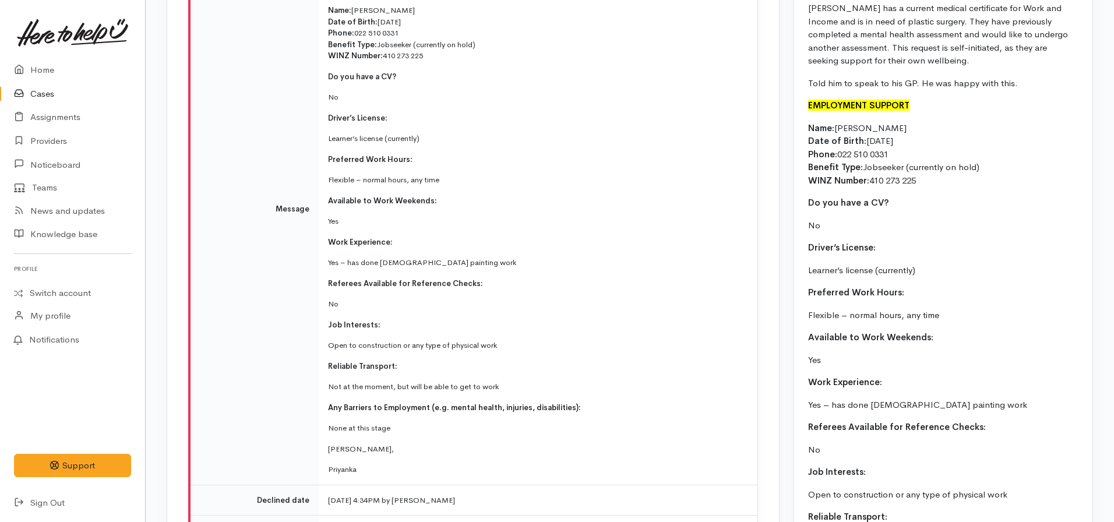
scroll to position [1107, 0]
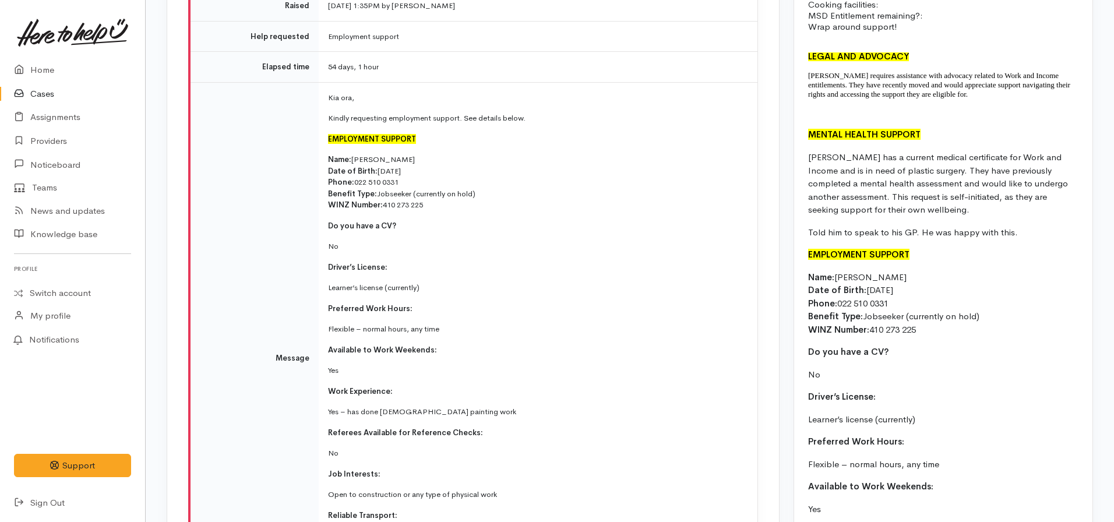
click at [633, 220] on p "Do you have a CV?" at bounding box center [535, 226] width 415 height 12
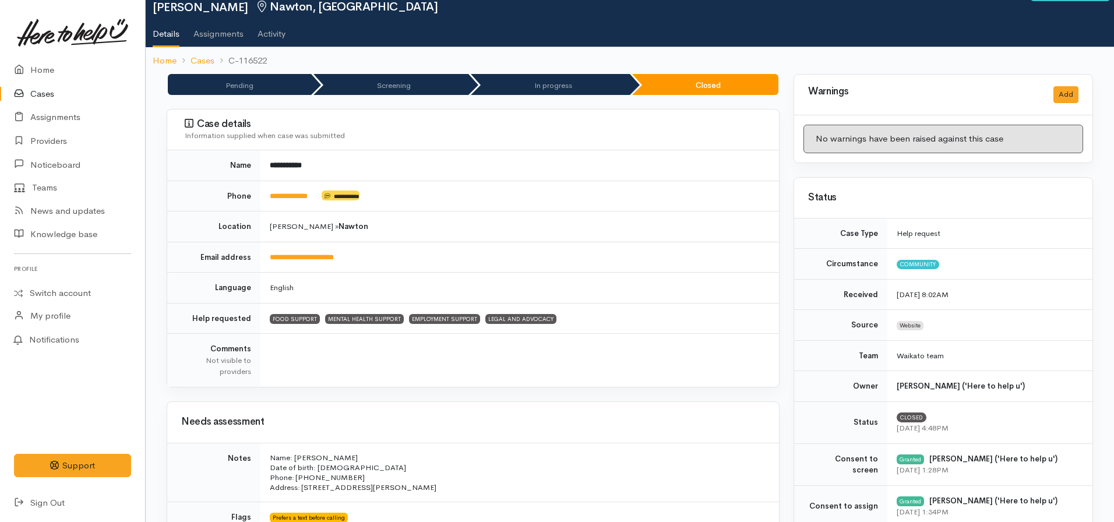
scroll to position [0, 0]
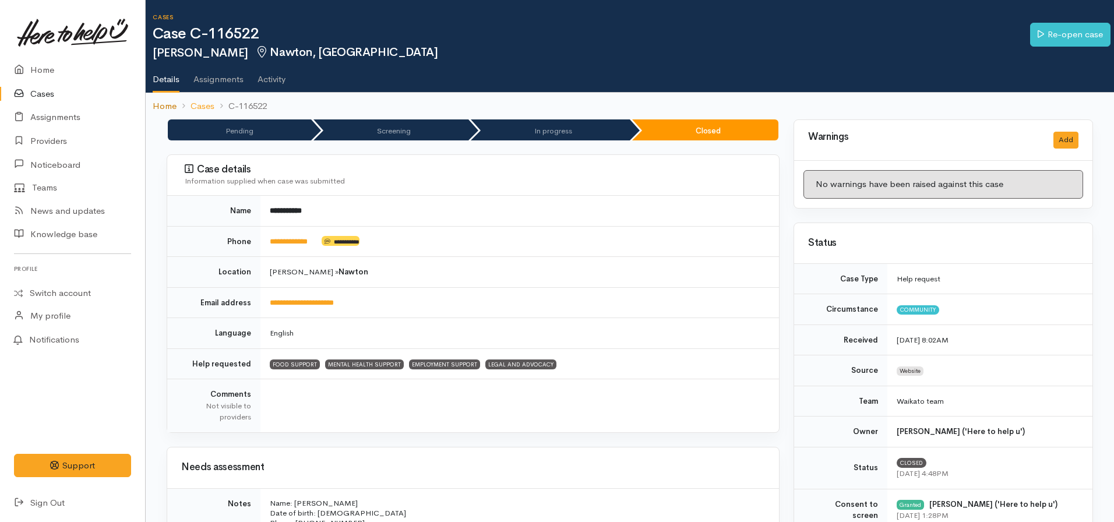
click at [167, 110] on link "Home" at bounding box center [165, 106] width 24 height 13
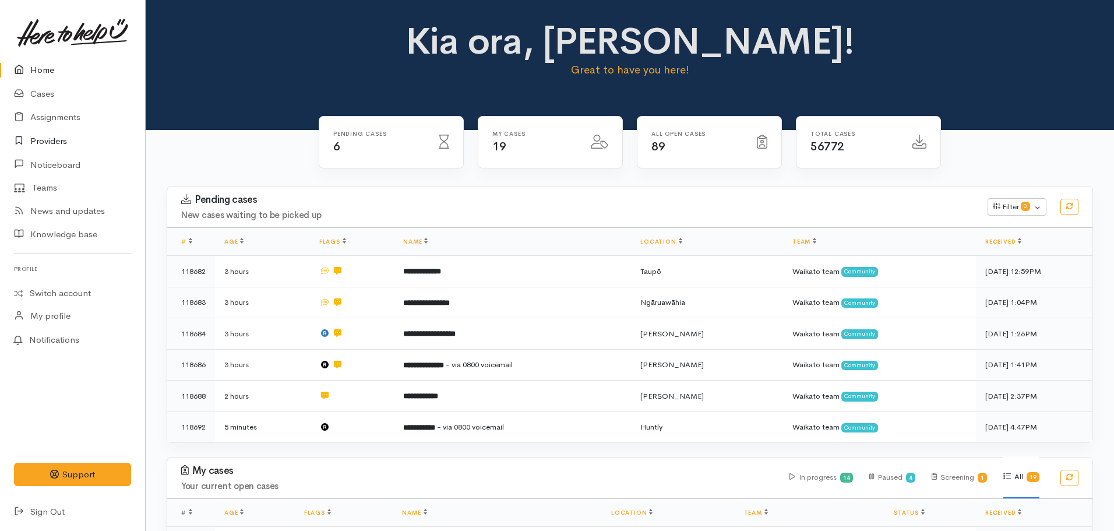
click at [56, 141] on link "Providers" at bounding box center [72, 141] width 145 height 24
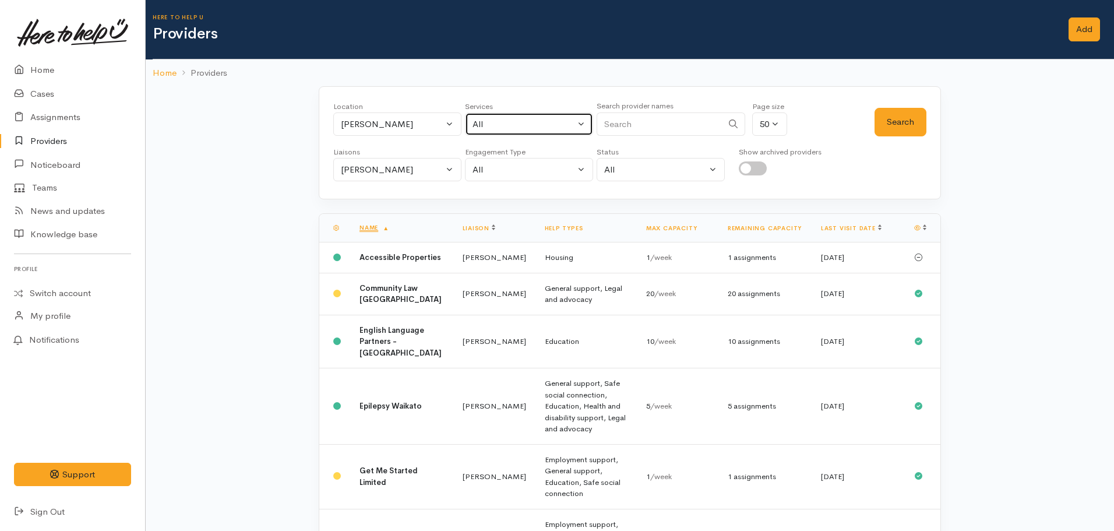
click at [503, 131] on button "All" at bounding box center [529, 124] width 128 height 24
type input "Employment"
click at [520, 202] on span "Employment support" at bounding box center [526, 200] width 83 height 13
select select "10"
click at [876, 126] on button "Search" at bounding box center [901, 122] width 52 height 29
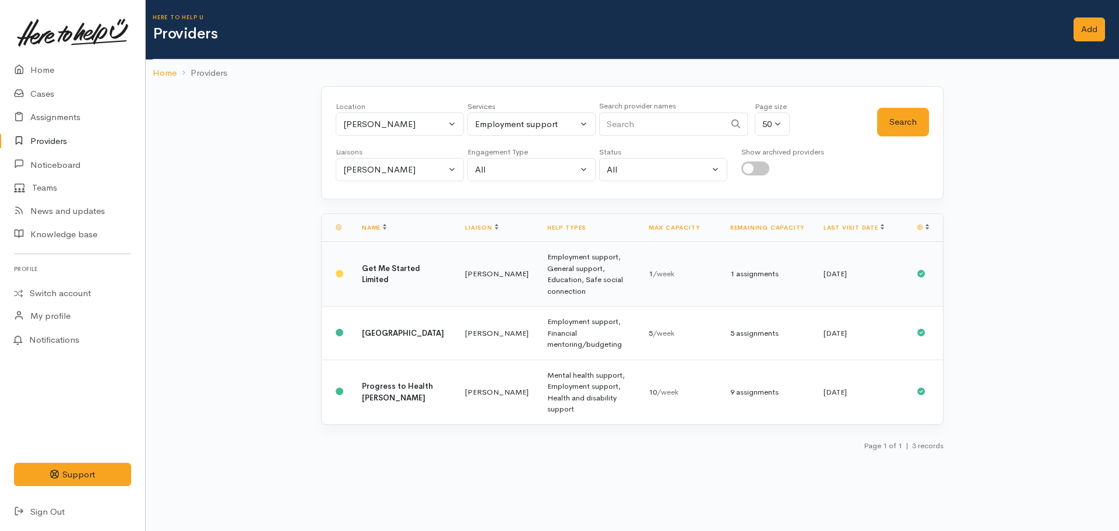
click at [414, 290] on td "Get Me Started Limited" at bounding box center [404, 274] width 103 height 65
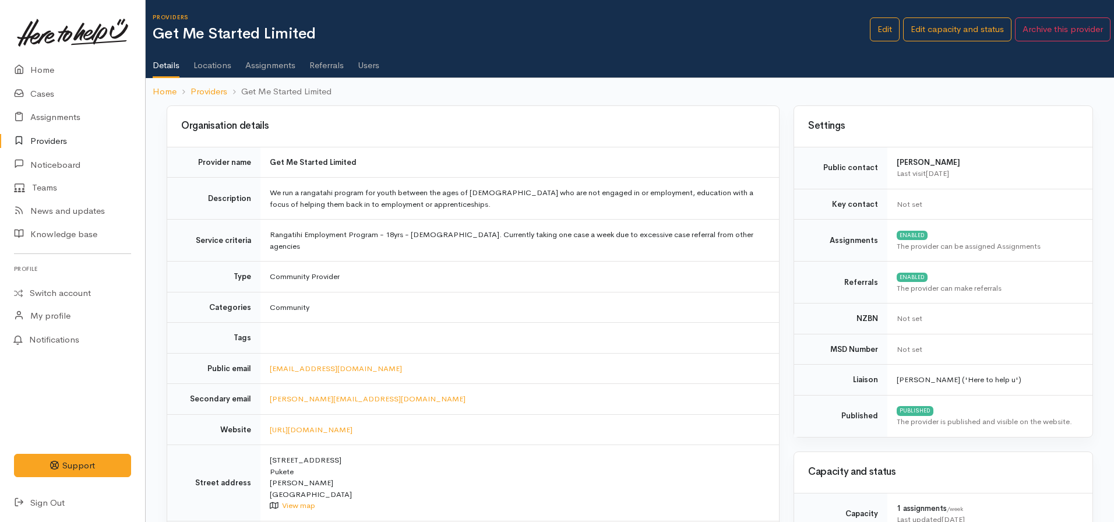
drag, startPoint x: 273, startPoint y: 49, endPoint x: 274, endPoint y: 61, distance: 12.3
click at [273, 49] on link "Assignments" at bounding box center [270, 61] width 50 height 33
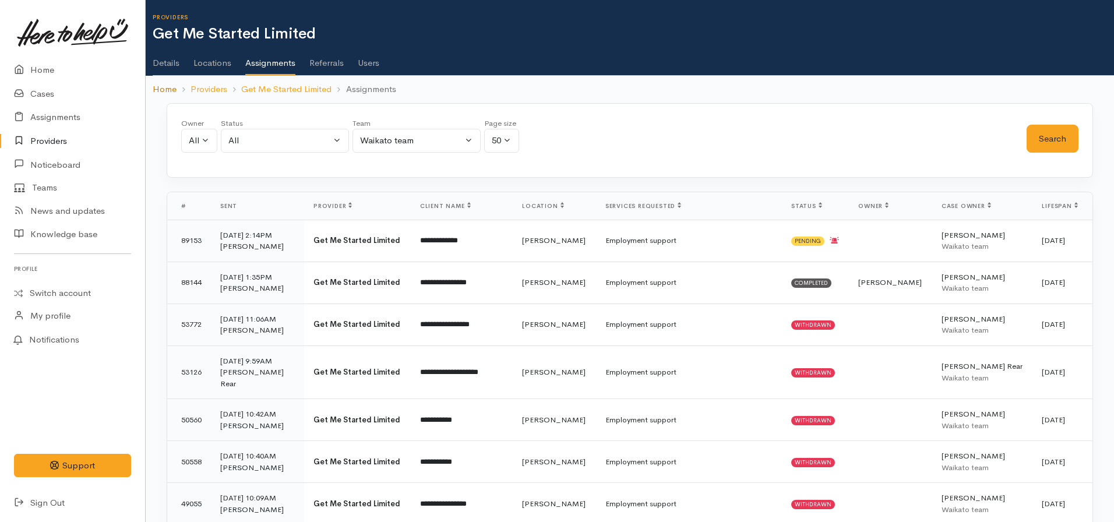
click at [163, 85] on link "Home" at bounding box center [165, 89] width 24 height 13
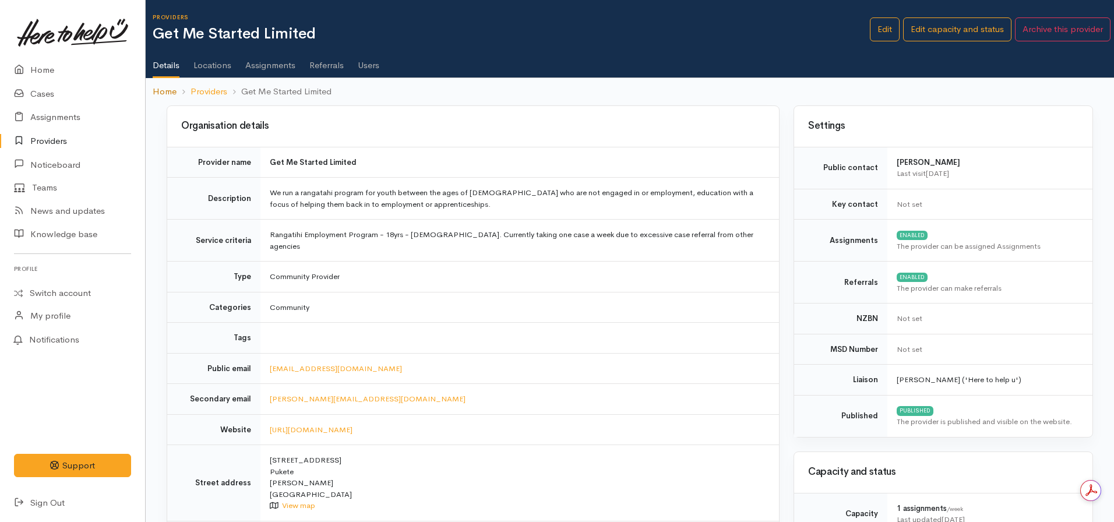
click at [163, 92] on link "Home" at bounding box center [165, 91] width 24 height 13
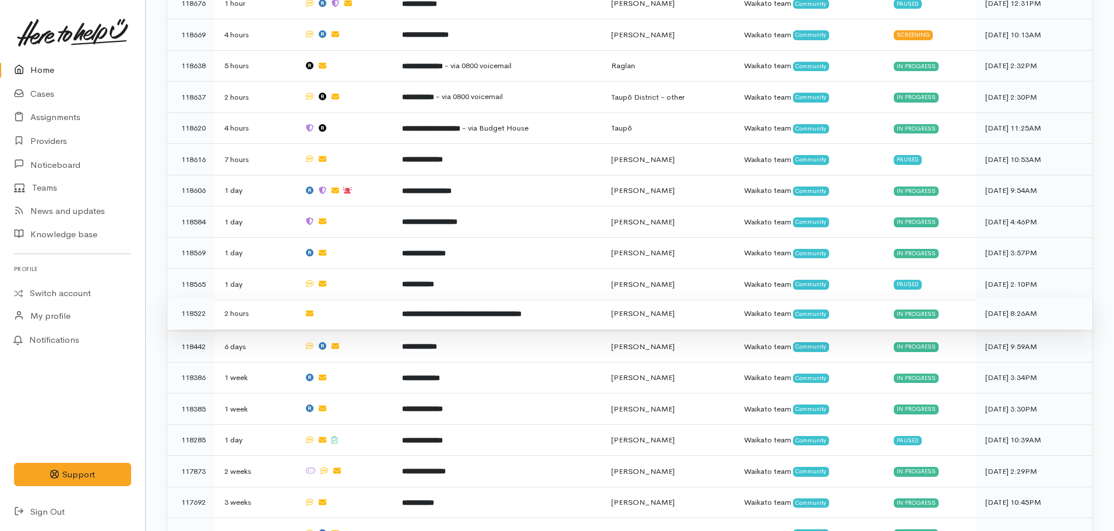
scroll to position [618, 0]
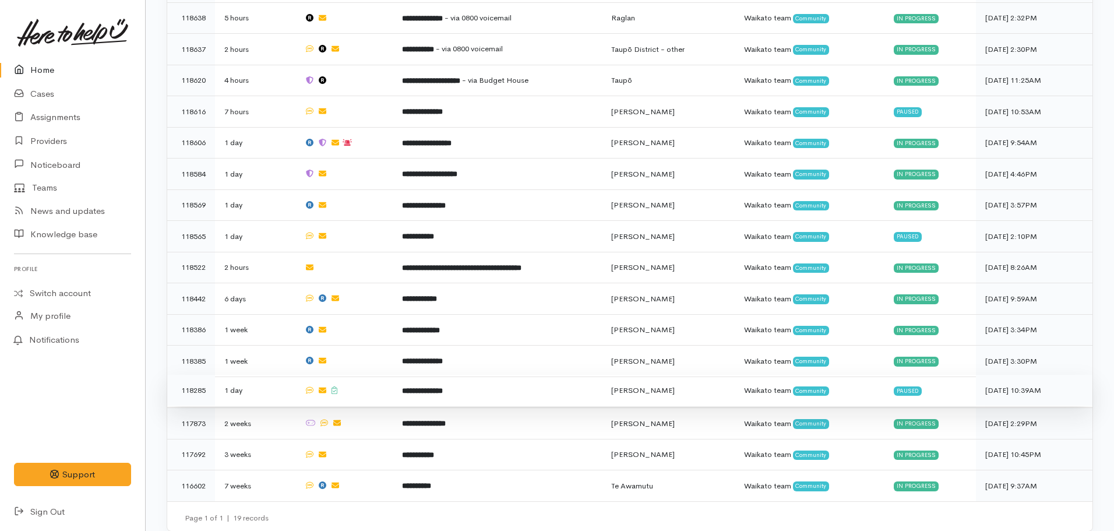
click at [460, 381] on td "**********" at bounding box center [497, 390] width 209 height 31
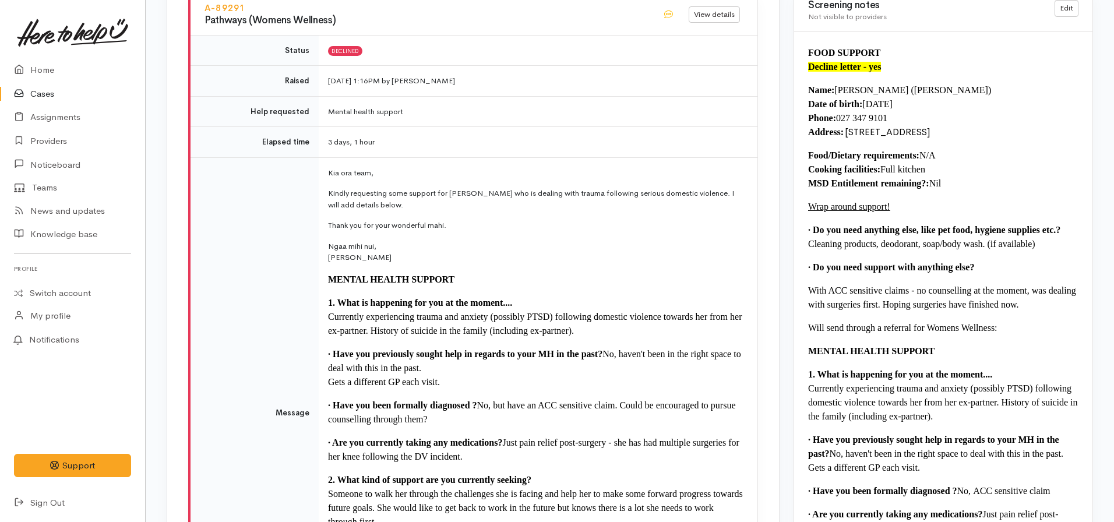
scroll to position [991, 0]
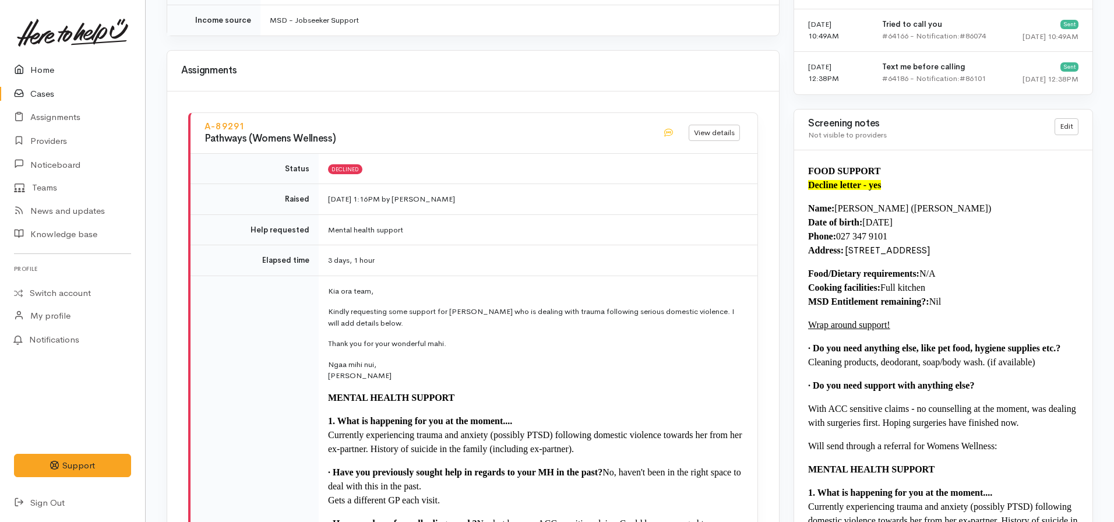
click at [53, 66] on link "Home" at bounding box center [72, 70] width 145 height 24
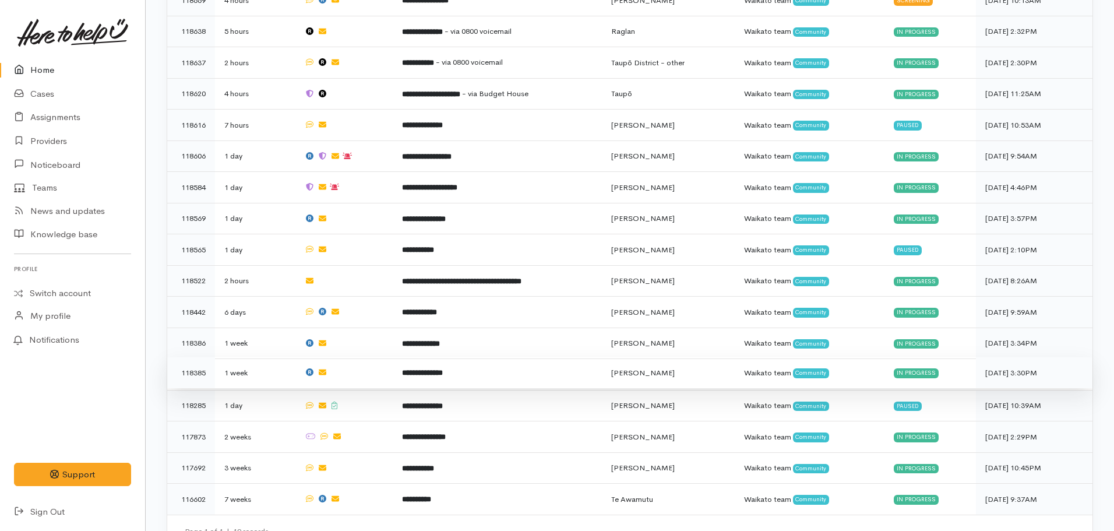
scroll to position [618, 0]
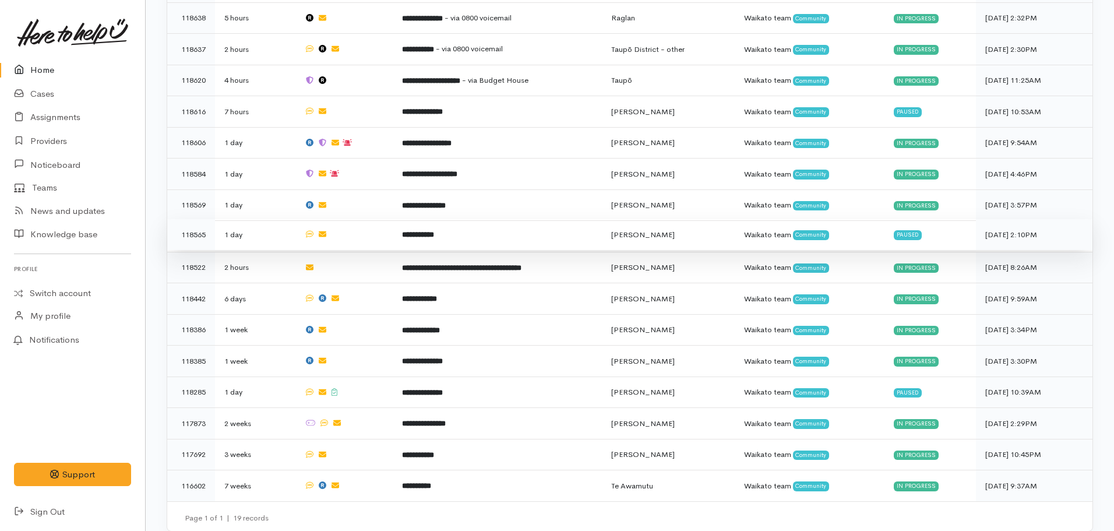
click at [421, 231] on b "**********" at bounding box center [418, 235] width 32 height 8
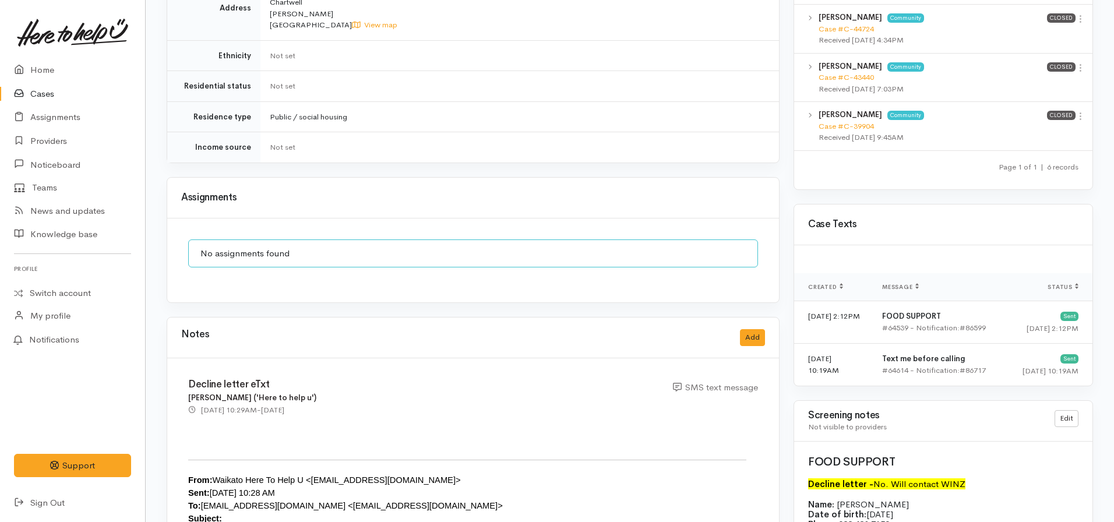
scroll to position [991, 0]
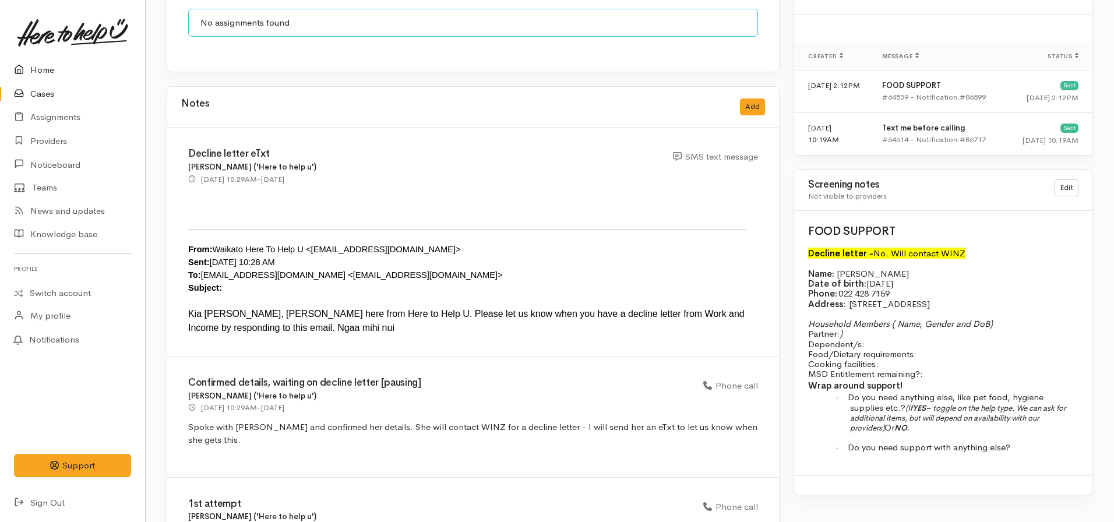
click at [57, 65] on link "Home" at bounding box center [72, 70] width 145 height 24
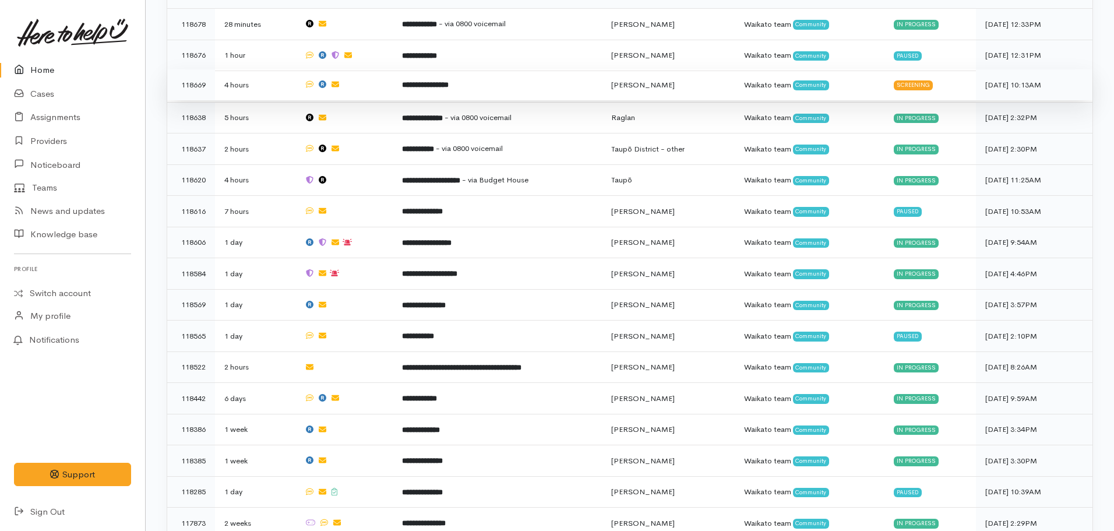
scroll to position [524, 0]
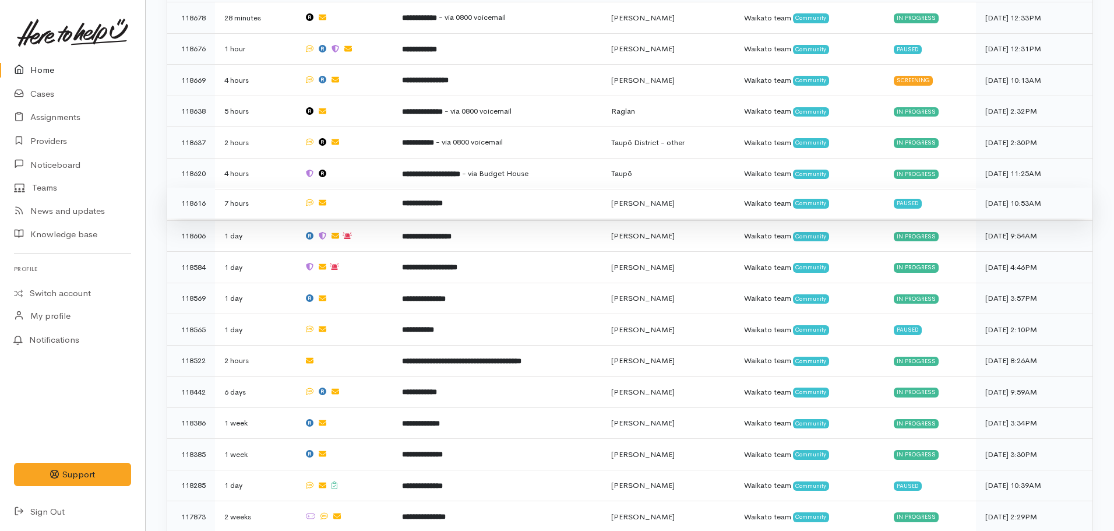
click at [442, 199] on b "**********" at bounding box center [422, 203] width 41 height 8
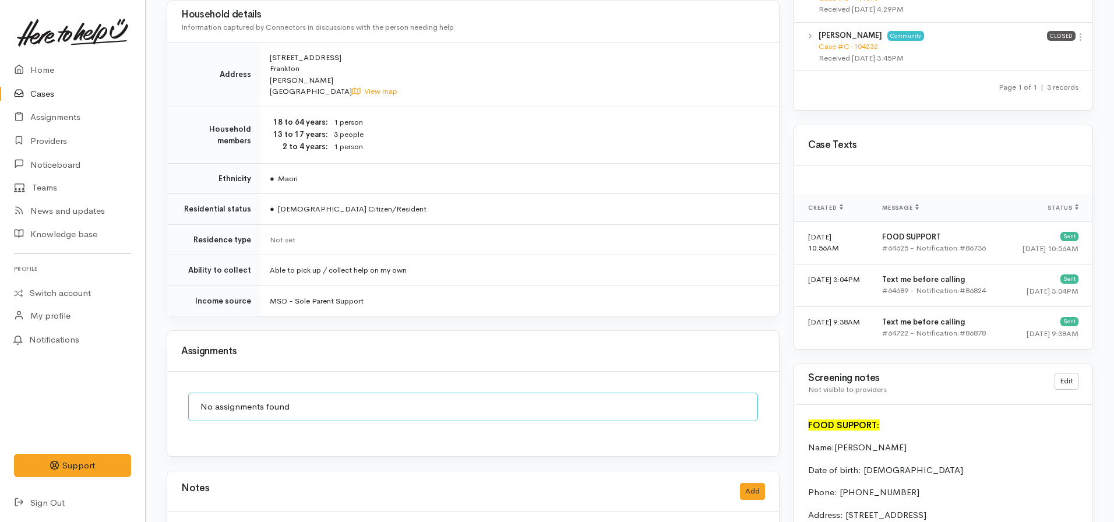
scroll to position [1049, 0]
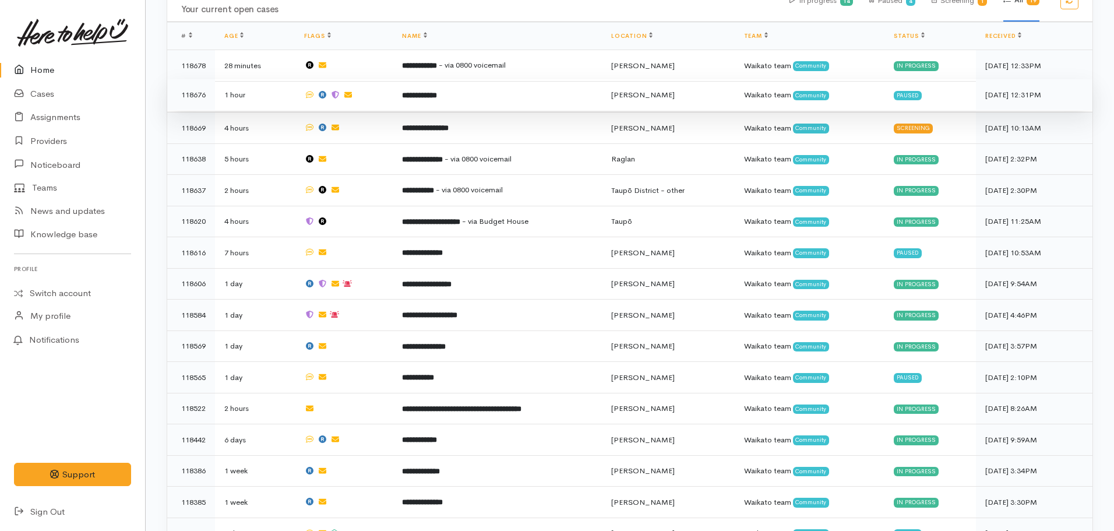
scroll to position [456, 0]
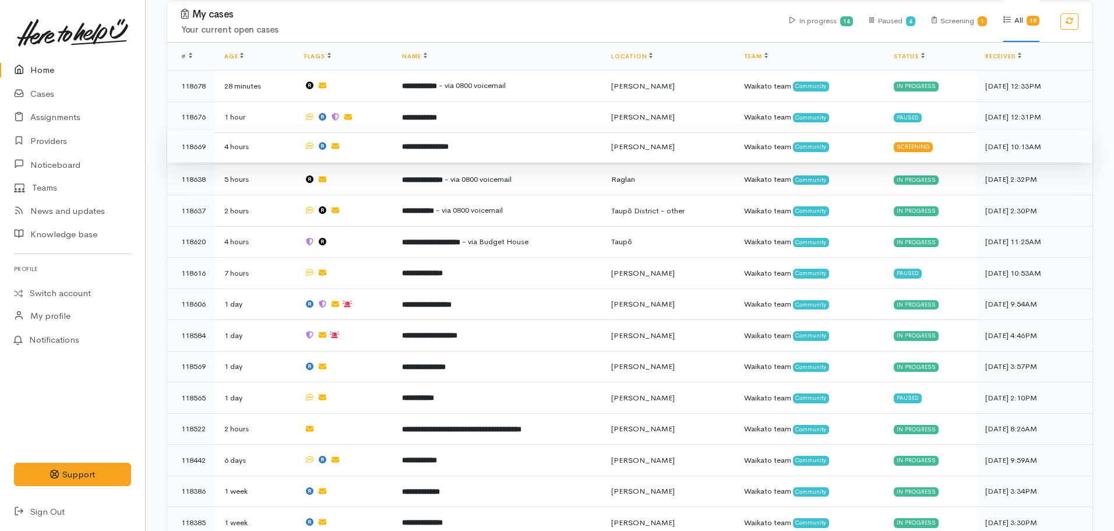
click at [414, 143] on b "**********" at bounding box center [425, 147] width 47 height 8
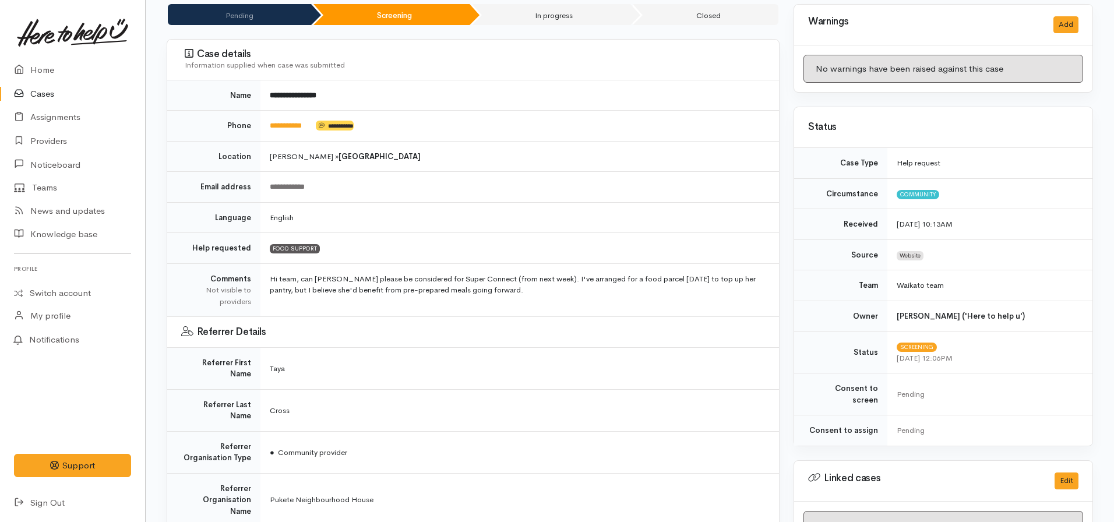
scroll to position [117, 0]
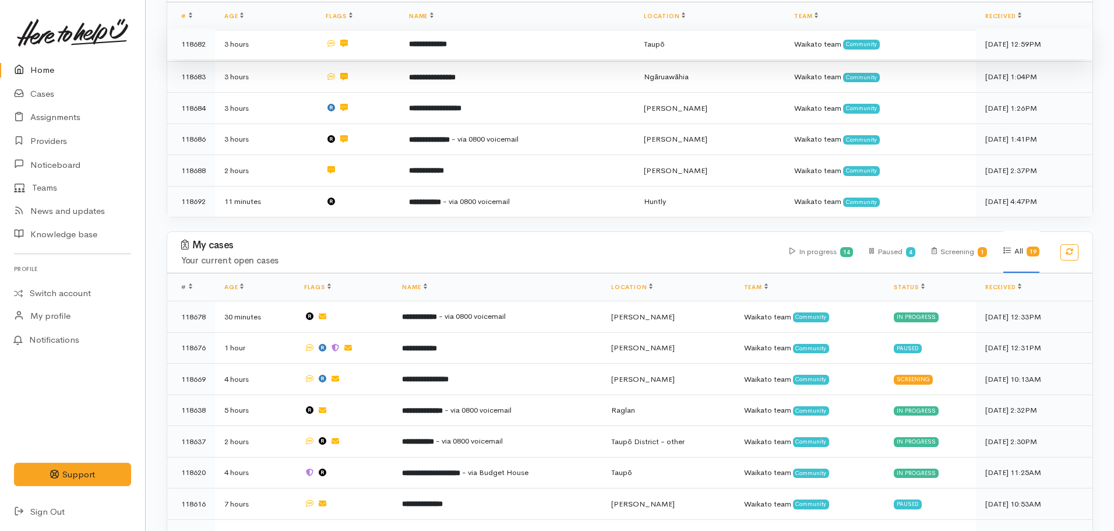
scroll to position [233, 0]
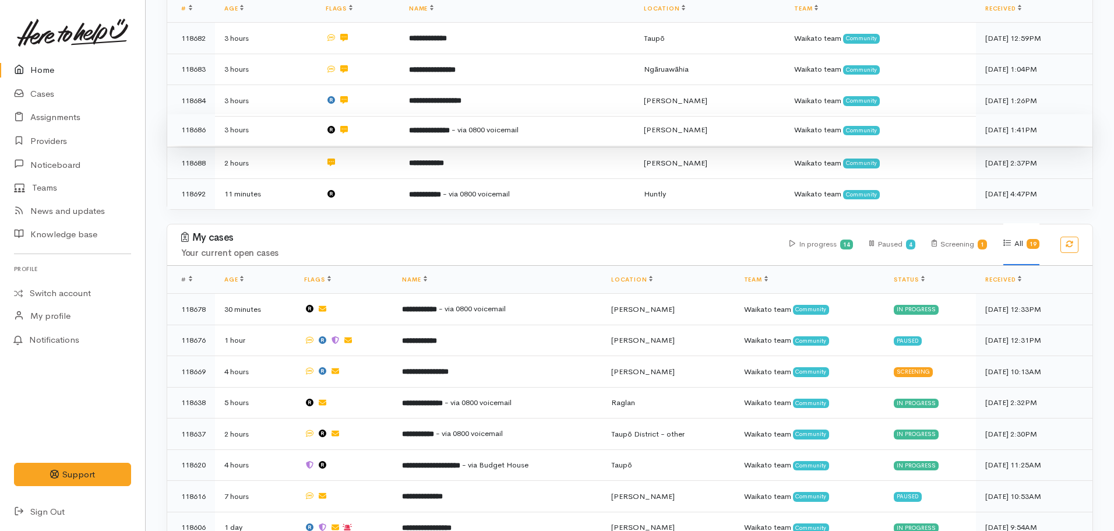
click at [452, 114] on td "**********" at bounding box center [517, 129] width 235 height 31
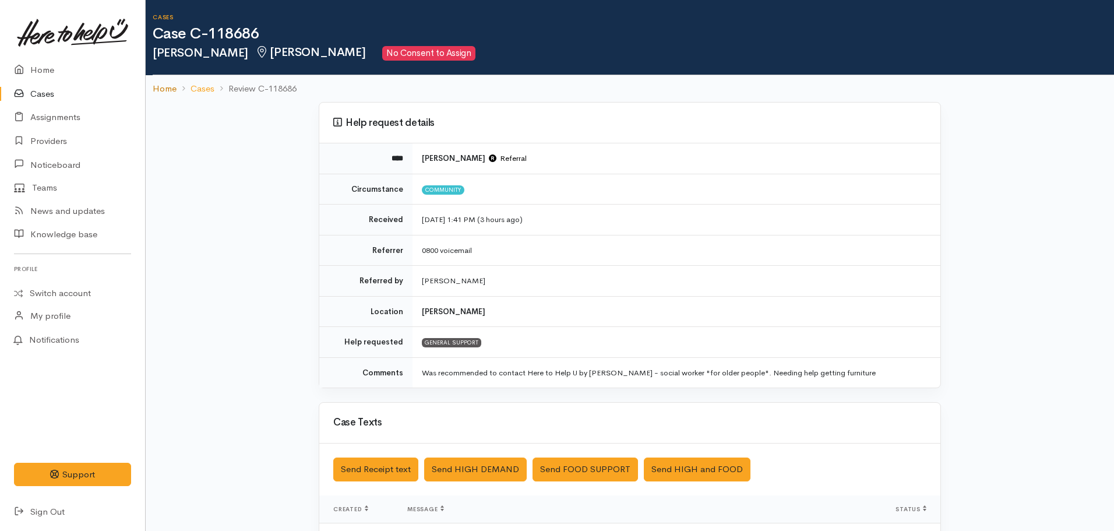
click at [158, 83] on link "Home" at bounding box center [165, 88] width 24 height 13
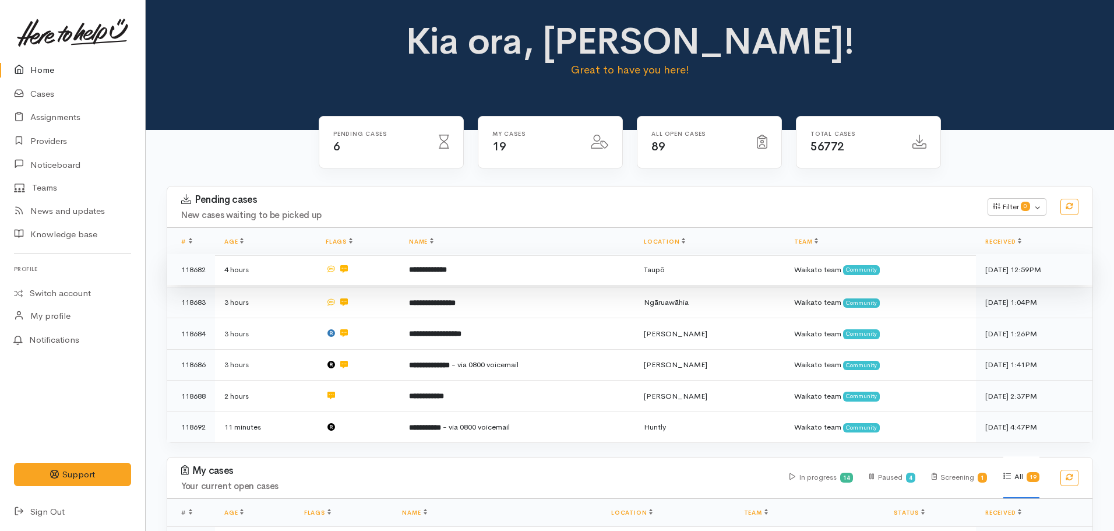
click at [412, 273] on b "**********" at bounding box center [428, 270] width 38 height 8
